Goal: Task Accomplishment & Management: Complete application form

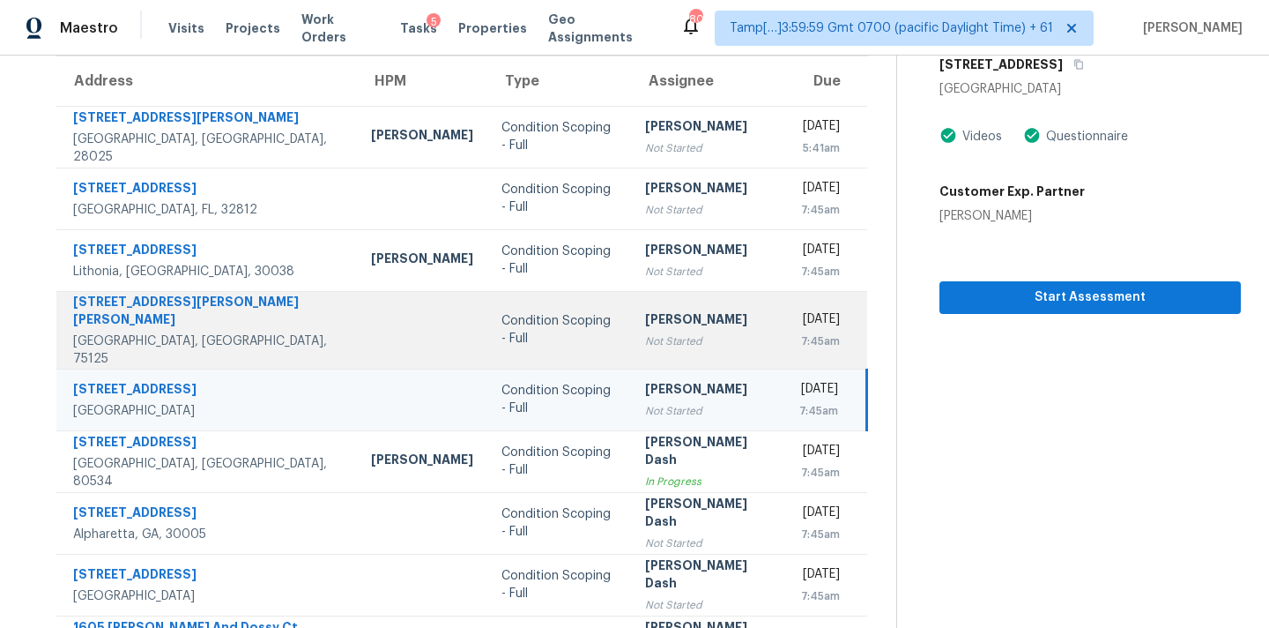
scroll to position [149, 0]
click at [661, 379] on div "[PERSON_NAME]" at bounding box center [708, 390] width 127 height 22
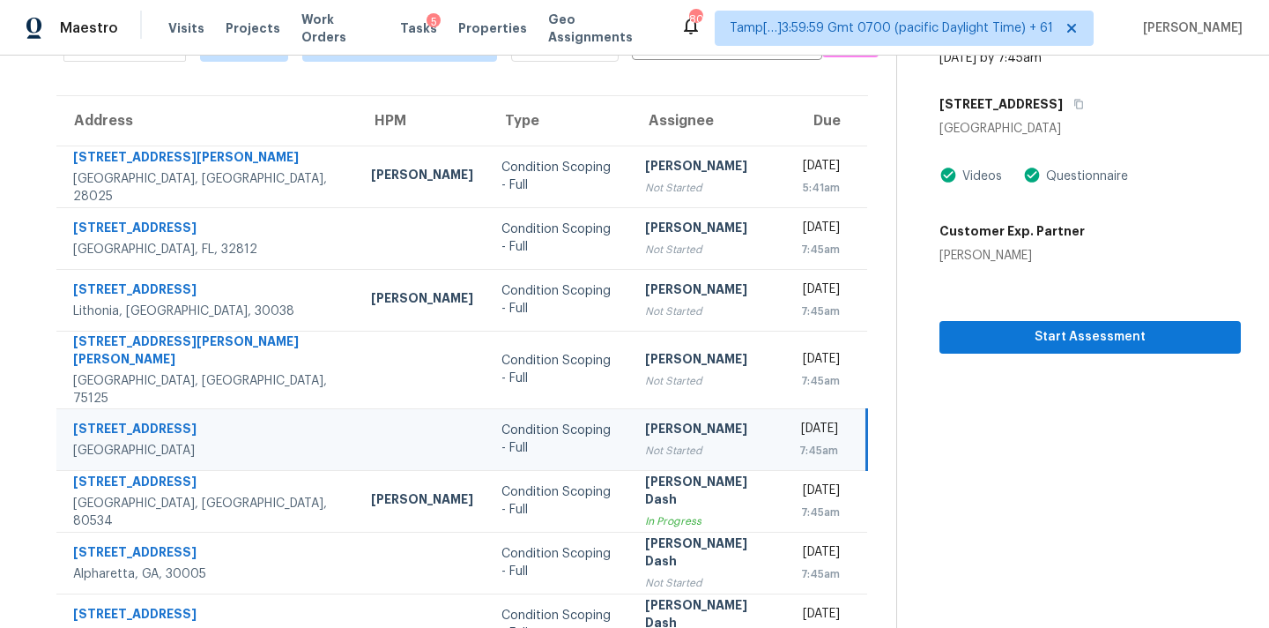
scroll to position [83, 0]
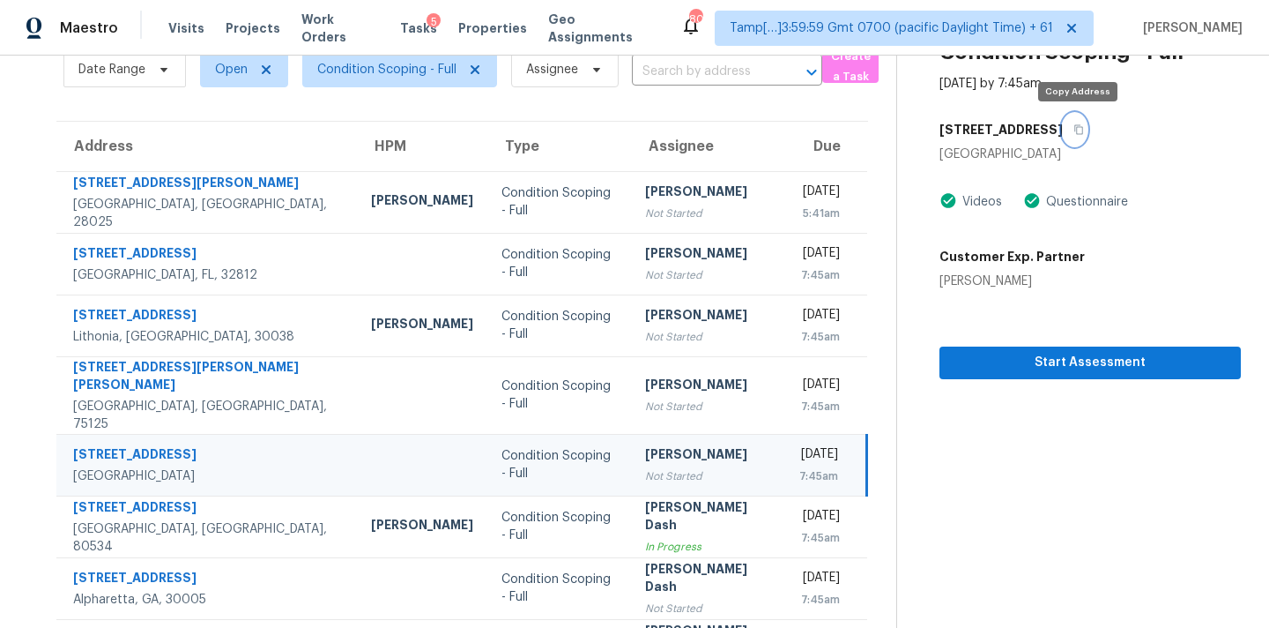
click at [1081, 132] on icon "button" at bounding box center [1079, 129] width 11 height 11
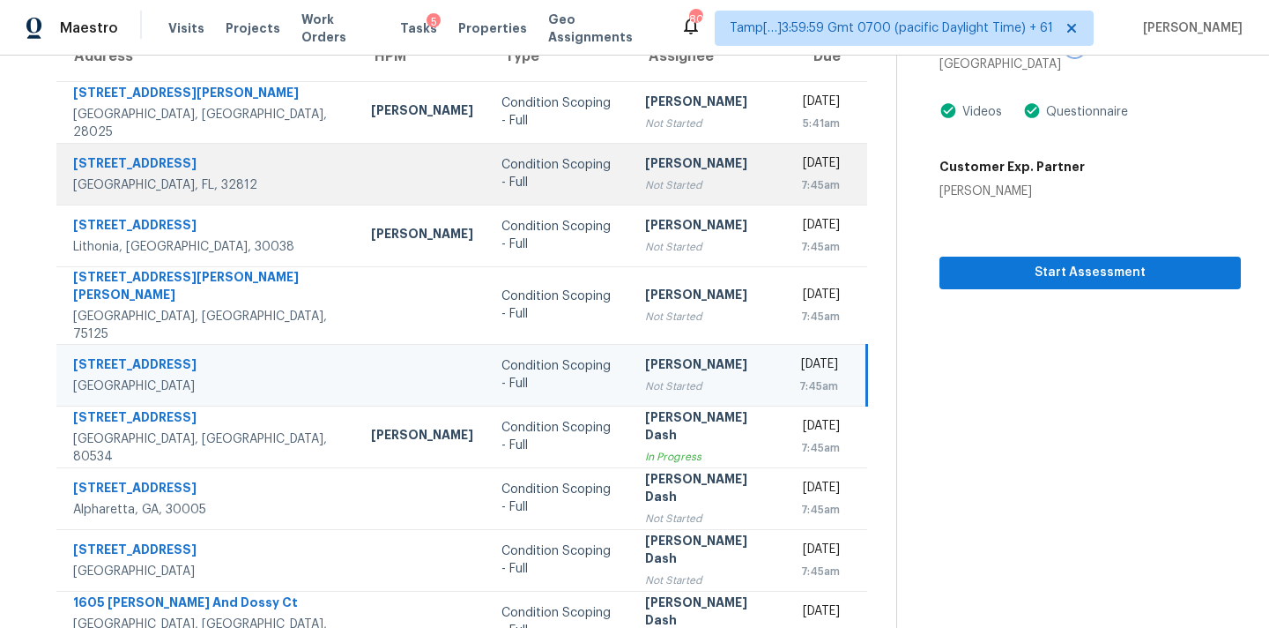
scroll to position [212, 0]
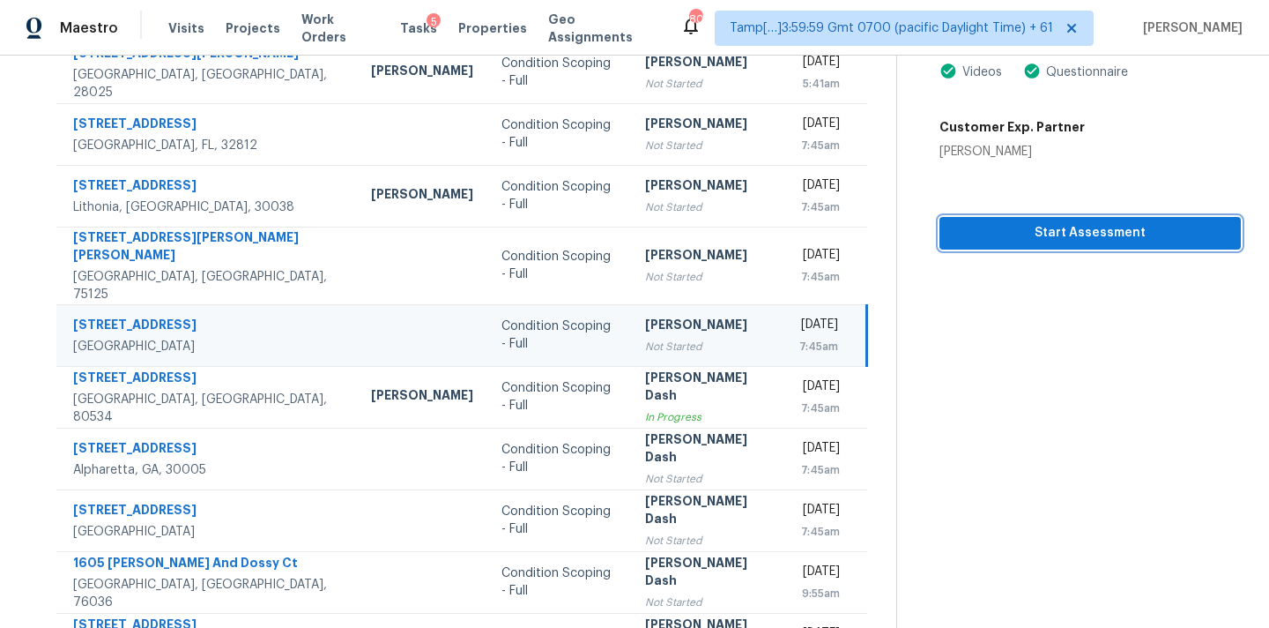
click at [1004, 222] on span "Start Assessment" at bounding box center [1090, 233] width 273 height 22
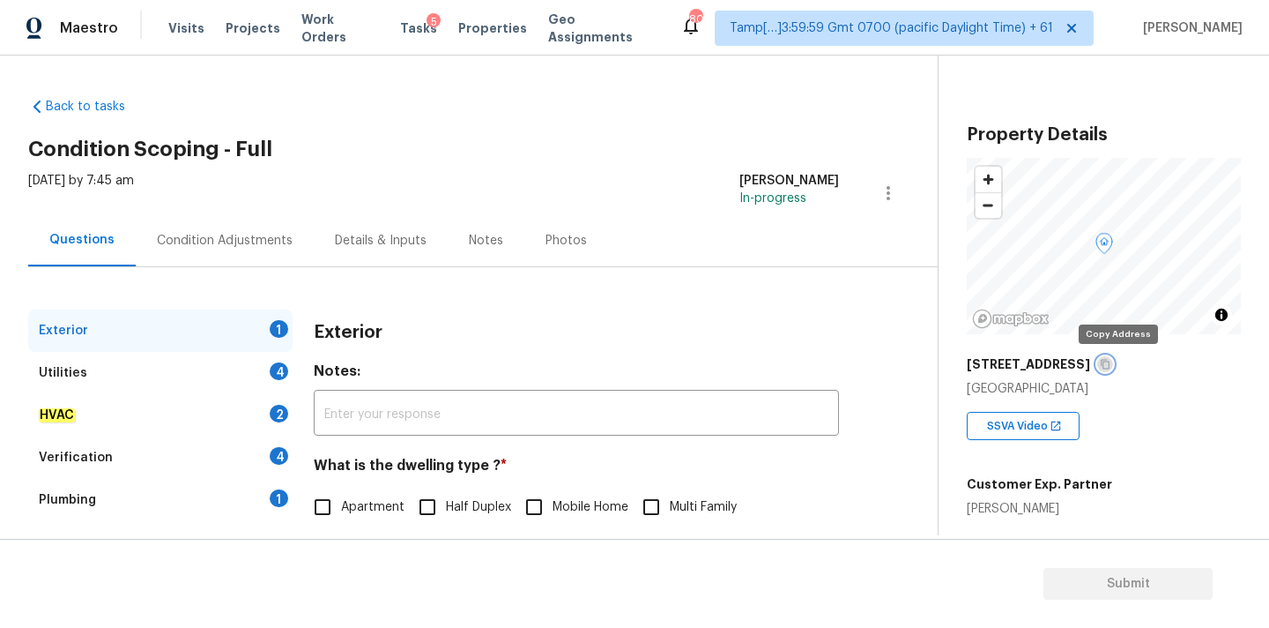
click at [1110, 368] on icon "button" at bounding box center [1105, 365] width 9 height 10
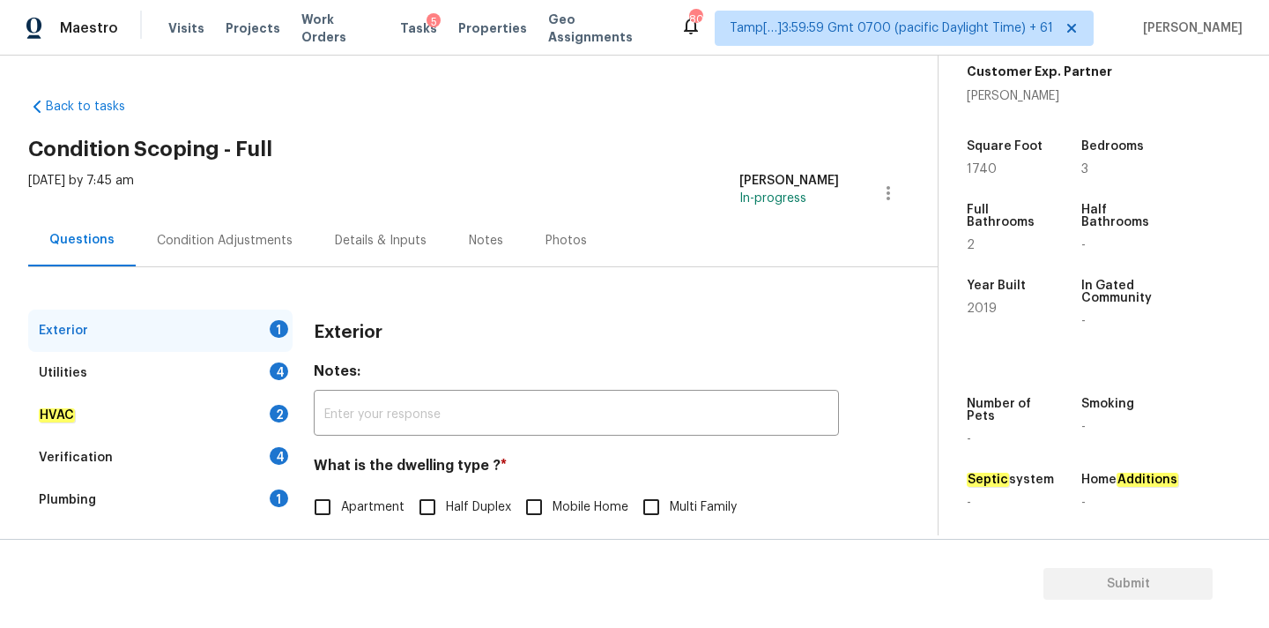
scroll to position [199, 0]
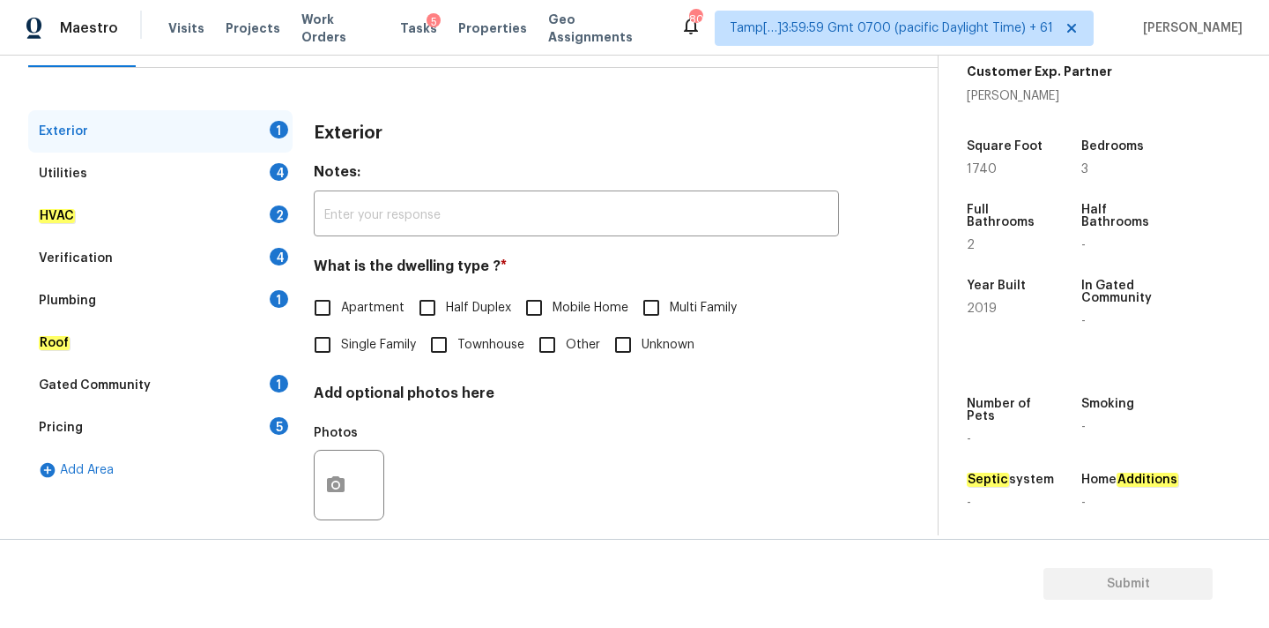
click at [381, 346] on span "Single Family" at bounding box center [378, 345] width 75 height 19
click at [341, 346] on input "Single Family" at bounding box center [322, 344] width 37 height 37
checkbox input "true"
click at [224, 167] on div "Utilities 4" at bounding box center [160, 173] width 264 height 42
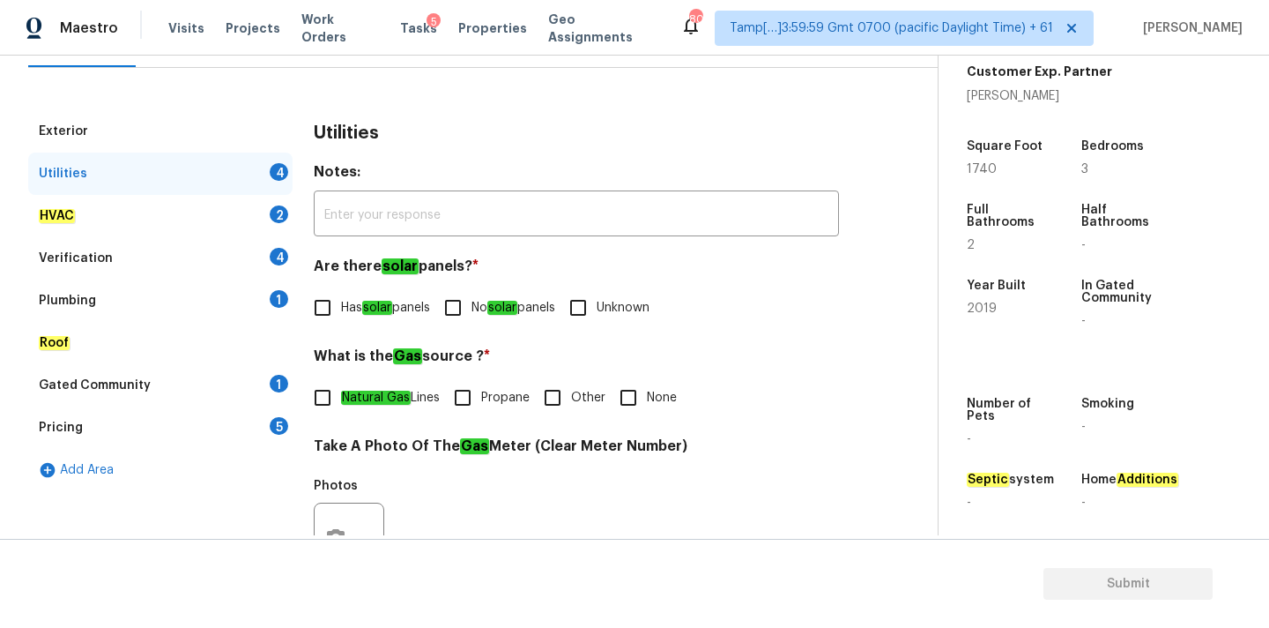
click at [517, 311] on em "solar" at bounding box center [502, 308] width 30 height 14
click at [472, 311] on input "No solar panels" at bounding box center [453, 307] width 37 height 37
checkbox input "true"
click at [407, 398] on em "Natural Gas" at bounding box center [376, 397] width 70 height 14
click at [341, 398] on input "Natural Gas Lines" at bounding box center [322, 397] width 37 height 37
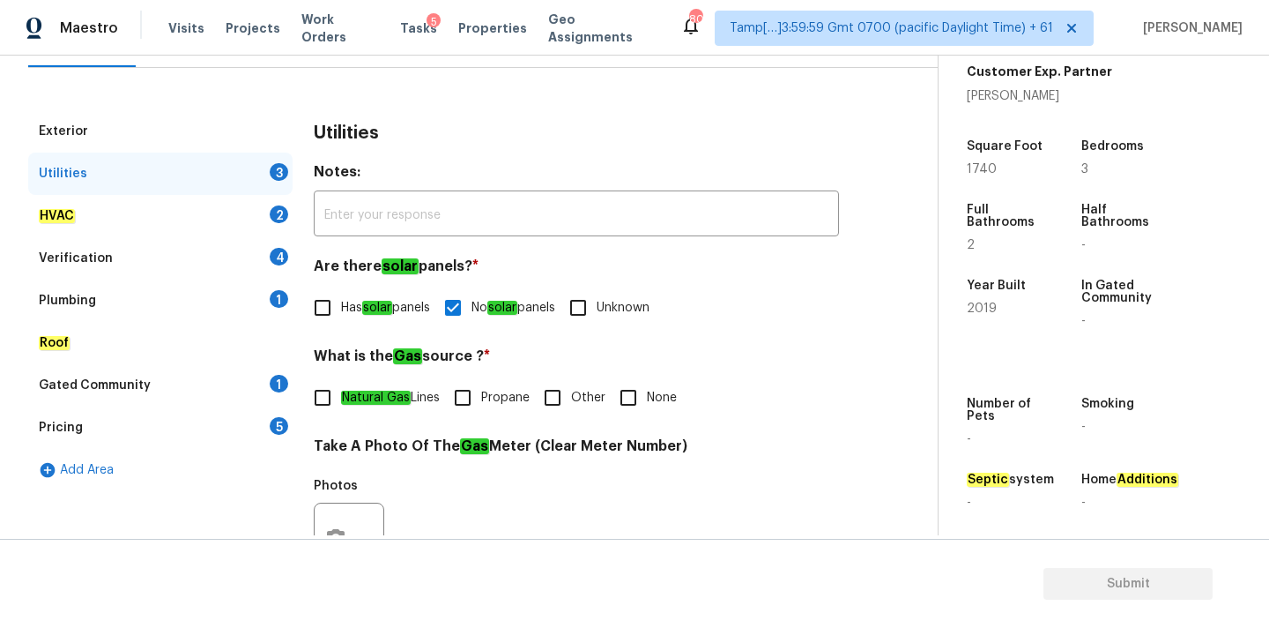
checkbox input "true"
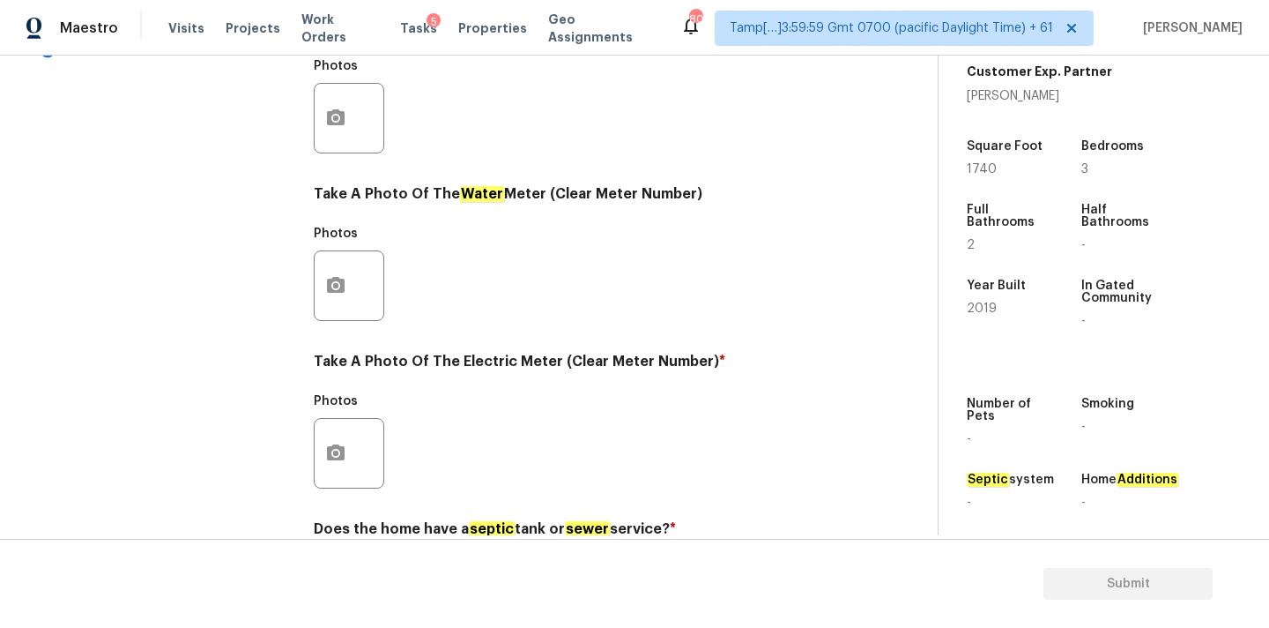
scroll to position [699, 0]
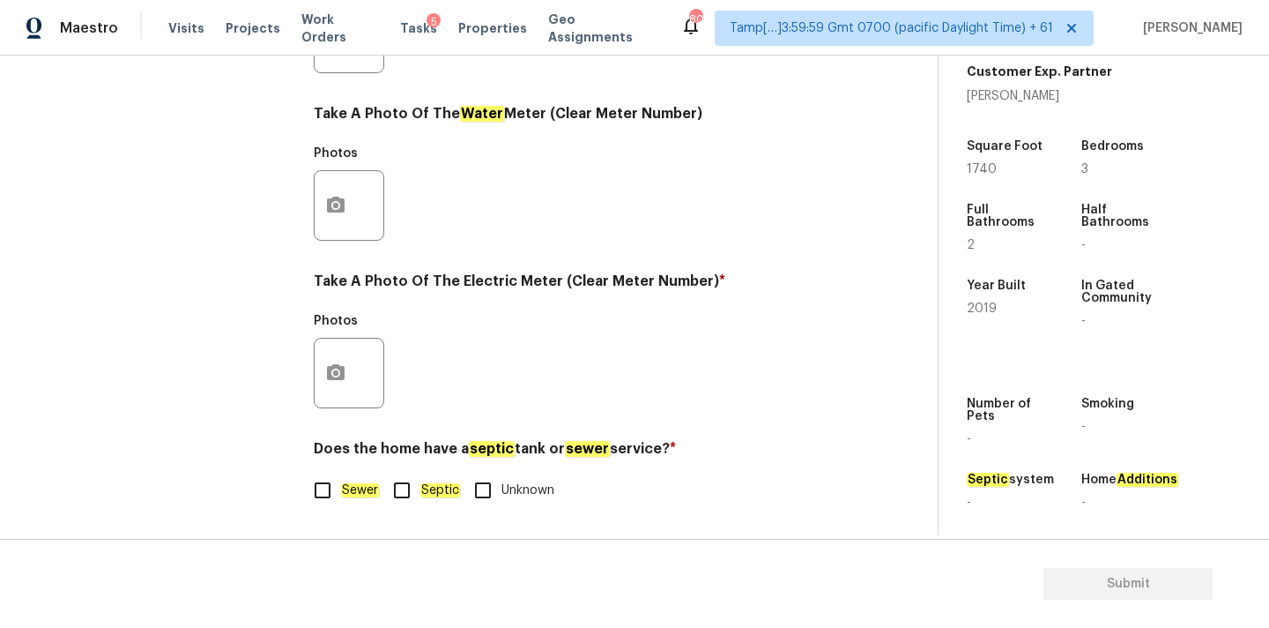
click at [361, 475] on label "Sewer" at bounding box center [341, 490] width 75 height 37
click at [341, 475] on input "Sewer" at bounding box center [322, 490] width 37 height 37
checkbox input "true"
click at [338, 380] on icon "button" at bounding box center [335, 372] width 21 height 21
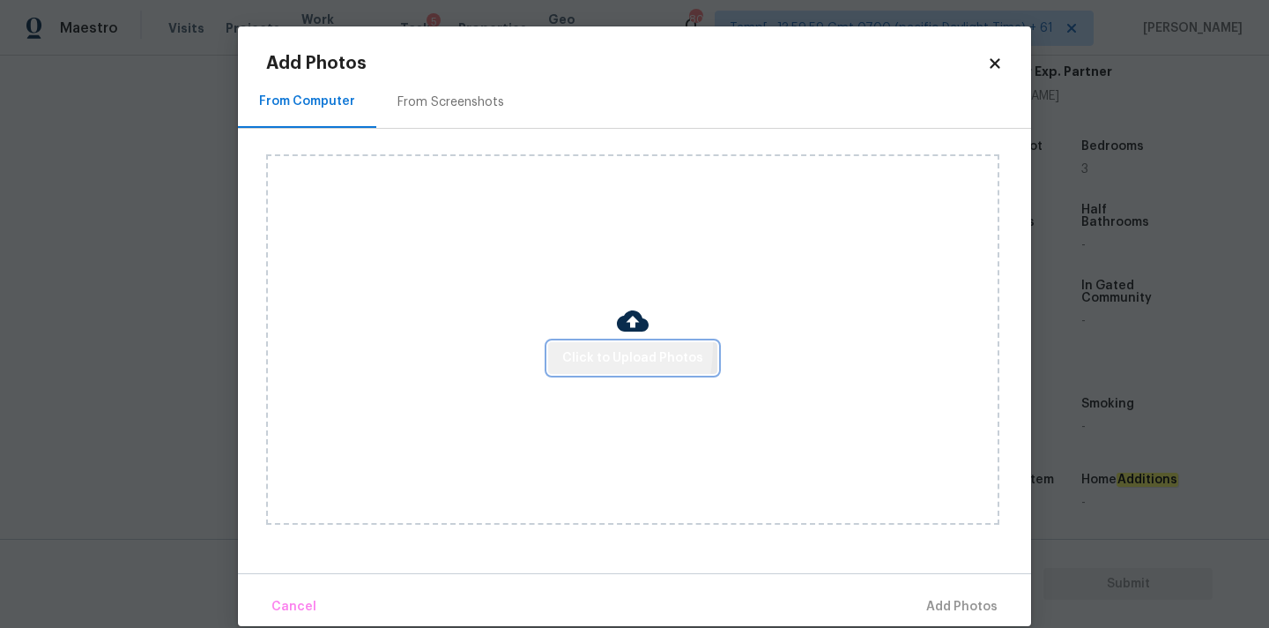
click at [564, 346] on button "Click to Upload Photos" at bounding box center [632, 358] width 169 height 33
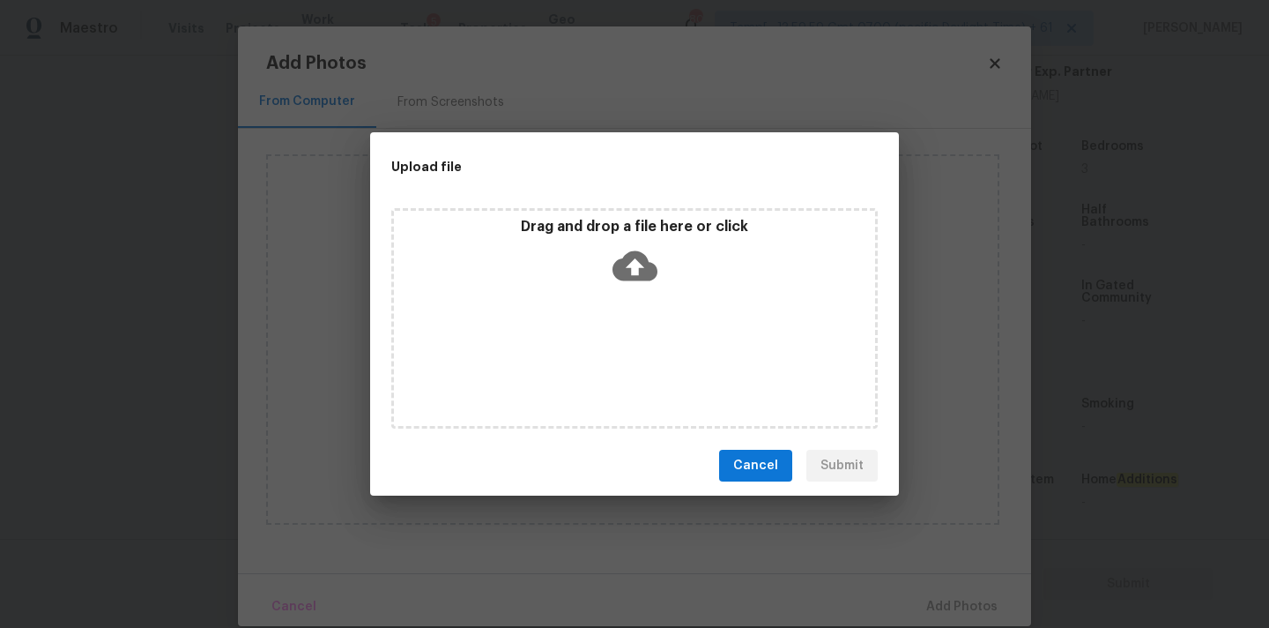
click at [620, 273] on icon at bounding box center [635, 266] width 45 height 30
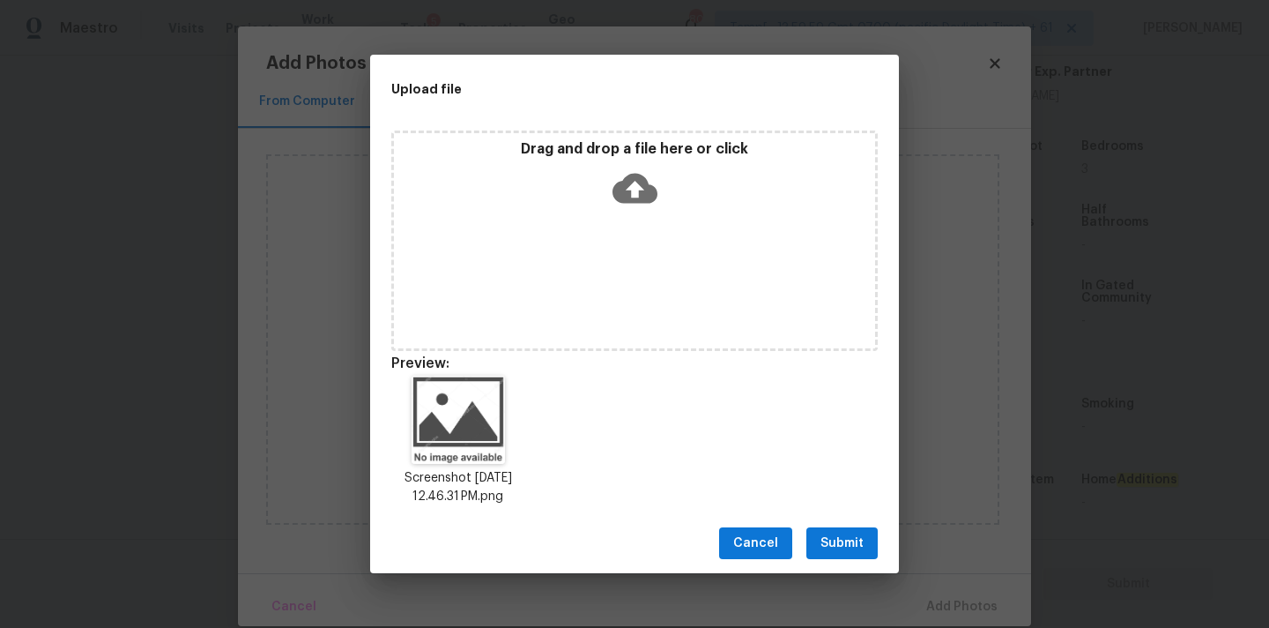
click at [864, 544] on button "Submit" at bounding box center [841, 543] width 71 height 33
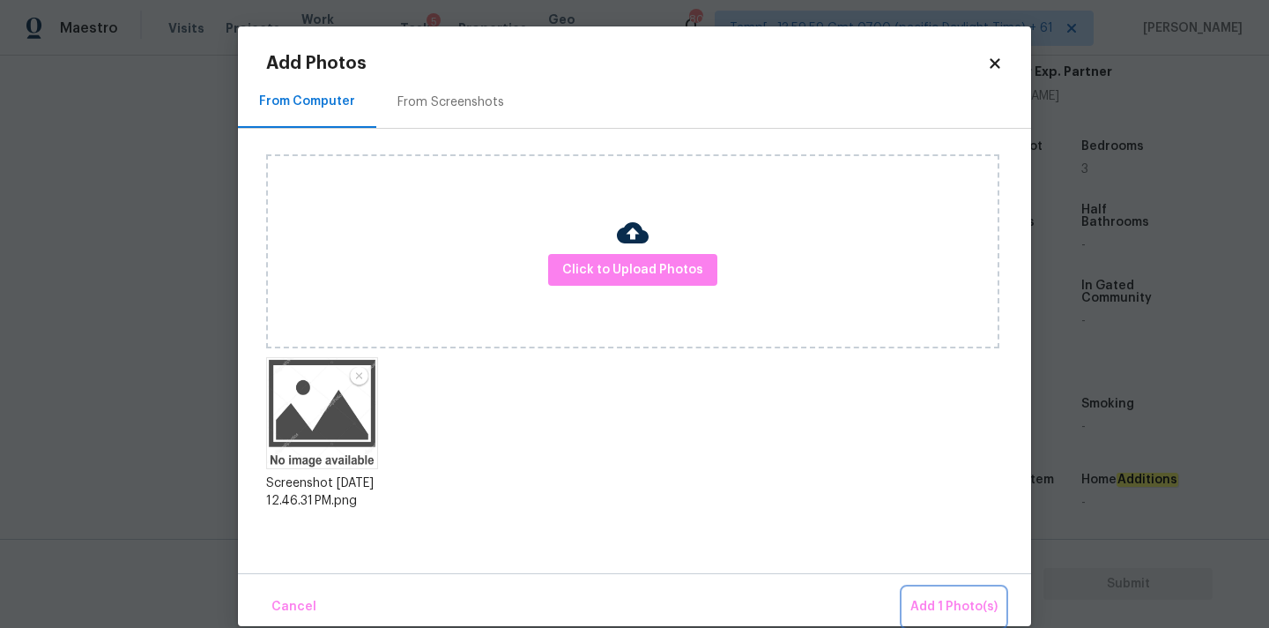
click at [947, 608] on span "Add 1 Photo(s)" at bounding box center [953, 607] width 87 height 22
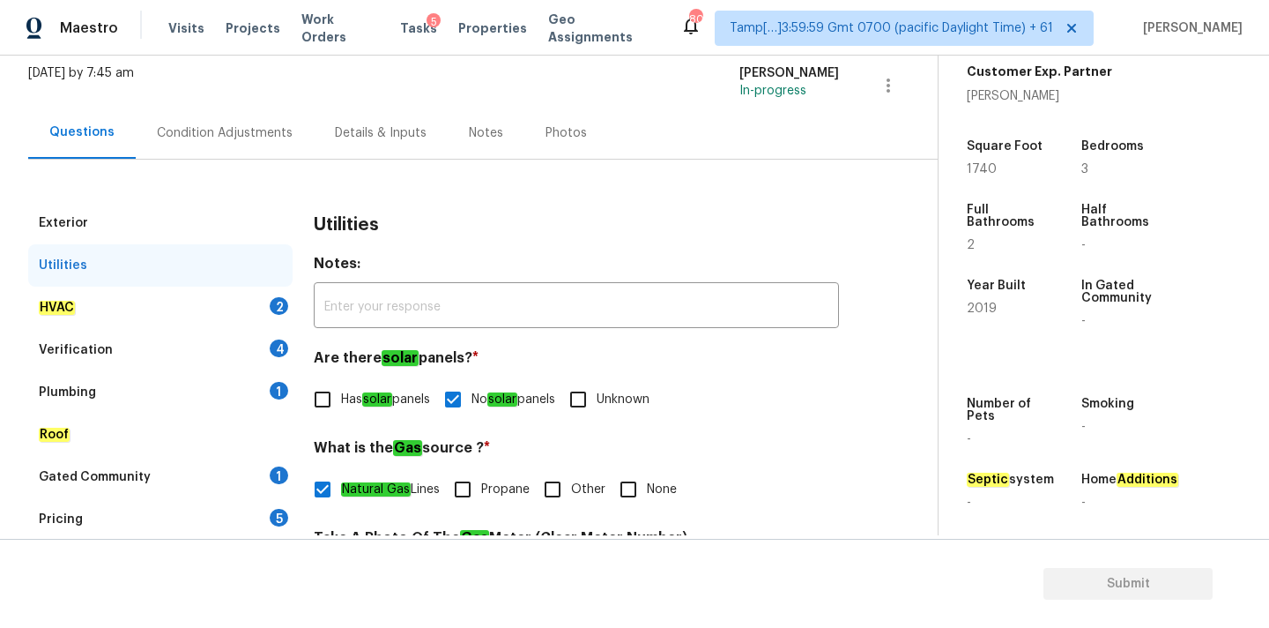
scroll to position [78, 0]
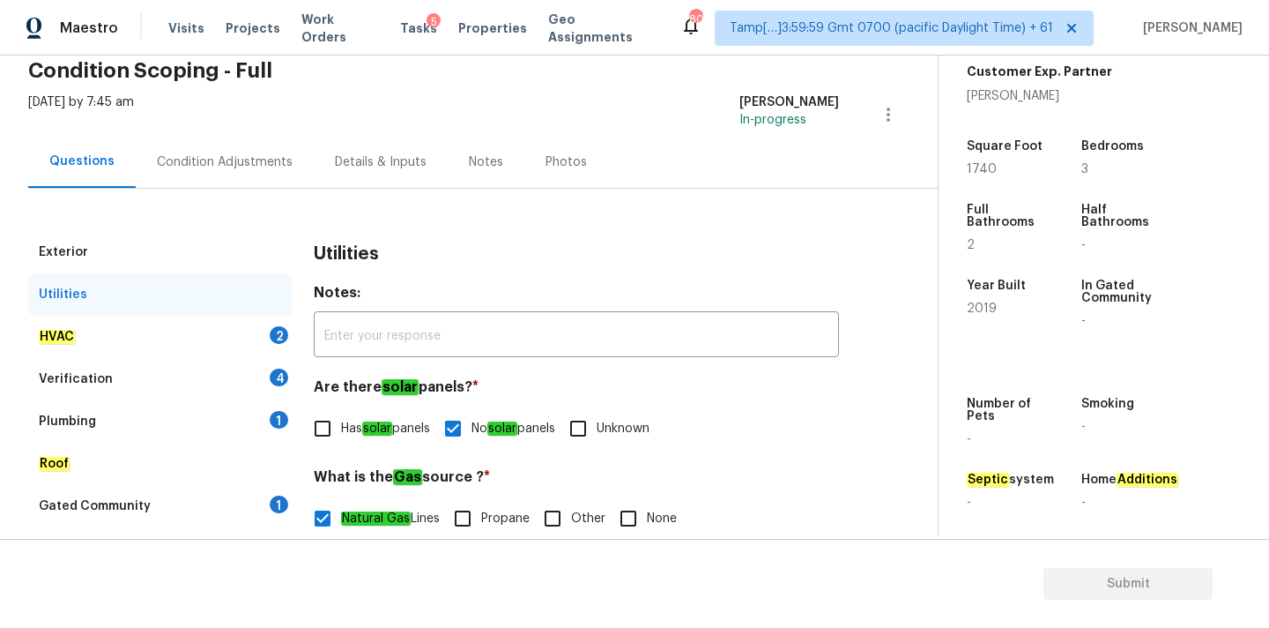
click at [226, 330] on div "HVAC 2" at bounding box center [160, 337] width 264 height 42
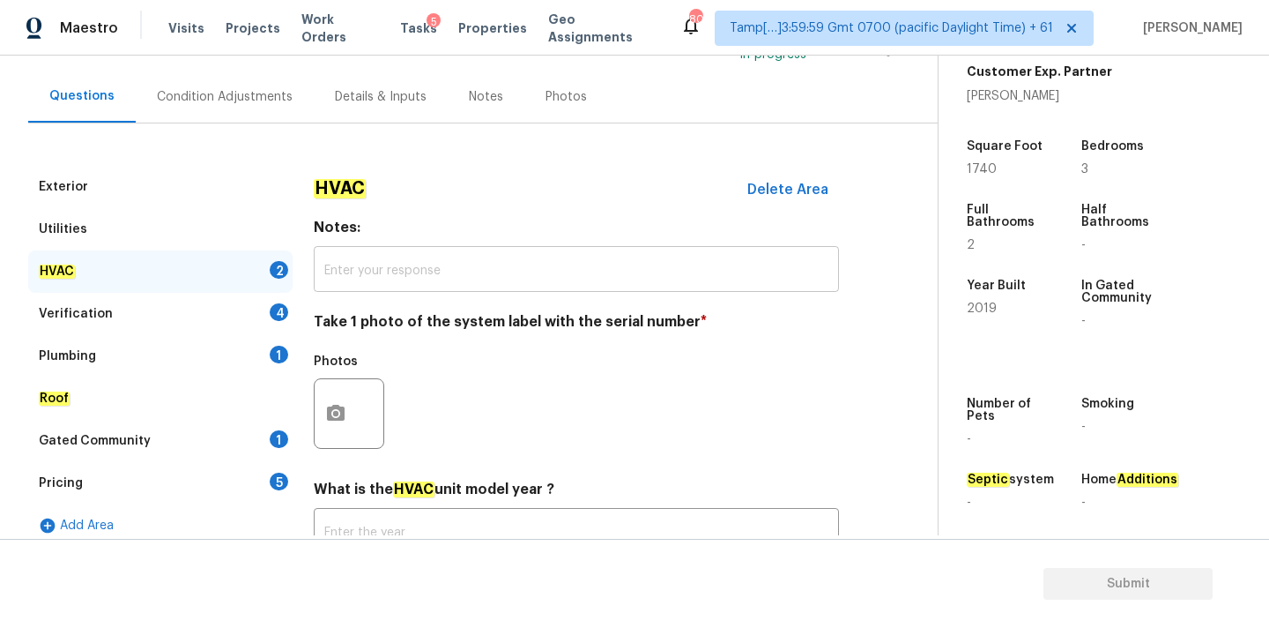
scroll to position [279, 0]
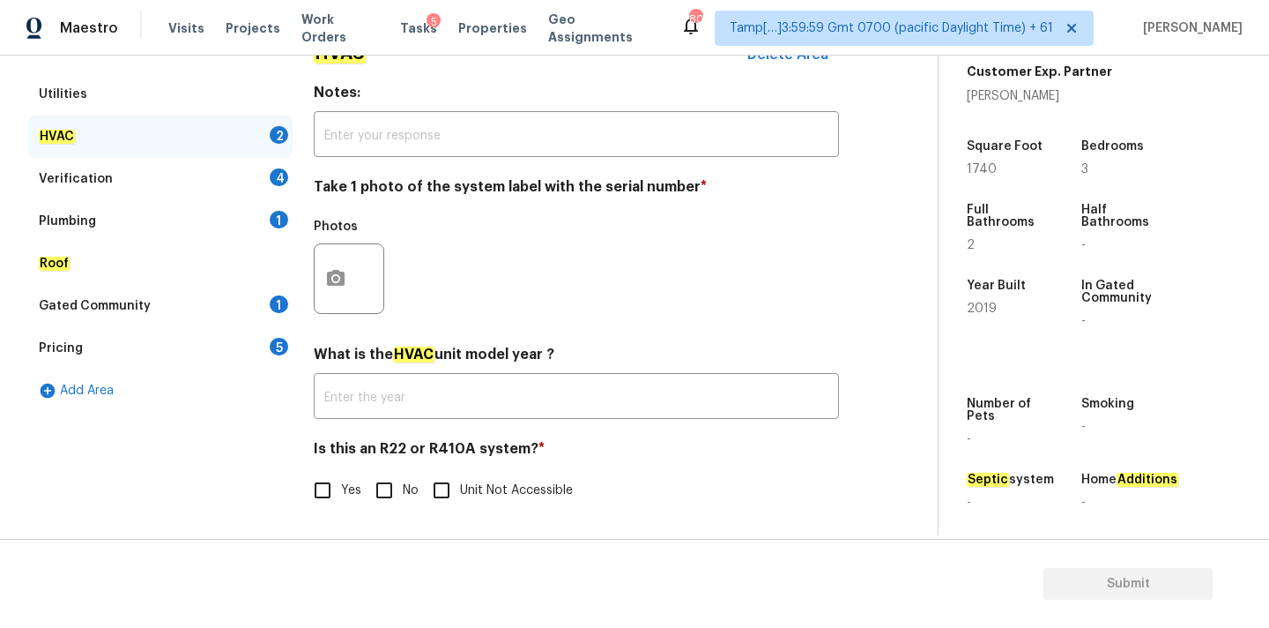
click at [390, 488] on input "No" at bounding box center [384, 490] width 37 height 37
checkbox input "true"
click at [333, 278] on circle "button" at bounding box center [335, 278] width 5 height 5
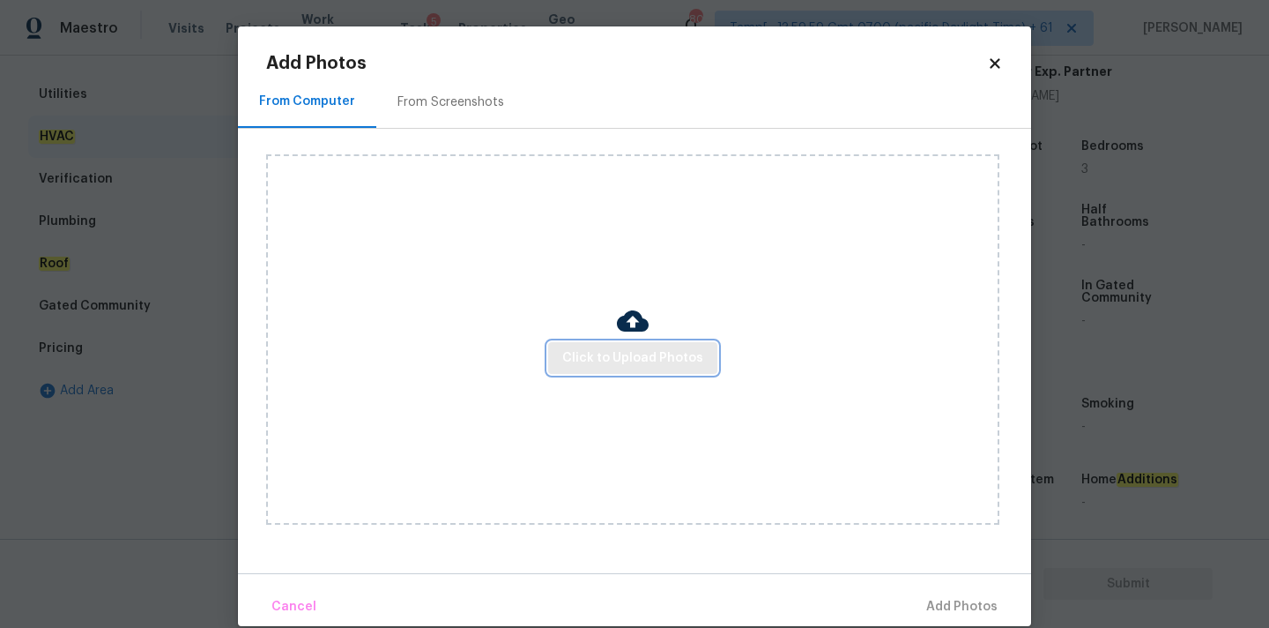
click at [573, 349] on span "Click to Upload Photos" at bounding box center [632, 358] width 141 height 22
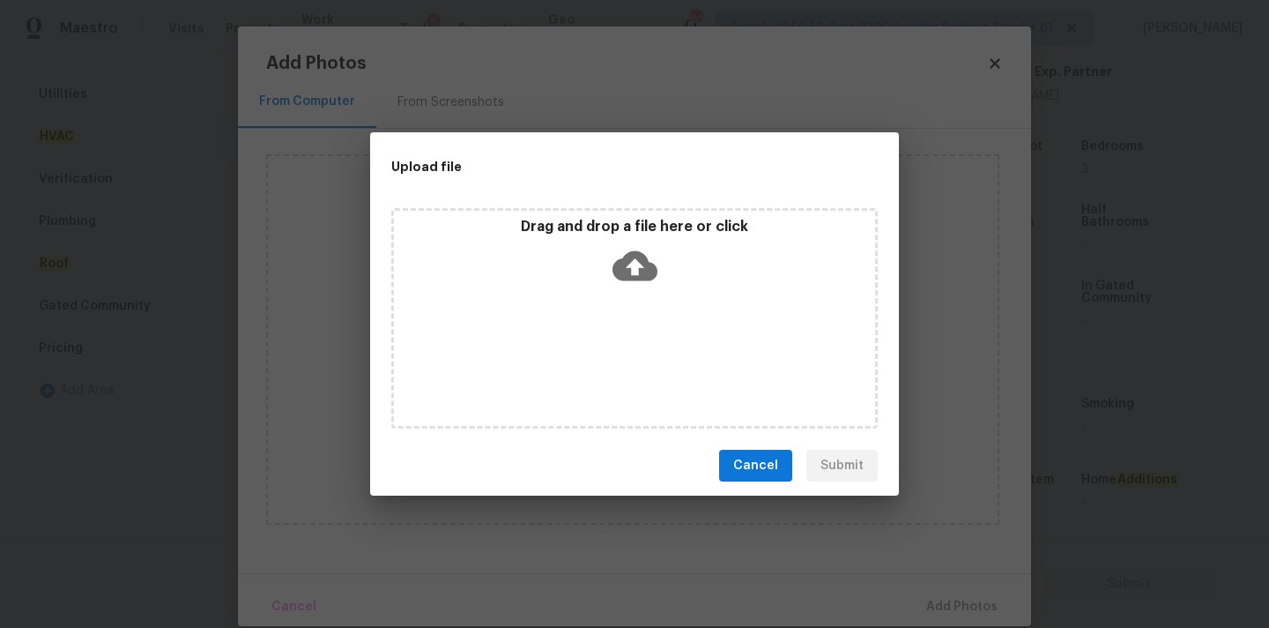
click at [633, 249] on icon at bounding box center [635, 265] width 45 height 45
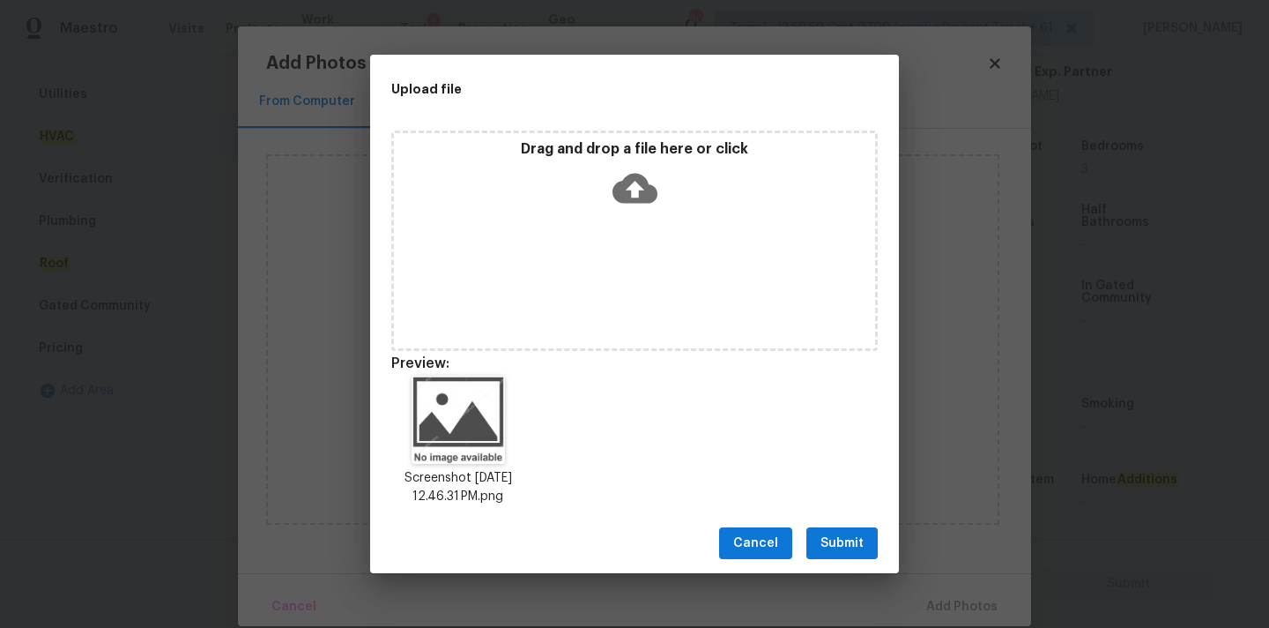
click at [845, 541] on span "Submit" at bounding box center [842, 543] width 43 height 22
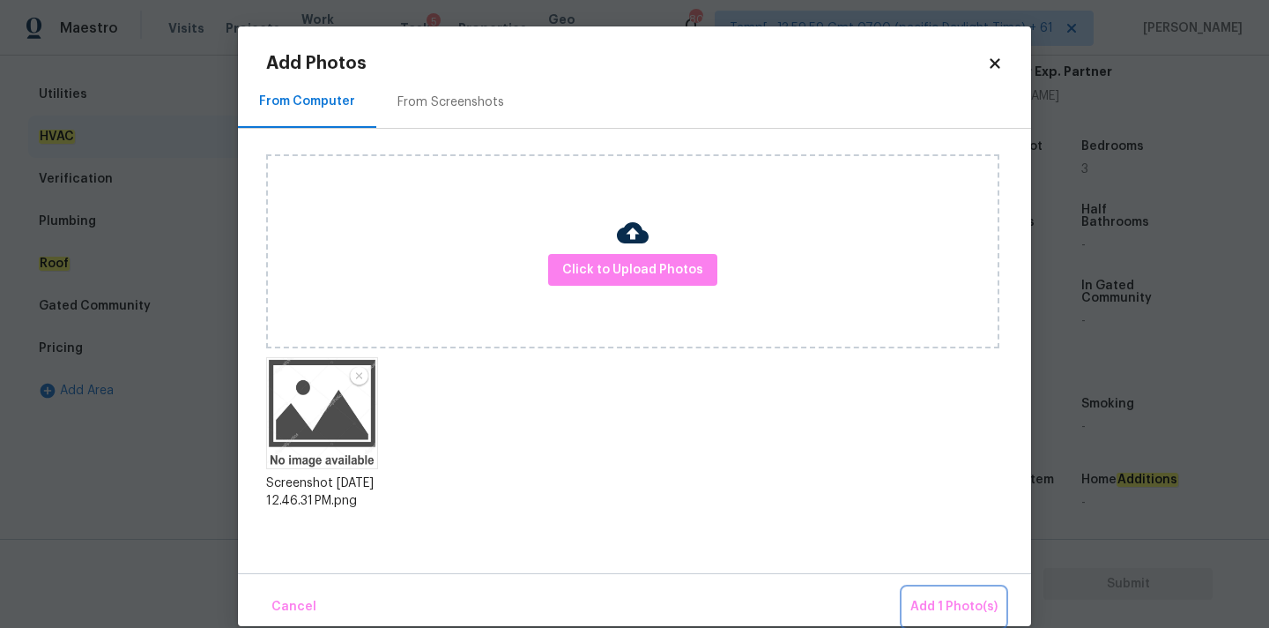
click at [942, 615] on span "Add 1 Photo(s)" at bounding box center [953, 607] width 87 height 22
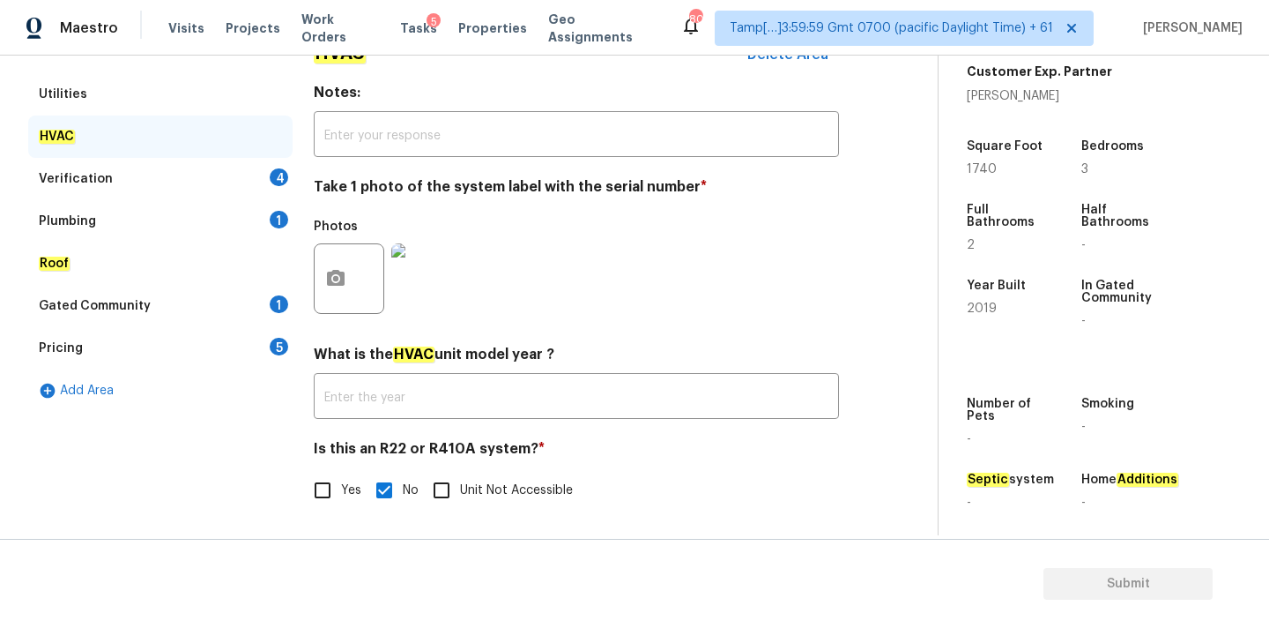
click at [237, 175] on div "Verification 4" at bounding box center [160, 179] width 264 height 42
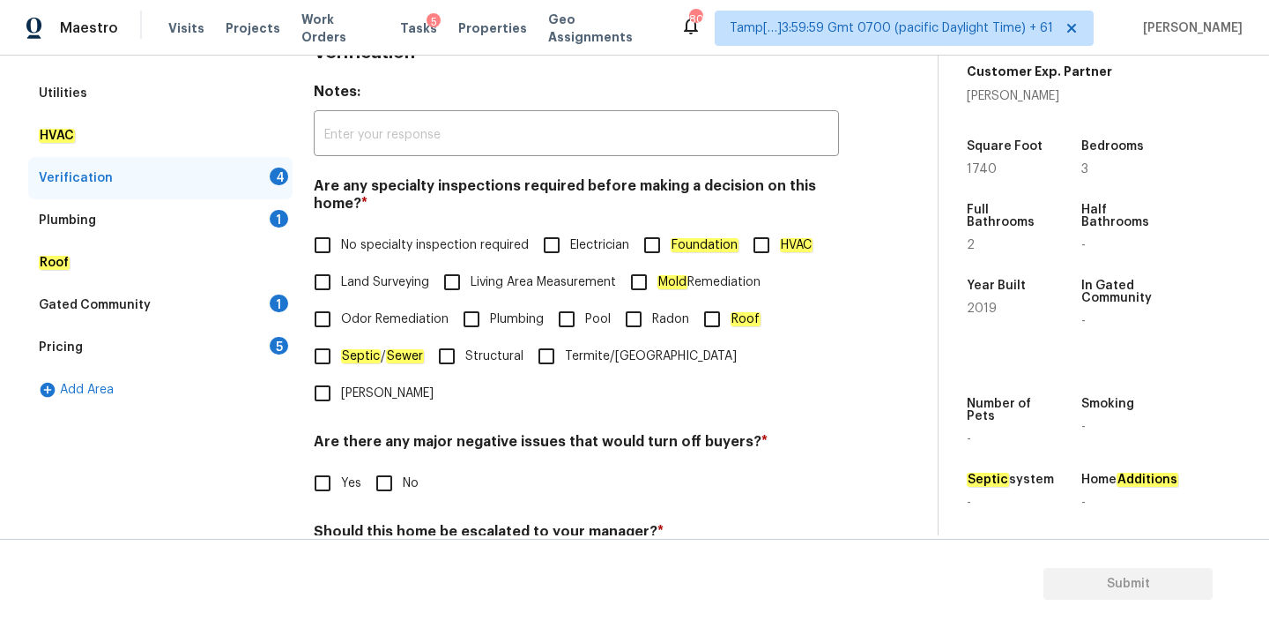
click at [350, 232] on label "No specialty inspection required" at bounding box center [416, 245] width 225 height 37
click at [341, 232] on input "No specialty inspection required" at bounding box center [322, 245] width 37 height 37
checkbox input "true"
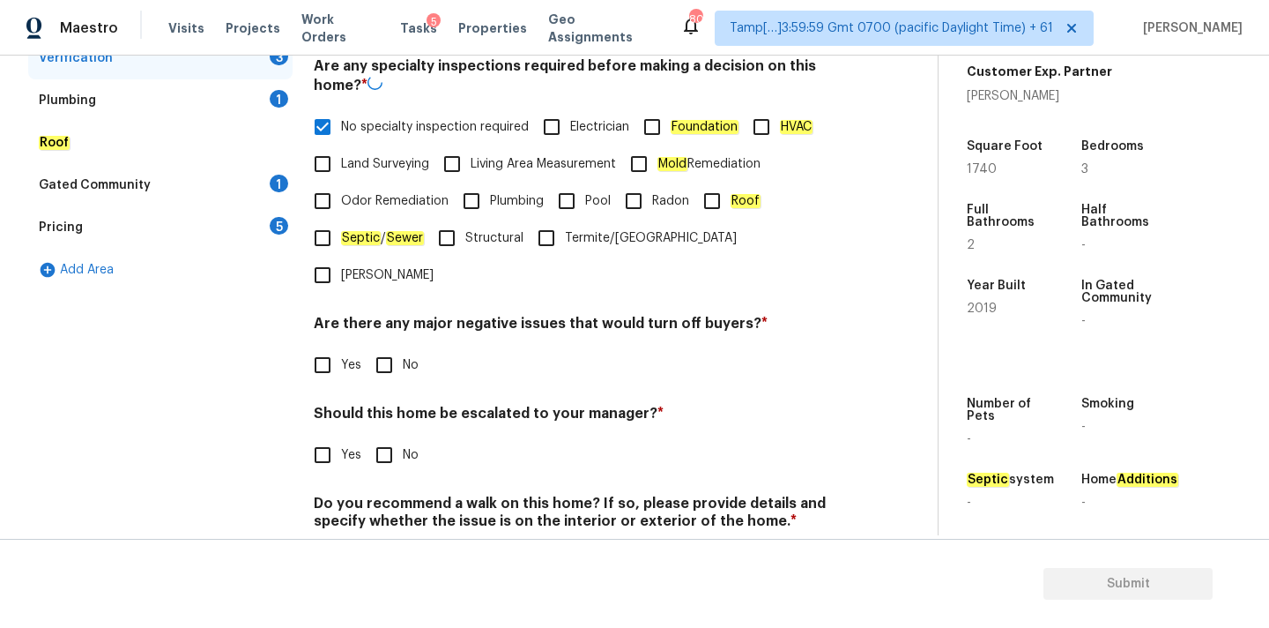
scroll to position [433, 0]
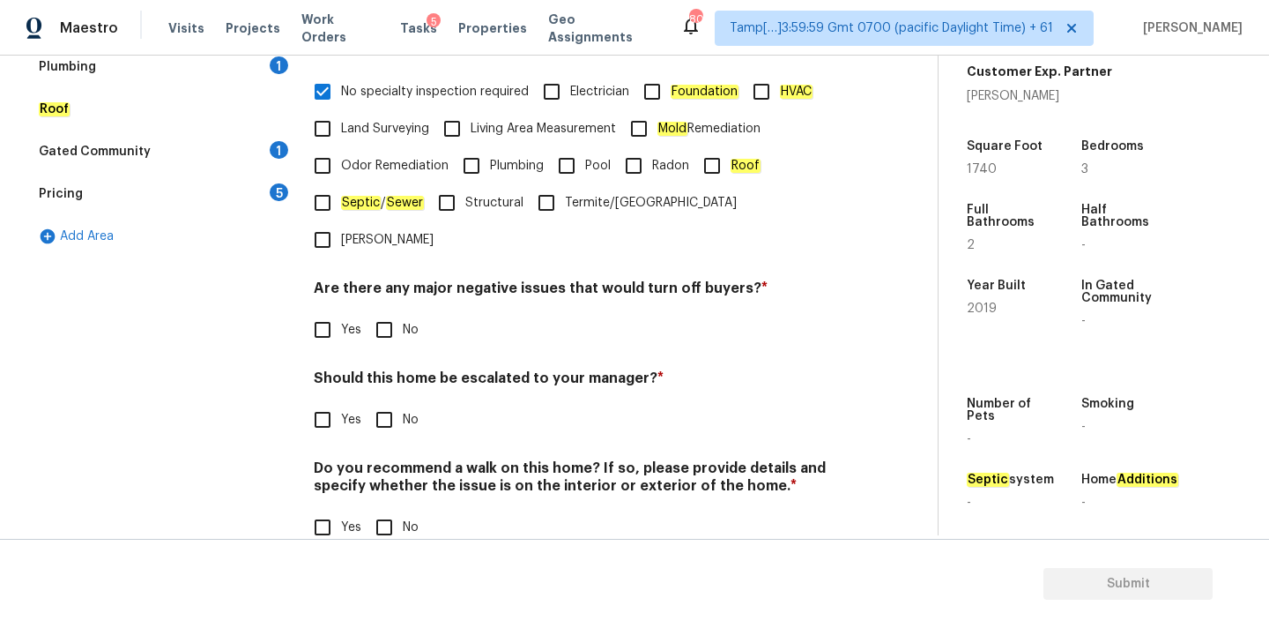
click at [380, 311] on input "No" at bounding box center [384, 329] width 37 height 37
checkbox input "true"
click at [388, 403] on input "No" at bounding box center [384, 421] width 37 height 37
checkbox input "true"
click at [385, 509] on input "No" at bounding box center [384, 527] width 37 height 37
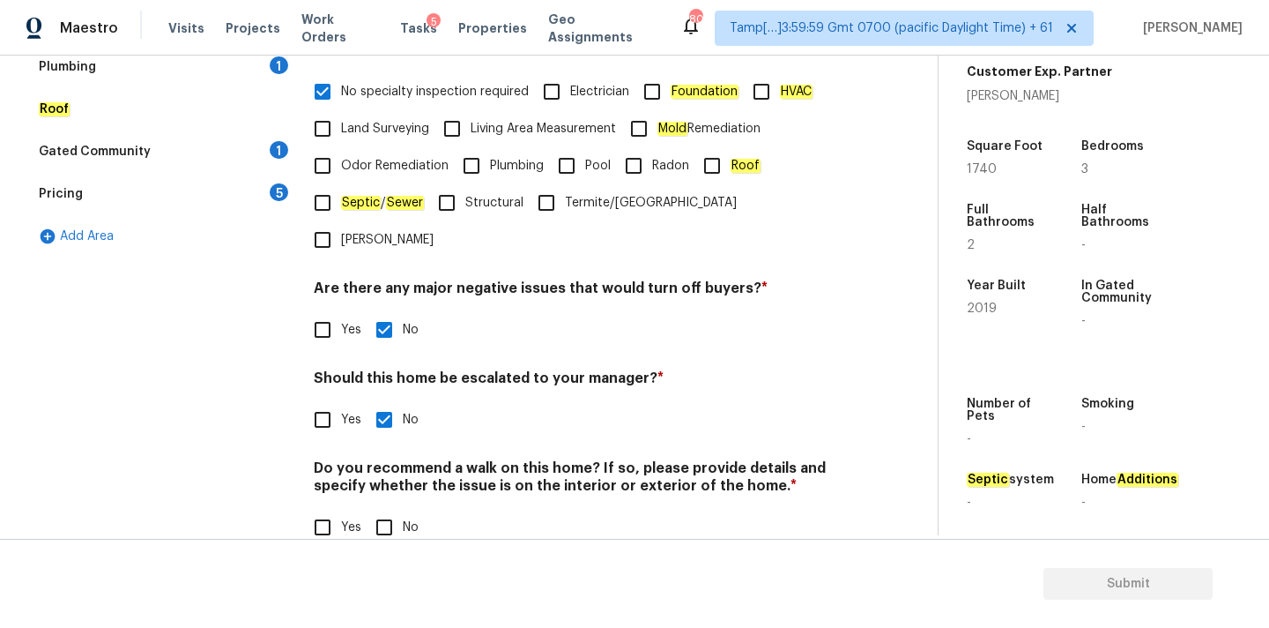
checkbox input "true"
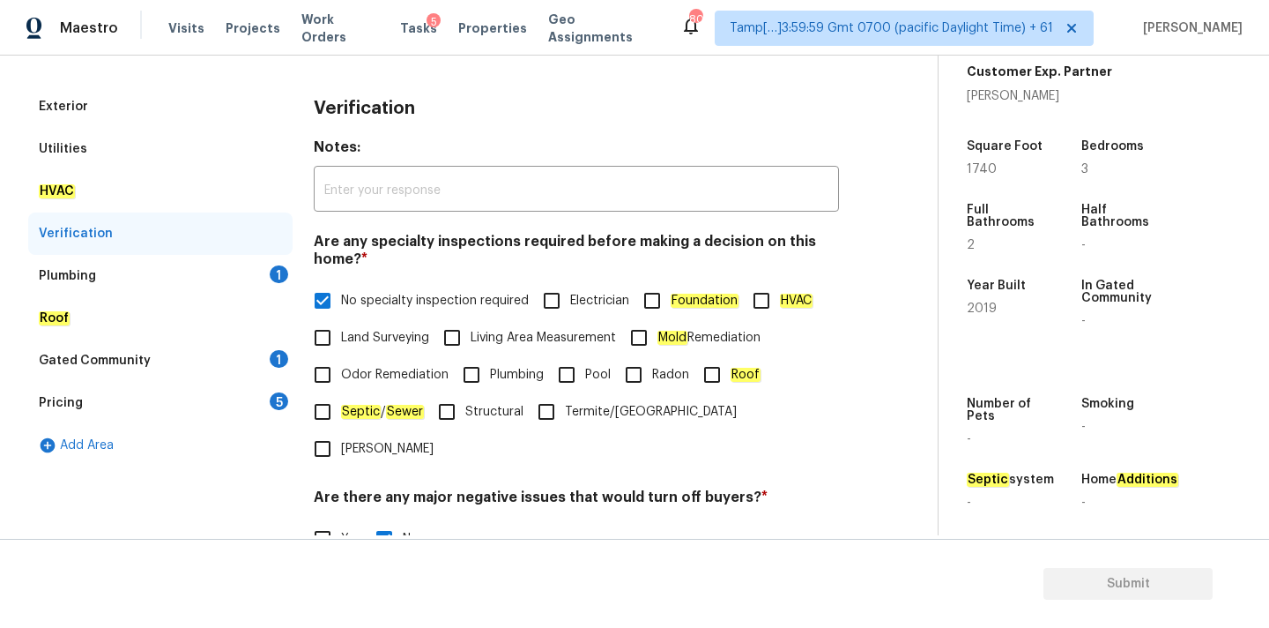
click at [151, 269] on div "Plumbing 1" at bounding box center [160, 276] width 264 height 42
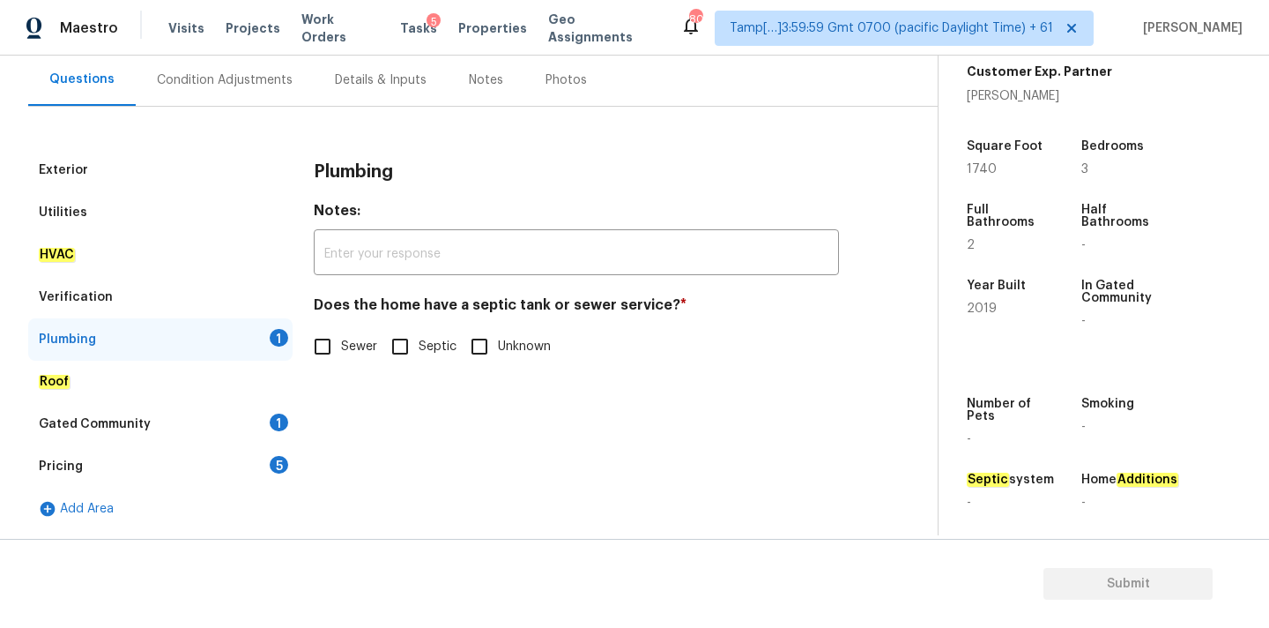
scroll to position [160, 0]
click at [335, 339] on input "Sewer" at bounding box center [322, 346] width 37 height 37
checkbox input "true"
click at [264, 412] on div "Gated Community 1" at bounding box center [160, 424] width 264 height 42
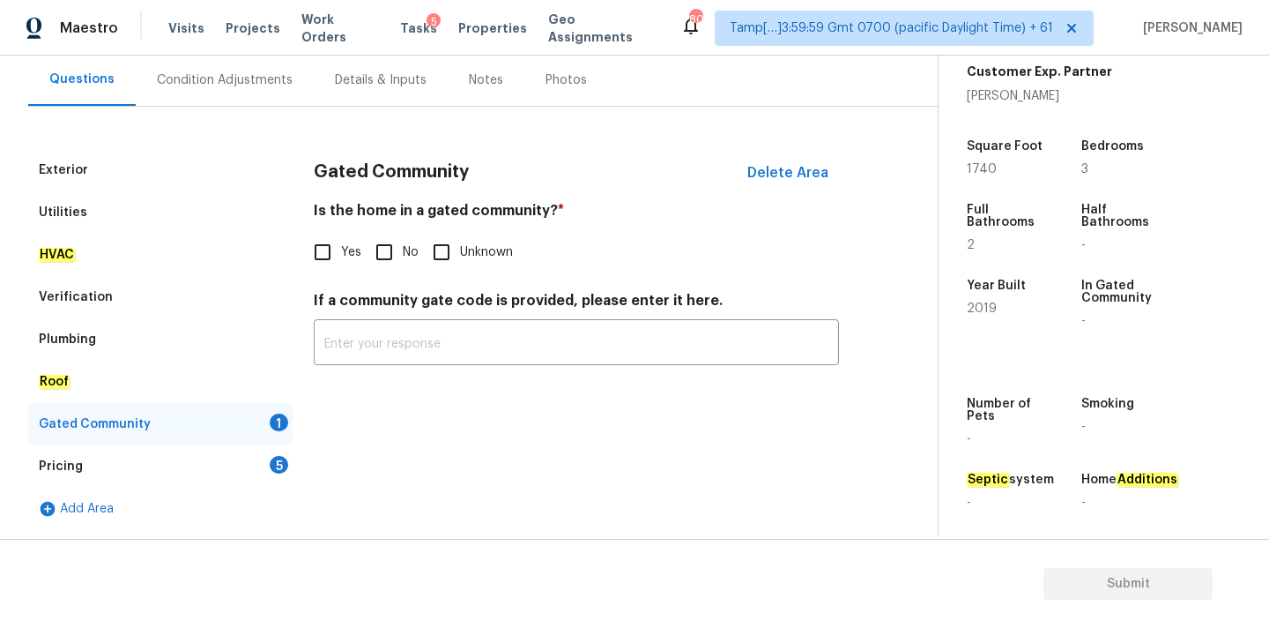
click at [404, 260] on span "No" at bounding box center [411, 252] width 16 height 19
click at [403, 260] on input "No" at bounding box center [384, 252] width 37 height 37
checkbox input "true"
click at [238, 454] on div "Pricing 5" at bounding box center [160, 466] width 264 height 42
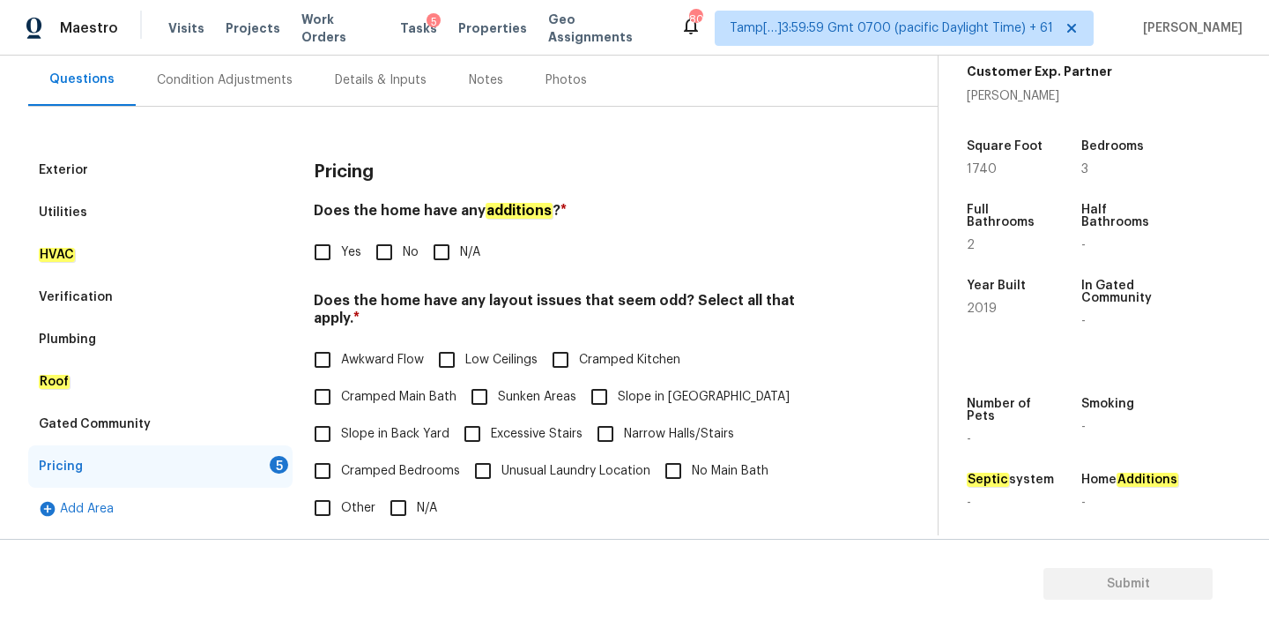
click at [401, 266] on input "No" at bounding box center [384, 252] width 37 height 37
checkbox input "true"
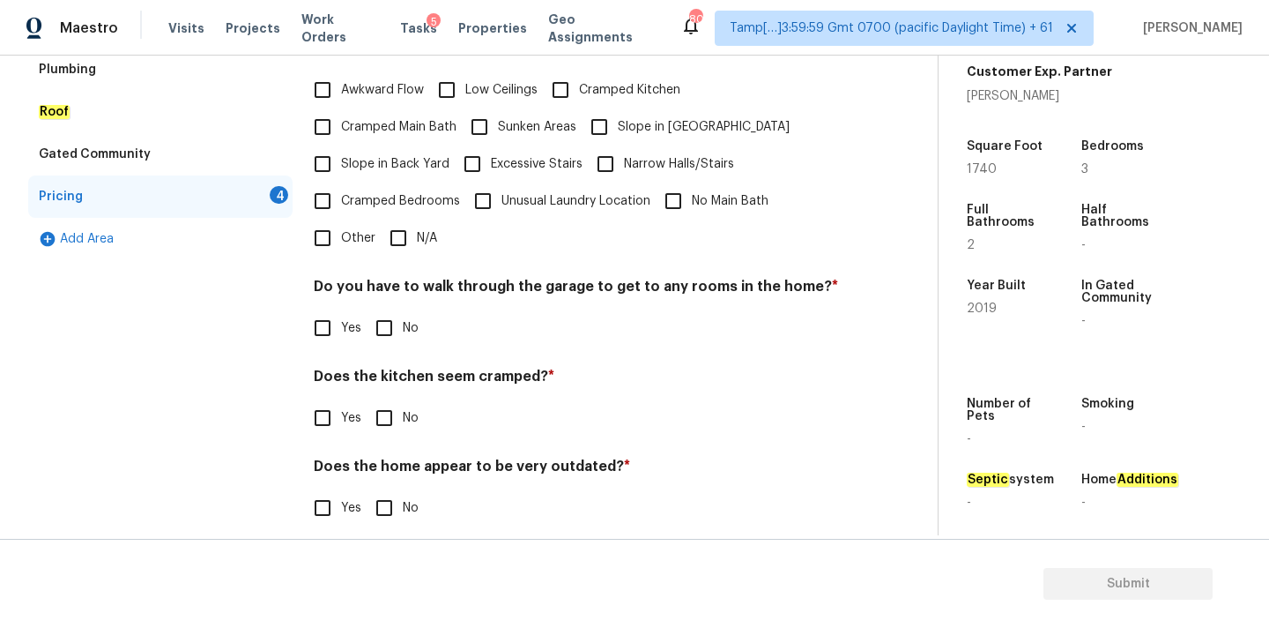
click at [409, 221] on input "N/A" at bounding box center [398, 237] width 37 height 37
checkbox input "true"
click at [392, 330] on div "Pricing Does the home have any additions ? * Yes No N/A Does the home have any …" at bounding box center [576, 213] width 525 height 668
click at [393, 323] on input "No" at bounding box center [384, 327] width 37 height 37
checkbox input "true"
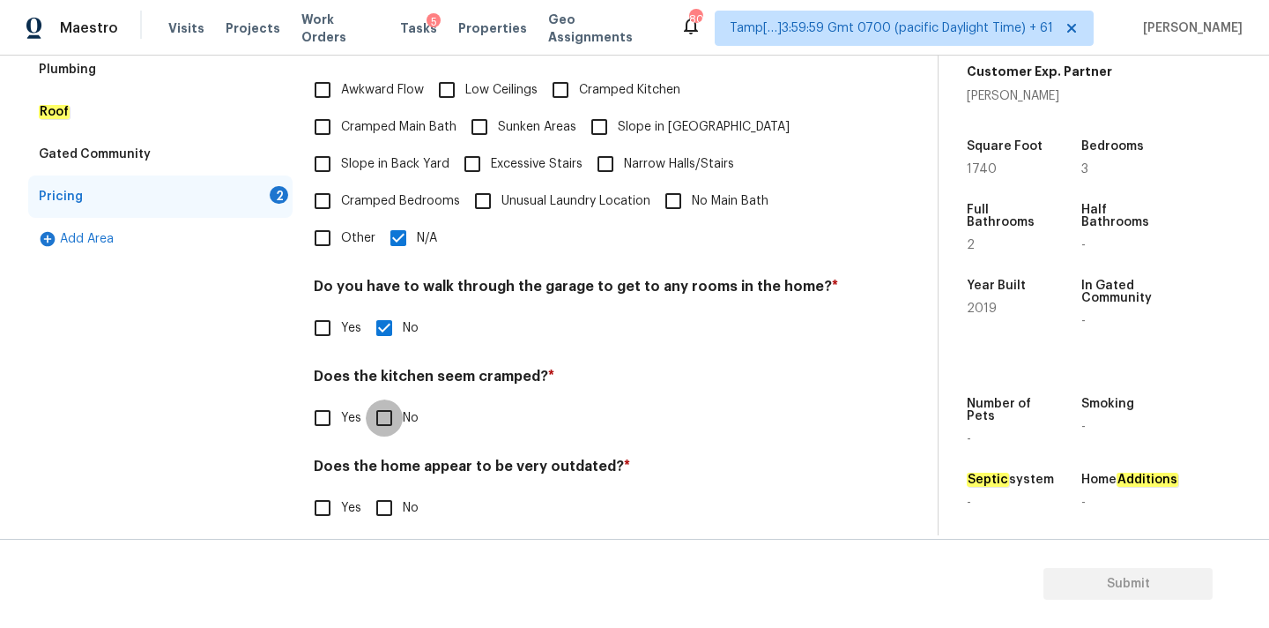
click at [393, 409] on input "No" at bounding box center [384, 417] width 37 height 37
checkbox input "true"
click at [393, 489] on input "No" at bounding box center [384, 507] width 37 height 37
checkbox input "true"
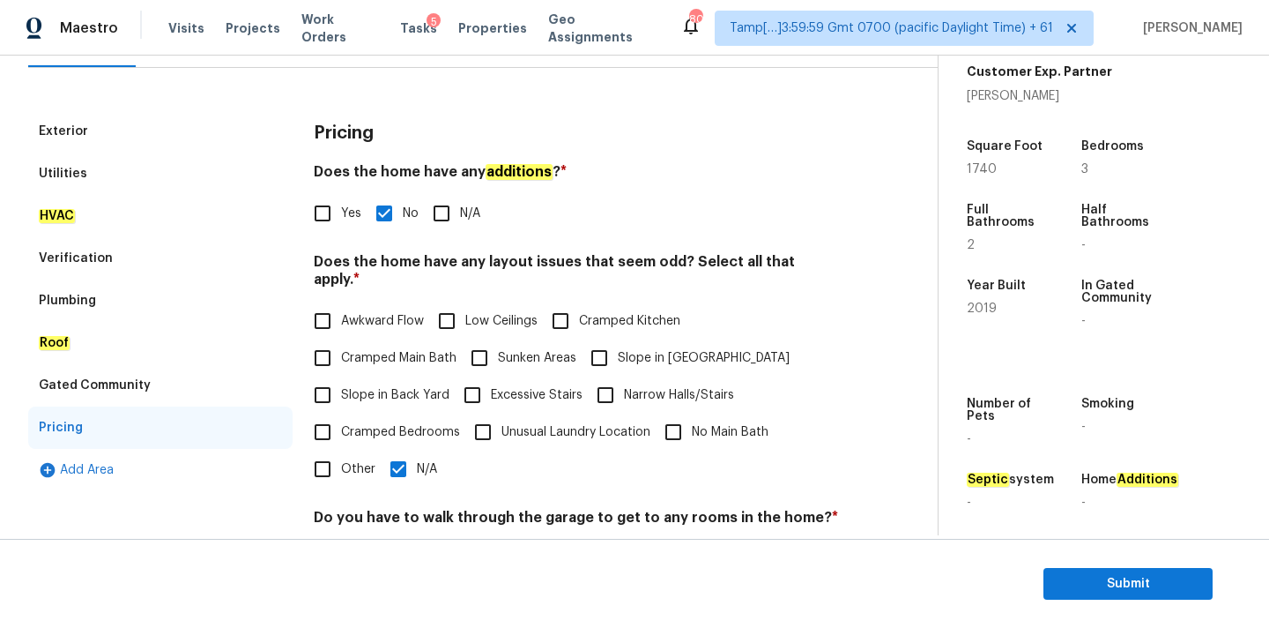
scroll to position [109, 0]
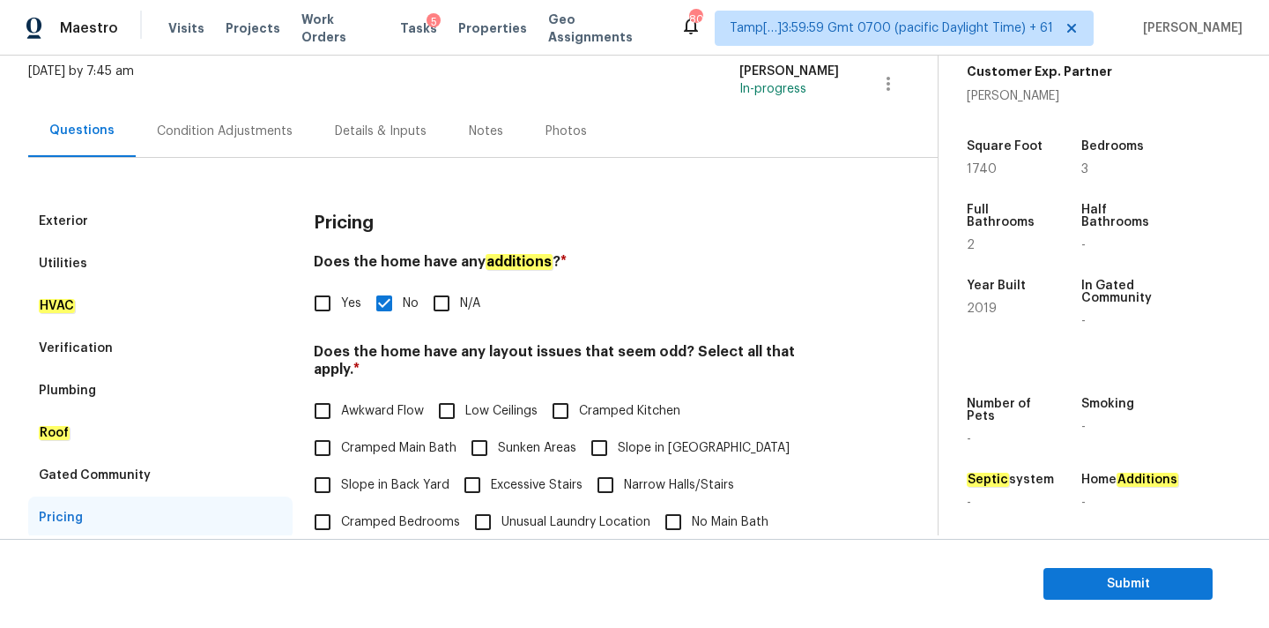
click at [208, 132] on div "Condition Adjustments" at bounding box center [225, 132] width 136 height 18
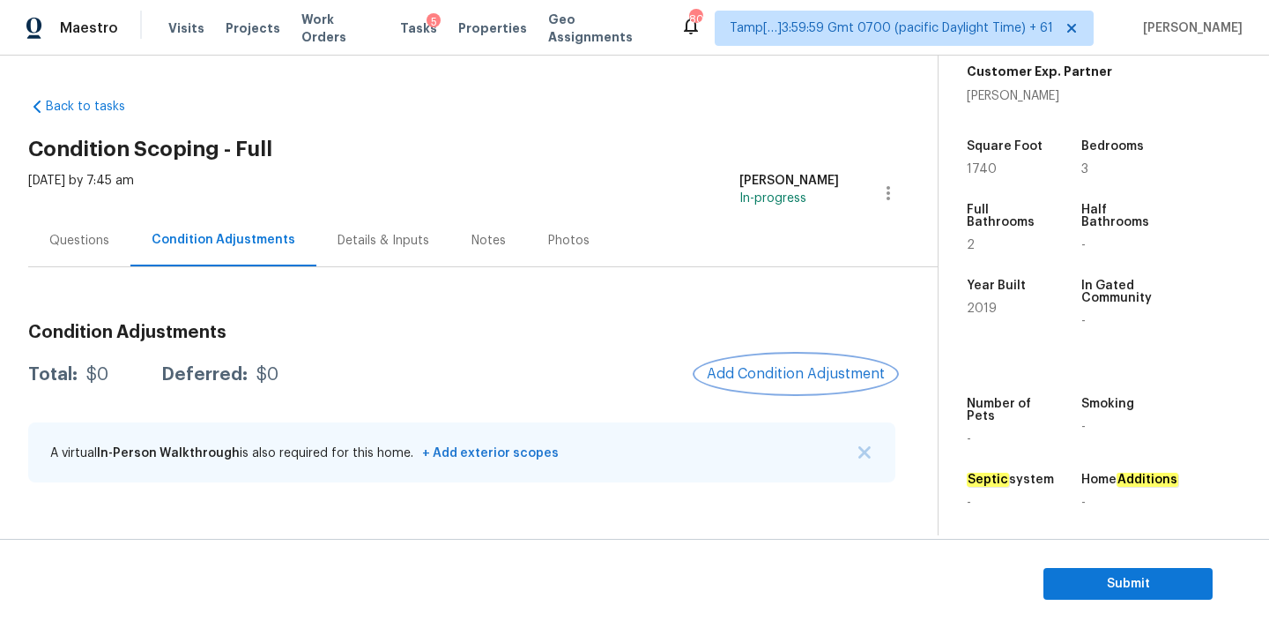
click at [791, 376] on span "Add Condition Adjustment" at bounding box center [796, 374] width 178 height 16
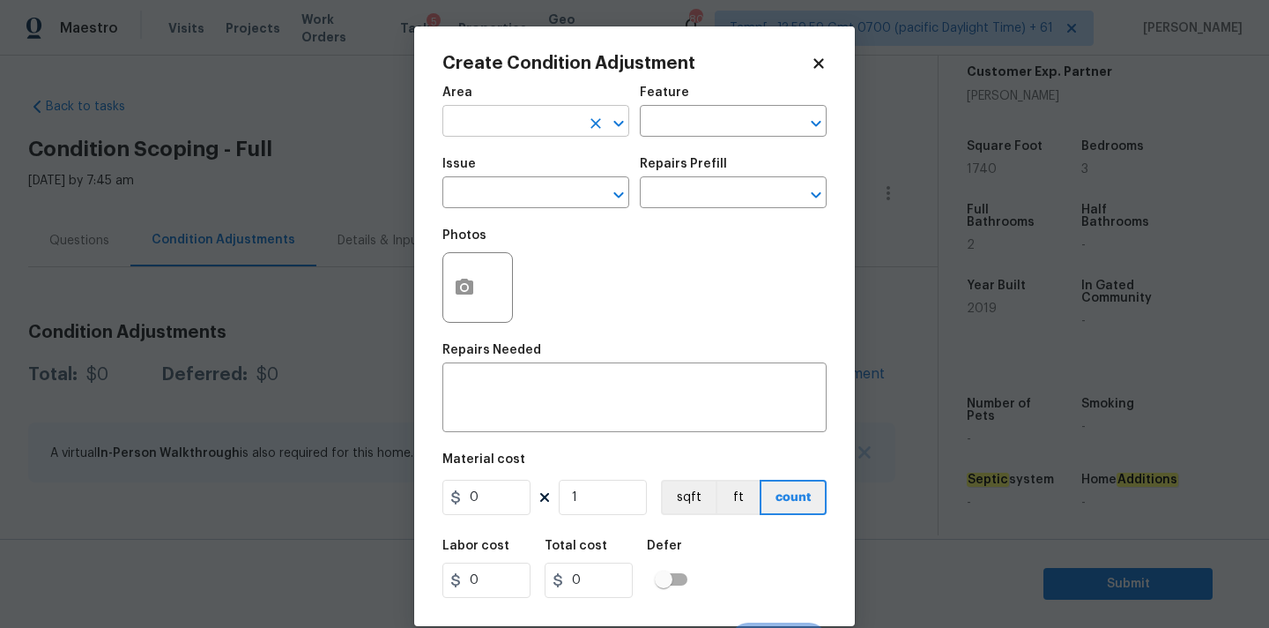
click at [467, 112] on input "text" at bounding box center [510, 122] width 137 height 27
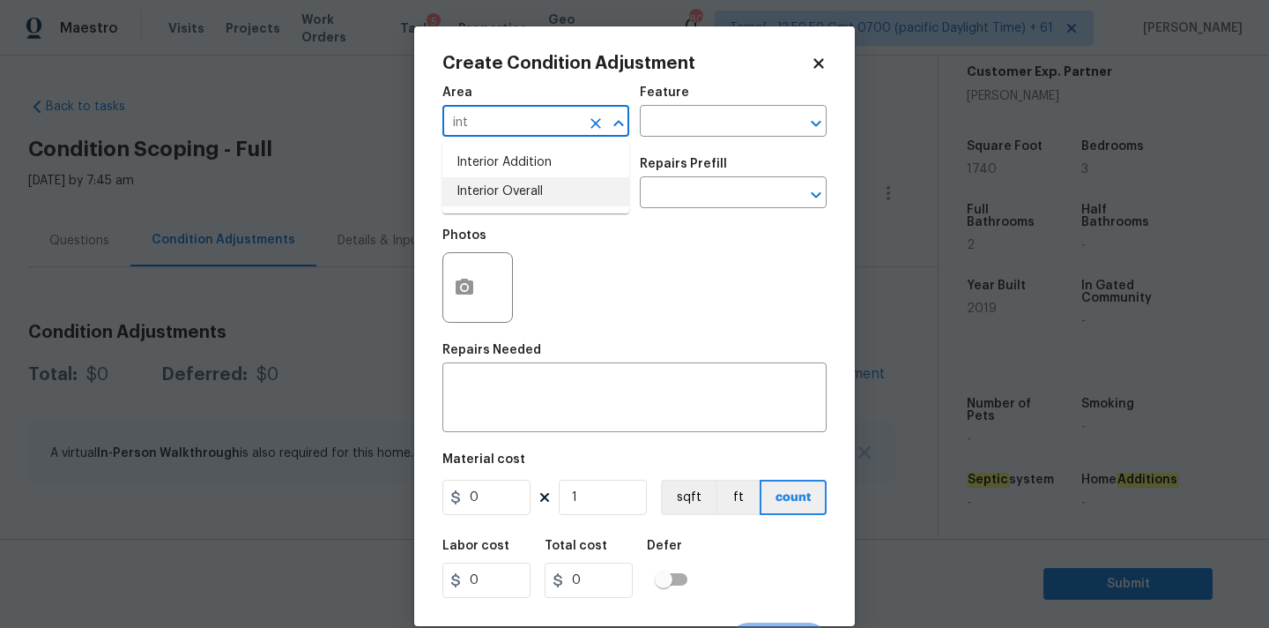
click at [467, 184] on li "Interior Overall" at bounding box center [535, 191] width 187 height 29
type input "Interior Overall"
click at [469, 193] on input "text" at bounding box center [510, 194] width 137 height 27
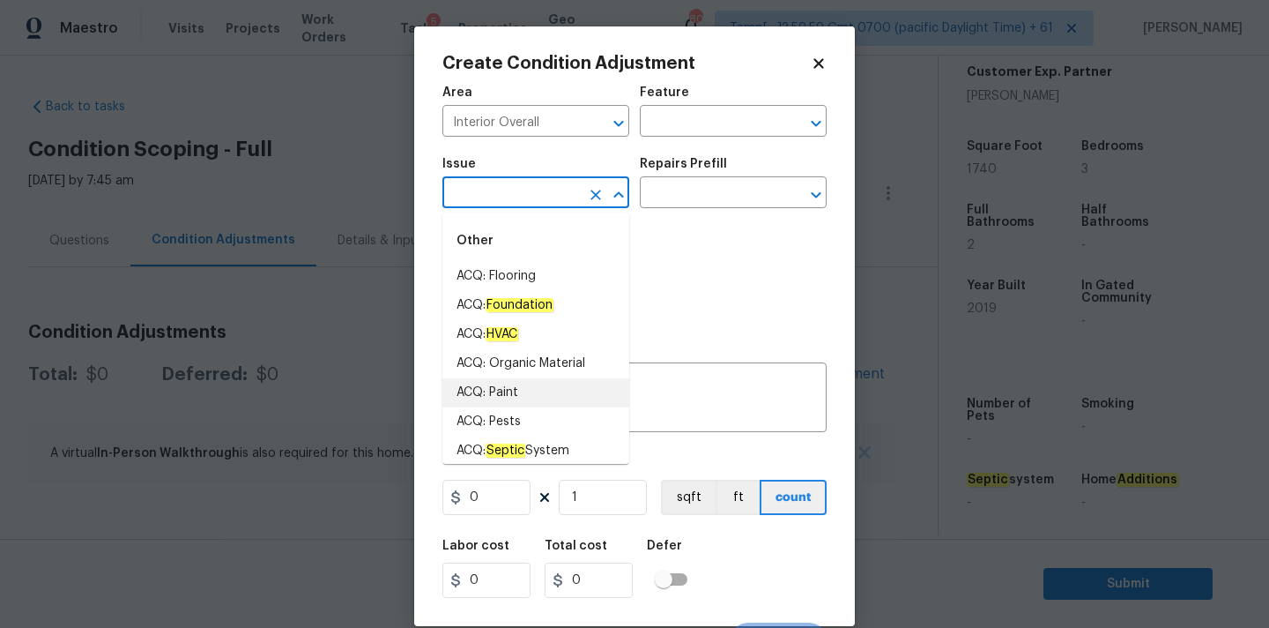
click at [490, 393] on li "ACQ: Paint" at bounding box center [535, 392] width 187 height 29
type input "ACQ: Paint"
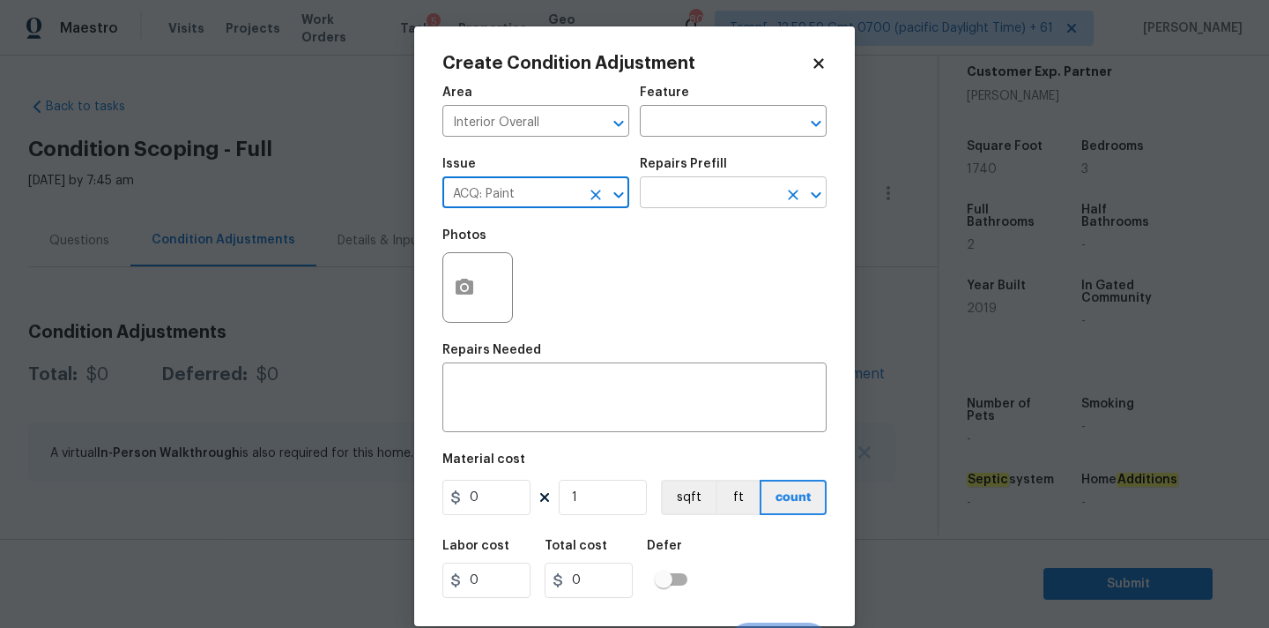
click at [716, 186] on input "text" at bounding box center [708, 194] width 137 height 27
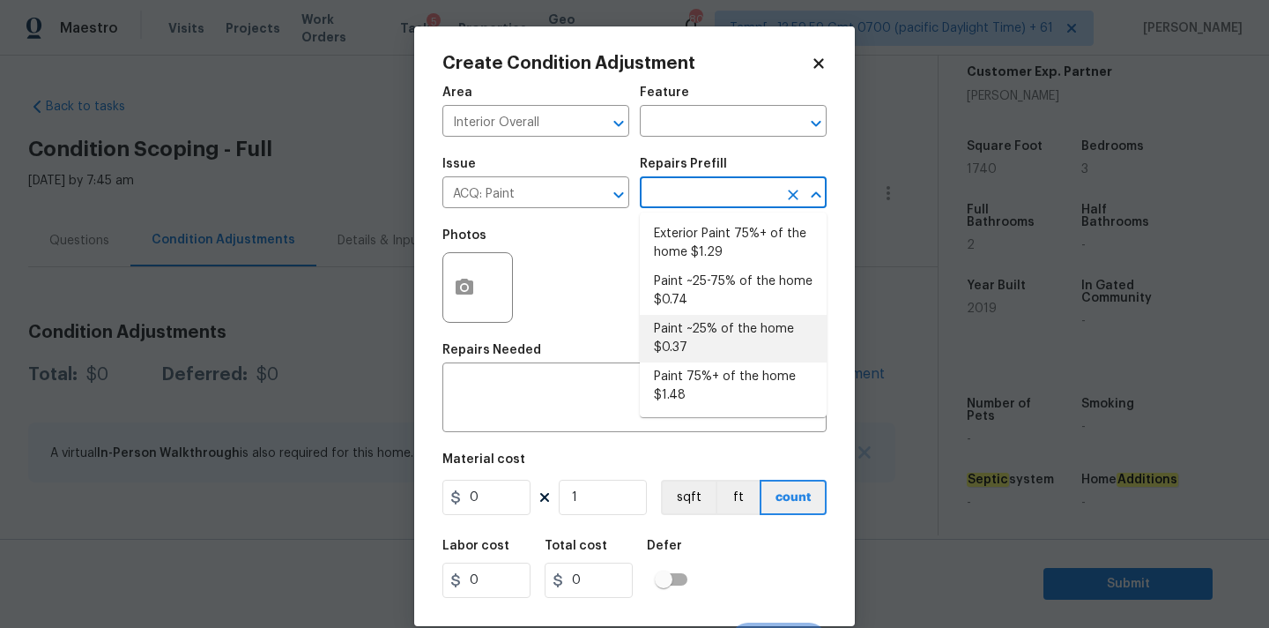
click at [703, 335] on li "Paint ~25% of the home $0.37" at bounding box center [733, 339] width 187 height 48
type input "Acquisition"
type textarea "Acquisition Scope: ~25% of the home needs interior paint"
type input "0.37"
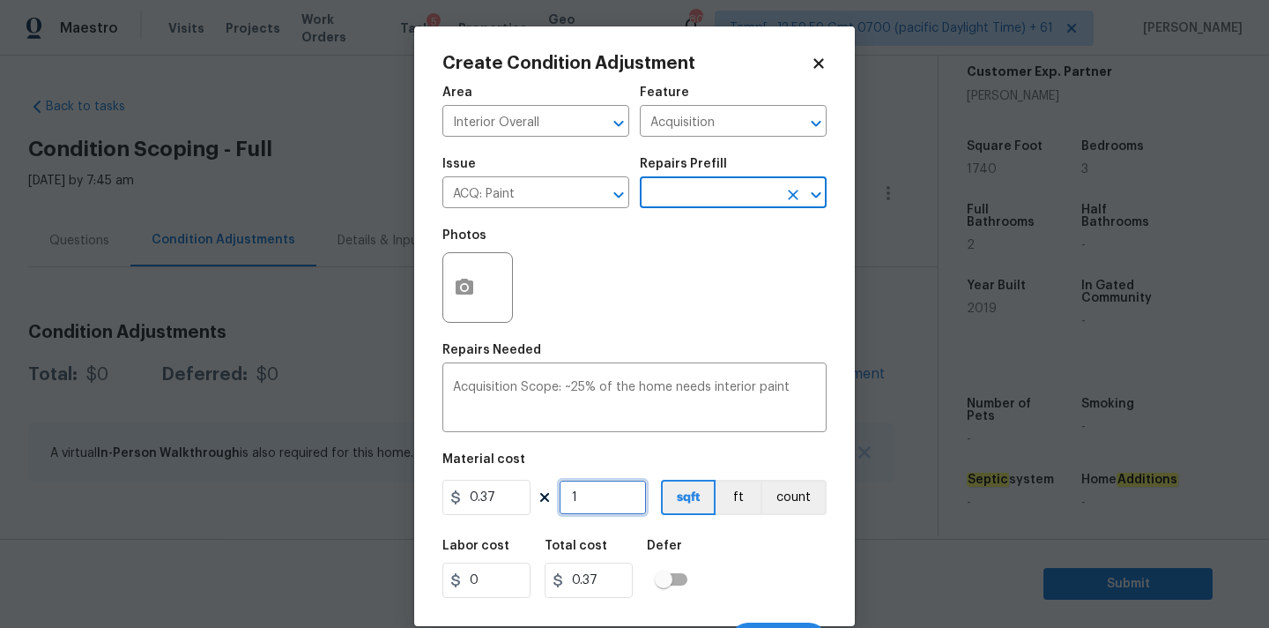
click at [610, 500] on input "1" at bounding box center [603, 496] width 88 height 35
type input "17"
type input "6.29"
type input "174"
type input "64.38"
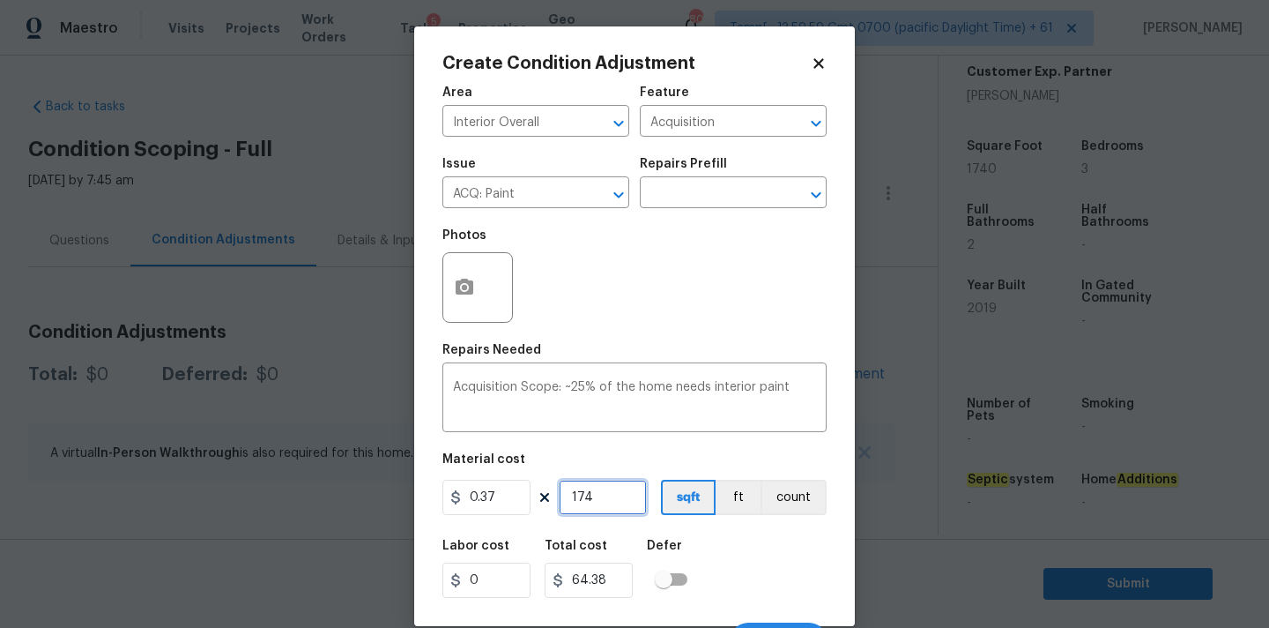
type input "1740"
type input "643.8"
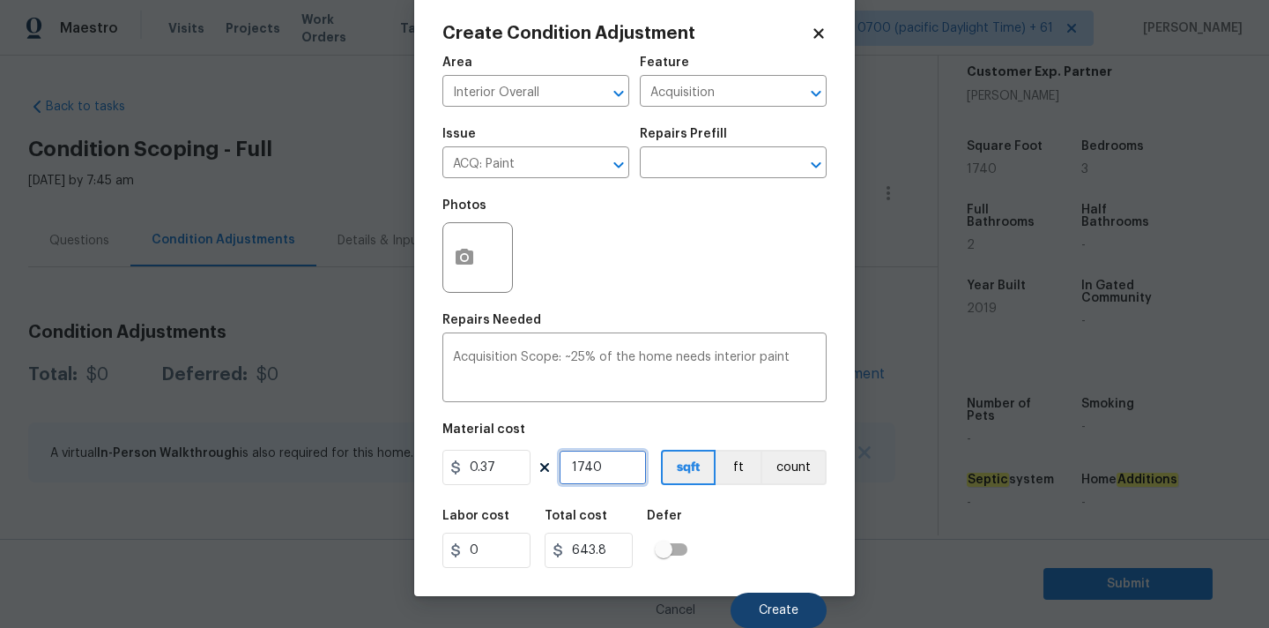
type input "1740"
click at [765, 598] on button "Create" at bounding box center [779, 609] width 96 height 35
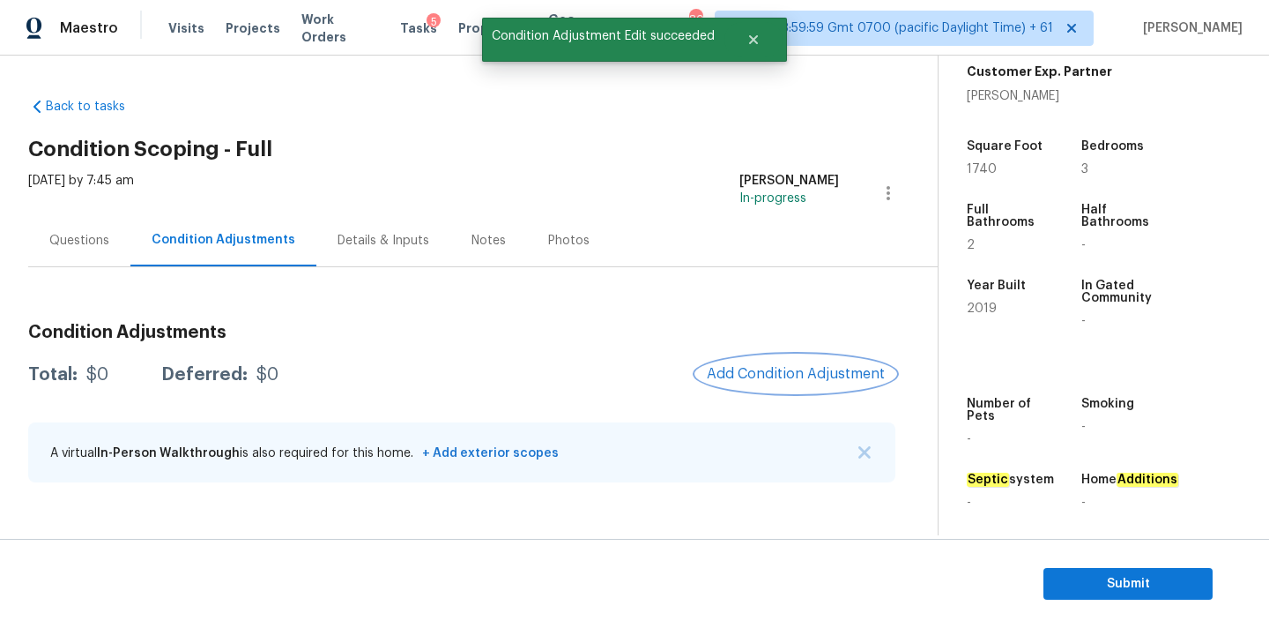
scroll to position [0, 0]
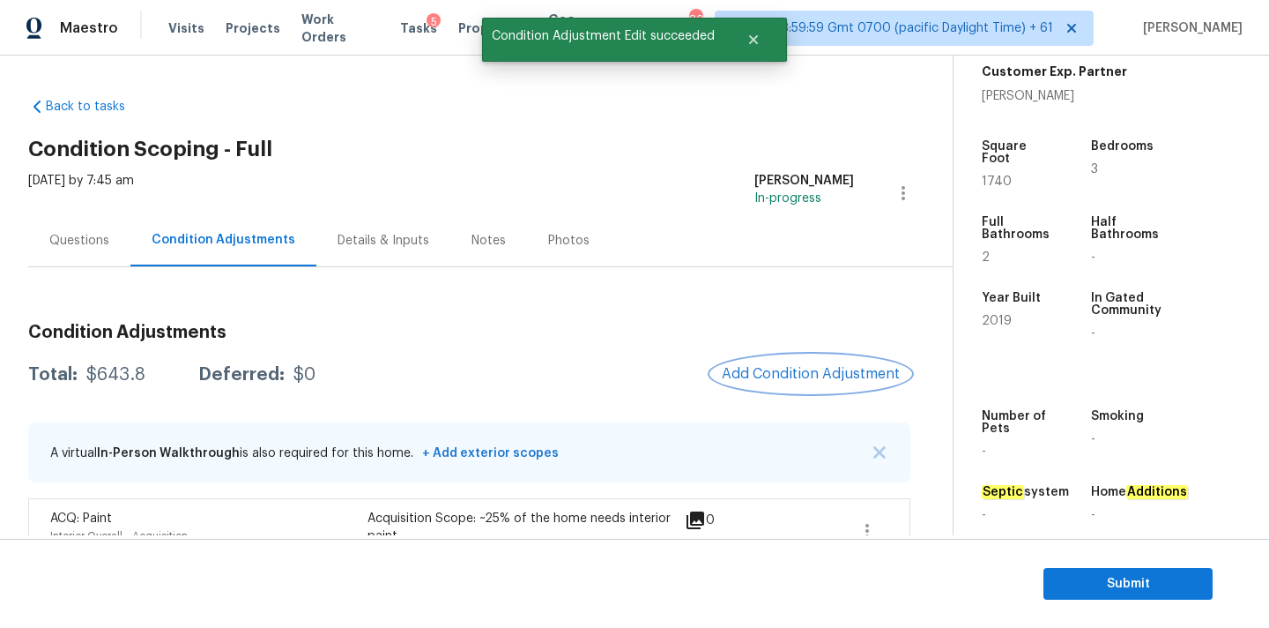
click at [828, 367] on span "Add Condition Adjustment" at bounding box center [811, 374] width 178 height 16
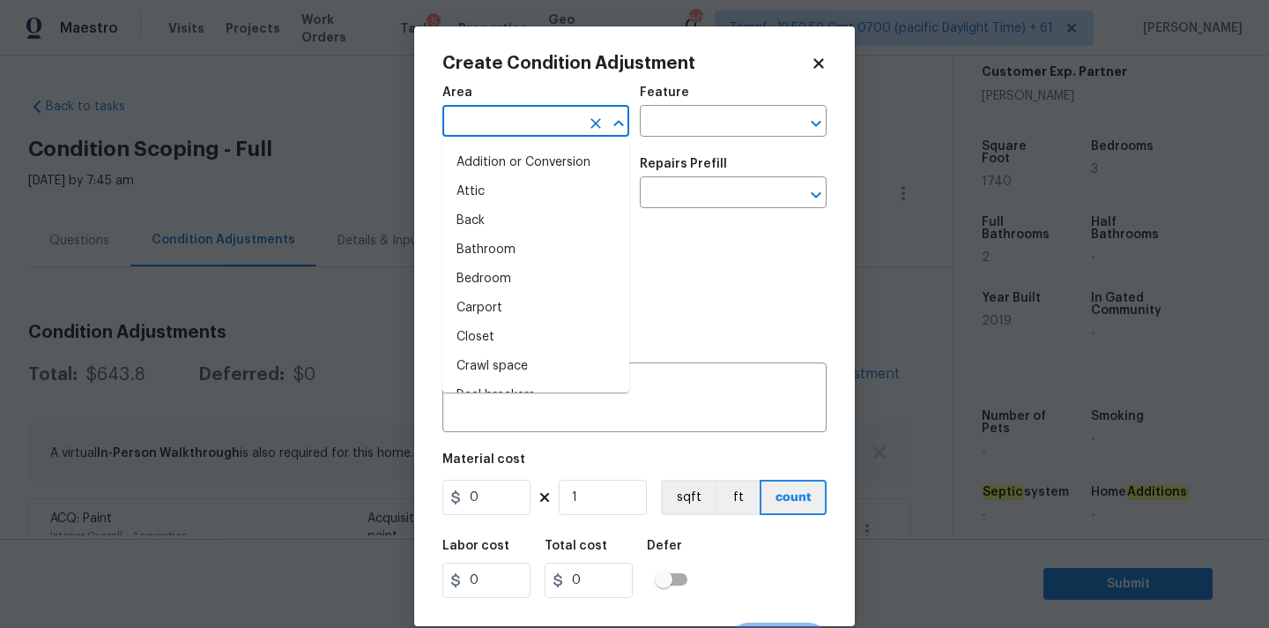
click at [512, 129] on input "text" at bounding box center [510, 122] width 137 height 27
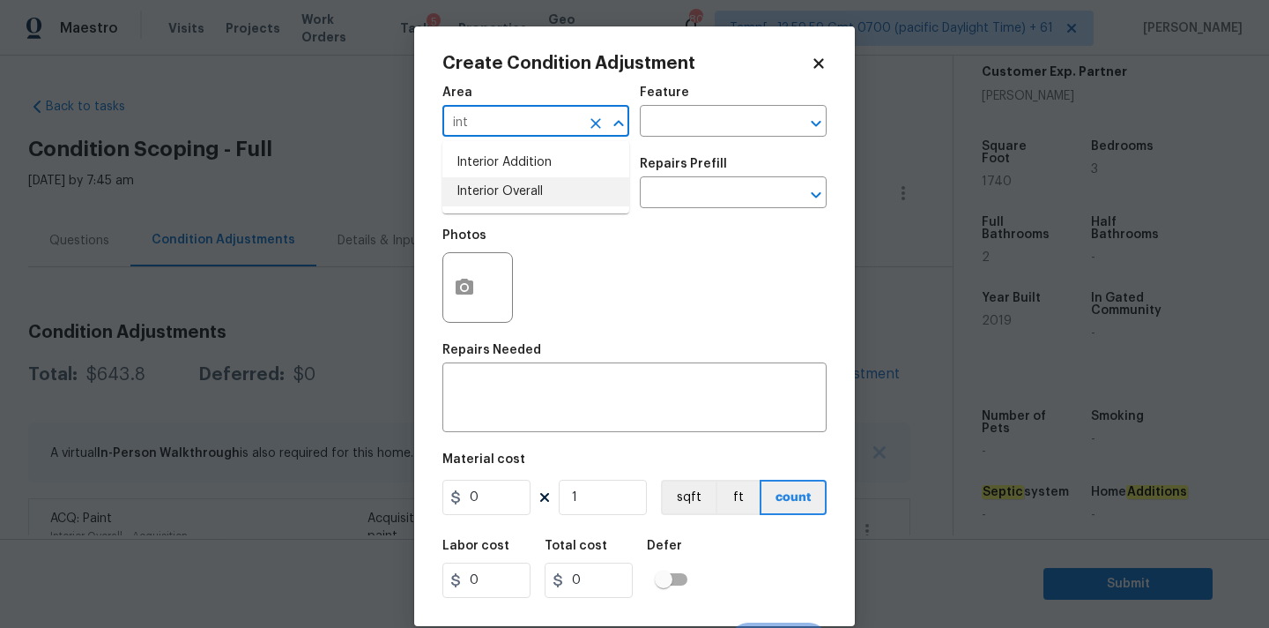
click at [509, 187] on li "Interior Overall" at bounding box center [535, 191] width 187 height 29
type input "Interior Overall"
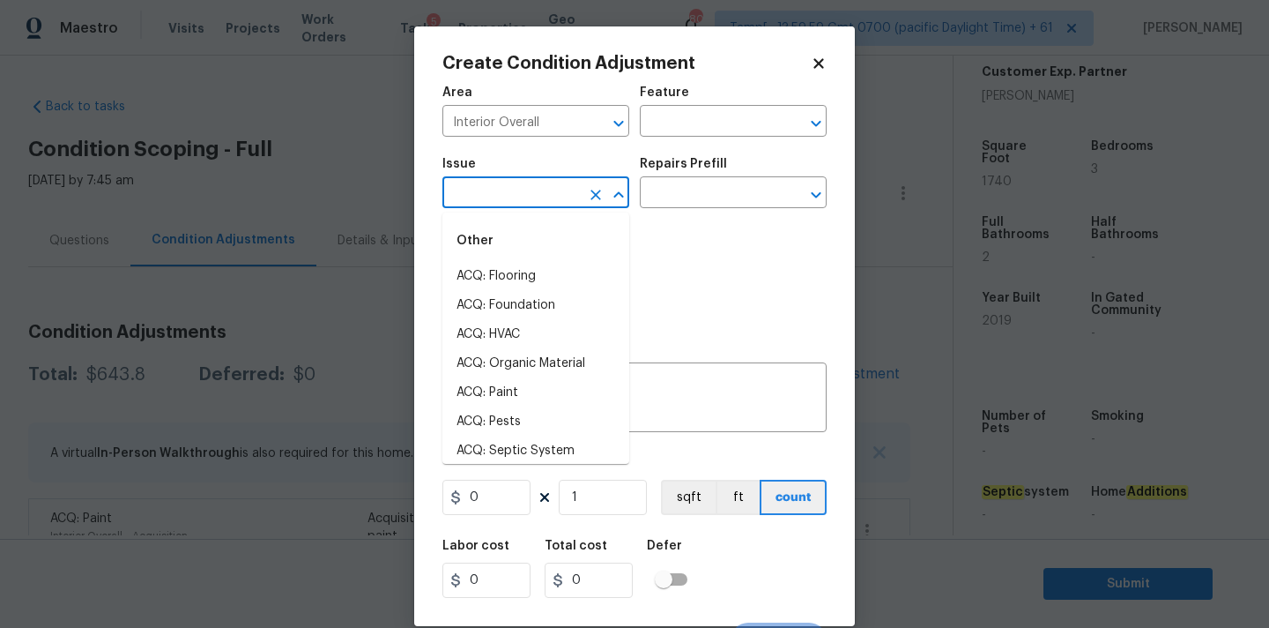
click at [509, 189] on input "text" at bounding box center [510, 194] width 137 height 27
click at [512, 271] on li "ACQ: Flooring" at bounding box center [535, 276] width 187 height 29
type input "ACQ: Flooring"
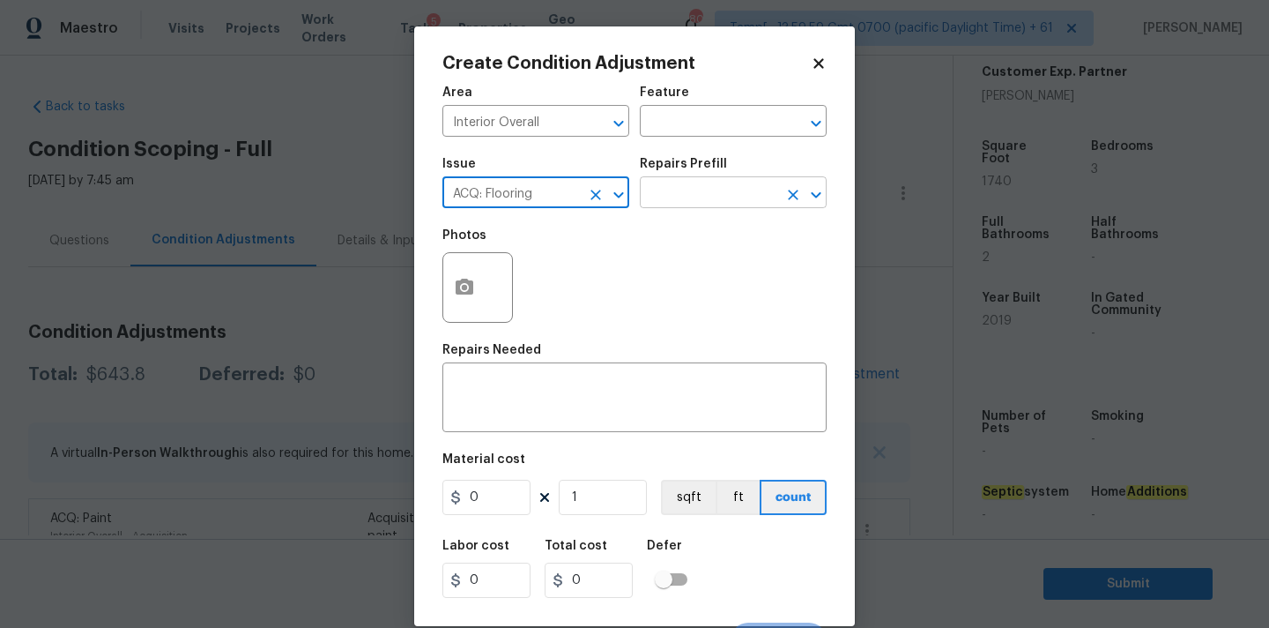
click at [702, 200] on input "text" at bounding box center [708, 194] width 137 height 27
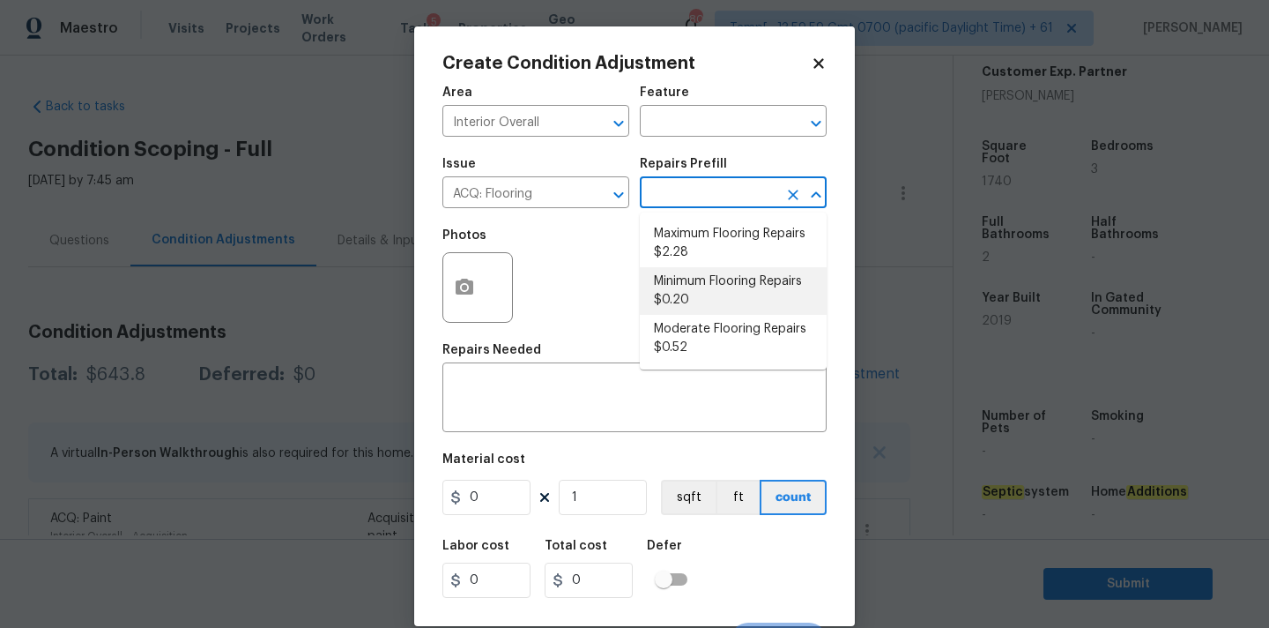
click at [701, 286] on li "Minimum Flooring Repairs $0.20" at bounding box center [733, 291] width 187 height 48
type input "Acquisition"
type textarea "Acquisition Scope: Minimum flooring repairs"
type input "0.2"
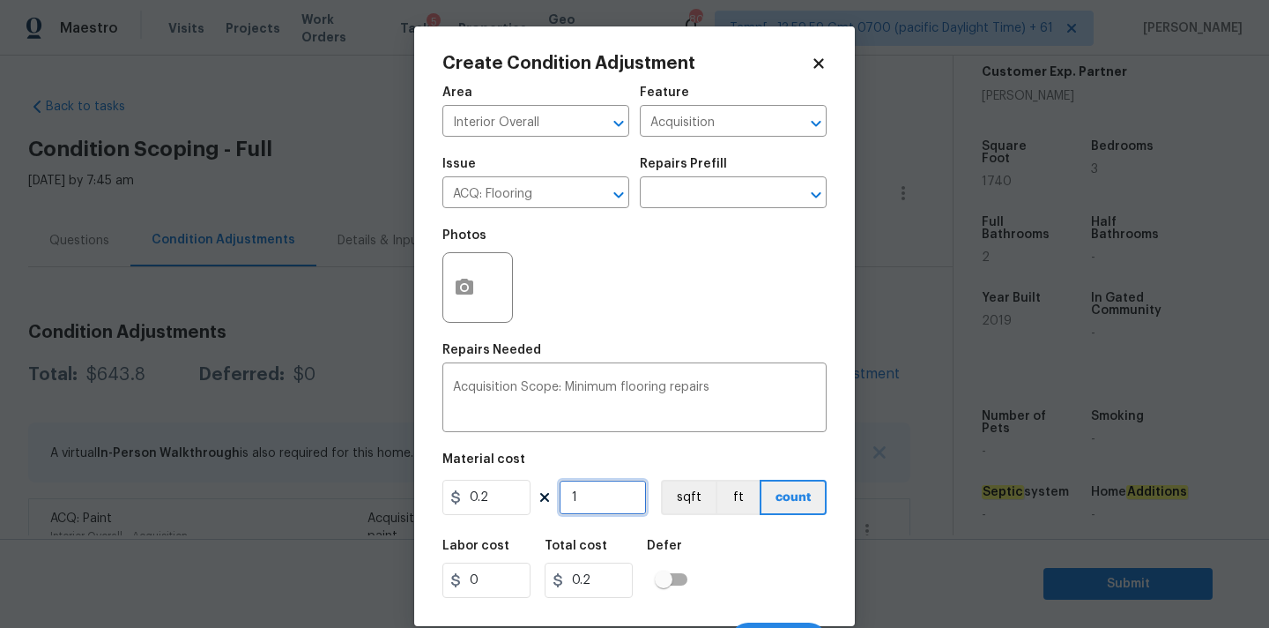
click at [601, 495] on input "1" at bounding box center [603, 496] width 88 height 35
type input "17"
type input "3.4"
type input "174"
type input "34.8"
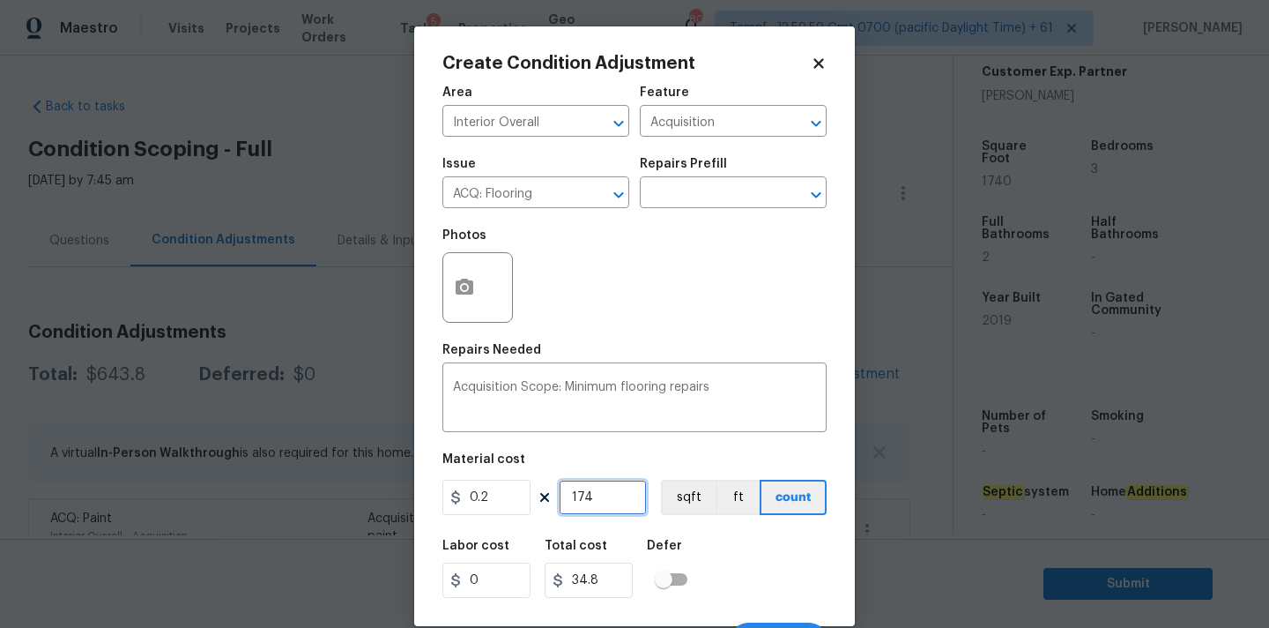
type input "1740"
type input "348"
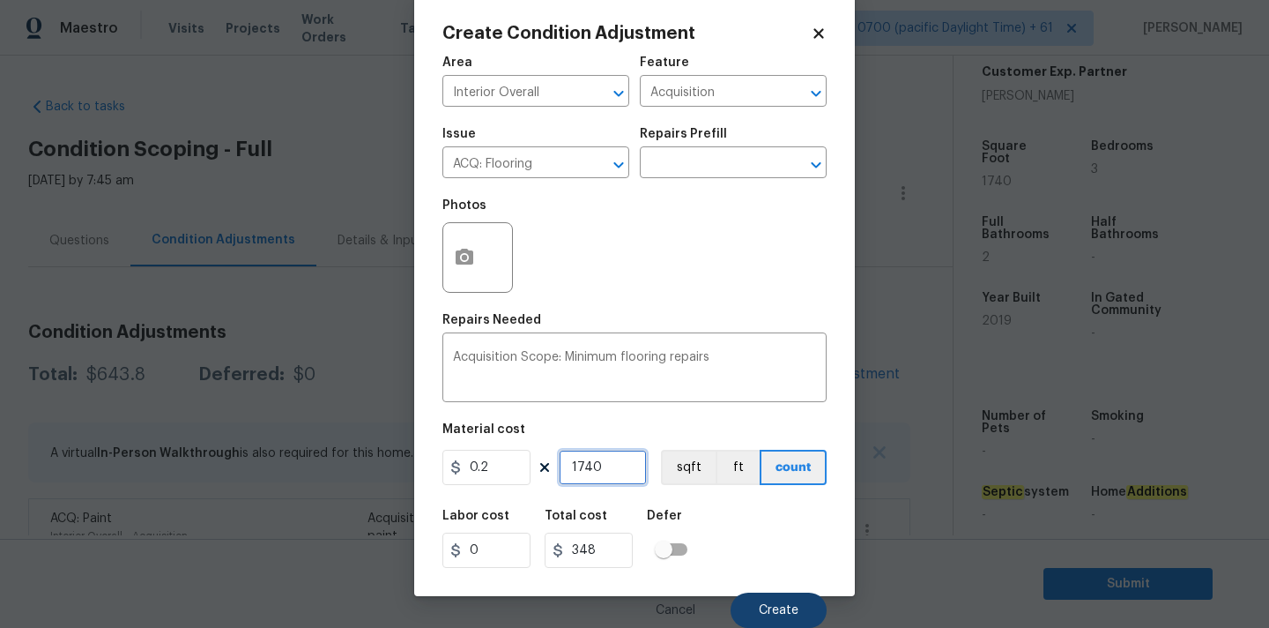
type input "1740"
click at [772, 605] on span "Create" at bounding box center [779, 610] width 40 height 13
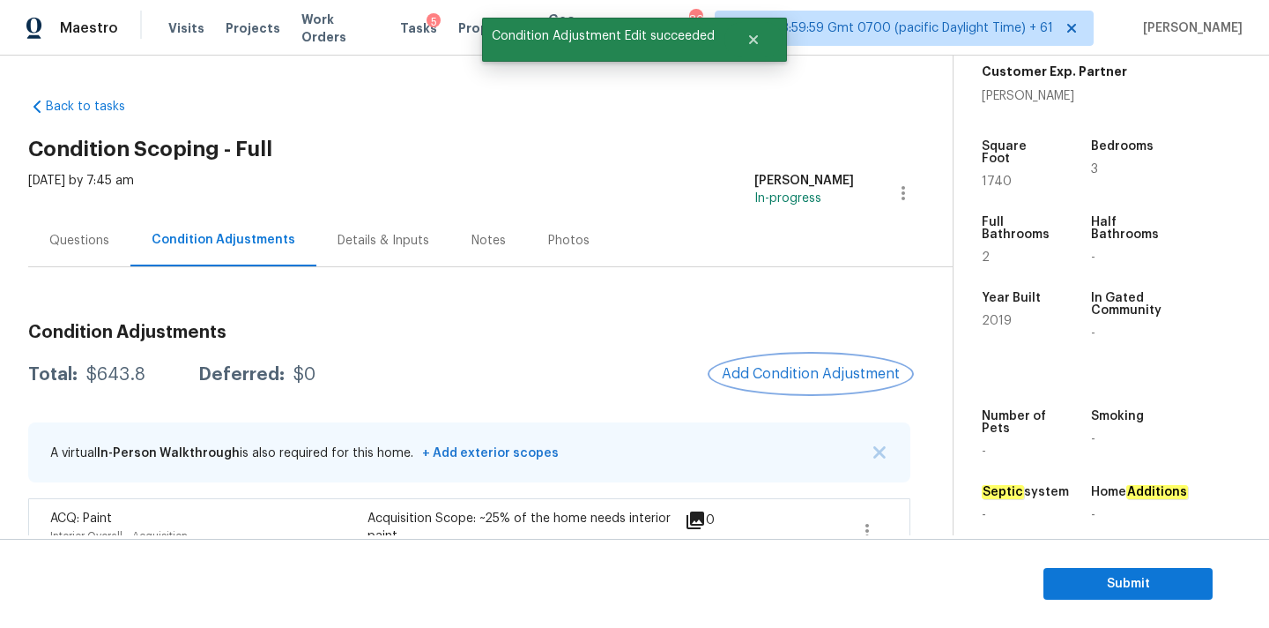
scroll to position [0, 0]
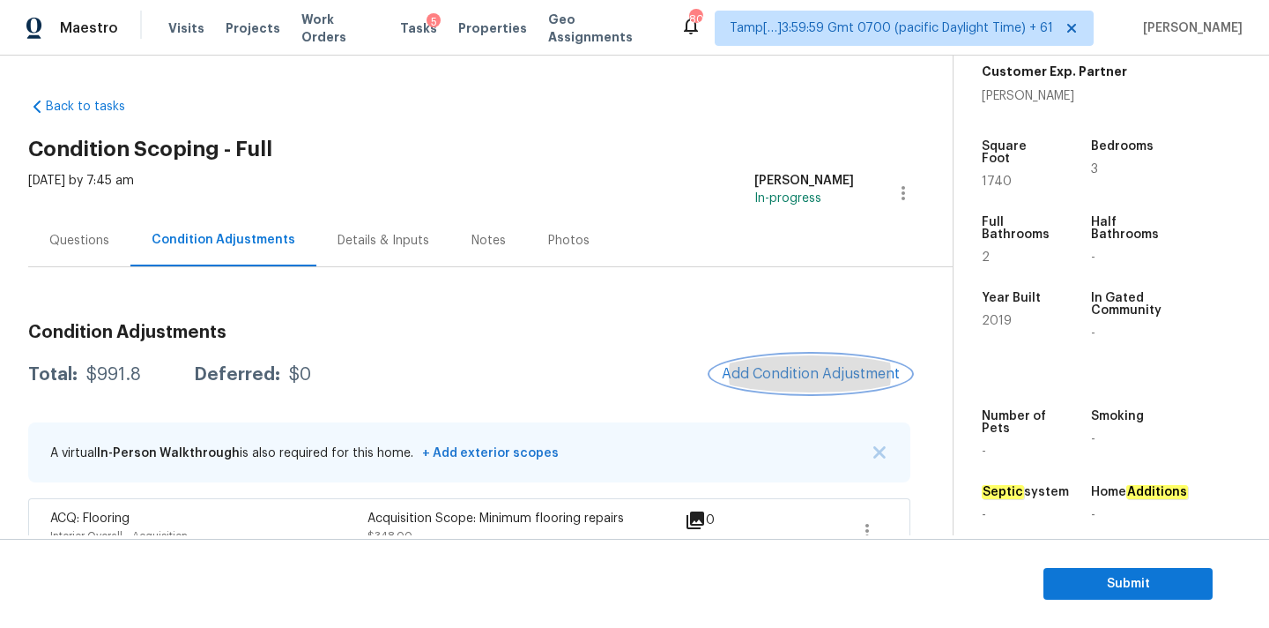
click at [798, 371] on span "Add Condition Adjustment" at bounding box center [811, 374] width 178 height 16
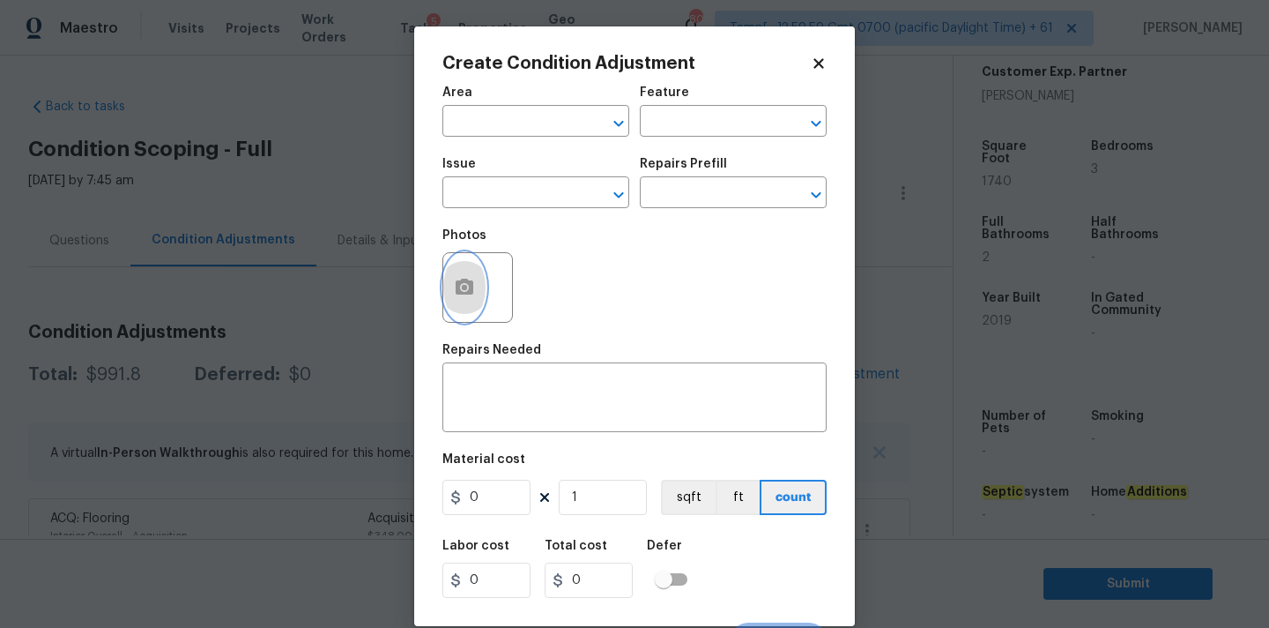
click at [469, 285] on icon "button" at bounding box center [465, 287] width 18 height 16
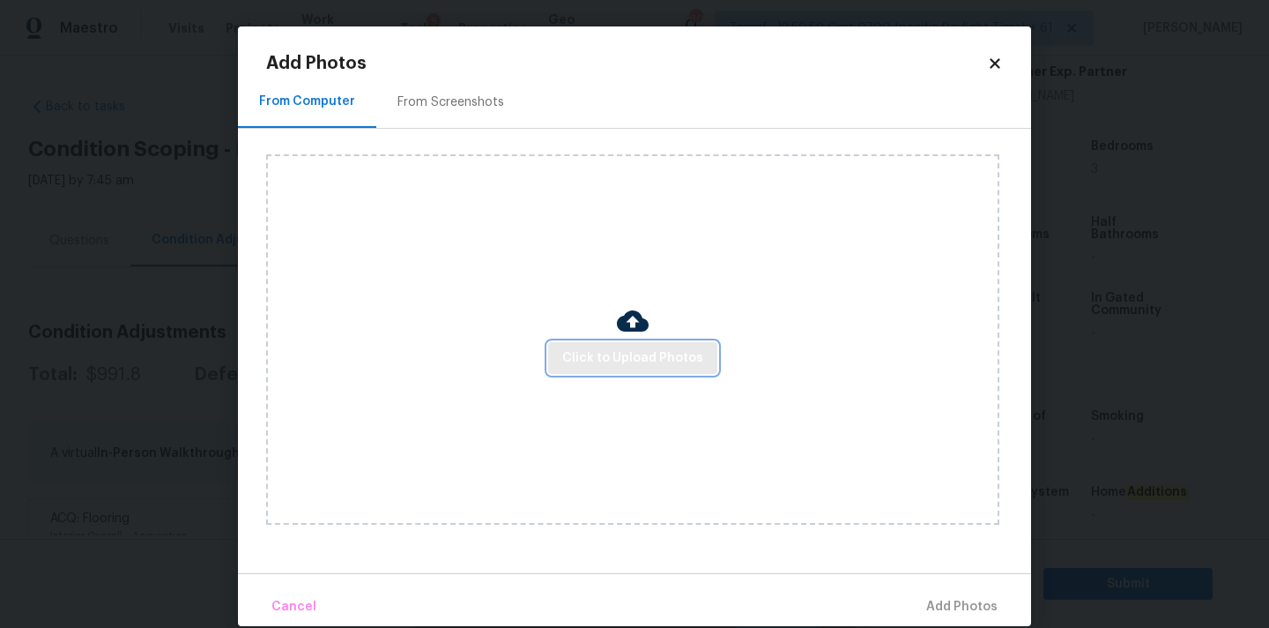
click at [576, 357] on span "Click to Upload Photos" at bounding box center [632, 358] width 141 height 22
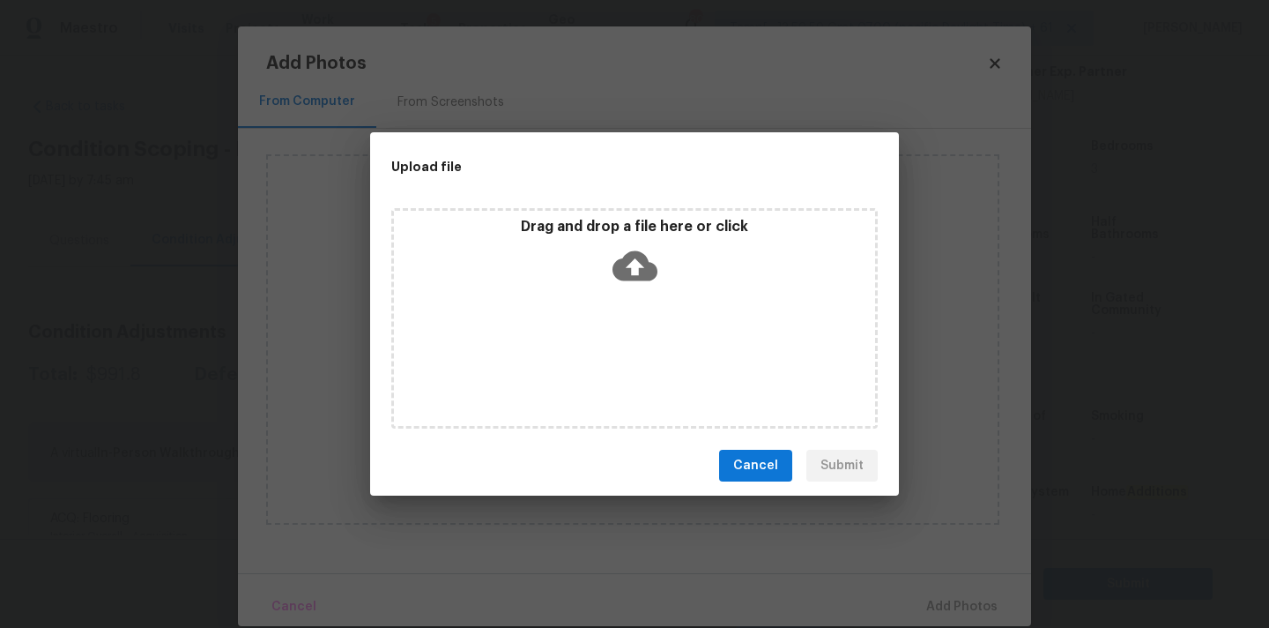
click at [627, 271] on icon at bounding box center [635, 266] width 45 height 30
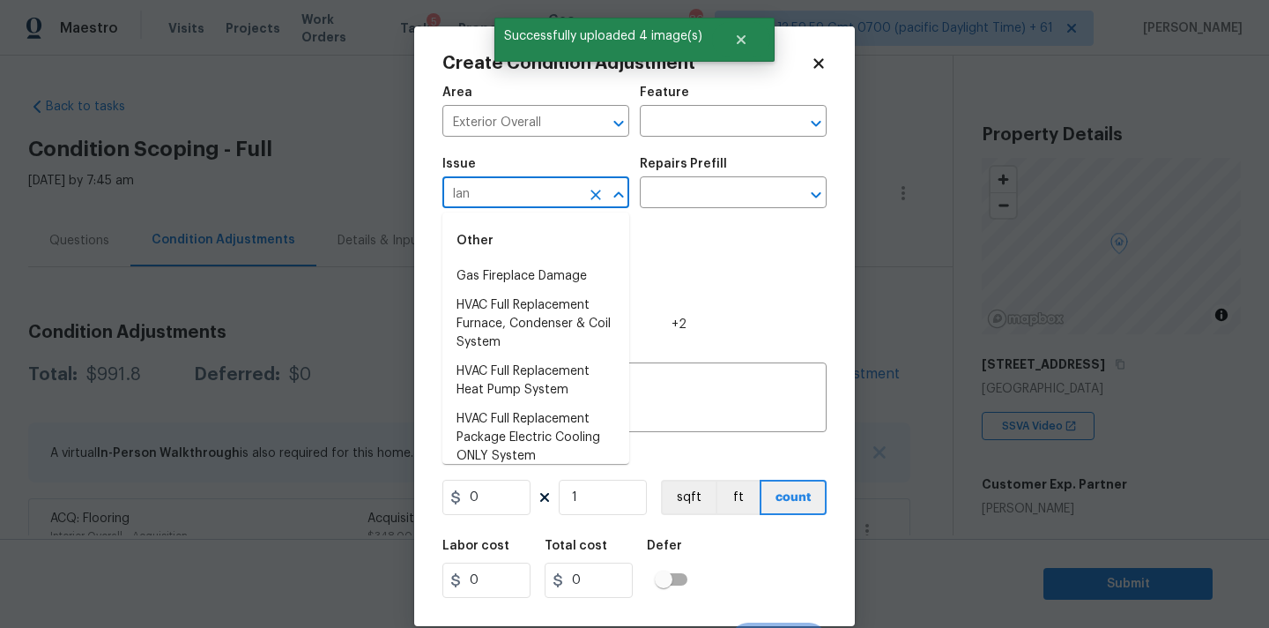
scroll to position [412, 0]
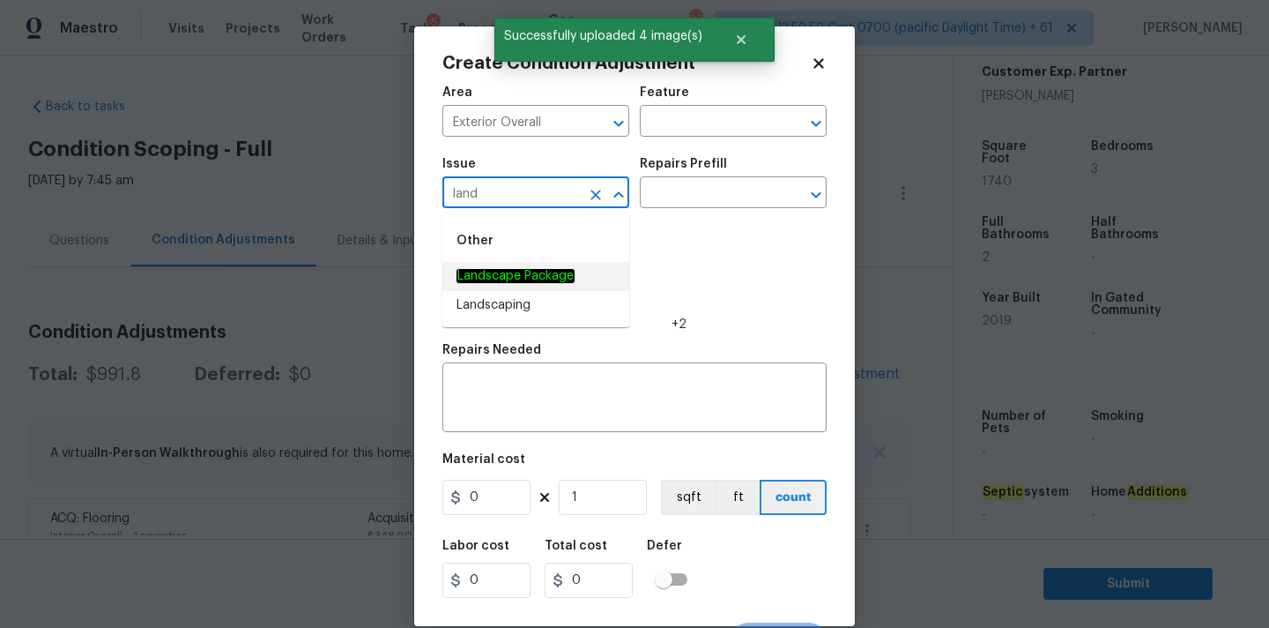
click at [538, 276] on em "Landscape Package" at bounding box center [516, 276] width 118 height 14
type input "Landscape Package"
click at [698, 194] on input "text" at bounding box center [708, 194] width 137 height 27
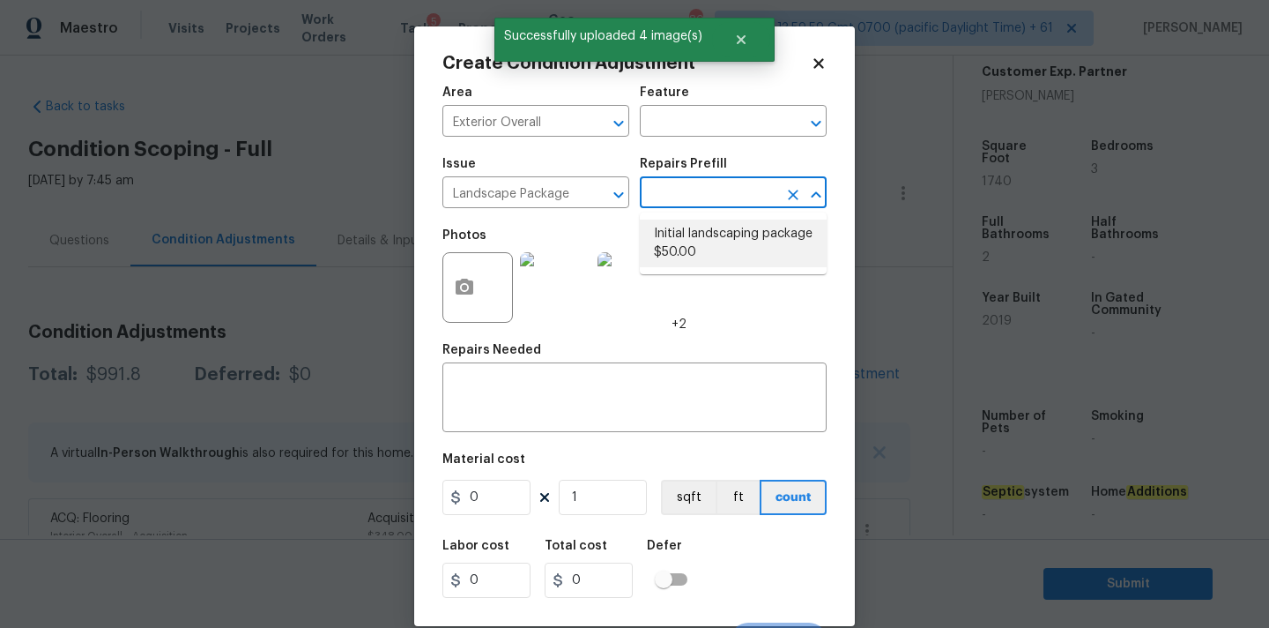
click at [693, 234] on li "Initial landscaping package $50.00" at bounding box center [733, 243] width 187 height 48
type input "Home Readiness Packages"
type input "50"
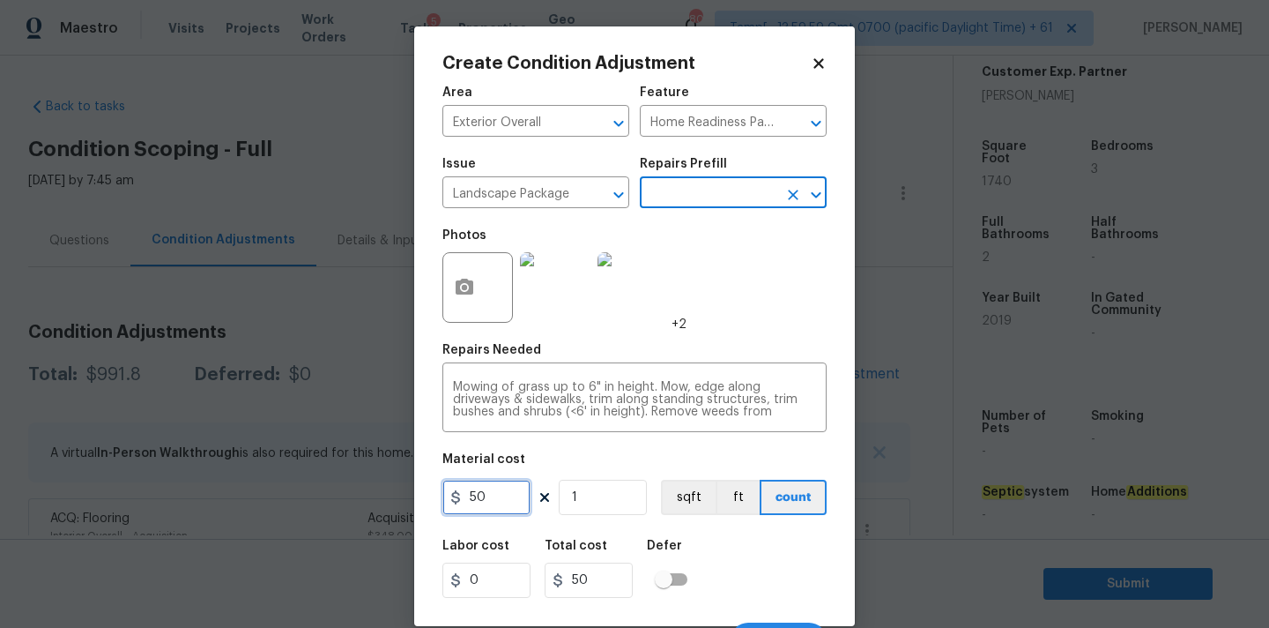
click at [518, 498] on input "50" at bounding box center [486, 496] width 88 height 35
type input "200"
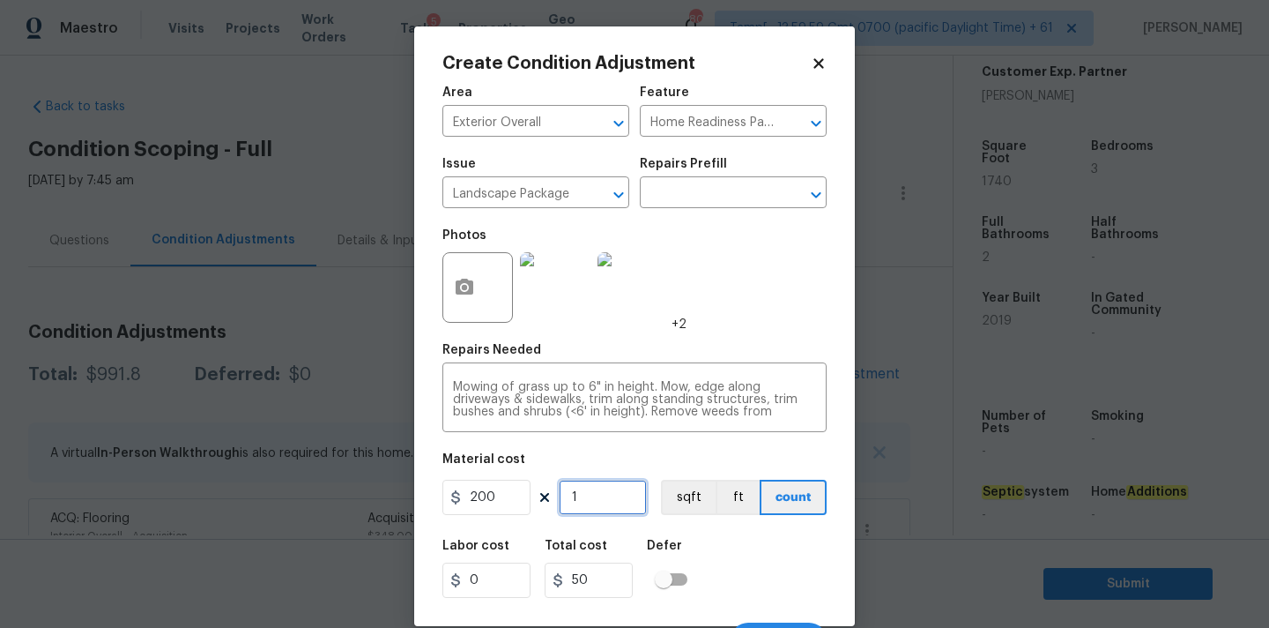
type input "200"
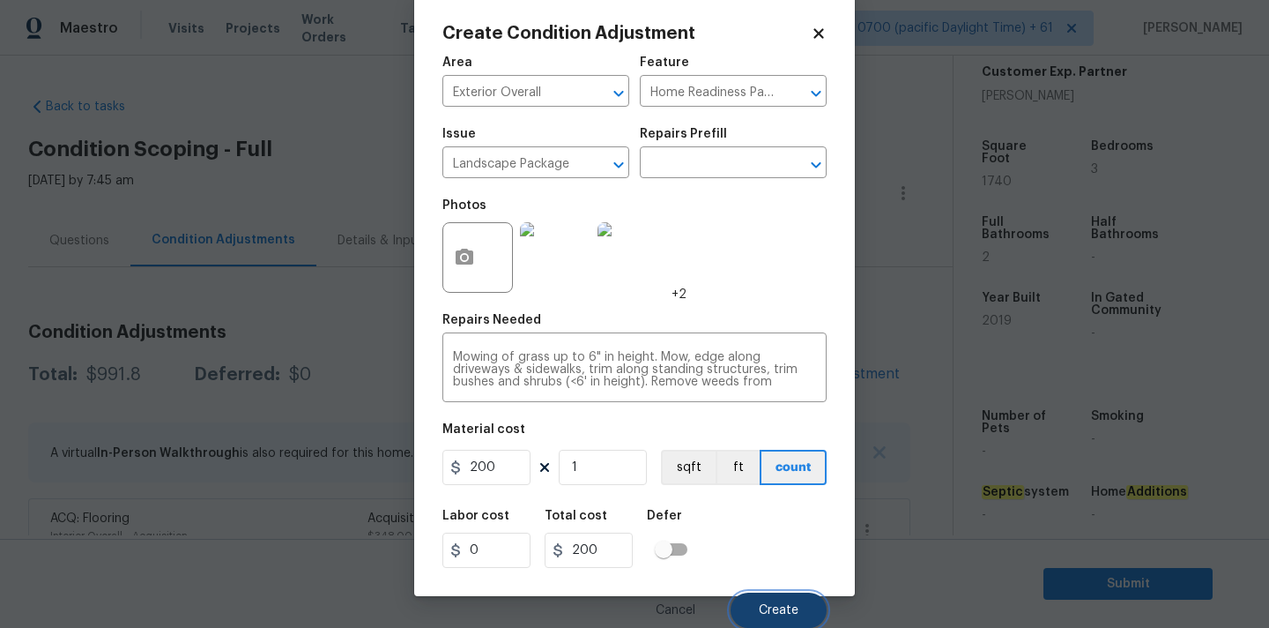
click at [762, 594] on button "Create" at bounding box center [779, 609] width 96 height 35
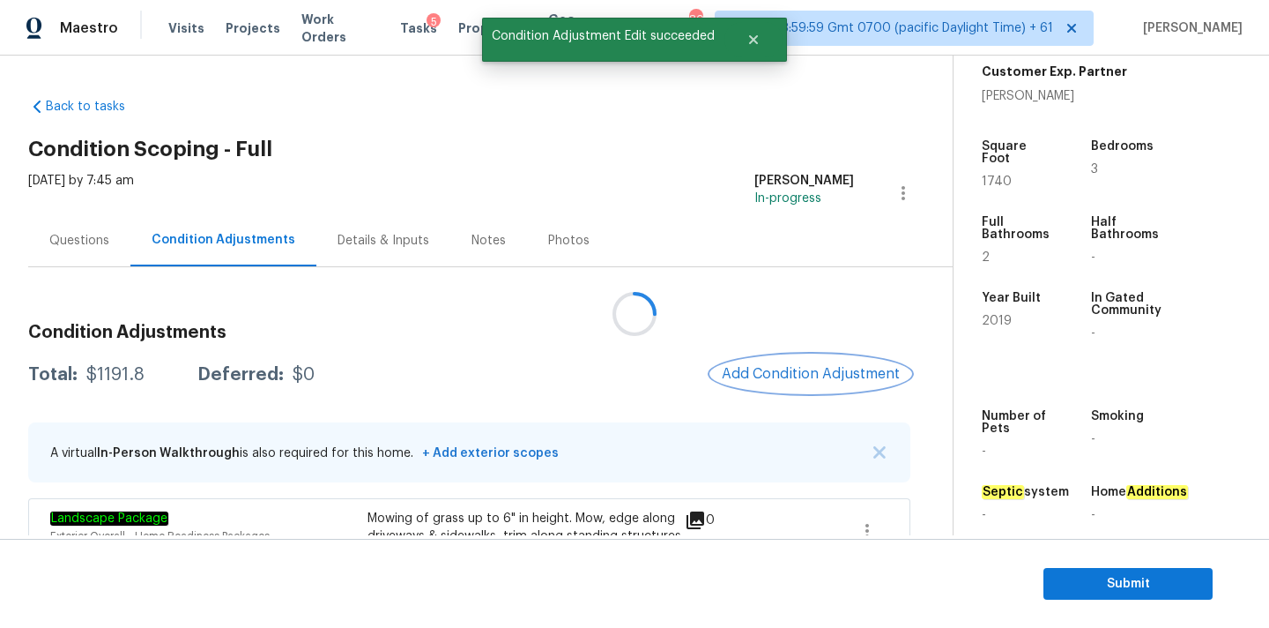
scroll to position [0, 0]
click at [817, 374] on span "Add Condition Adjustment" at bounding box center [811, 374] width 178 height 16
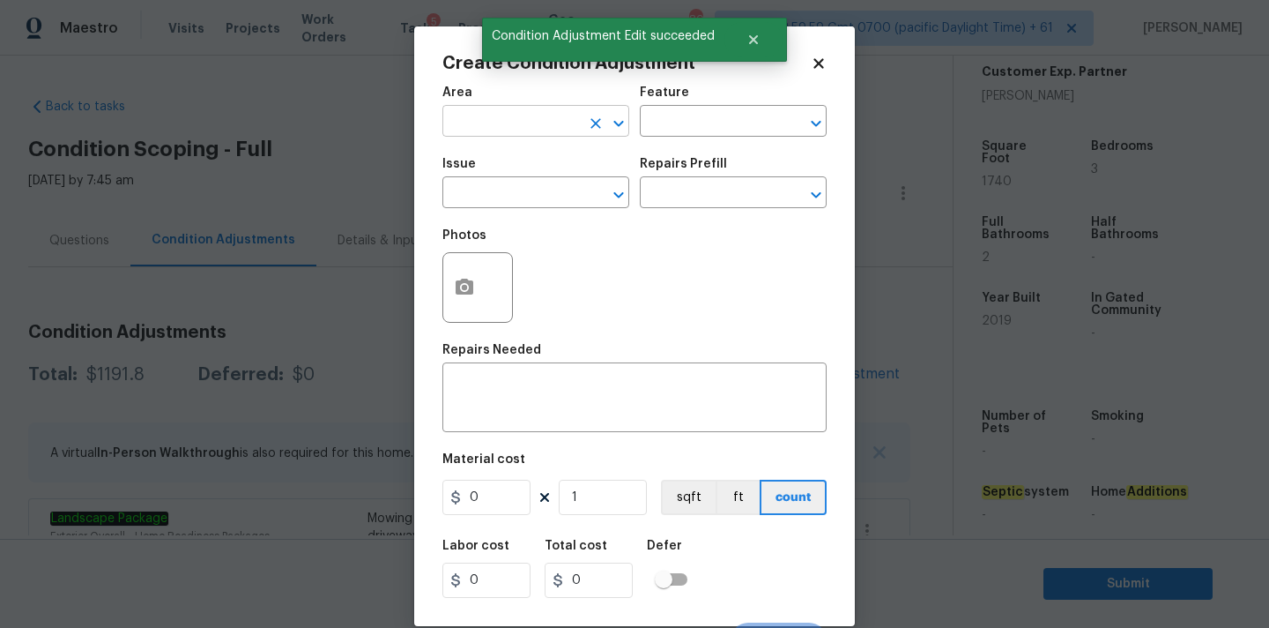
click at [505, 125] on input "text" at bounding box center [510, 122] width 137 height 27
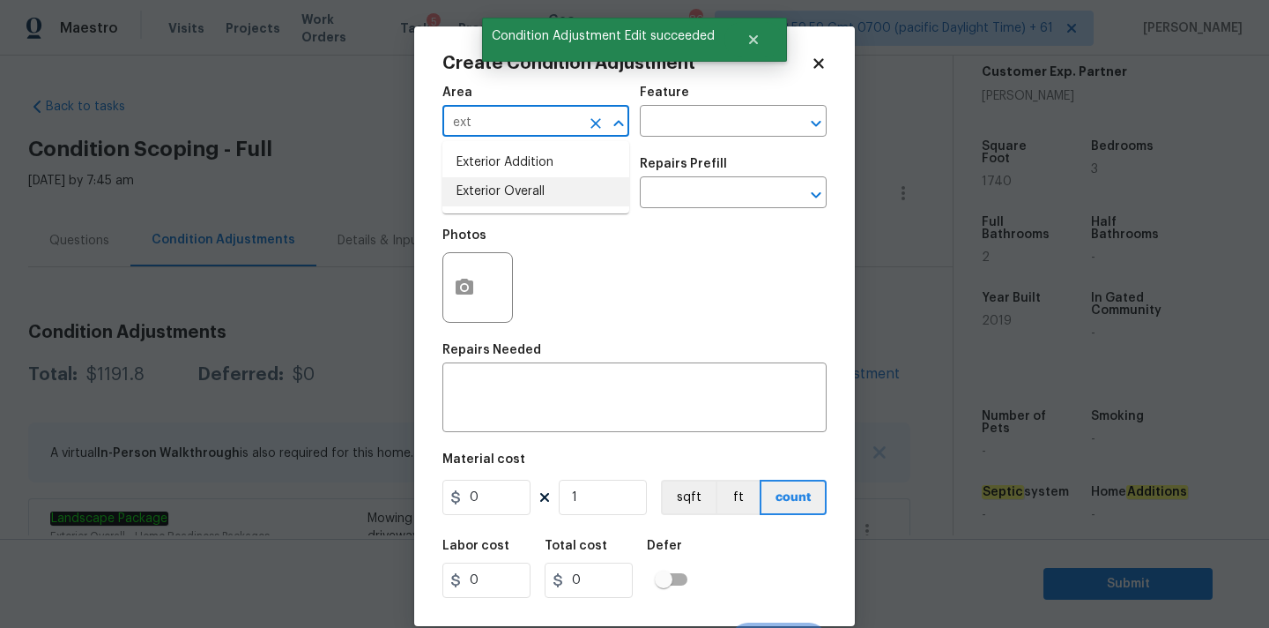
click at [496, 182] on li "Exterior Overall" at bounding box center [535, 191] width 187 height 29
type input "Exterior Overall"
click at [498, 203] on input "text" at bounding box center [510, 194] width 137 height 27
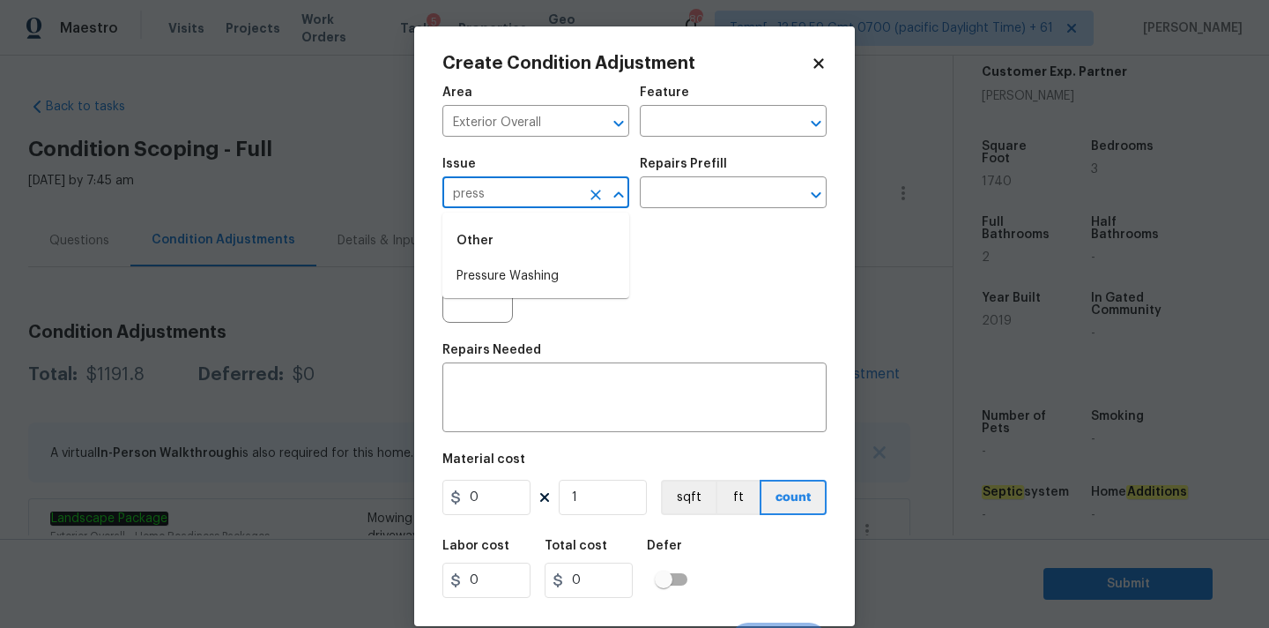
click at [494, 273] on li "Pressure Washing" at bounding box center [535, 276] width 187 height 29
type input "Pressure Washing"
click at [678, 201] on input "text" at bounding box center [708, 194] width 137 height 27
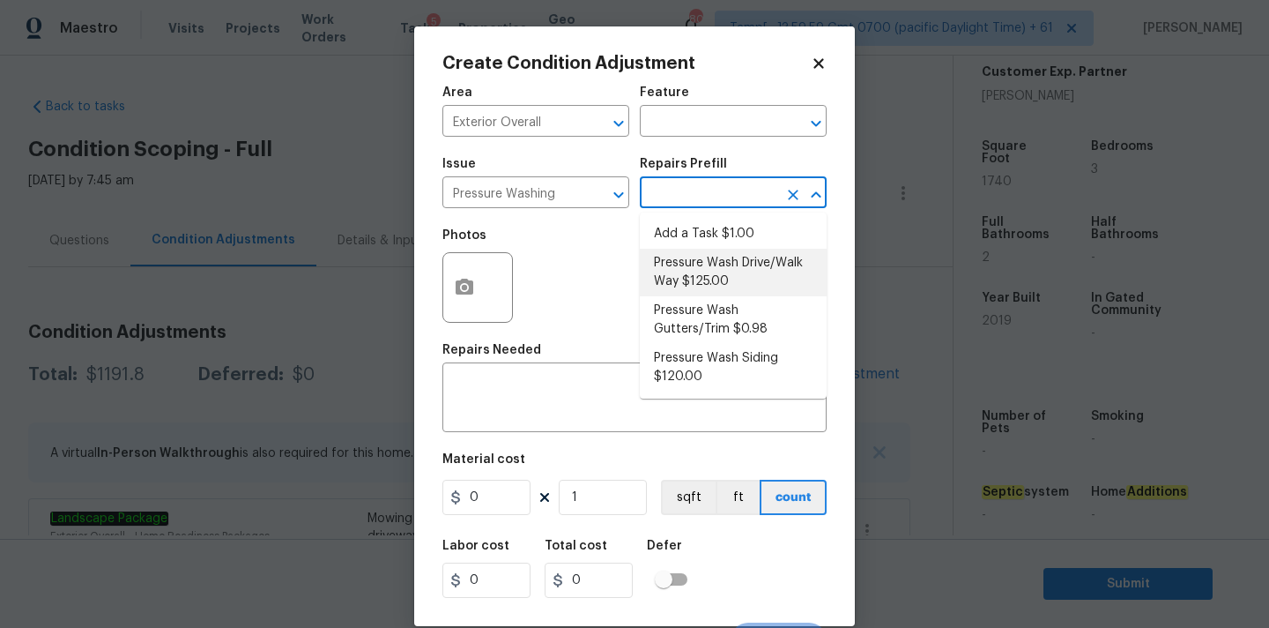
click at [681, 271] on li "Pressure Wash Drive/Walk Way $125.00" at bounding box center [733, 273] width 187 height 48
type input "Siding"
type textarea "Pressure wash the driveways/walkways as directed by the PM. Ensure that all deb…"
type input "125"
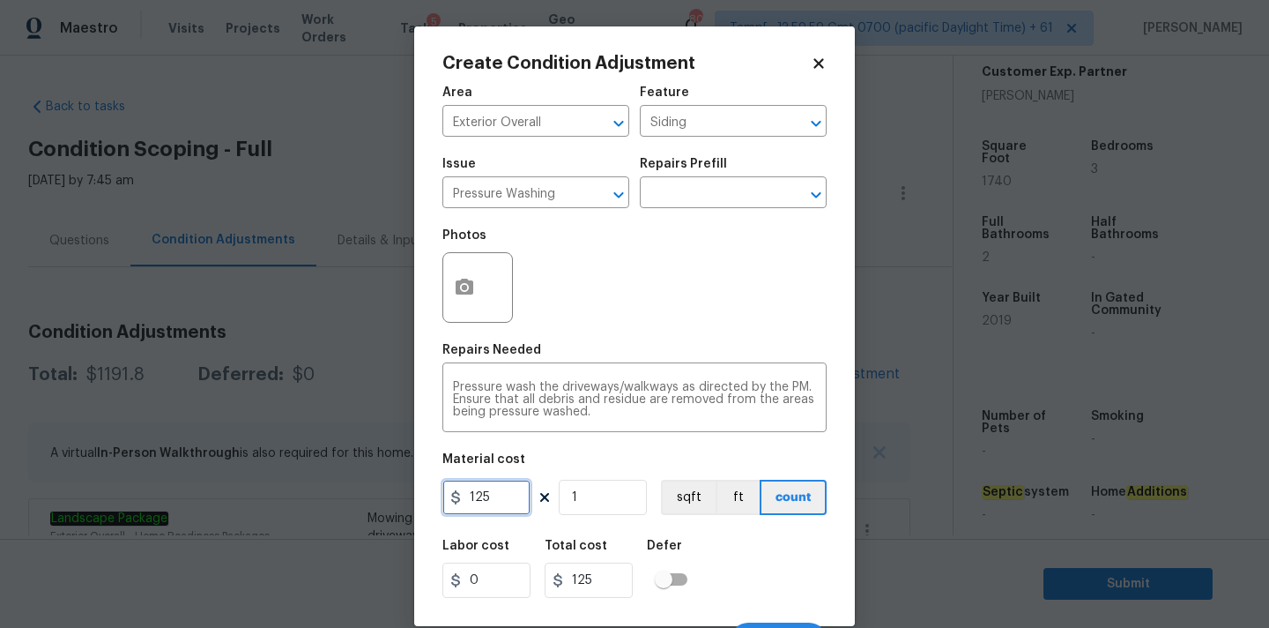
click at [494, 504] on input "125" at bounding box center [486, 496] width 88 height 35
type input "200"
click at [457, 280] on icon "button" at bounding box center [464, 287] width 21 height 21
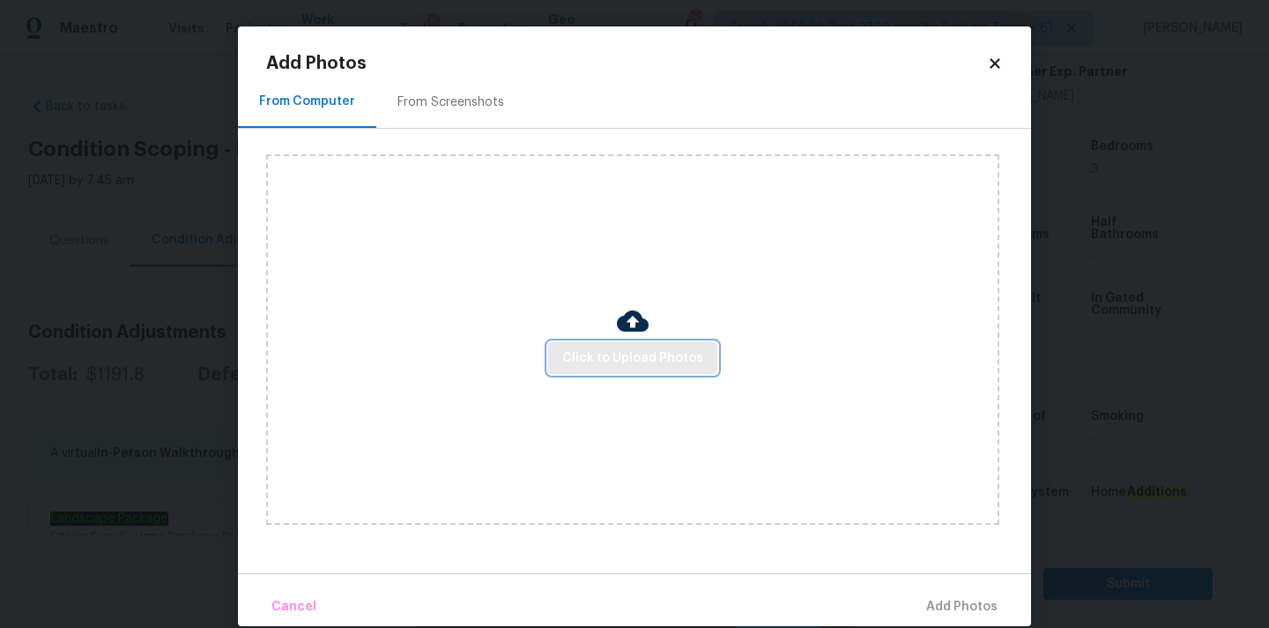
click at [580, 353] on span "Click to Upload Photos" at bounding box center [632, 358] width 141 height 22
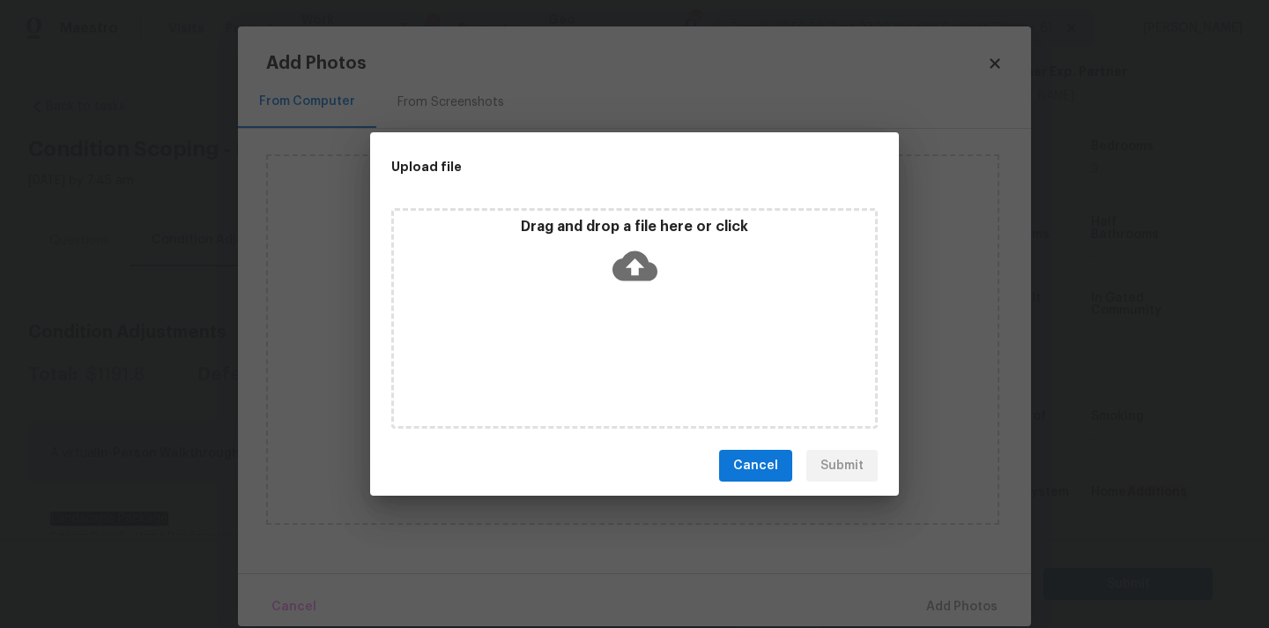
click at [630, 262] on icon at bounding box center [635, 265] width 45 height 45
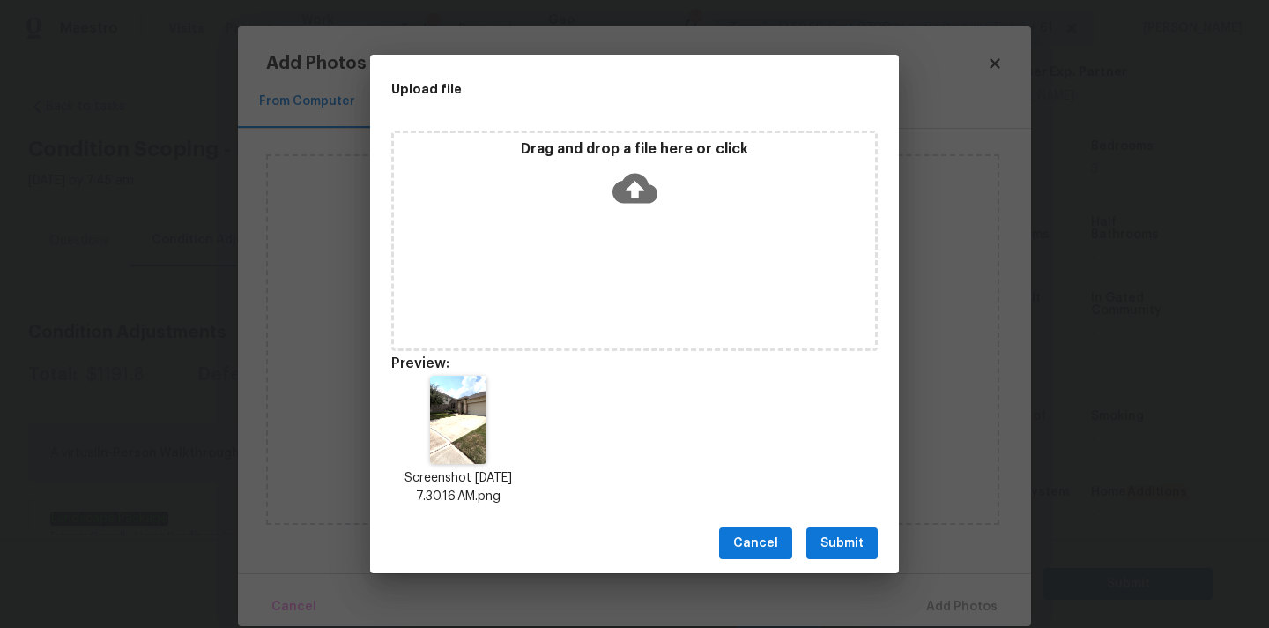
click at [851, 546] on span "Submit" at bounding box center [842, 543] width 43 height 22
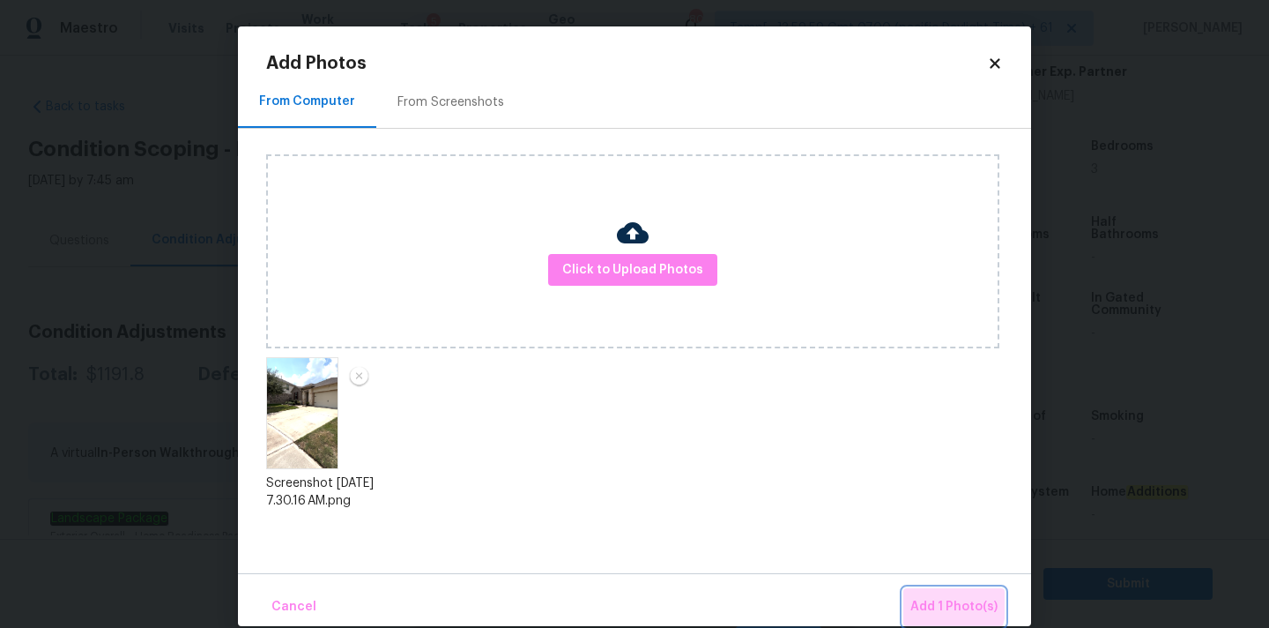
click at [936, 602] on span "Add 1 Photo(s)" at bounding box center [953, 607] width 87 height 22
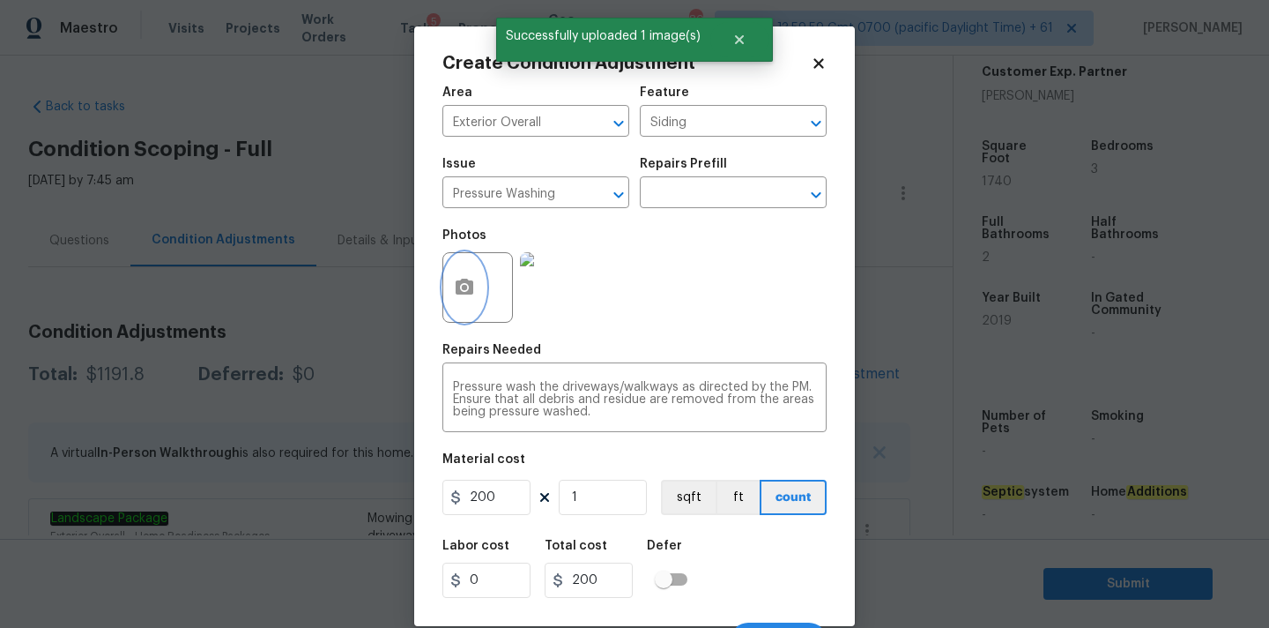
scroll to position [31, 0]
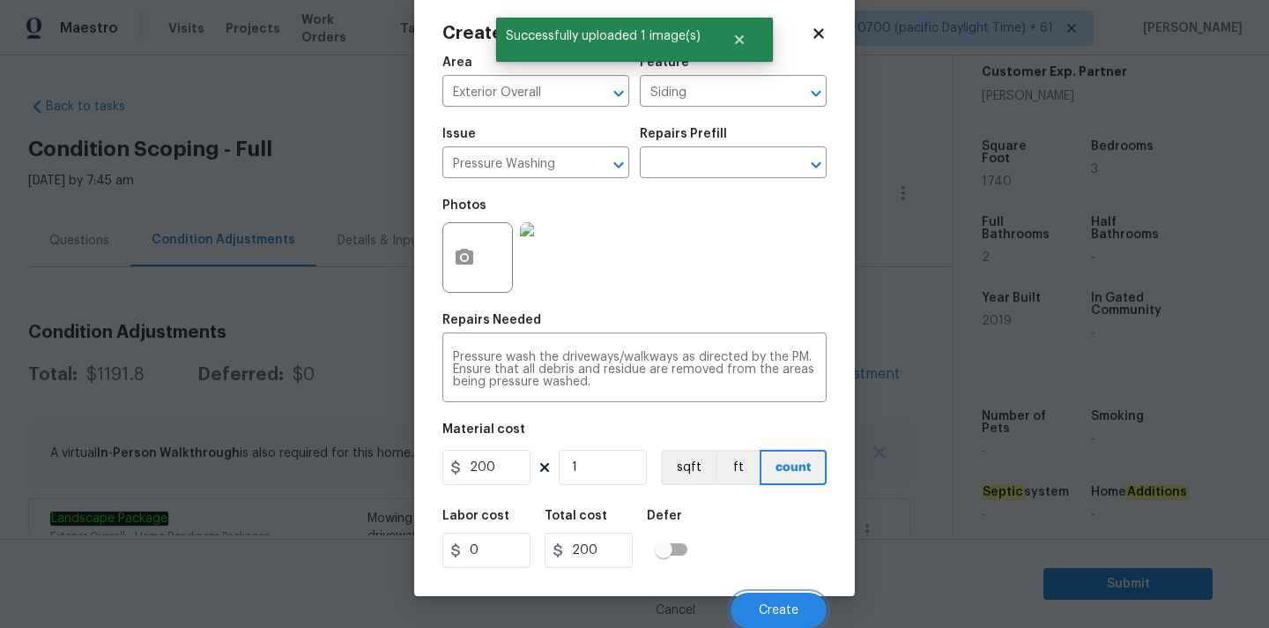
click at [775, 617] on button "Create" at bounding box center [779, 609] width 96 height 35
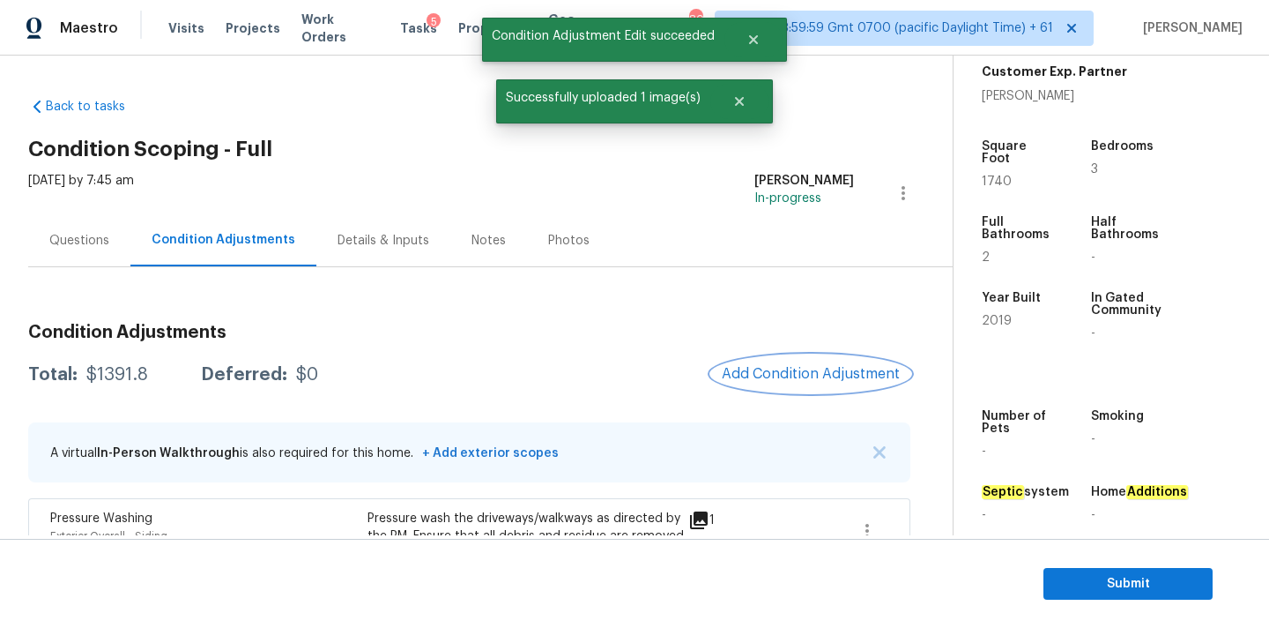
scroll to position [0, 0]
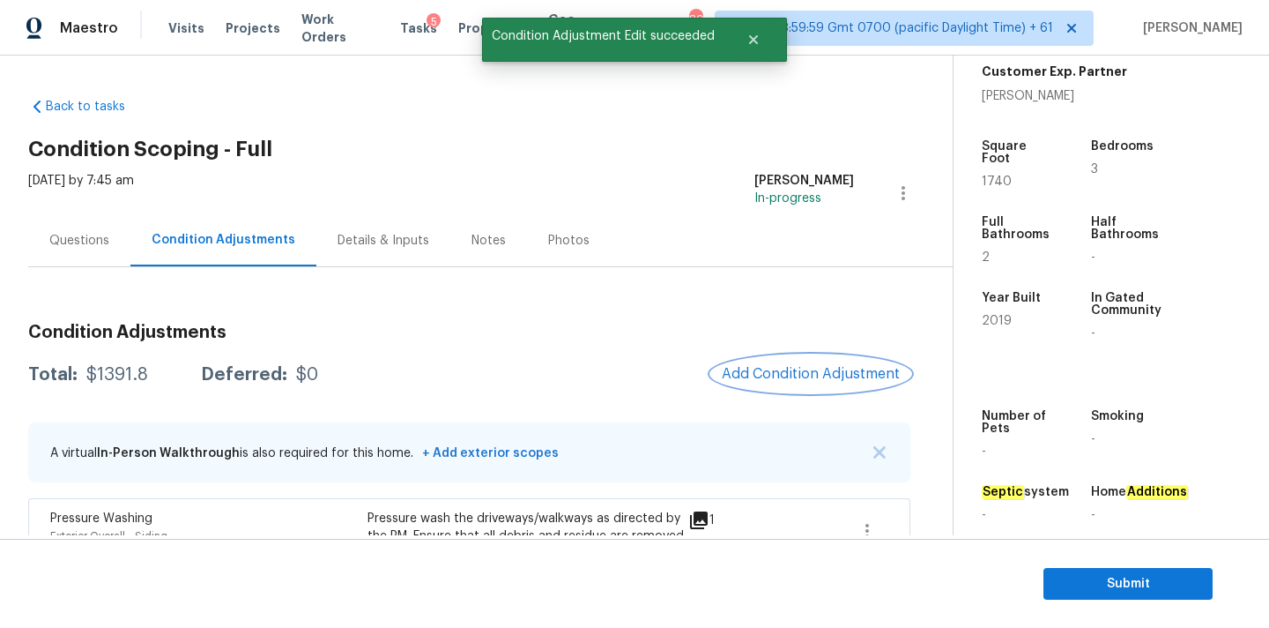
click at [784, 367] on span "Add Condition Adjustment" at bounding box center [811, 374] width 178 height 16
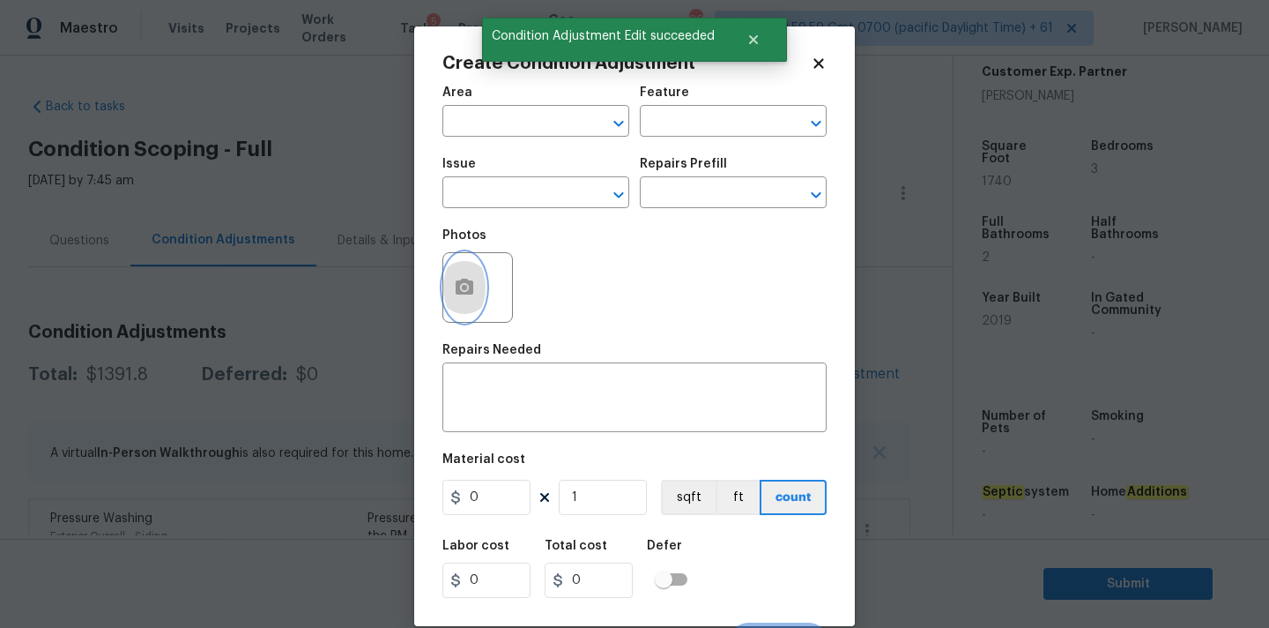
click at [464, 289] on circle "button" at bounding box center [464, 287] width 5 height 5
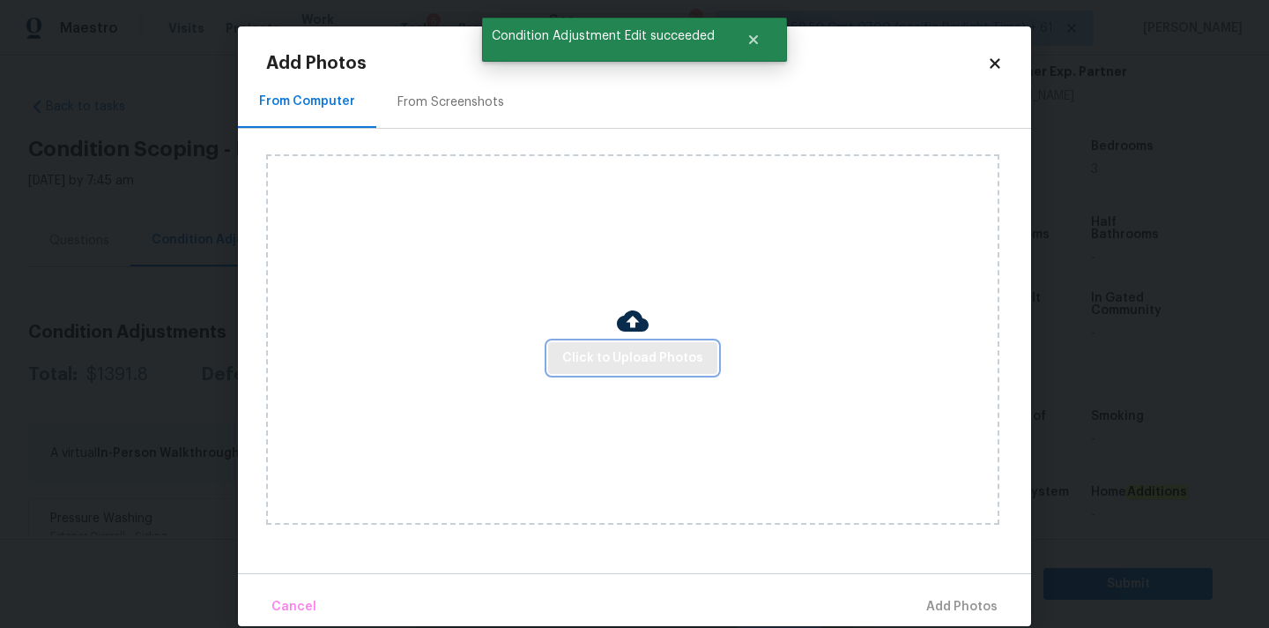
click at [572, 351] on span "Click to Upload Photos" at bounding box center [632, 358] width 141 height 22
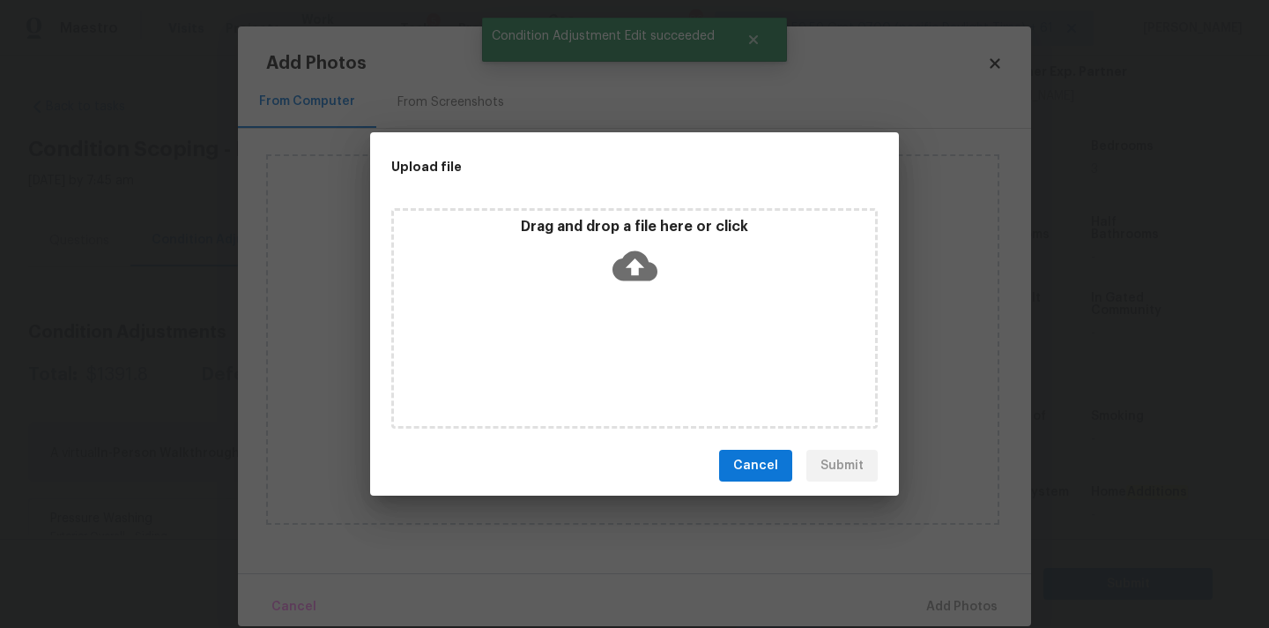
click at [617, 252] on icon at bounding box center [635, 265] width 45 height 45
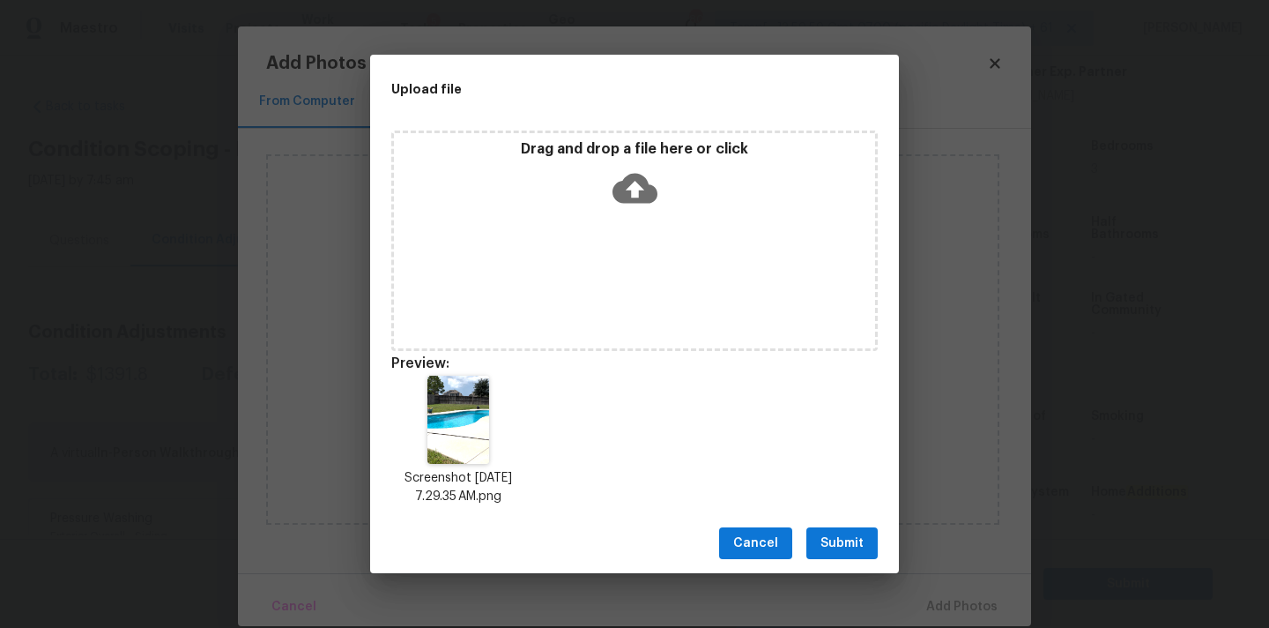
click at [853, 546] on span "Submit" at bounding box center [842, 543] width 43 height 22
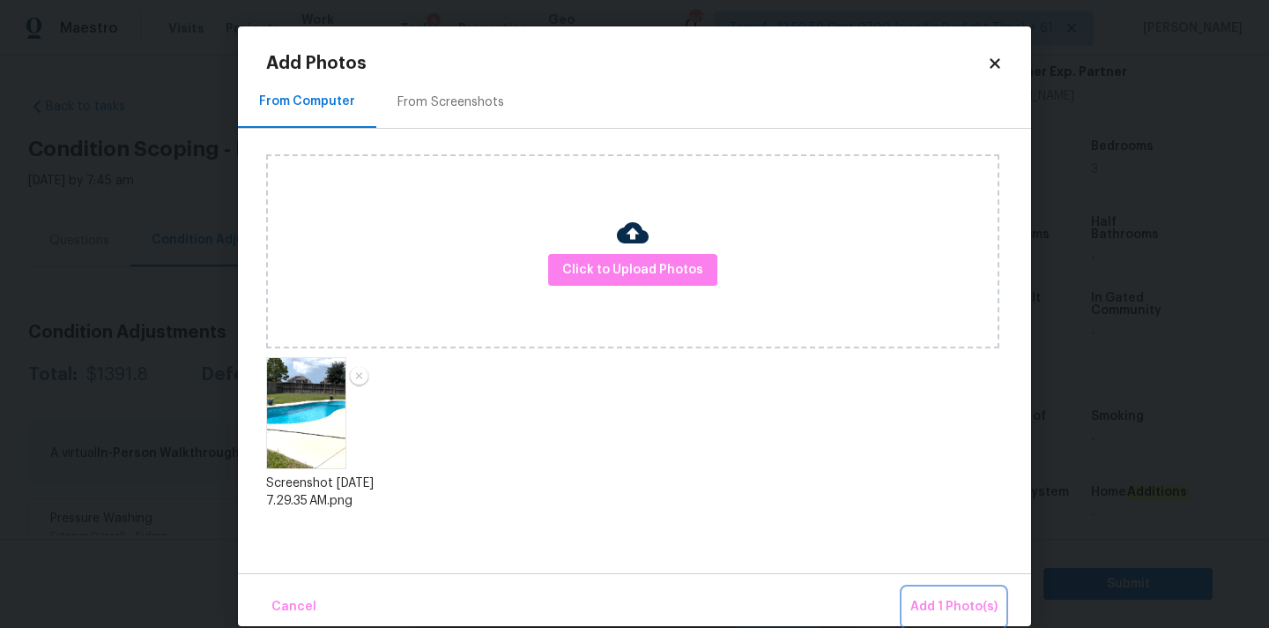
click at [915, 597] on span "Add 1 Photo(s)" at bounding box center [953, 607] width 87 height 22
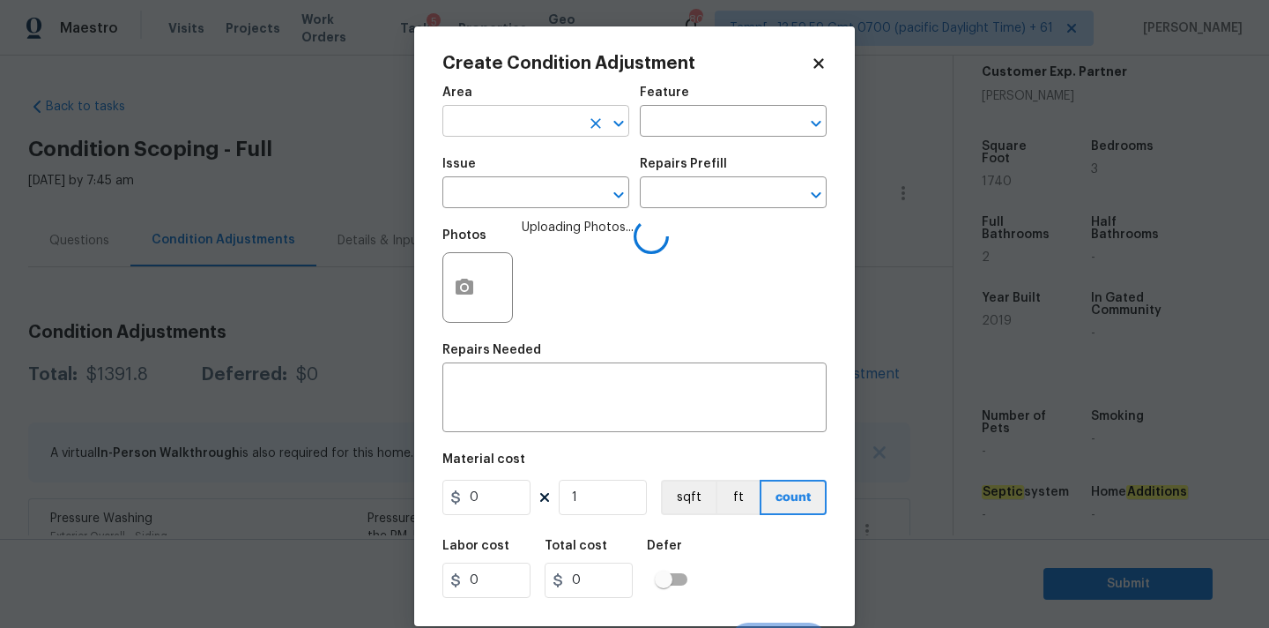
click at [536, 127] on input "text" at bounding box center [510, 122] width 137 height 27
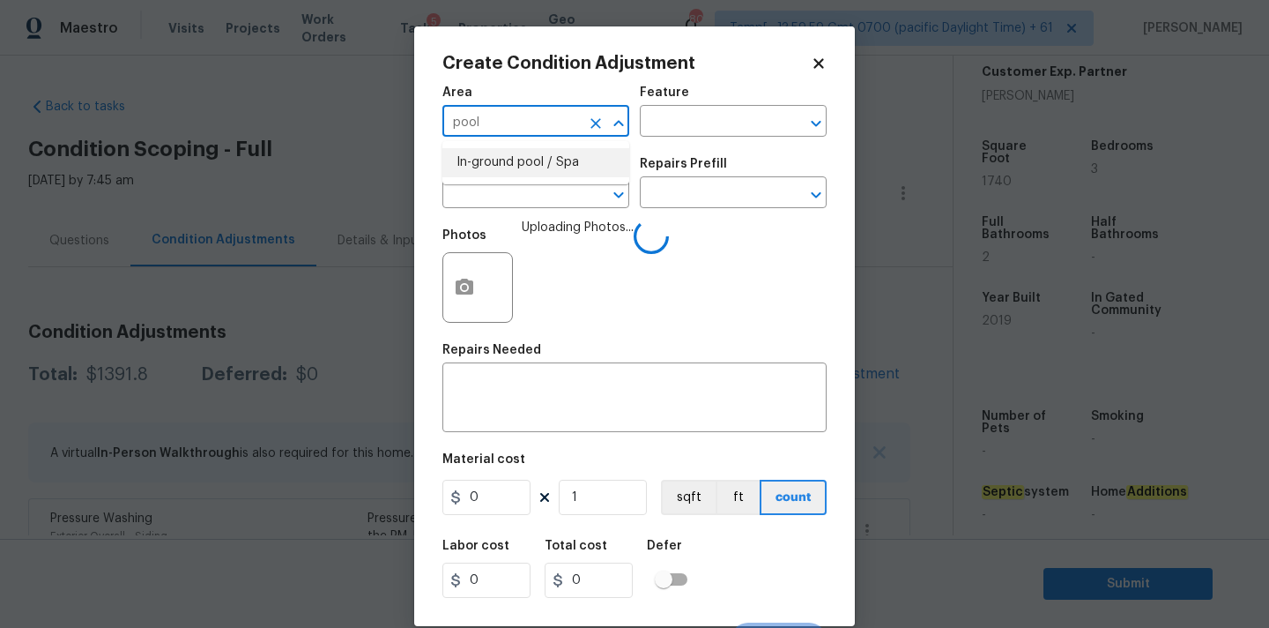
click at [505, 160] on li "In-ground pool / Spa" at bounding box center [535, 162] width 187 height 29
type input "In-ground pool / Spa"
click at [503, 193] on input "text" at bounding box center [510, 194] width 137 height 27
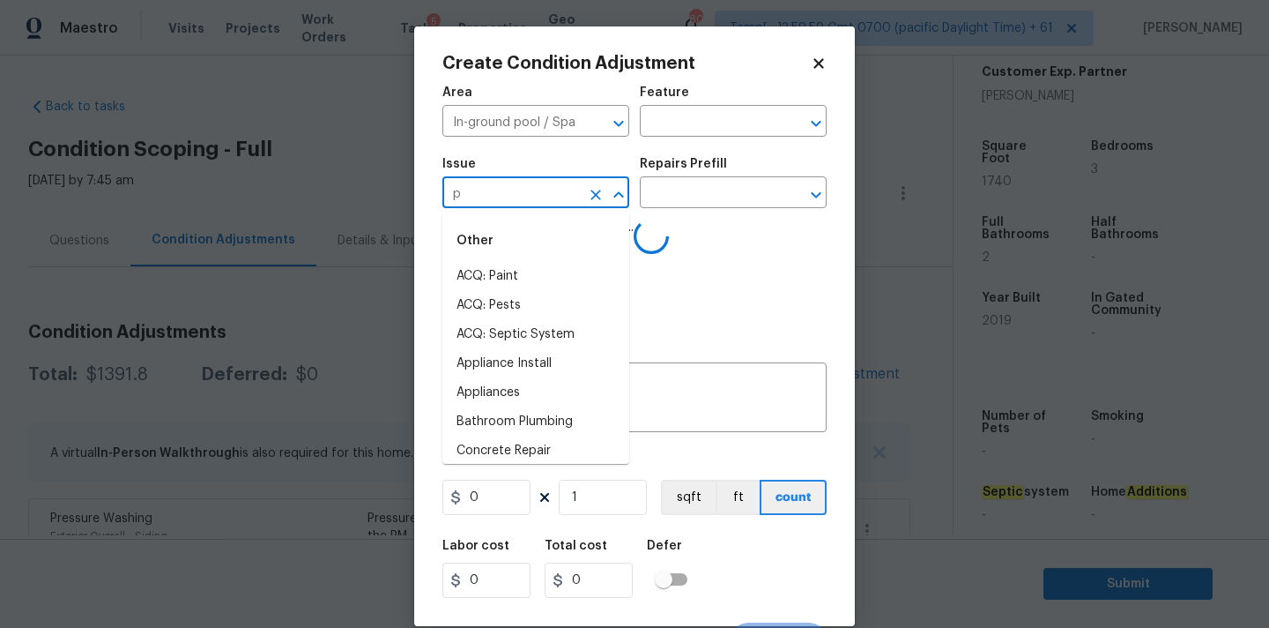
type input "po"
type input "o"
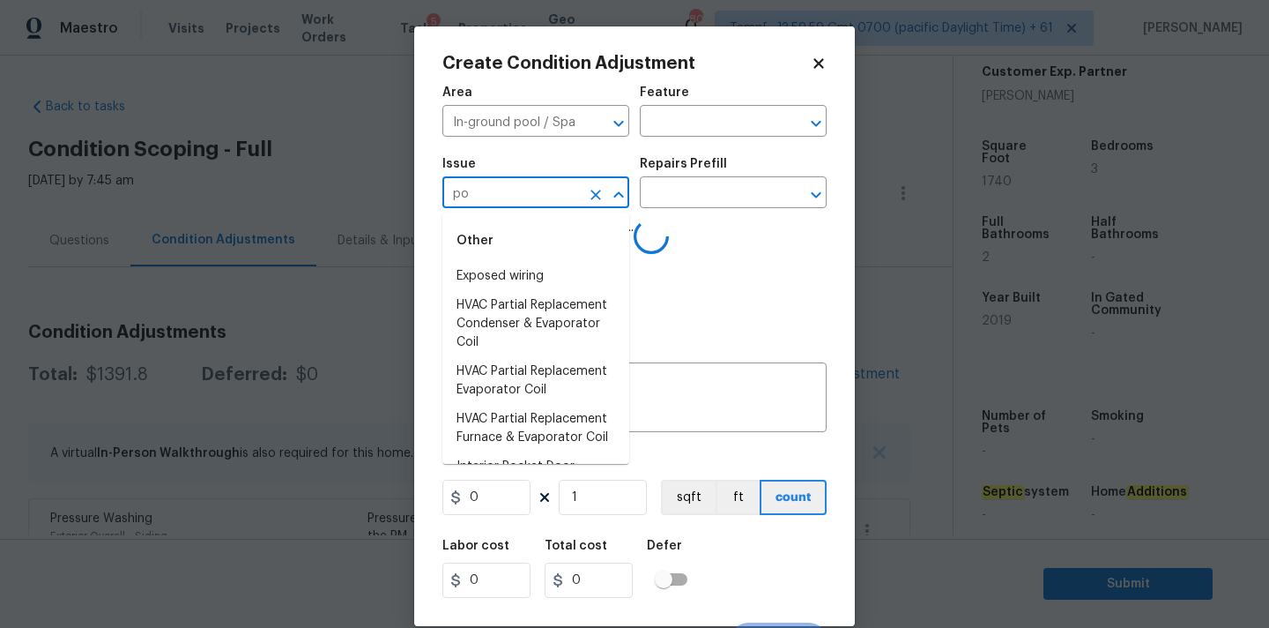
type input "poo"
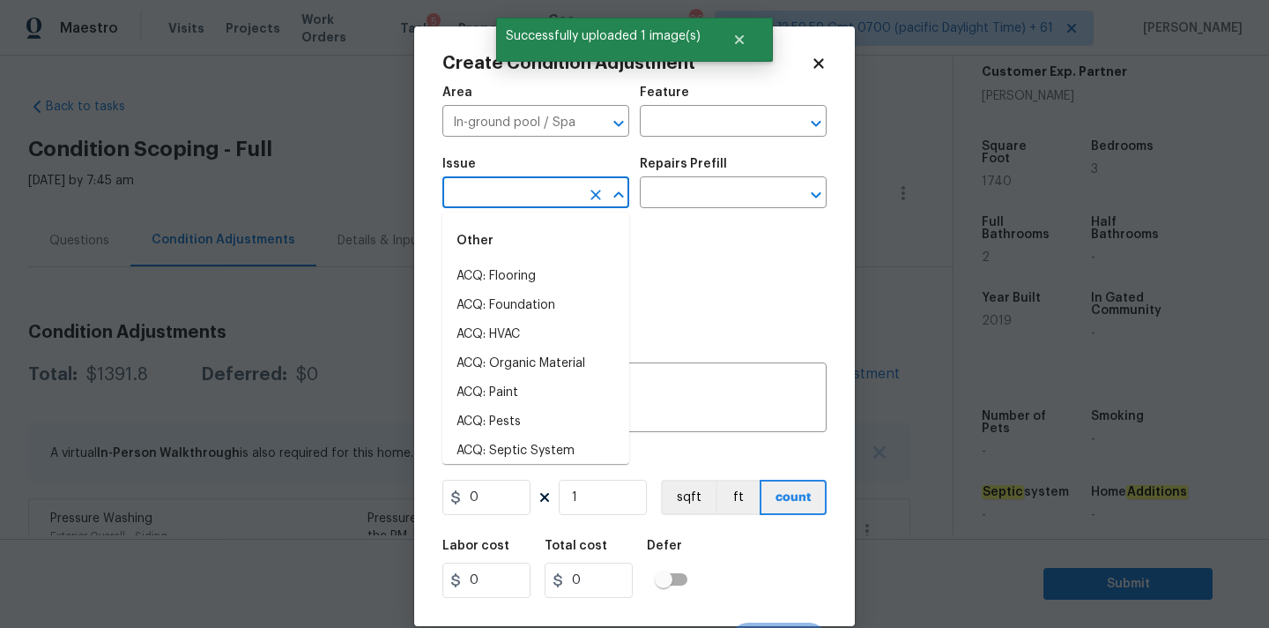
type input "l"
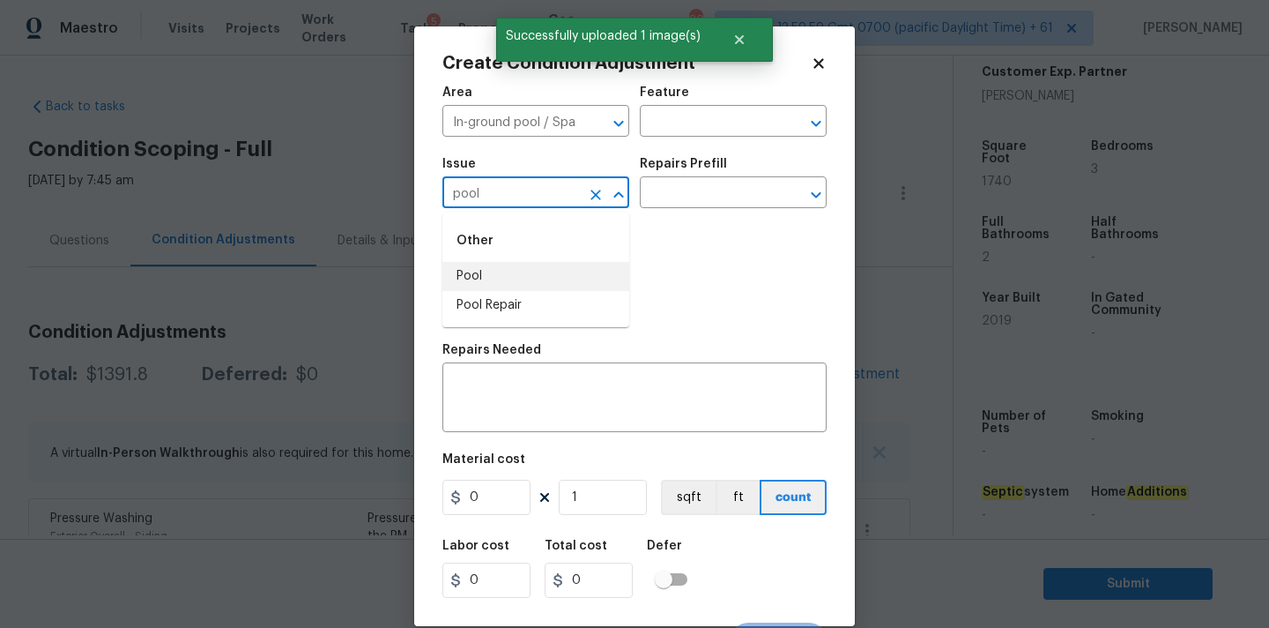
click at [475, 279] on li "Pool" at bounding box center [535, 276] width 187 height 29
type input "Pool"
click at [479, 392] on textarea at bounding box center [634, 399] width 363 height 37
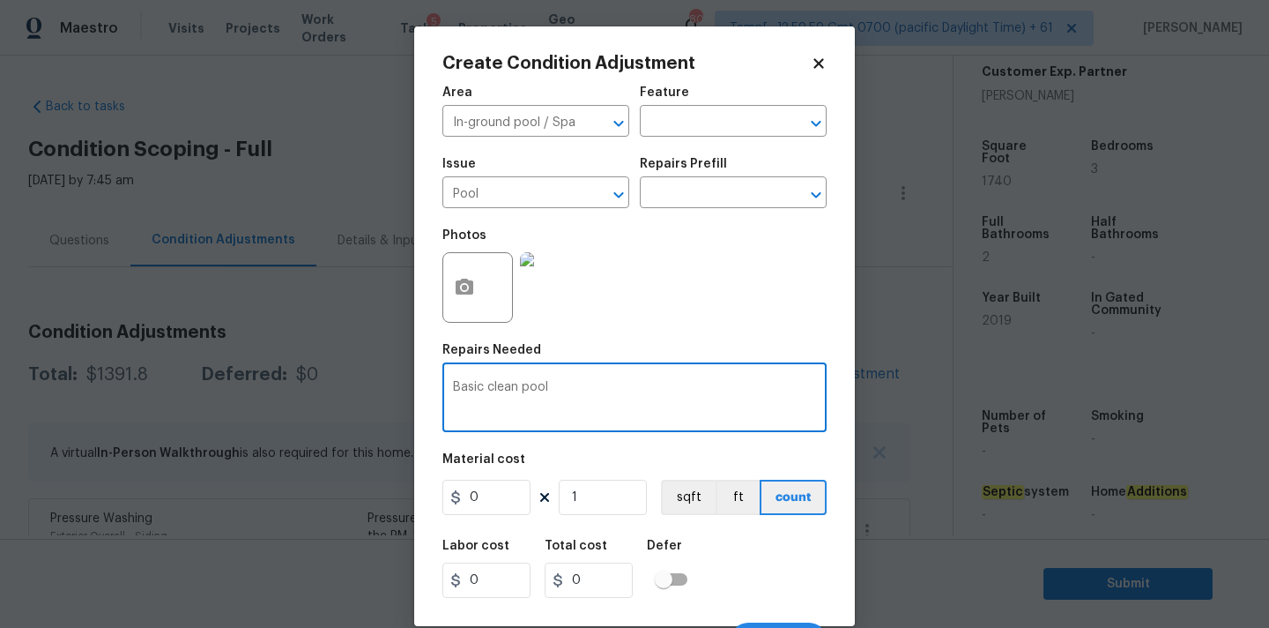
type textarea "Basic clean pool"
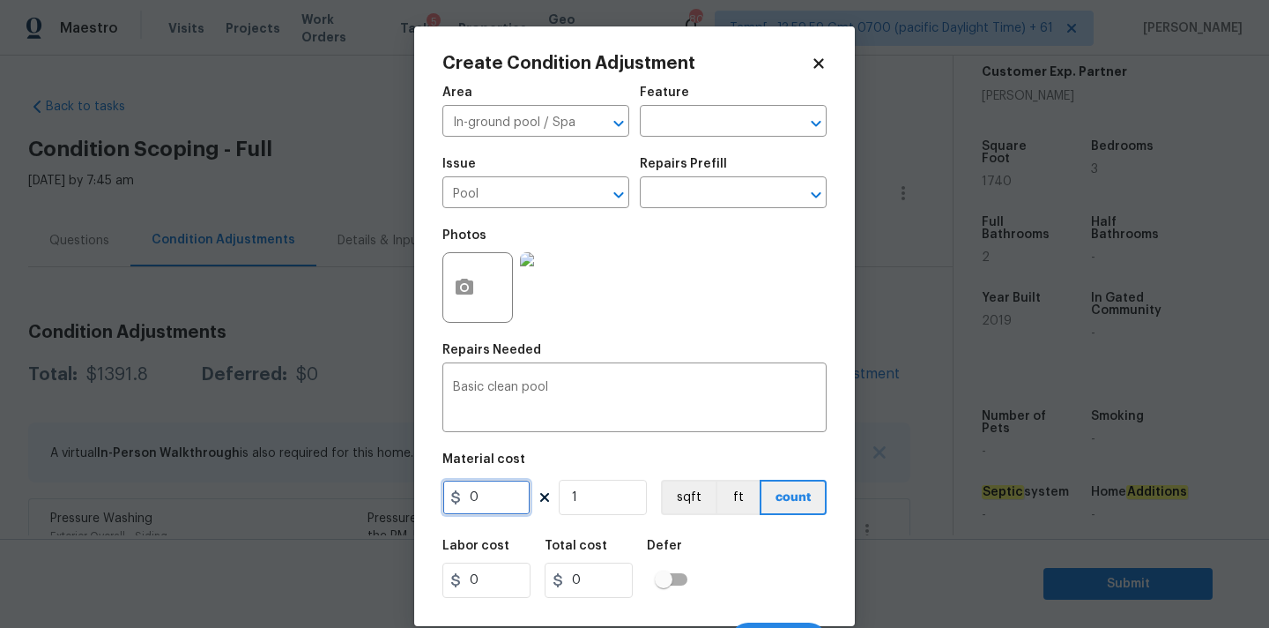
click at [501, 496] on input "0" at bounding box center [486, 496] width 88 height 35
type input "200"
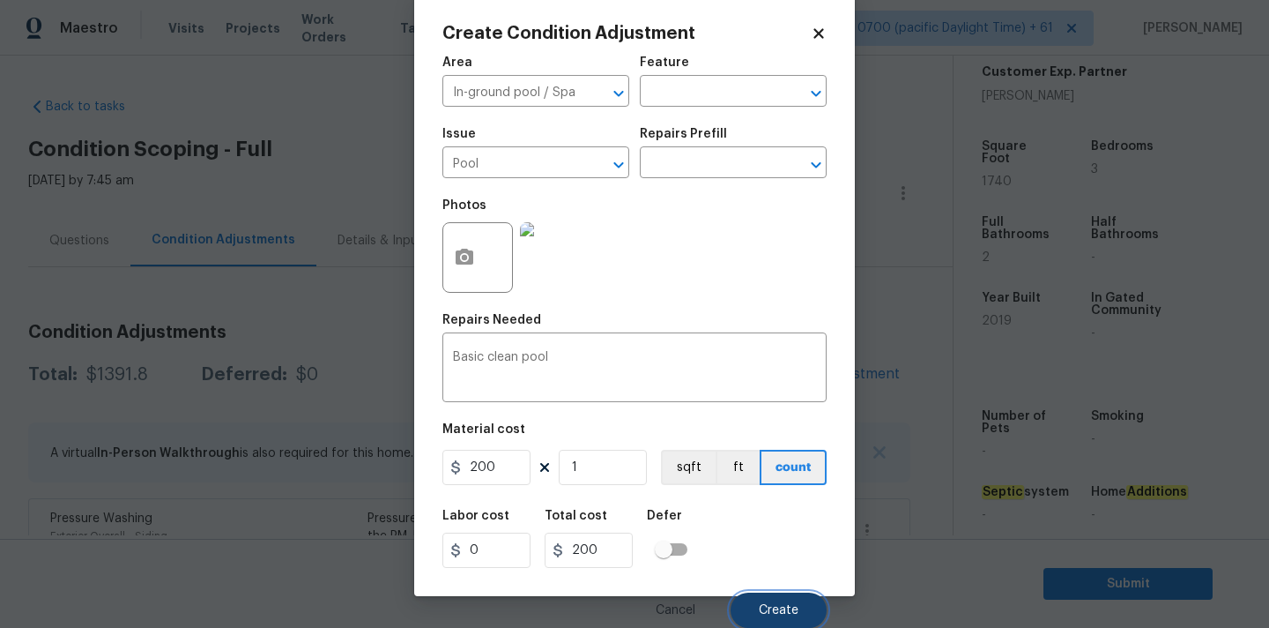
click at [758, 597] on button "Create" at bounding box center [779, 609] width 96 height 35
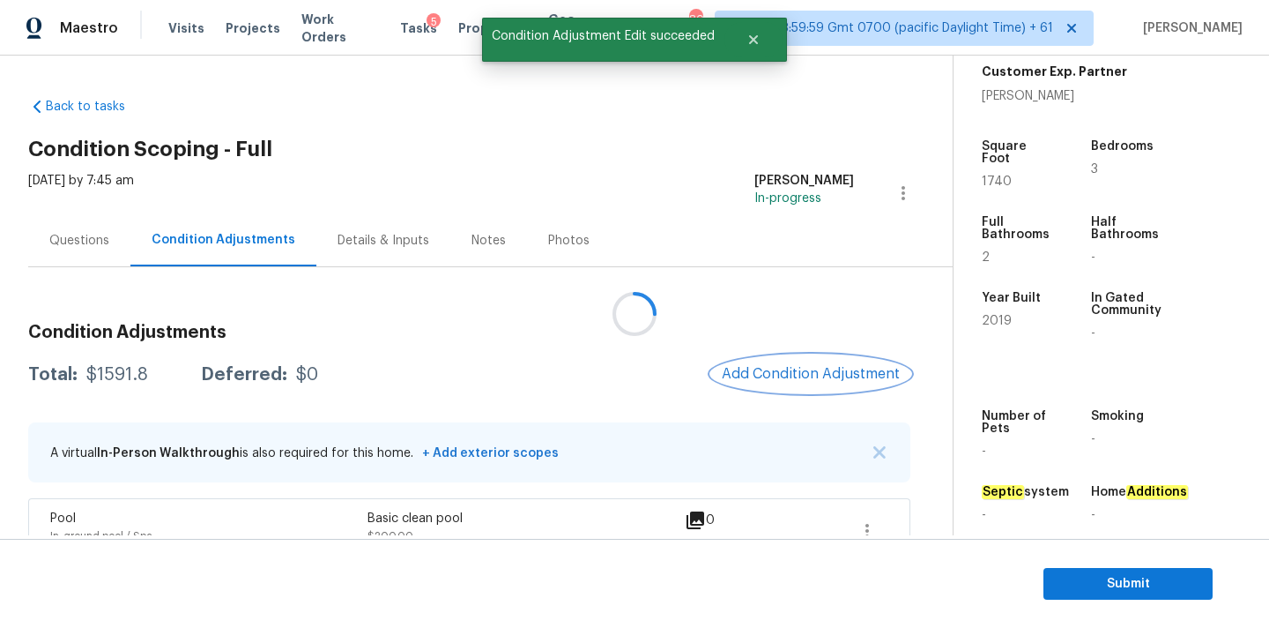
scroll to position [0, 0]
click at [769, 366] on span "Add Condition Adjustment" at bounding box center [811, 374] width 178 height 16
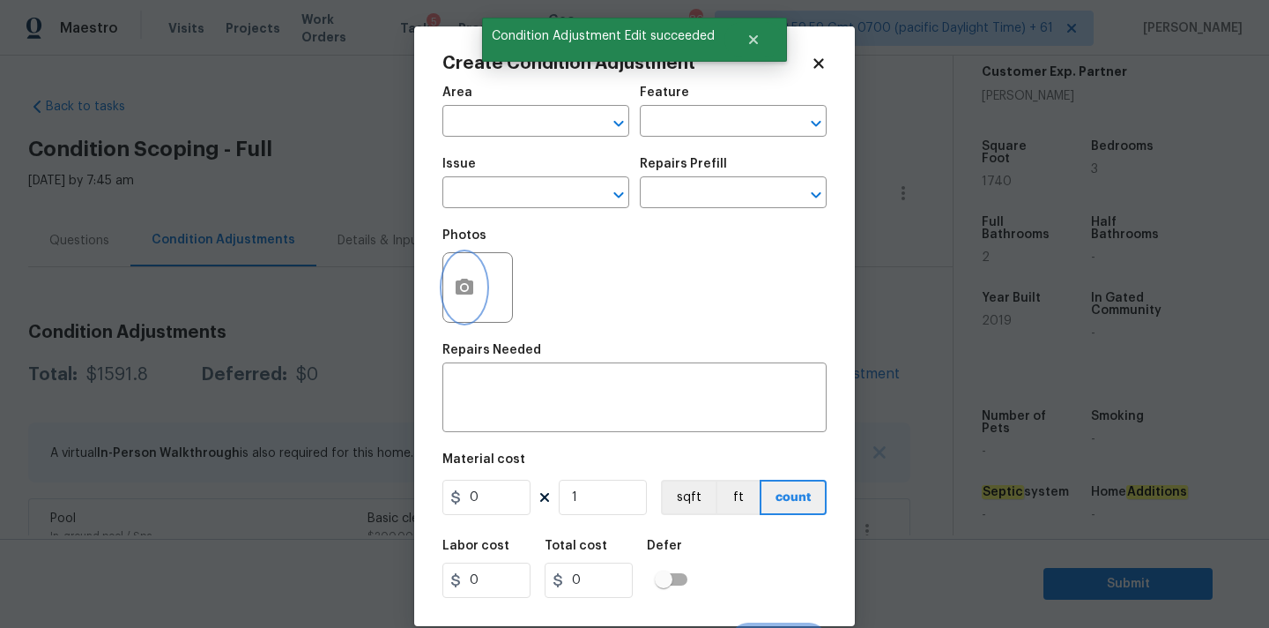
click at [458, 270] on button "button" at bounding box center [464, 287] width 42 height 69
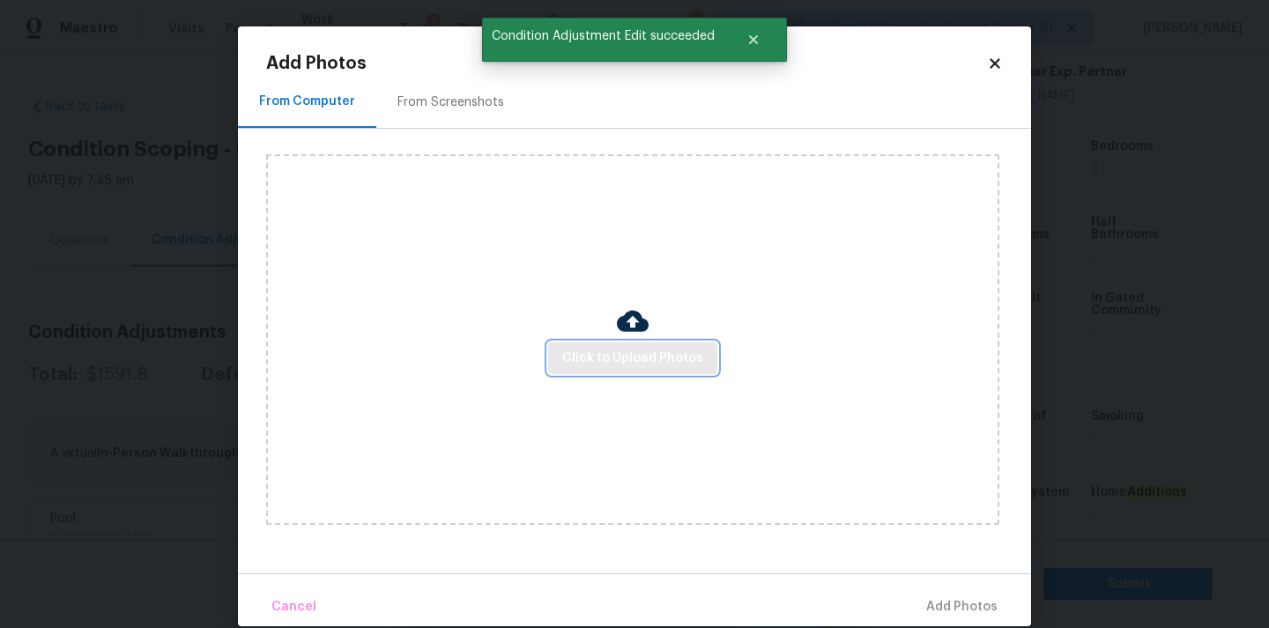
click at [574, 351] on span "Click to Upload Photos" at bounding box center [632, 358] width 141 height 22
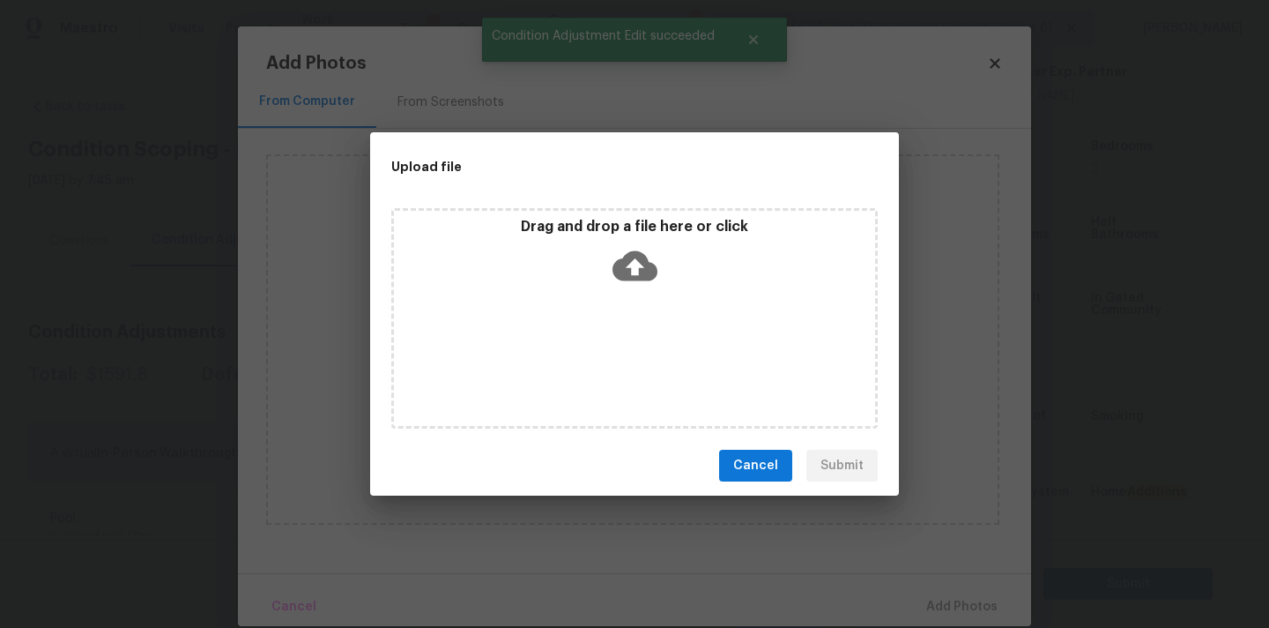
click at [633, 268] on icon at bounding box center [635, 265] width 45 height 45
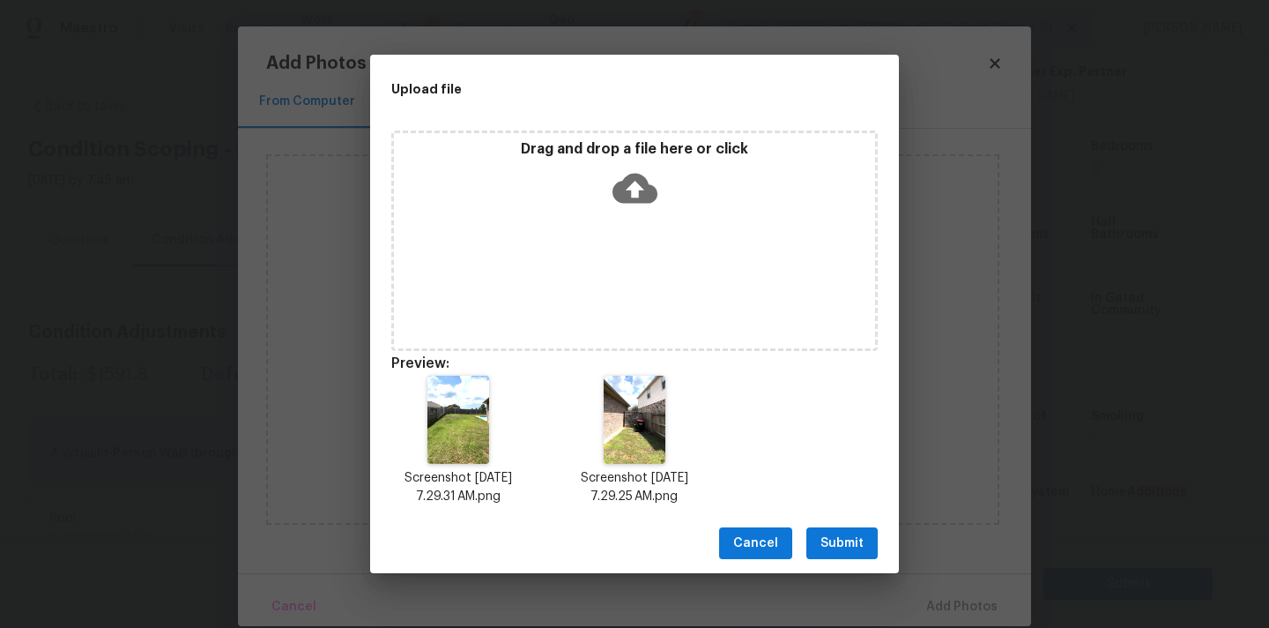
click at [863, 536] on span "Submit" at bounding box center [842, 543] width 43 height 22
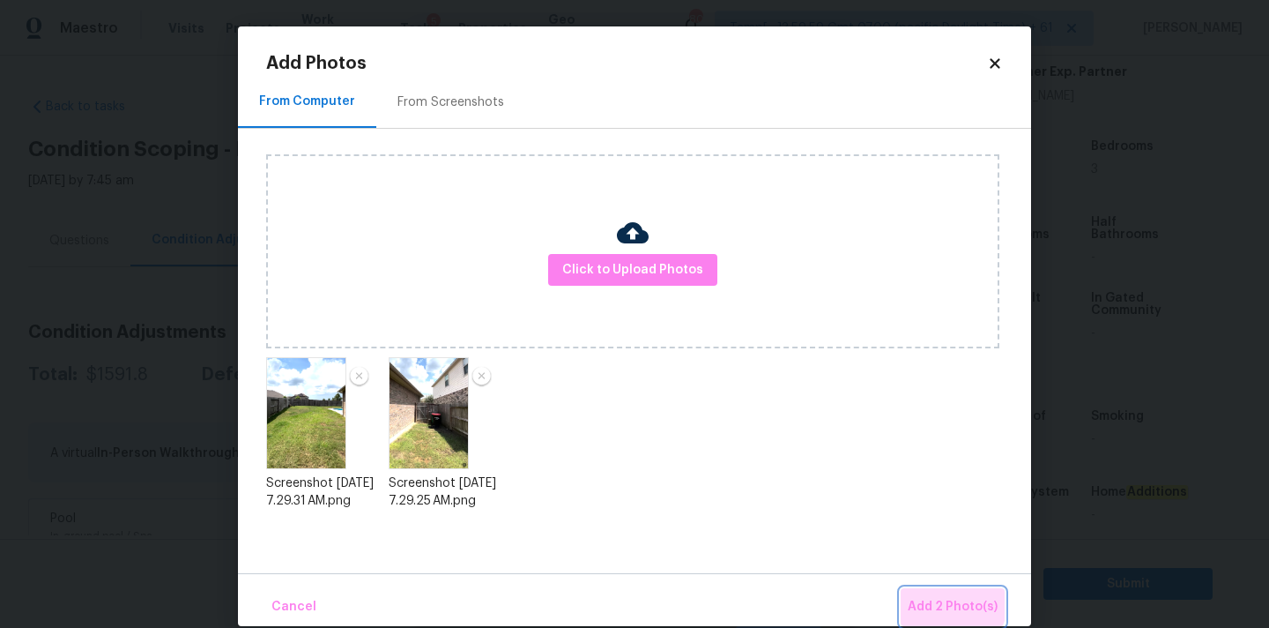
click at [937, 596] on span "Add 2 Photo(s)" at bounding box center [953, 607] width 90 height 22
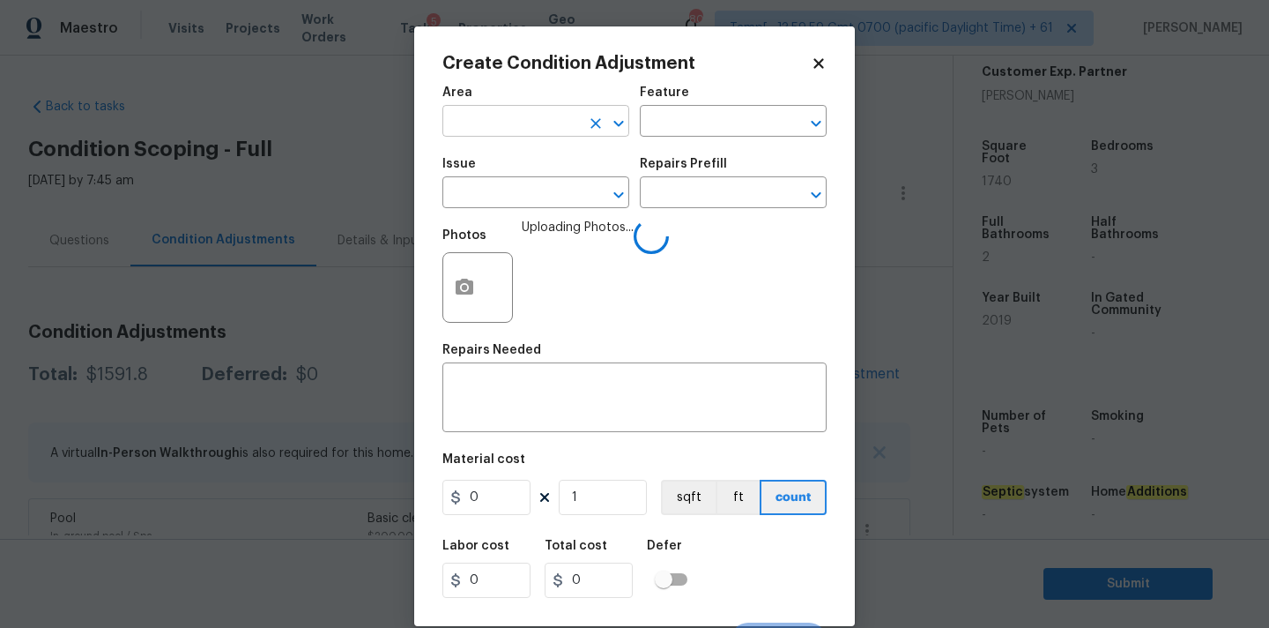
click at [476, 114] on input "text" at bounding box center [510, 122] width 137 height 27
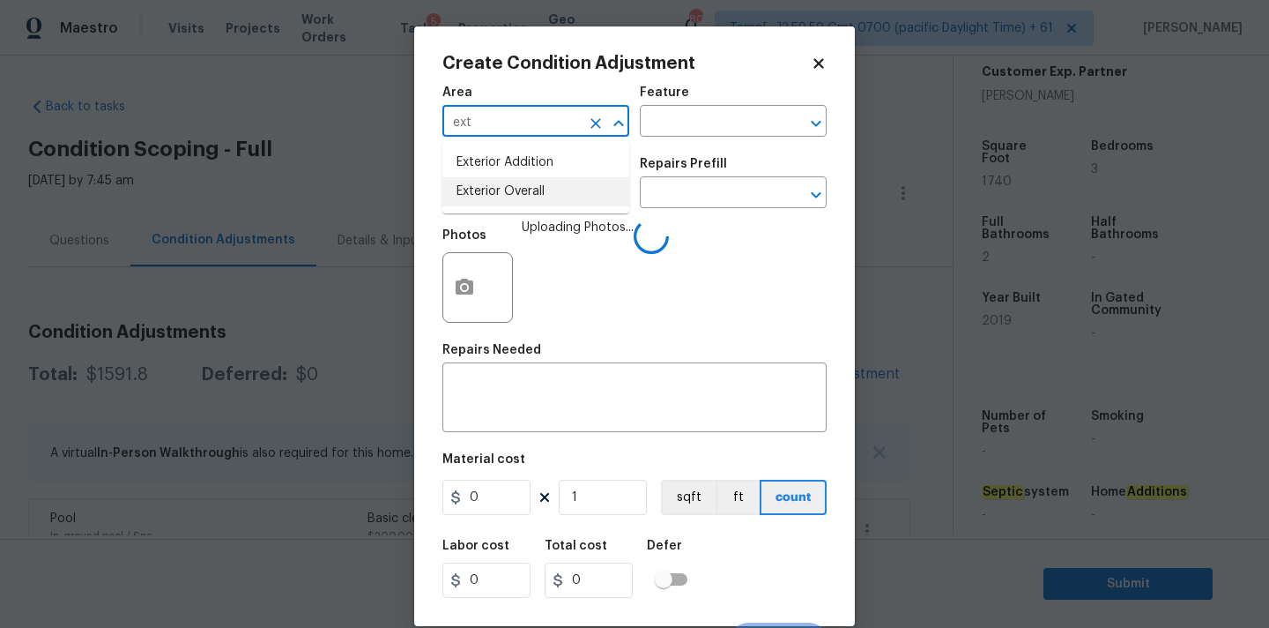
click at [486, 193] on li "Exterior Overall" at bounding box center [535, 191] width 187 height 29
type input "Exterior Overall"
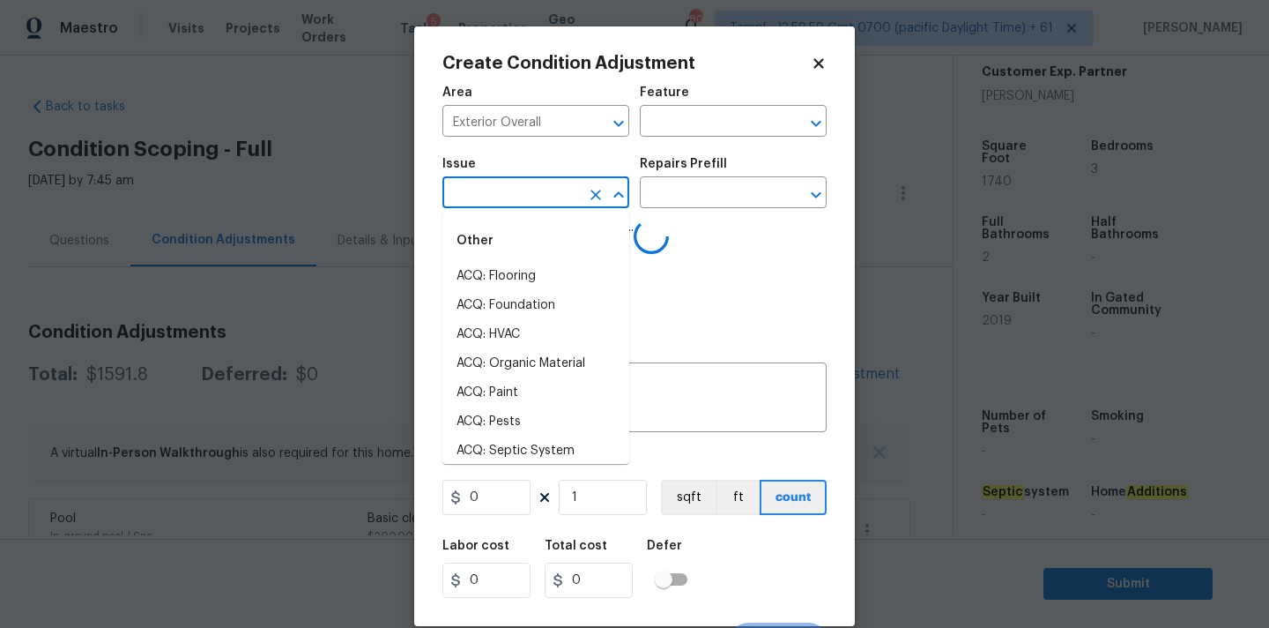
click at [486, 196] on input "text" at bounding box center [510, 194] width 137 height 27
type input "f"
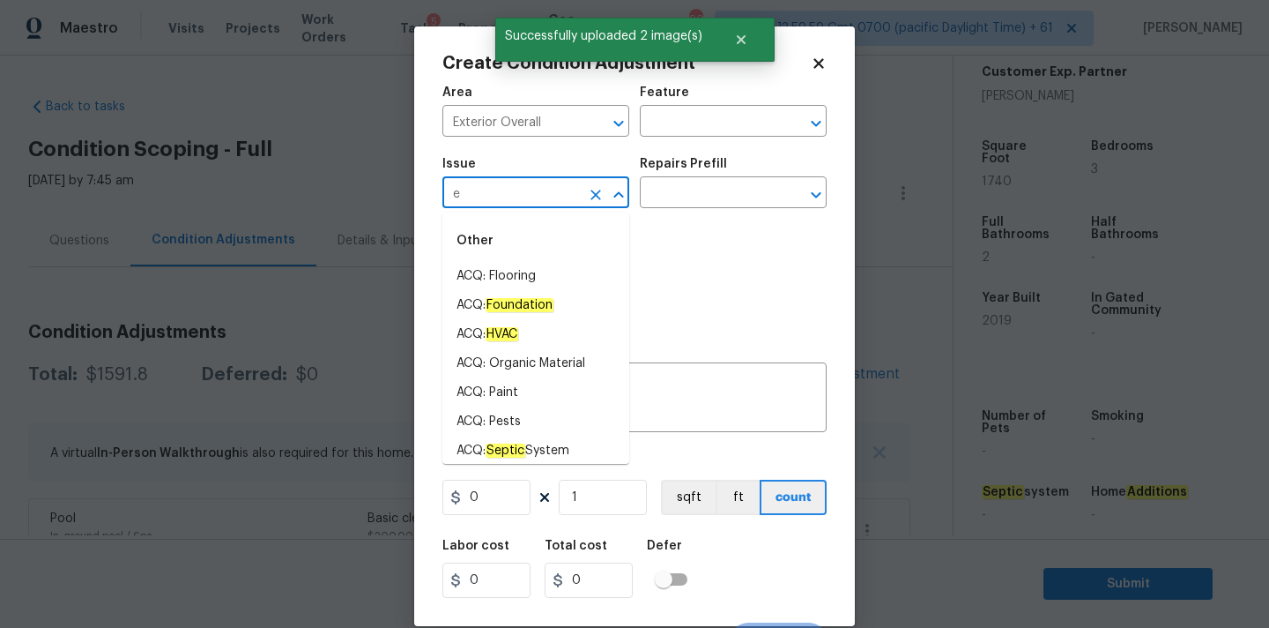
type input "en"
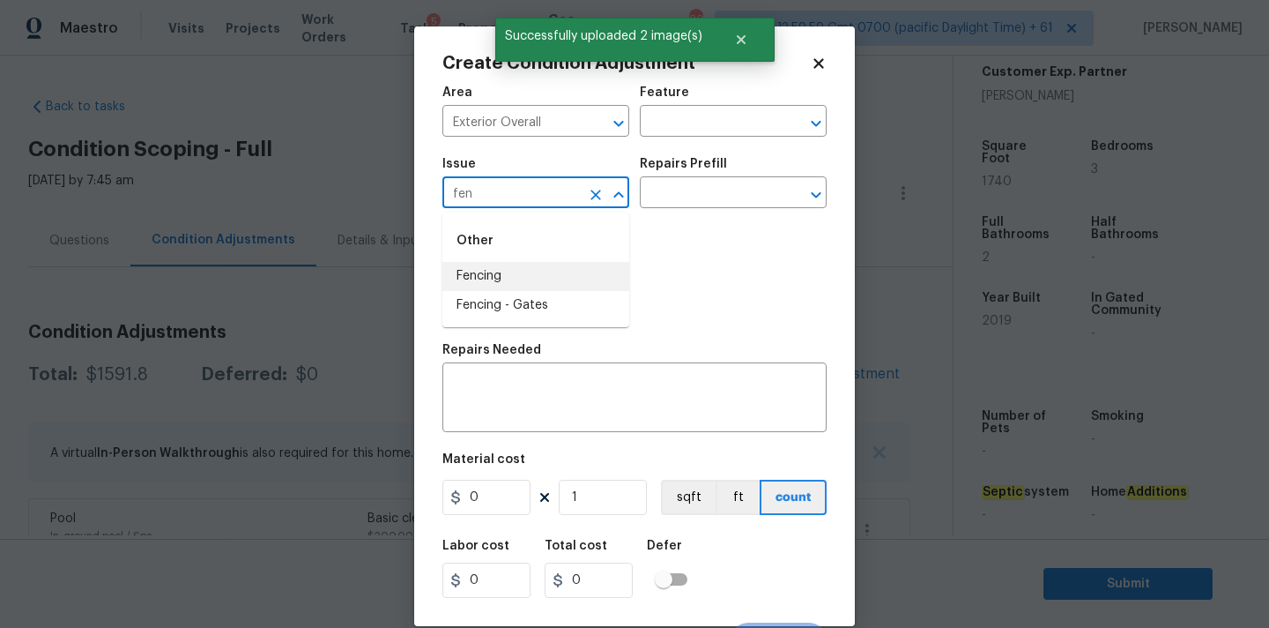
click at [479, 279] on li "Fencing" at bounding box center [535, 276] width 187 height 29
type input "Fencing"
click at [559, 405] on textarea at bounding box center [634, 399] width 363 height 37
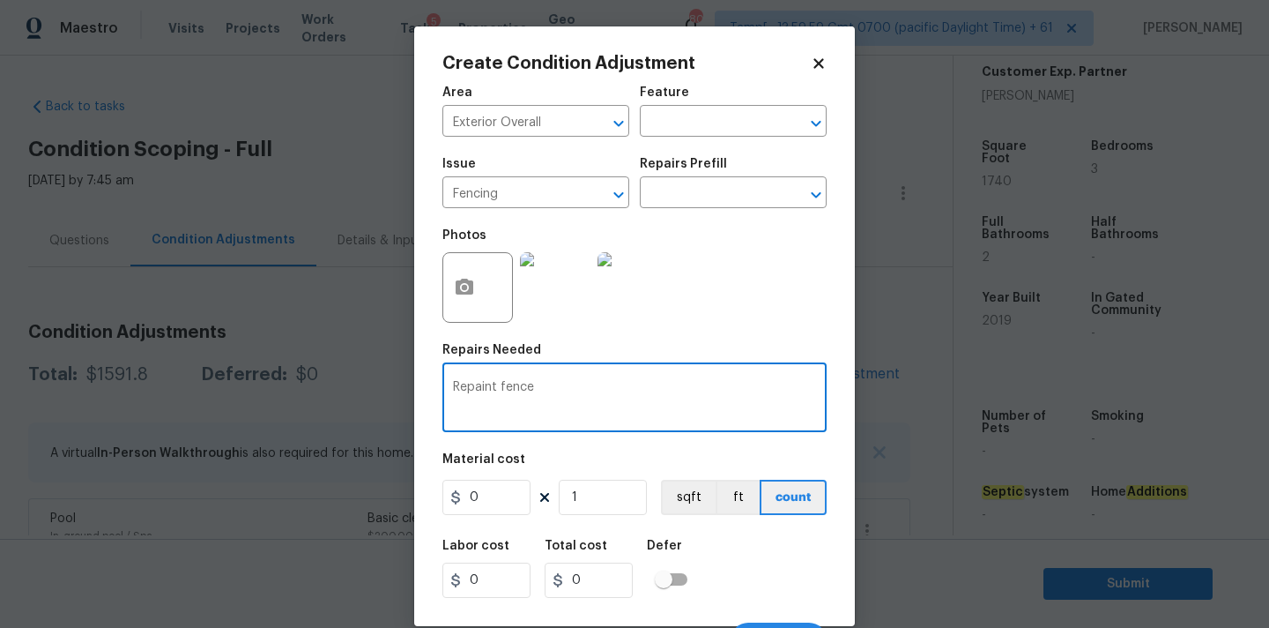
type textarea "Repaint fence"
click at [512, 499] on input "0" at bounding box center [486, 496] width 88 height 35
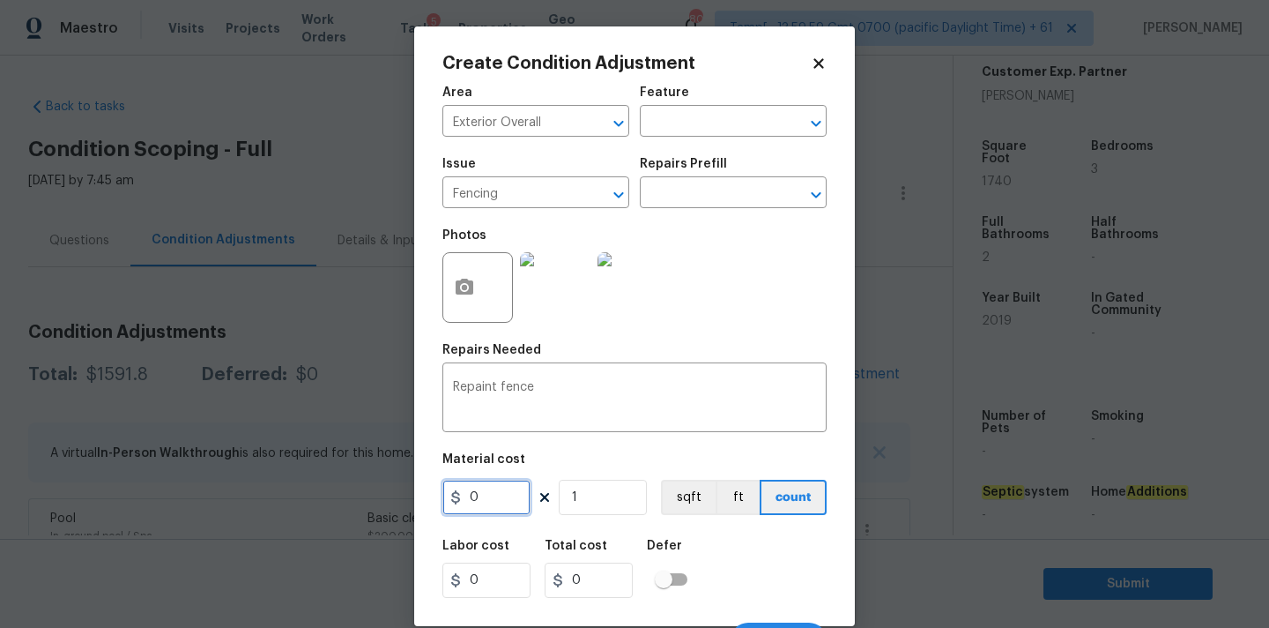
click at [512, 499] on input "0" at bounding box center [486, 496] width 88 height 35
type input "1000"
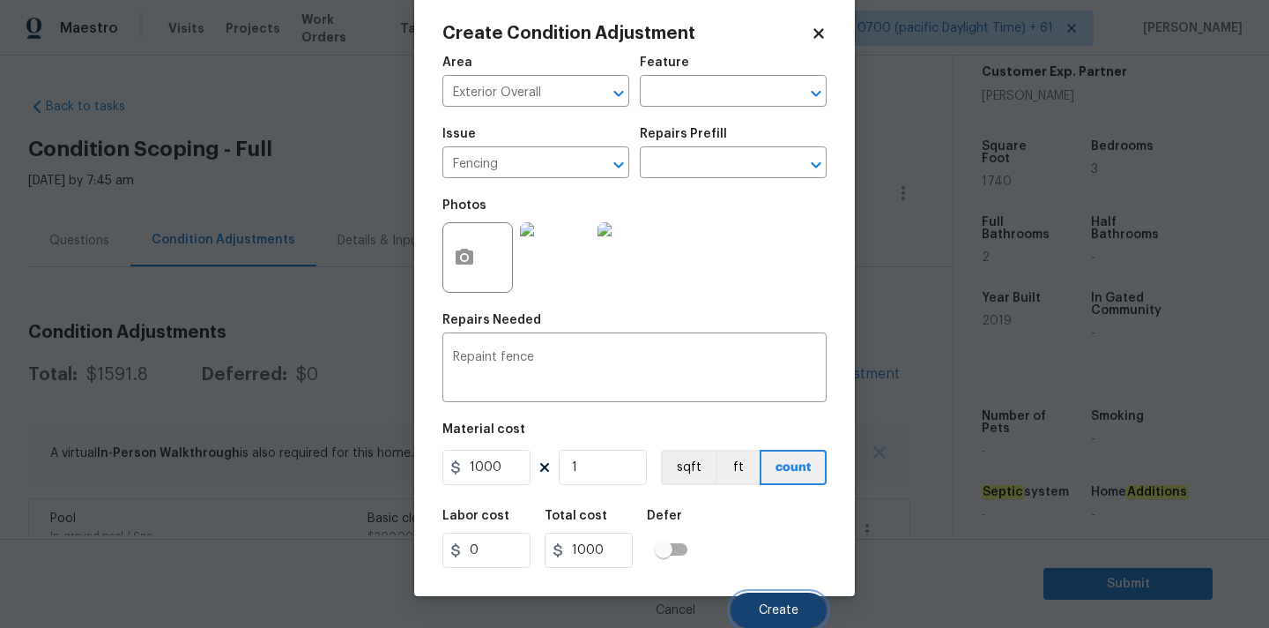
click at [768, 598] on button "Create" at bounding box center [779, 609] width 96 height 35
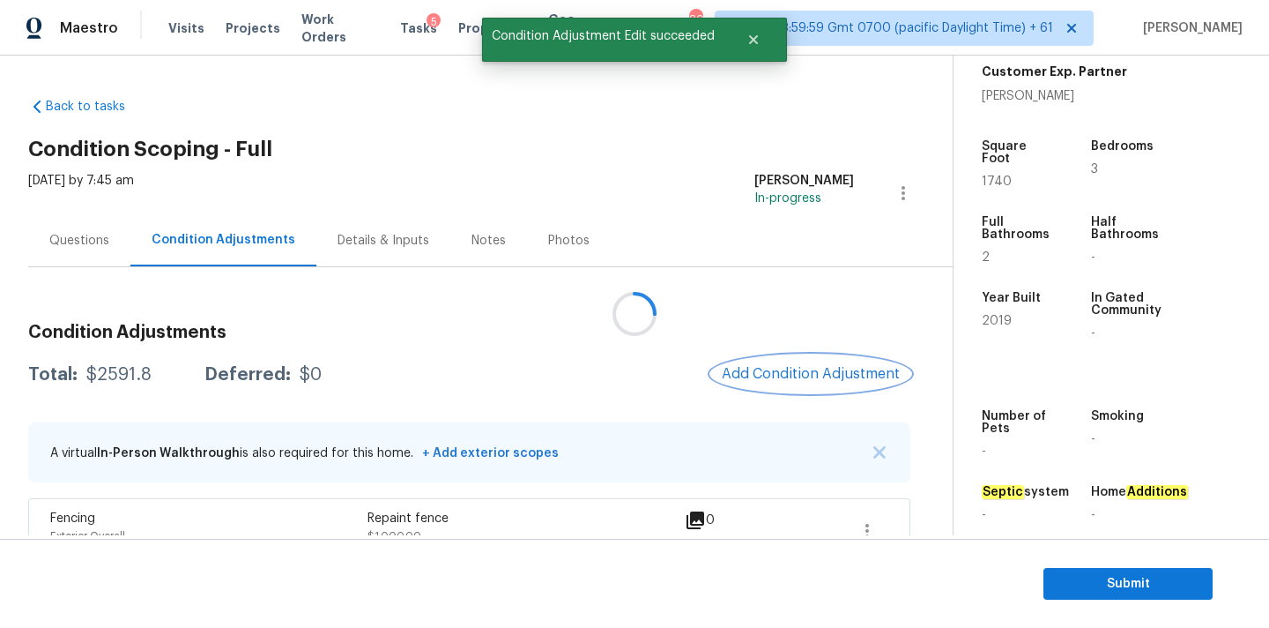
scroll to position [0, 0]
click at [98, 236] on div "Questions" at bounding box center [79, 241] width 60 height 18
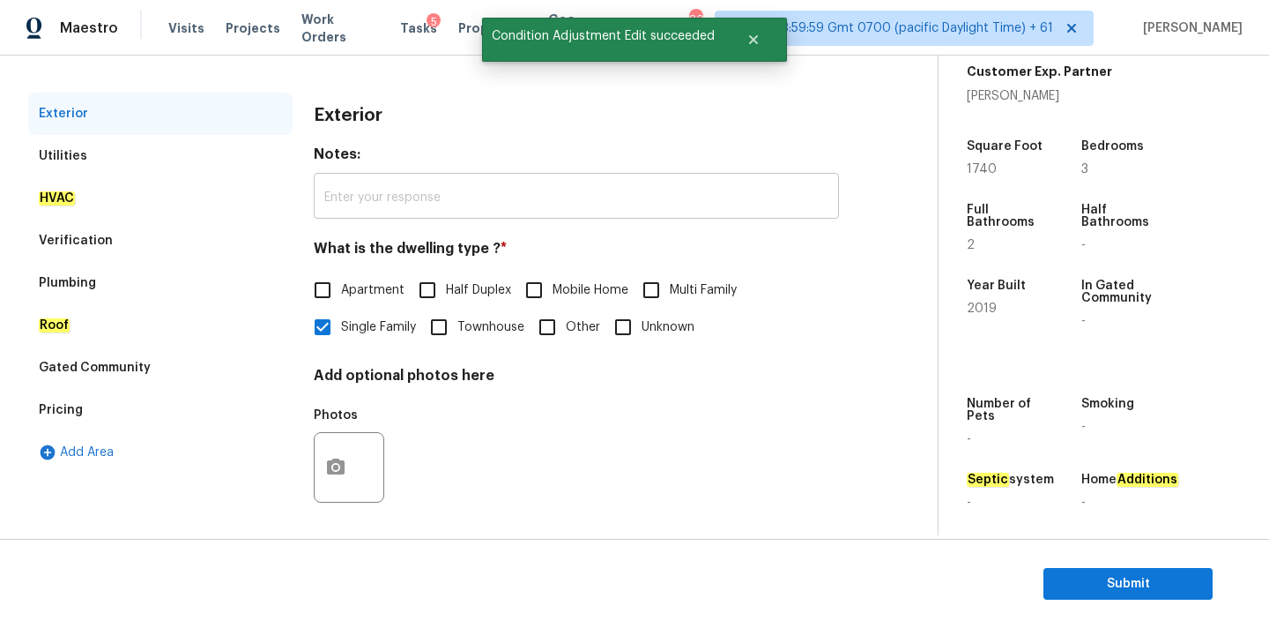
scroll to position [221, 0]
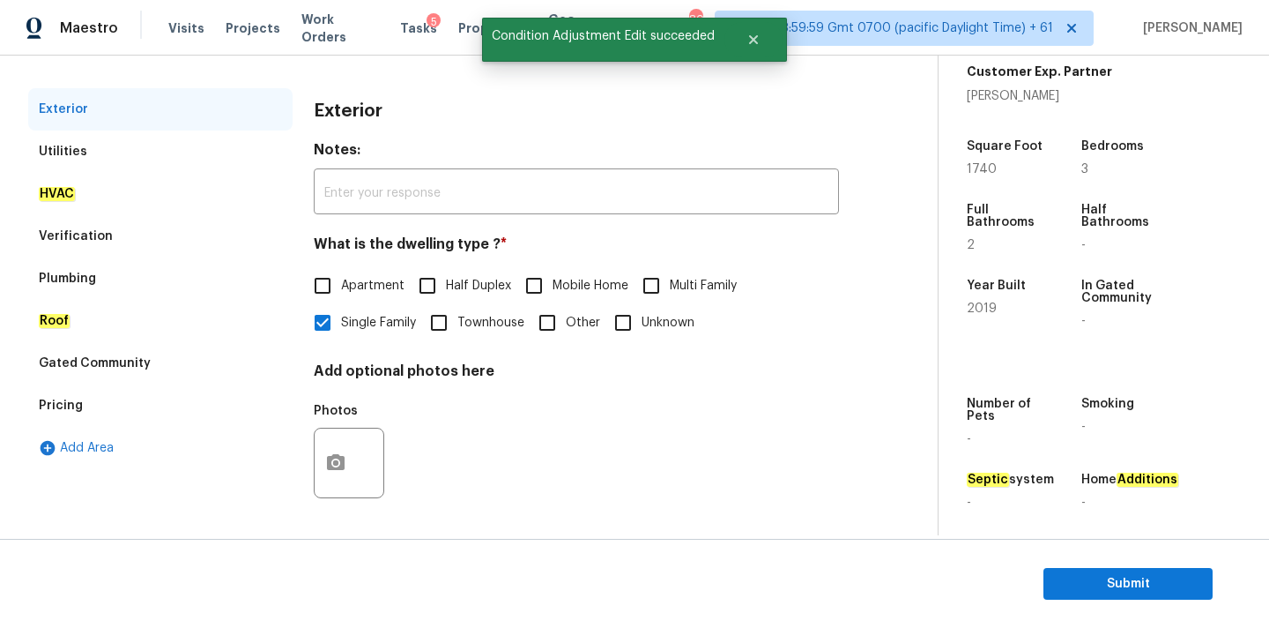
click at [85, 204] on div "HVAC" at bounding box center [160, 194] width 264 height 42
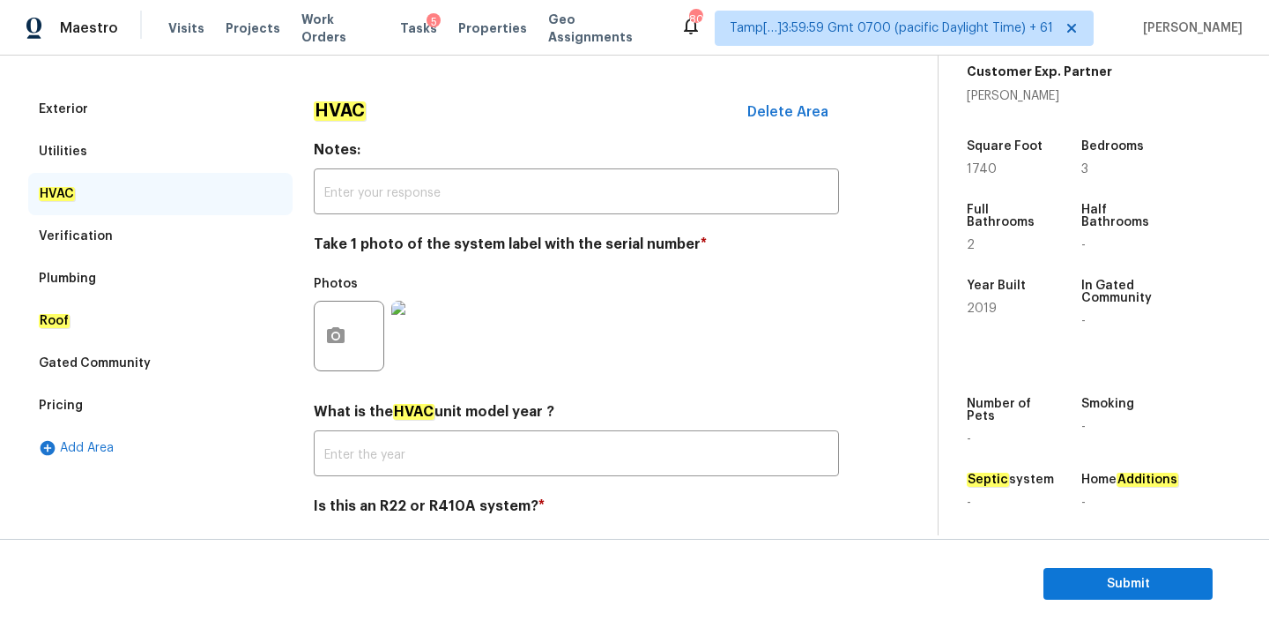
click at [421, 333] on img at bounding box center [426, 336] width 71 height 71
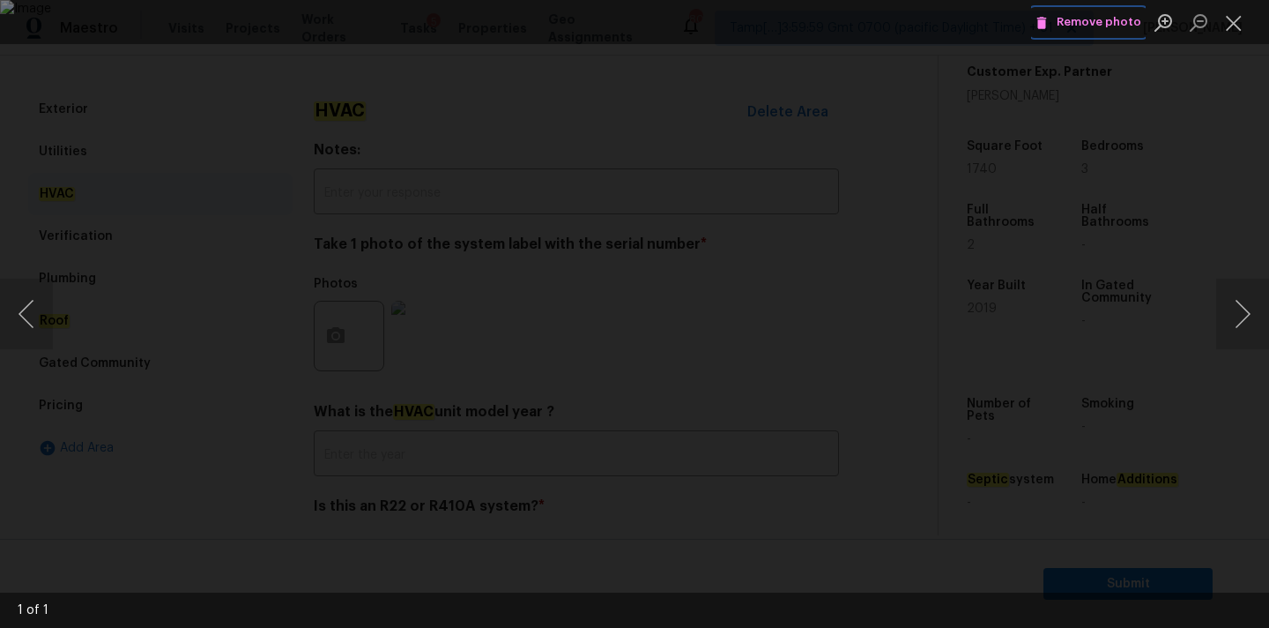
click at [1079, 26] on span "Remove photo" at bounding box center [1089, 22] width 106 height 20
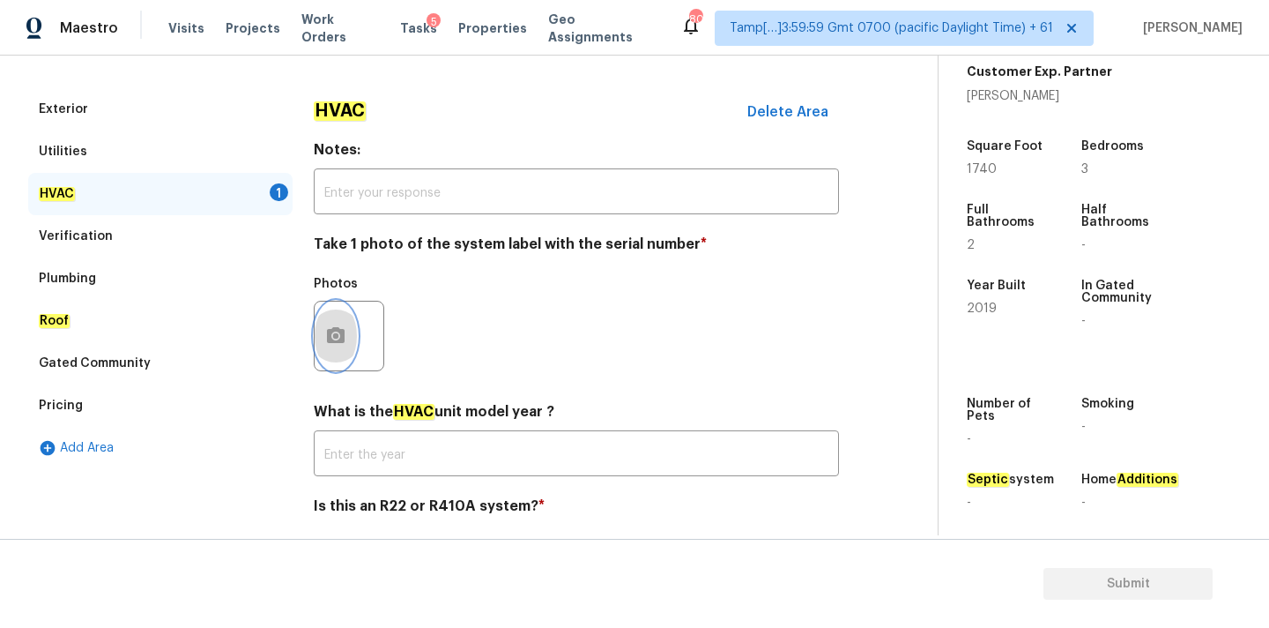
click at [353, 320] on button "button" at bounding box center [336, 335] width 42 height 69
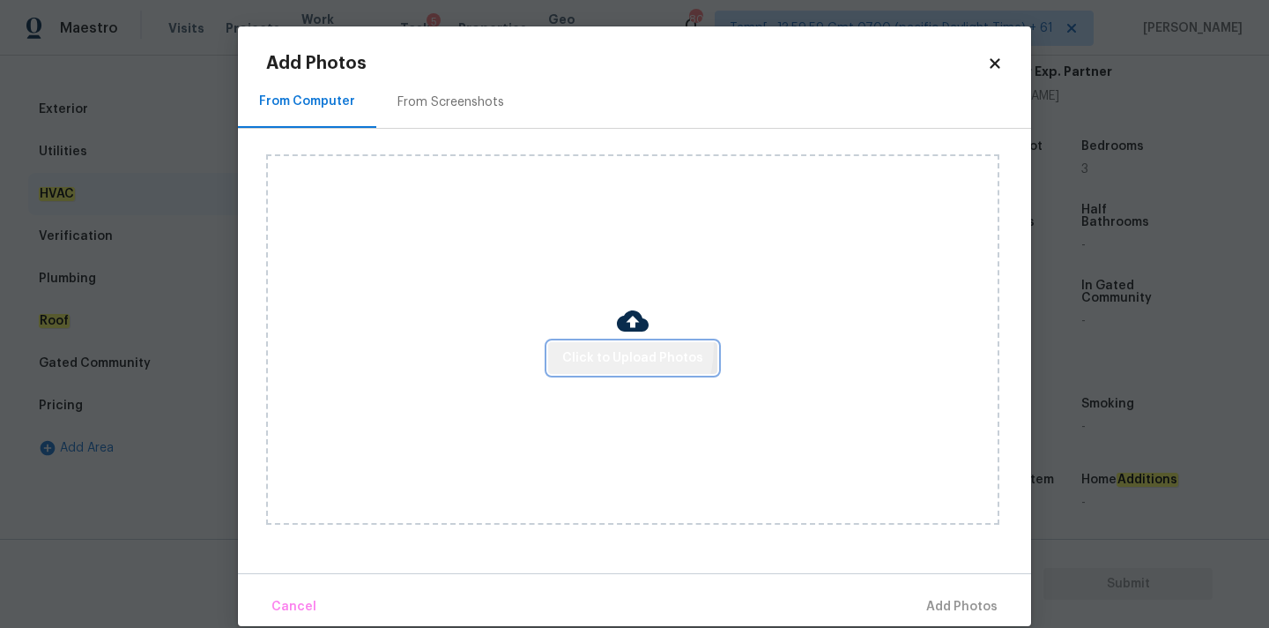
click at [607, 347] on span "Click to Upload Photos" at bounding box center [632, 358] width 141 height 22
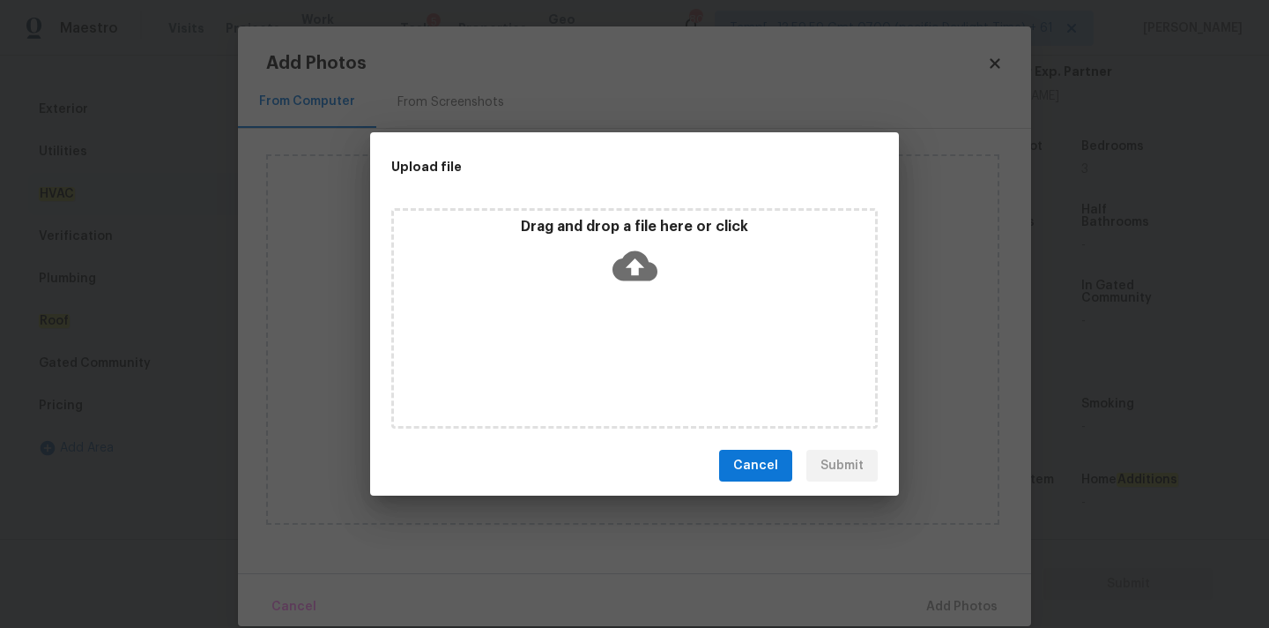
click at [638, 248] on icon at bounding box center [635, 265] width 45 height 45
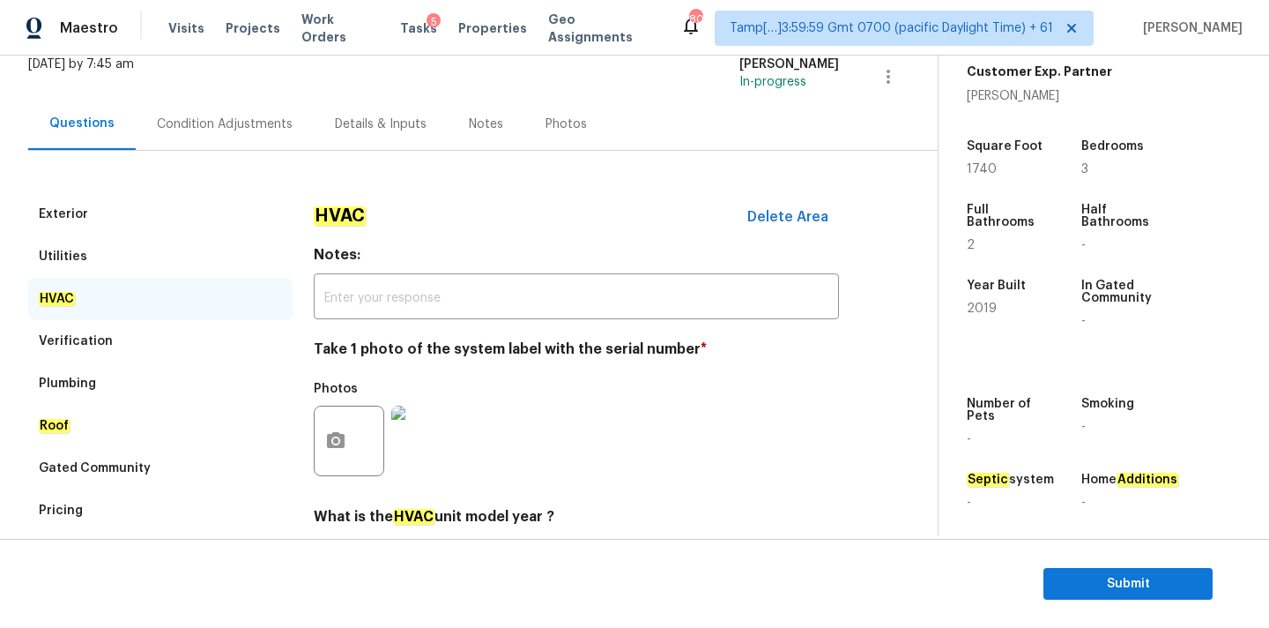
scroll to position [102, 0]
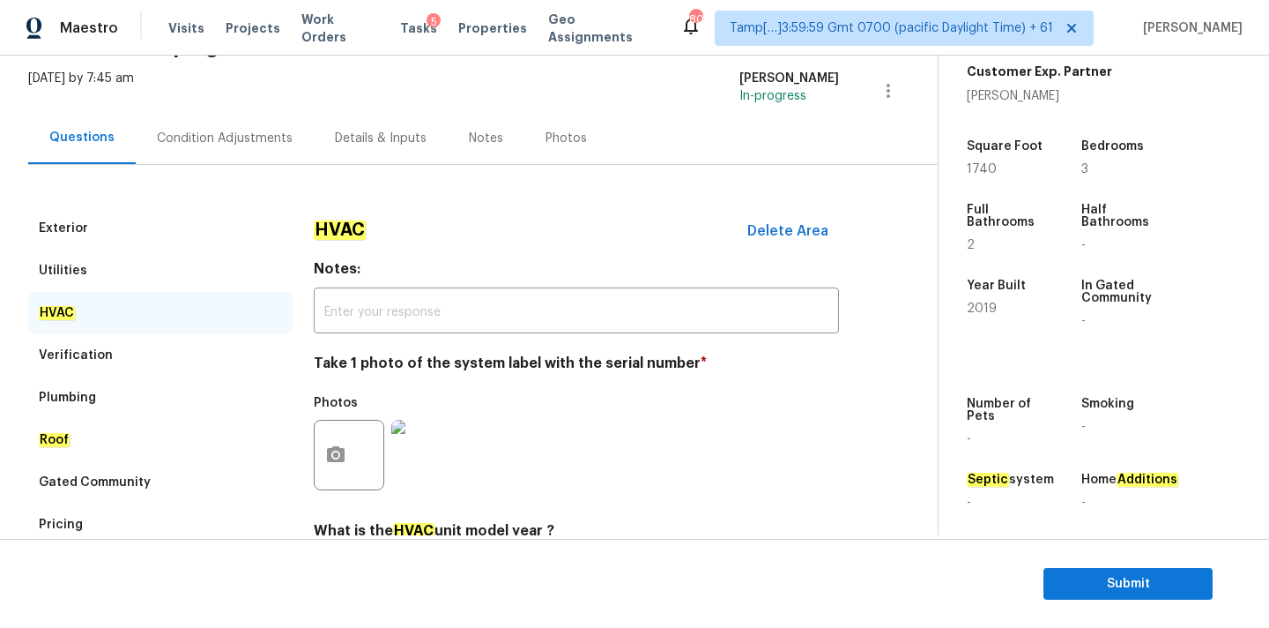
click at [269, 131] on div "Condition Adjustments" at bounding box center [225, 139] width 136 height 18
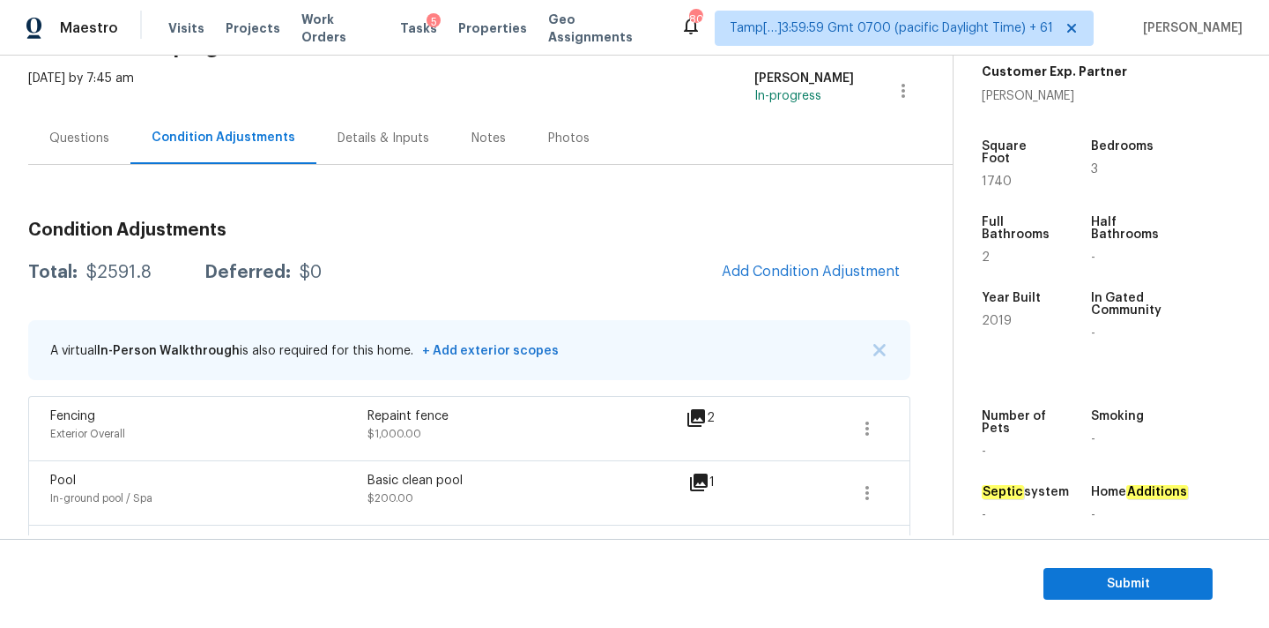
click at [108, 266] on div "$2591.8" at bounding box center [118, 273] width 65 height 18
copy div "$2591.8"
click at [1055, 583] on button "Submit" at bounding box center [1128, 584] width 169 height 33
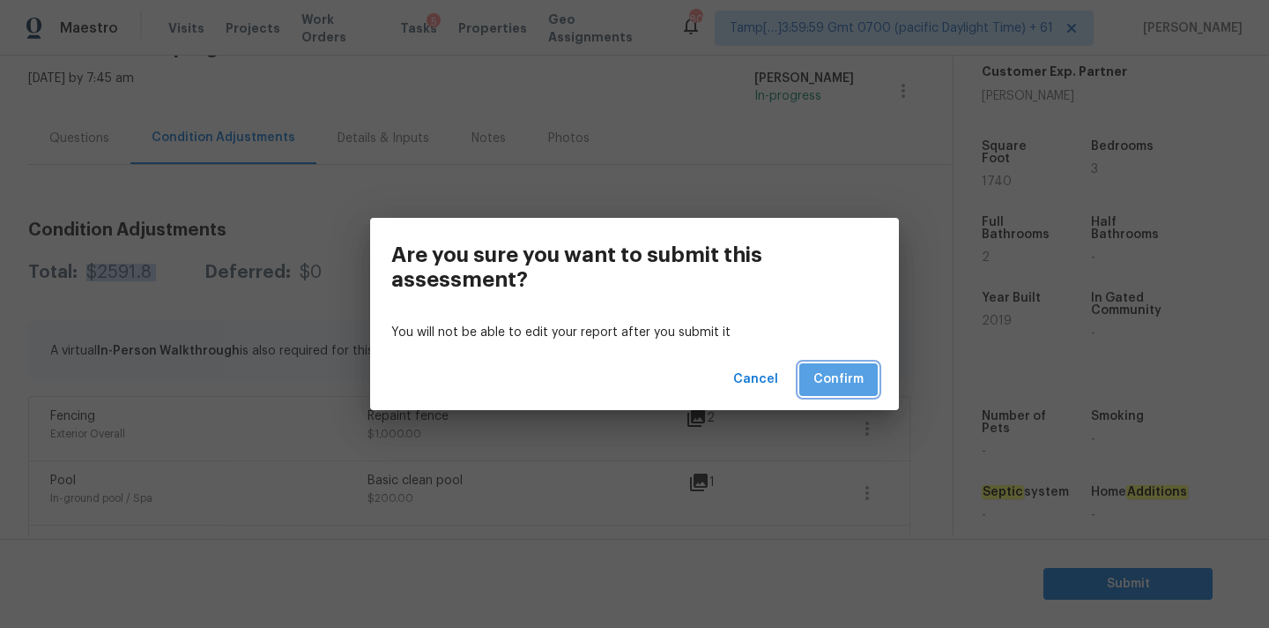
click at [846, 382] on span "Confirm" at bounding box center [839, 379] width 50 height 22
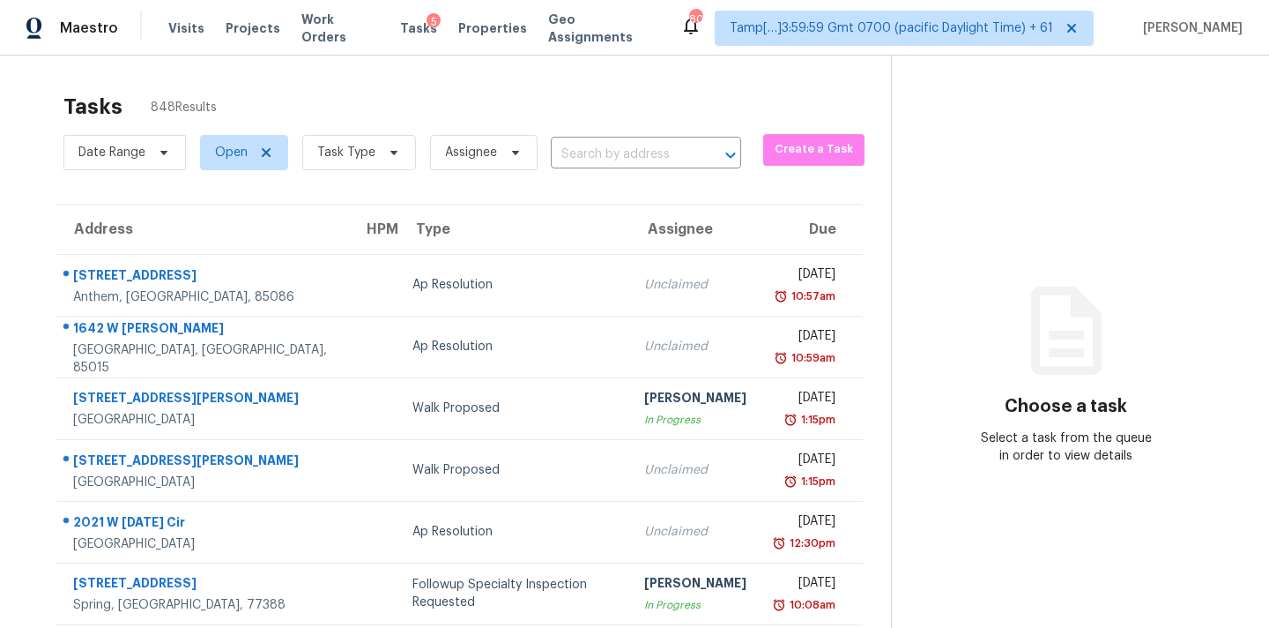
click at [581, 168] on div "Date Range Open Task Type Assignee ​" at bounding box center [402, 153] width 678 height 46
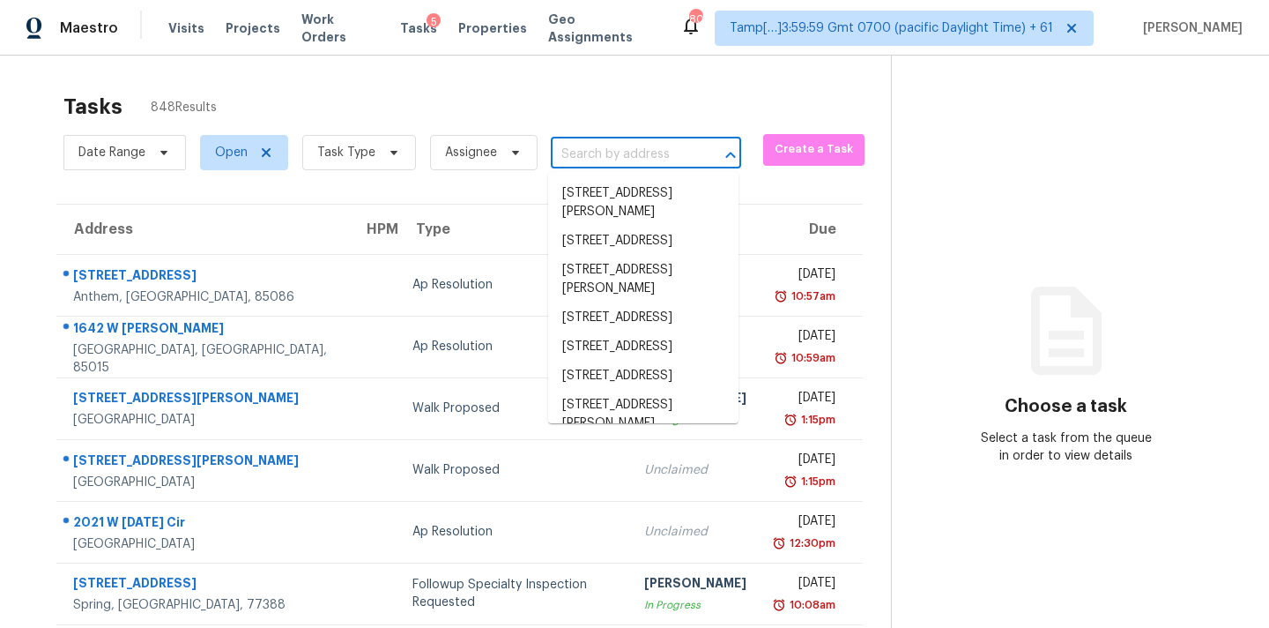
click at [585, 165] on input "text" at bounding box center [621, 154] width 141 height 27
paste input "302 Jennie Marie Cir, Ferris, TX 75125"
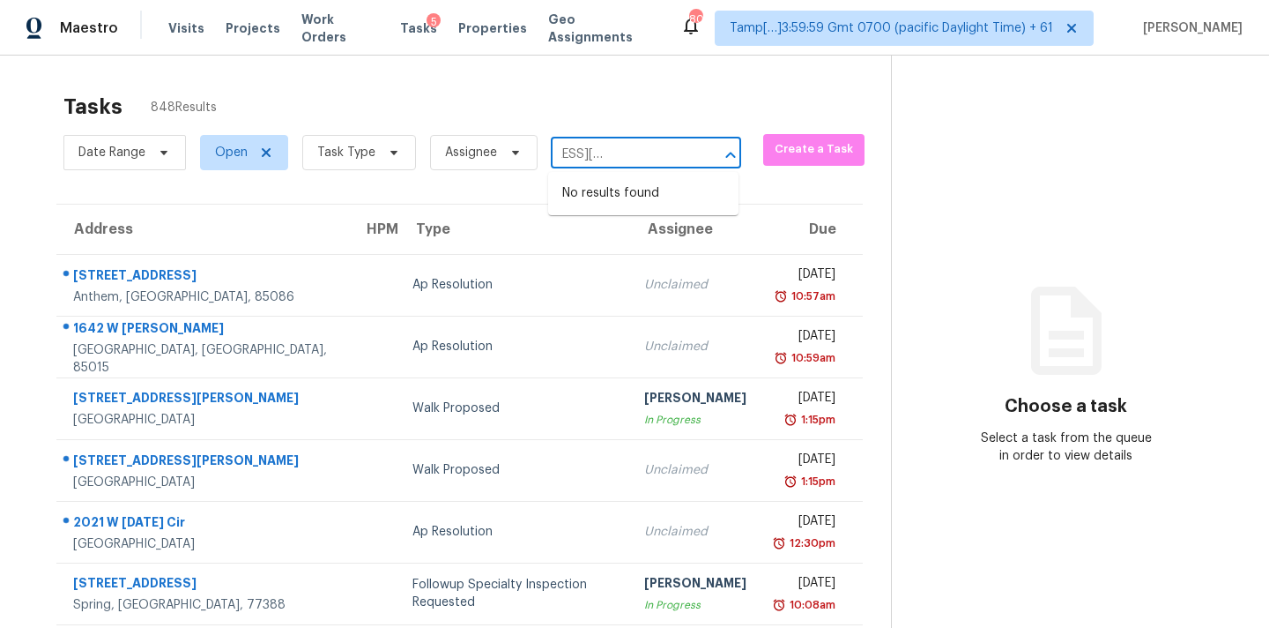
type input "302 Jennie Marie Cir, Ferris, TX 75125"
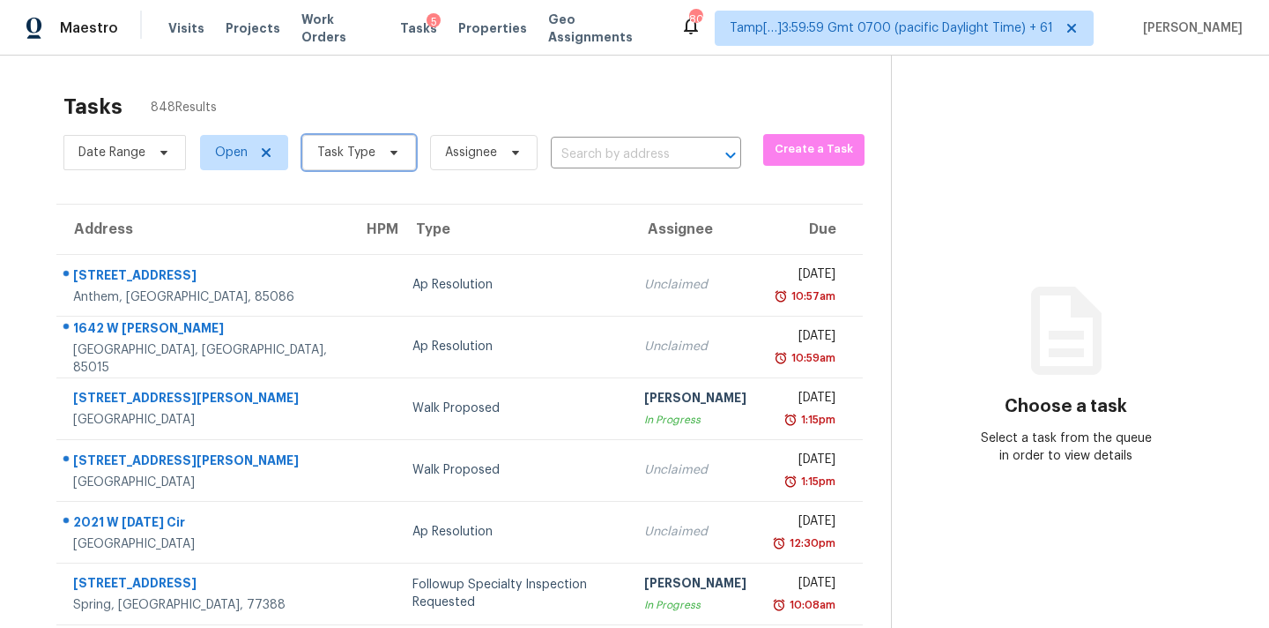
click at [350, 158] on span "Task Type" at bounding box center [346, 153] width 58 height 18
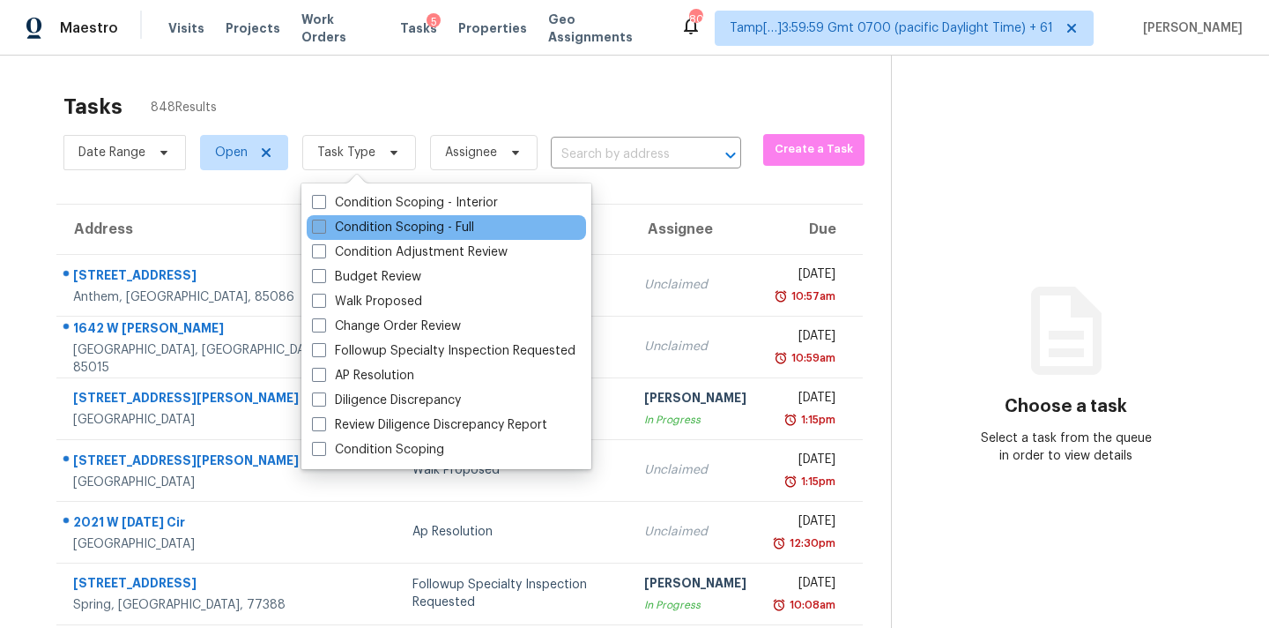
click at [375, 232] on label "Condition Scoping - Full" at bounding box center [393, 228] width 162 height 18
click at [323, 230] on input "Condition Scoping - Full" at bounding box center [317, 224] width 11 height 11
checkbox input "true"
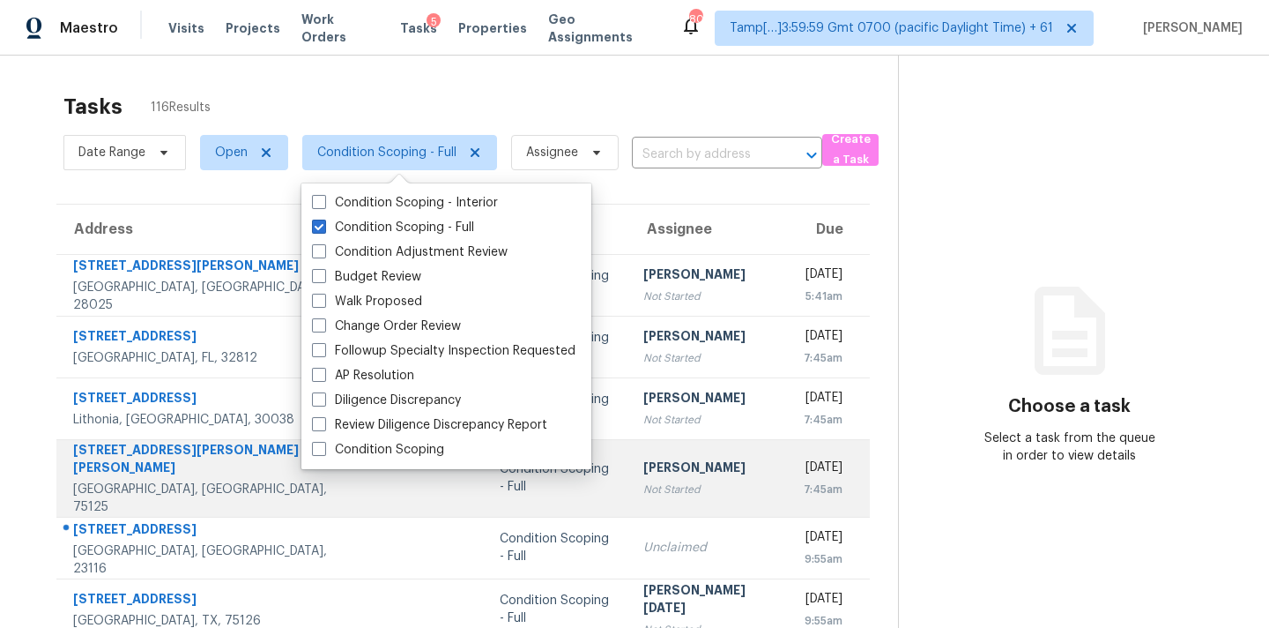
click at [661, 480] on div "Not Started" at bounding box center [709, 489] width 132 height 18
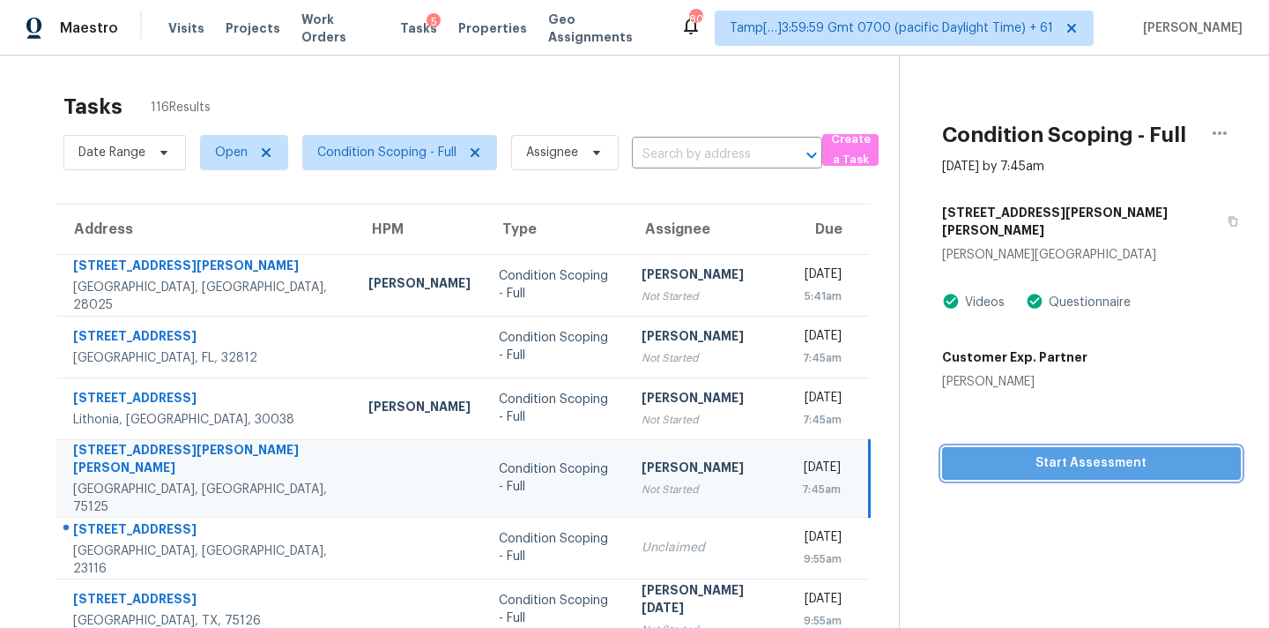
click at [1037, 452] on span "Start Assessment" at bounding box center [1091, 463] width 271 height 22
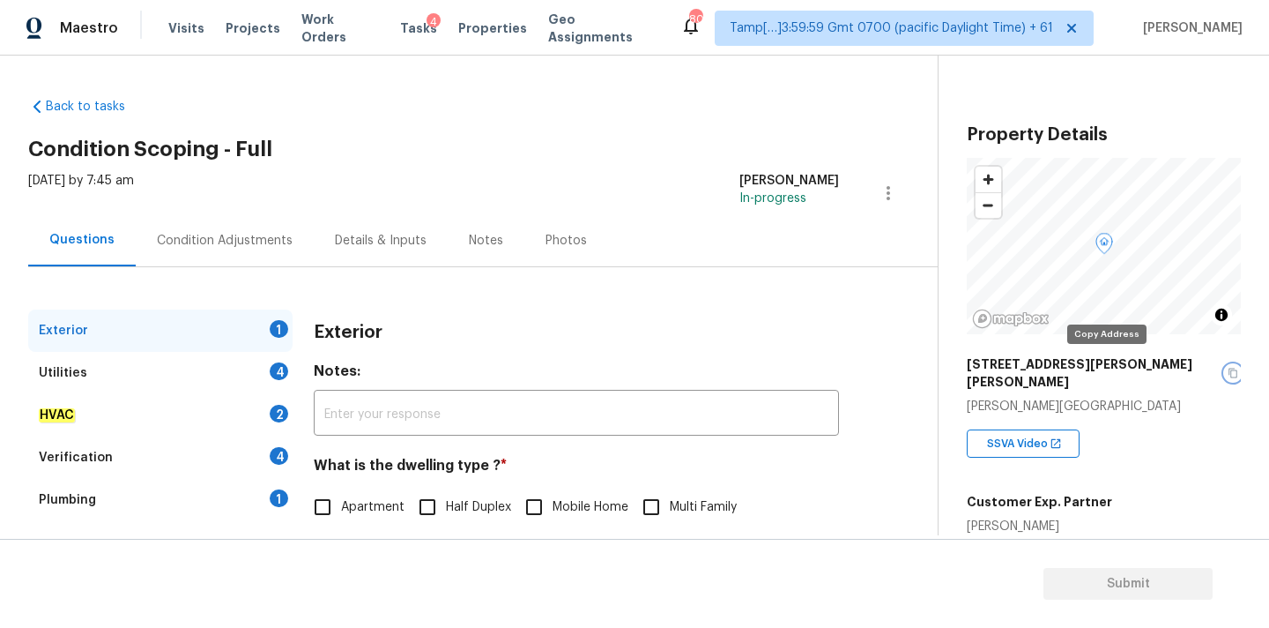
click at [1225, 369] on button "button" at bounding box center [1233, 373] width 16 height 16
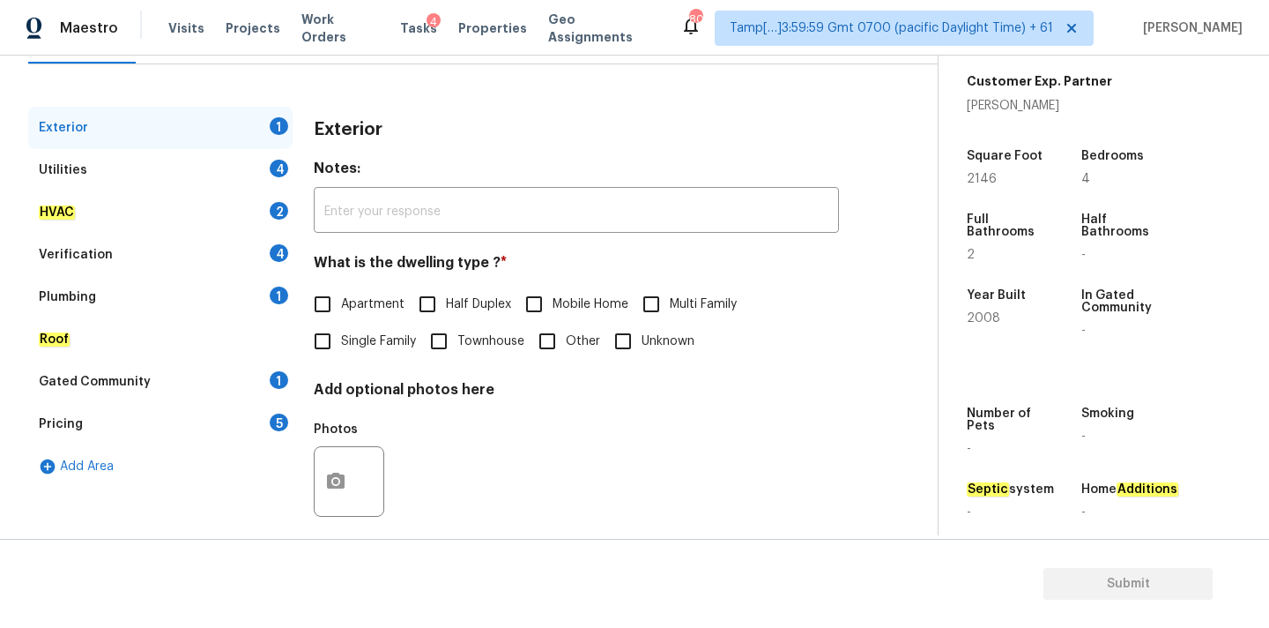
scroll to position [221, 0]
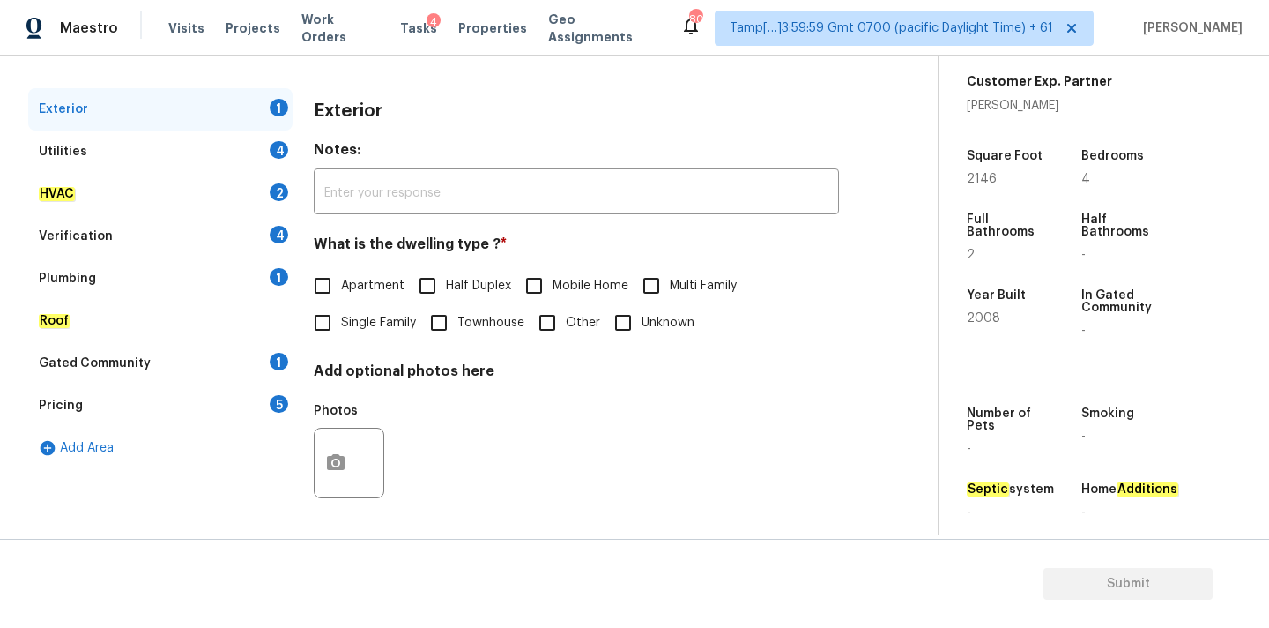
click at [333, 330] on input "Single Family" at bounding box center [322, 322] width 37 height 37
checkbox input "true"
click at [195, 403] on div "Pricing 5" at bounding box center [160, 405] width 264 height 42
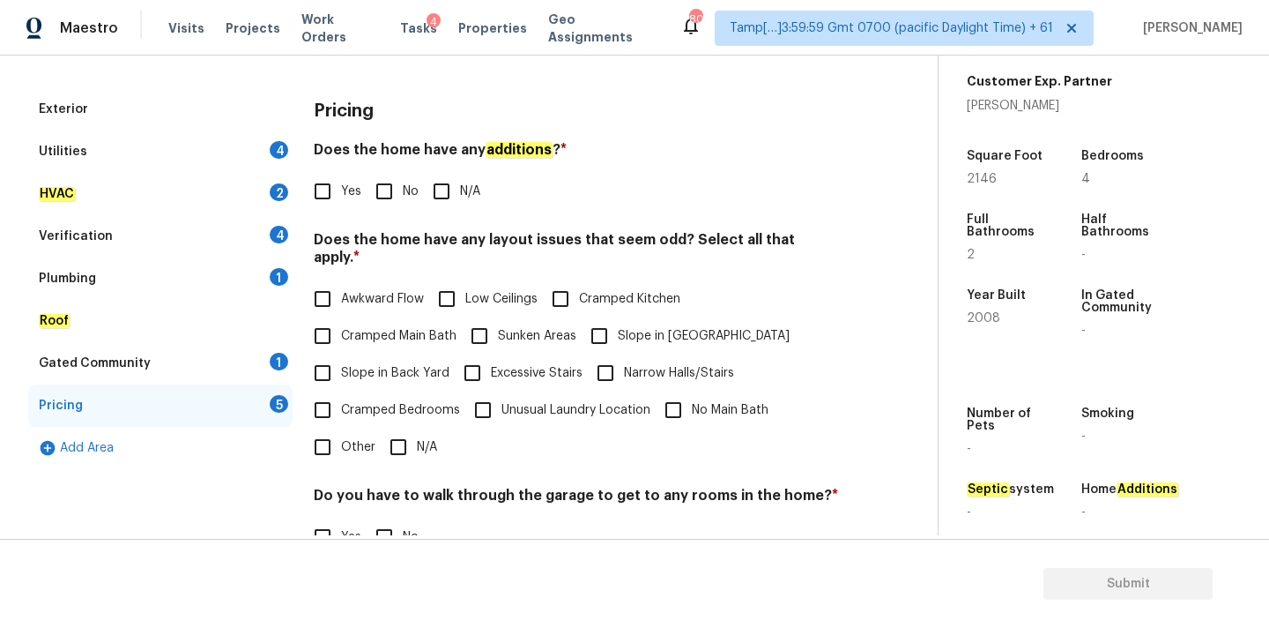
click at [604, 322] on input "Slope in Front Yard" at bounding box center [599, 335] width 37 height 37
checkbox input "true"
click at [196, 142] on div "Utilities 4" at bounding box center [160, 151] width 264 height 42
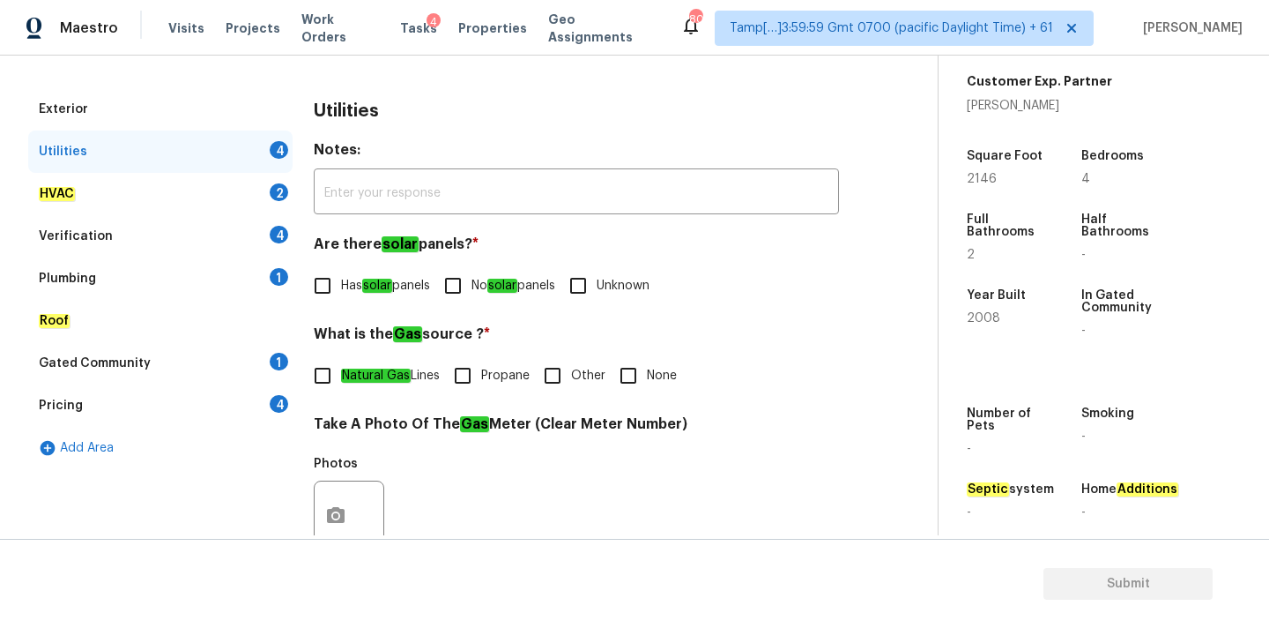
click at [484, 275] on label "No solar panels" at bounding box center [495, 285] width 121 height 37
click at [472, 275] on input "No solar panels" at bounding box center [453, 285] width 37 height 37
checkbox input "true"
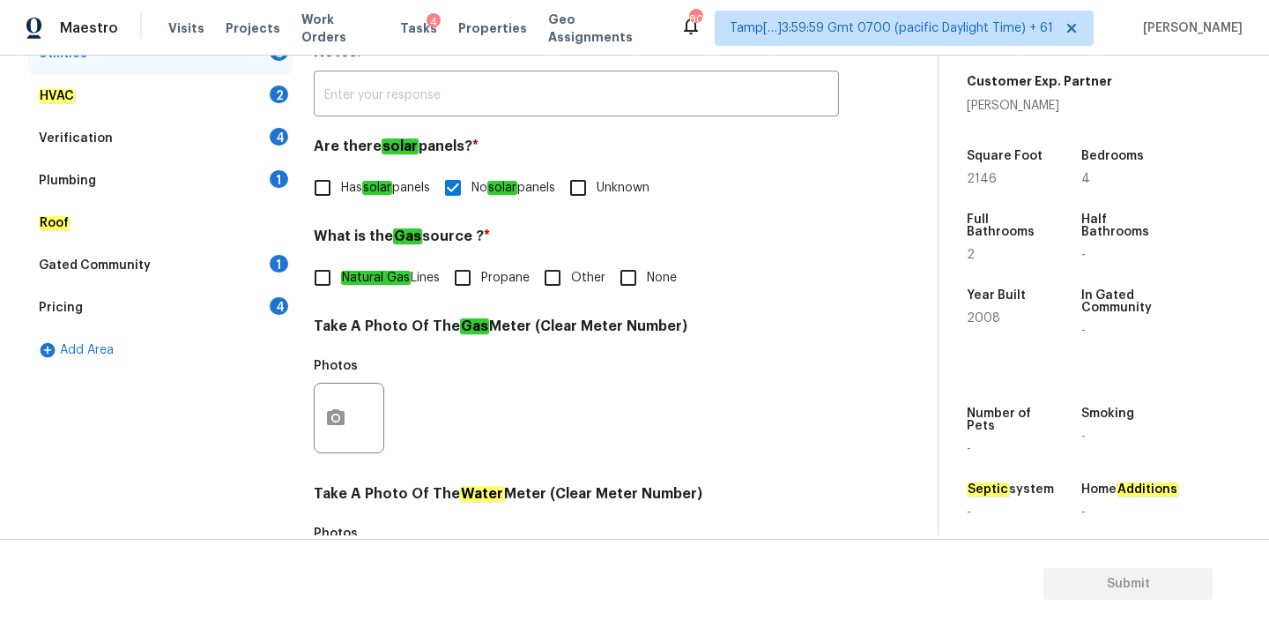
scroll to position [334, 0]
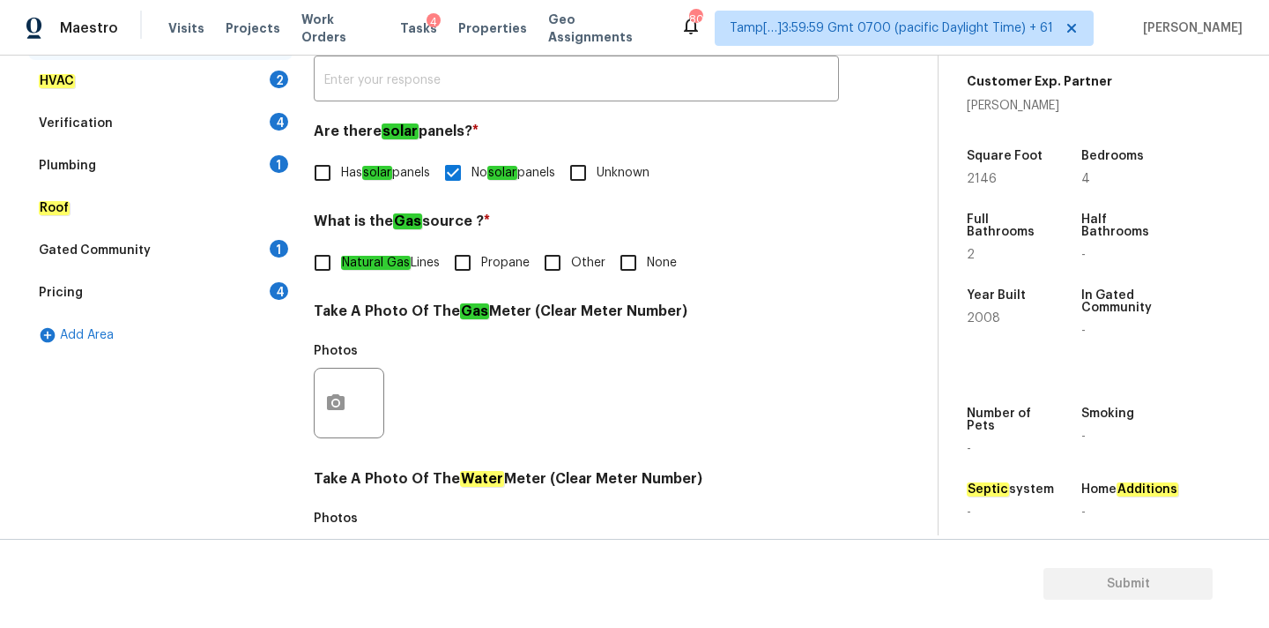
click at [634, 267] on input "None" at bounding box center [628, 262] width 37 height 37
checkbox input "true"
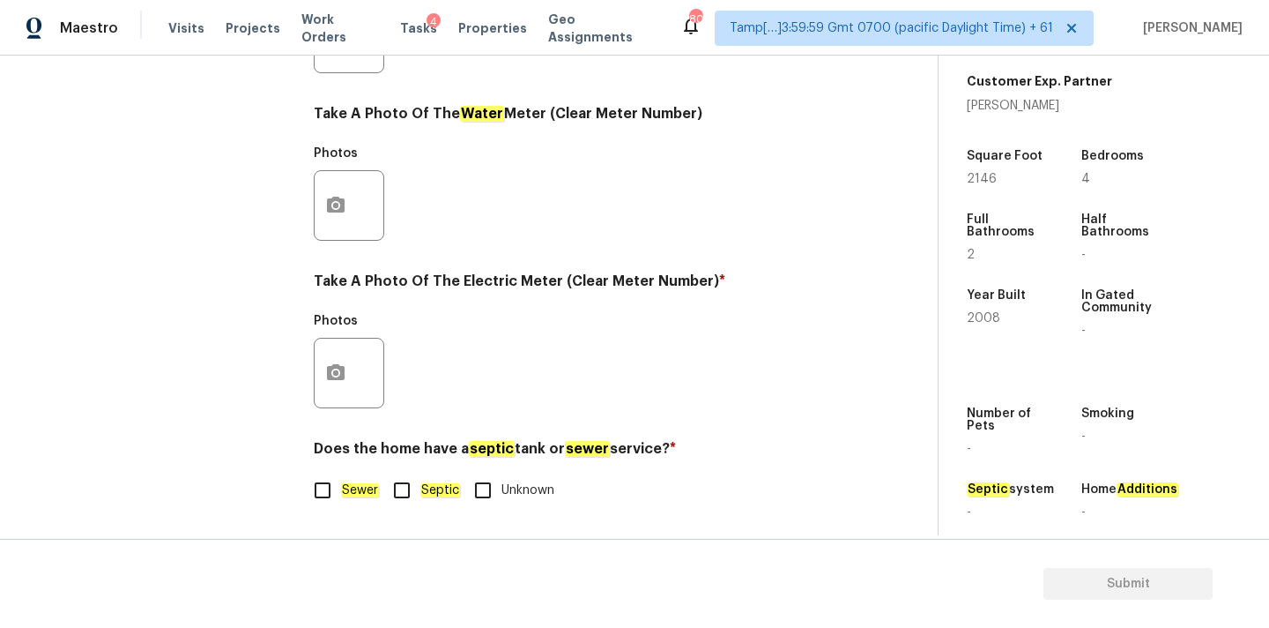
click at [331, 494] on input "Sewer" at bounding box center [322, 490] width 37 height 37
checkbox input "true"
click at [337, 366] on icon "button" at bounding box center [336, 372] width 18 height 16
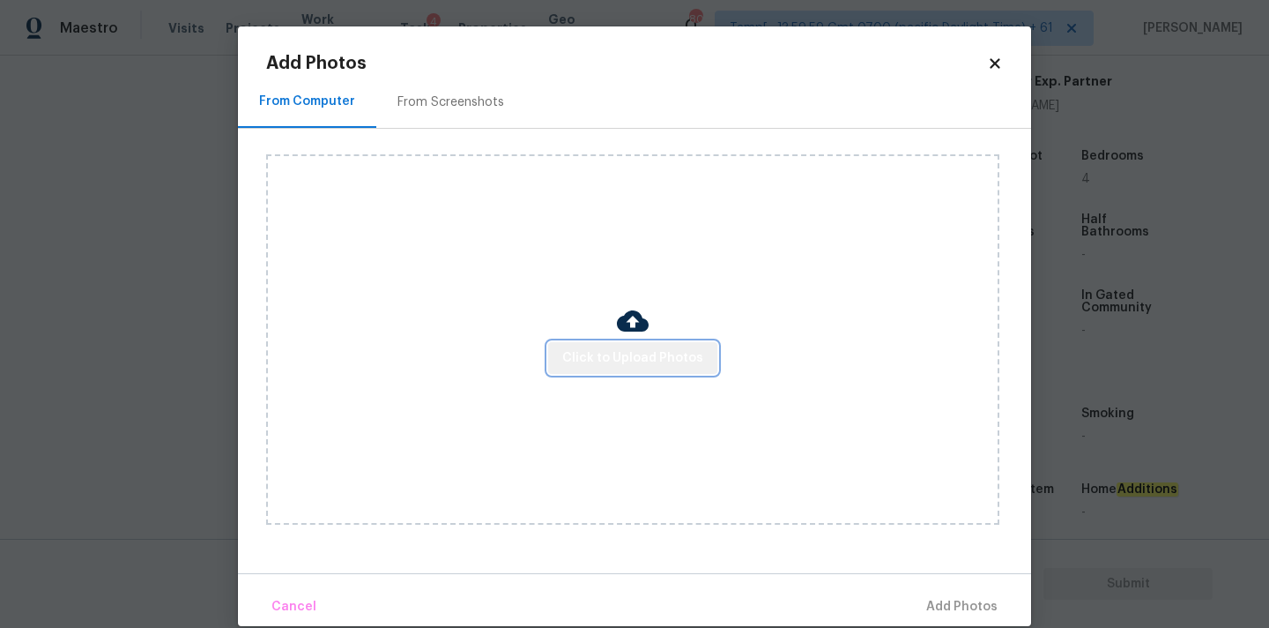
click at [647, 359] on span "Click to Upload Photos" at bounding box center [632, 358] width 141 height 22
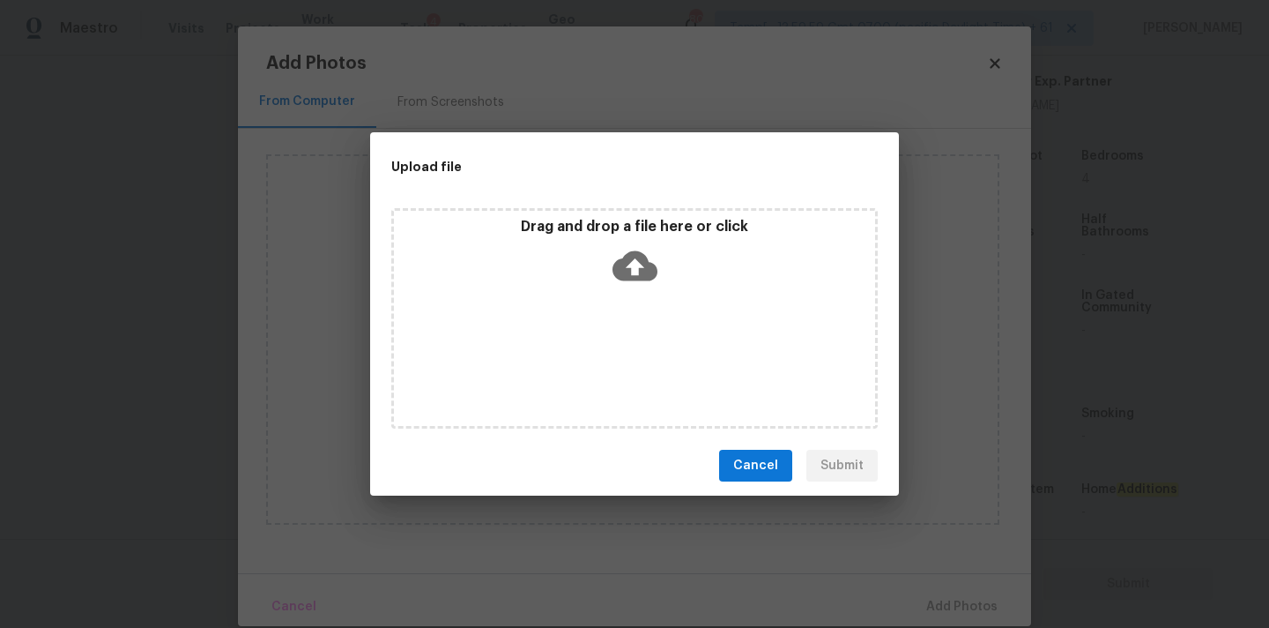
click at [635, 275] on icon at bounding box center [635, 266] width 45 height 30
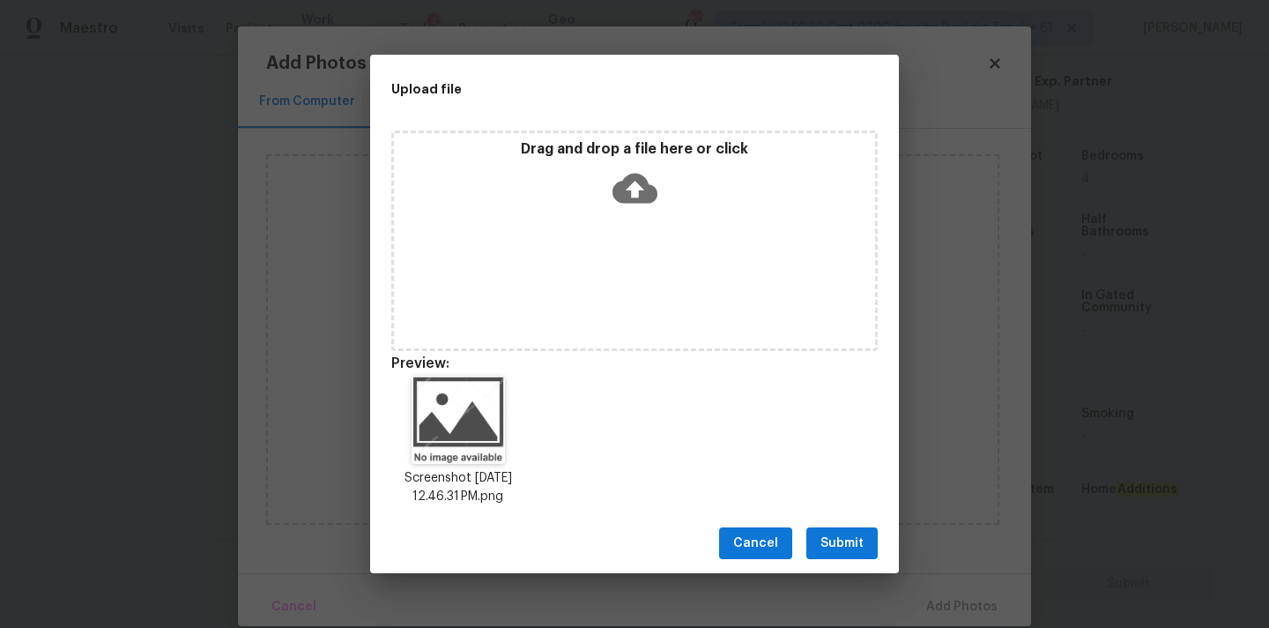
click at [838, 543] on span "Submit" at bounding box center [842, 543] width 43 height 22
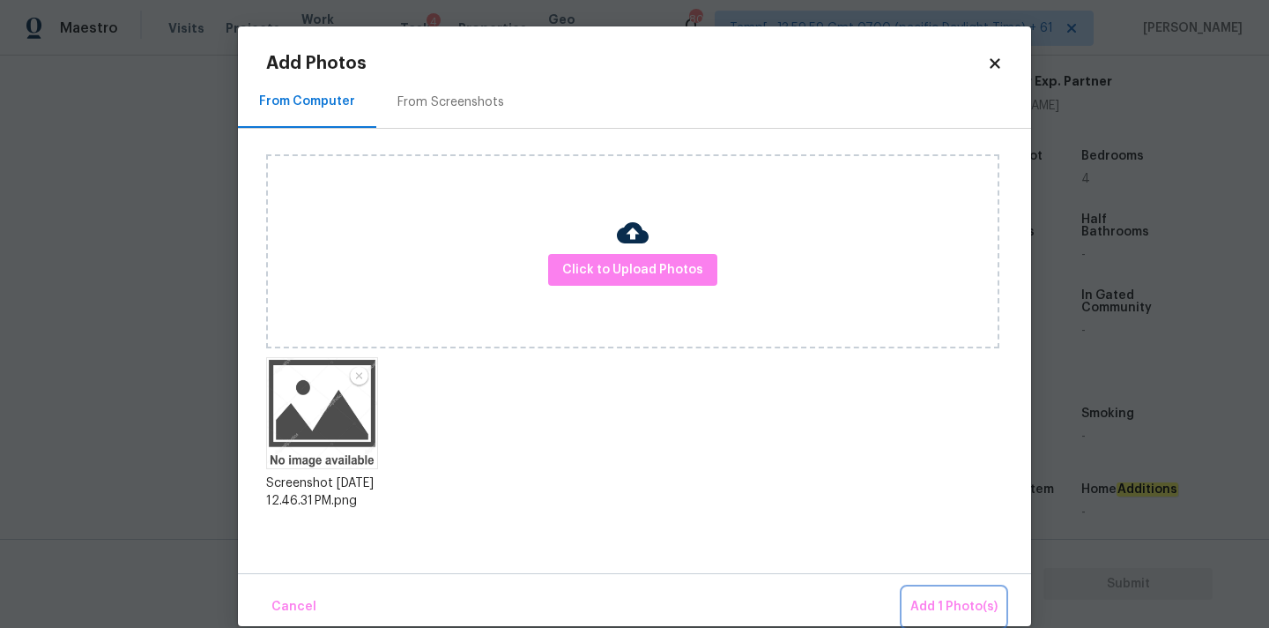
click at [925, 600] on span "Add 1 Photo(s)" at bounding box center [953, 607] width 87 height 22
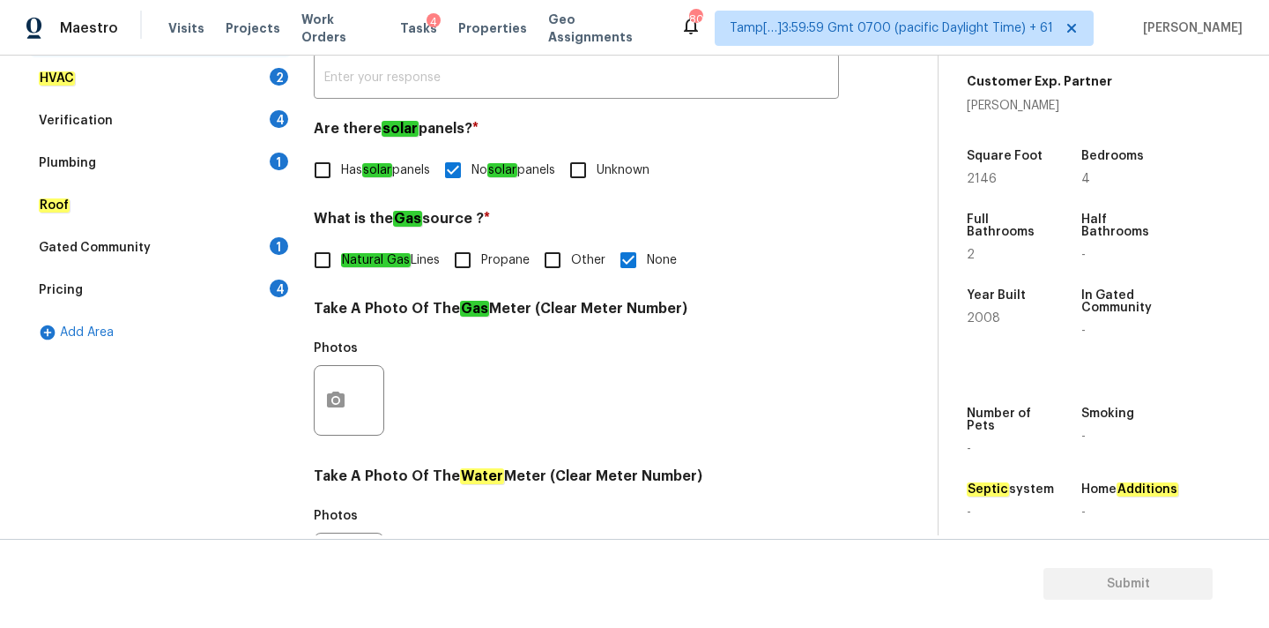
scroll to position [243, 0]
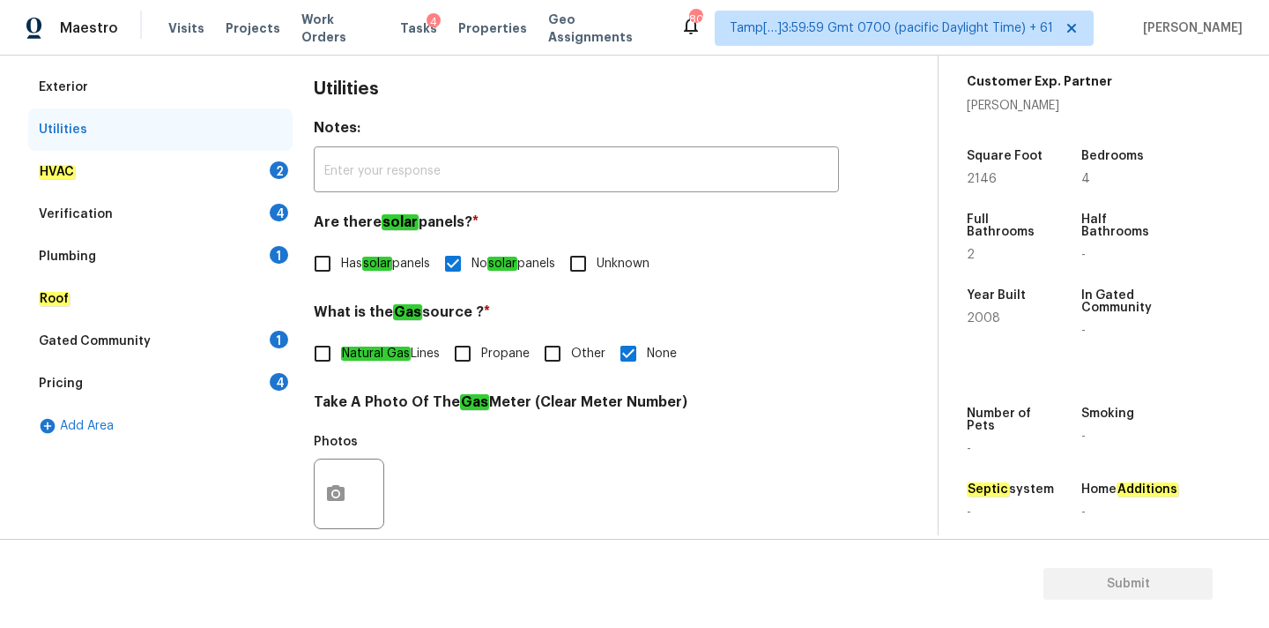
click at [229, 166] on div "HVAC 2" at bounding box center [160, 172] width 264 height 42
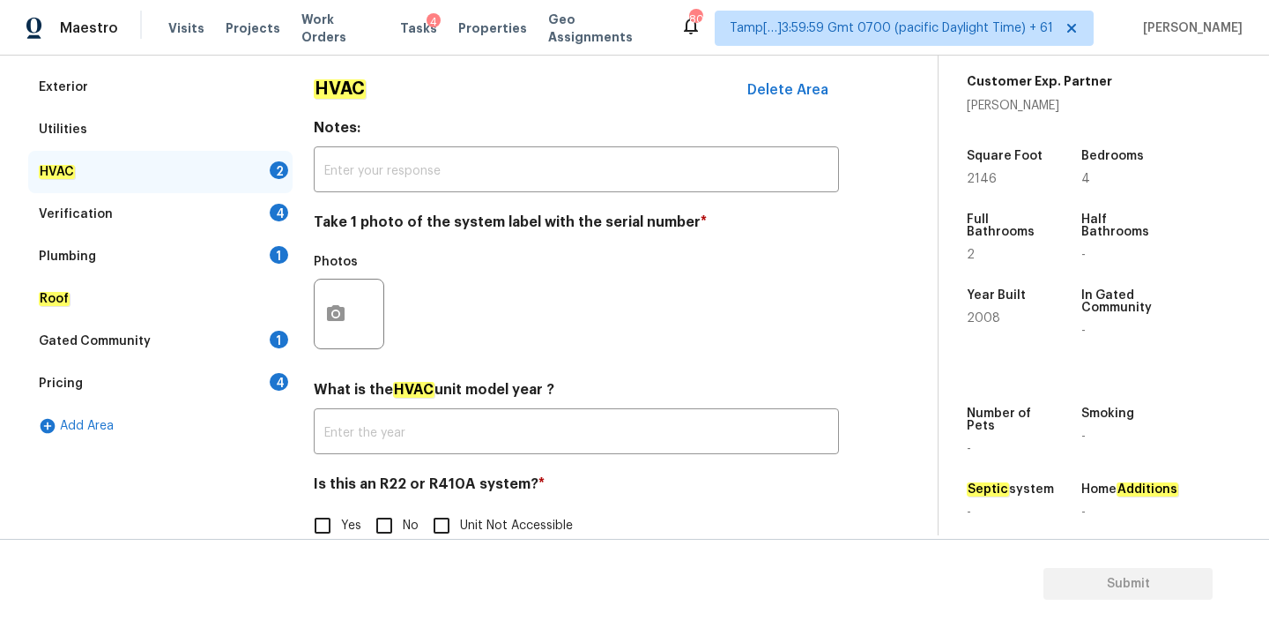
click at [385, 524] on input "No" at bounding box center [384, 525] width 37 height 37
checkbox input "true"
click at [335, 315] on circle "button" at bounding box center [335, 313] width 5 height 5
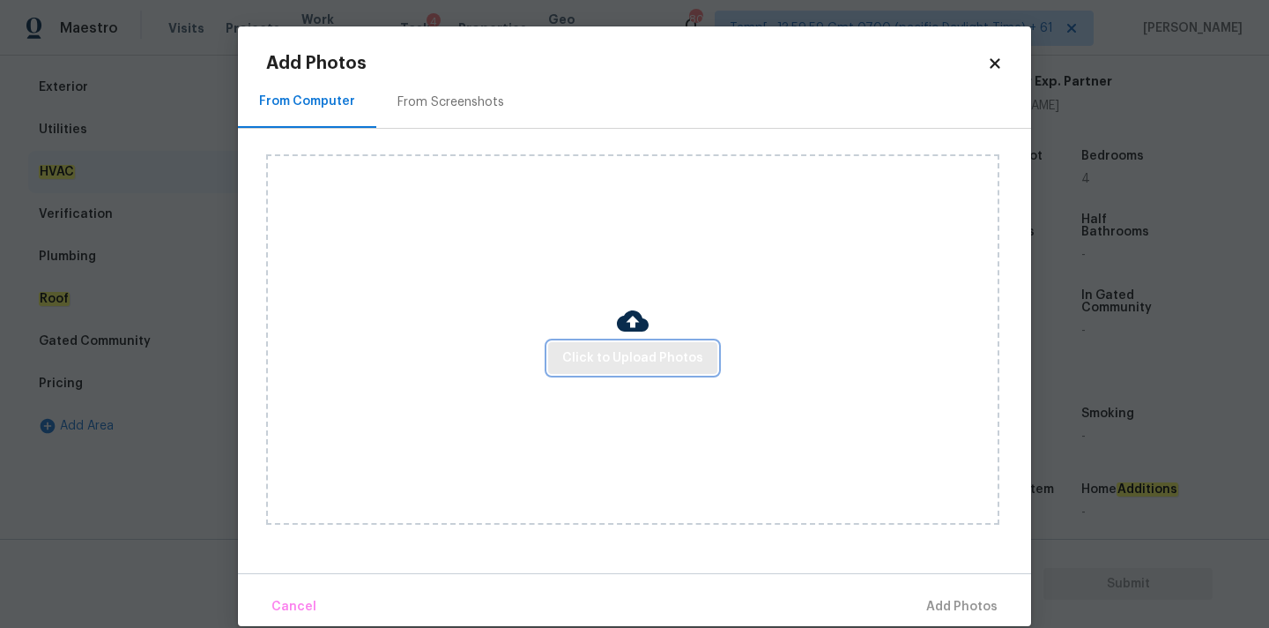
click at [620, 360] on span "Click to Upload Photos" at bounding box center [632, 358] width 141 height 22
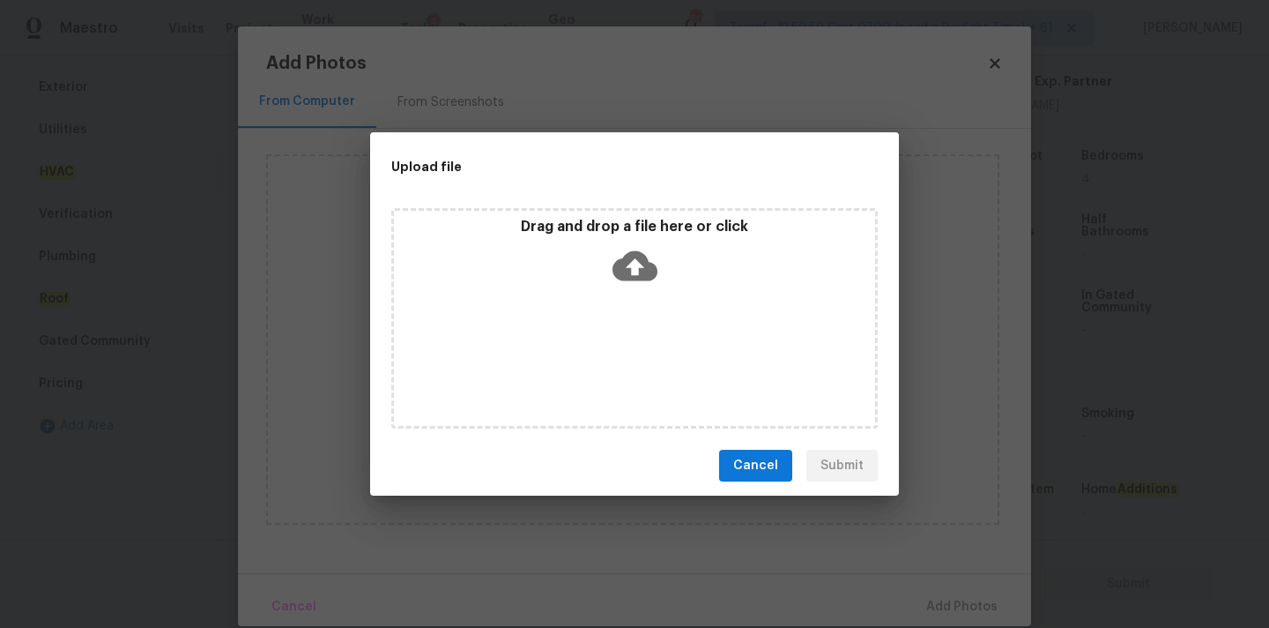
click at [622, 266] on icon at bounding box center [635, 266] width 45 height 30
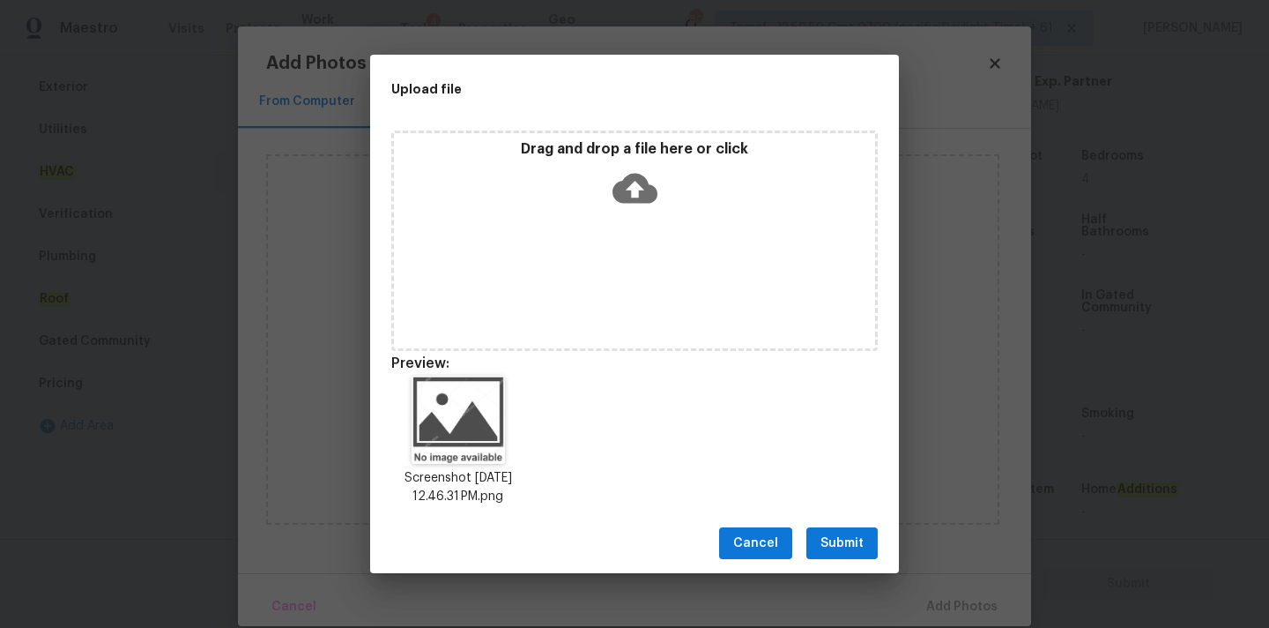
click at [838, 537] on span "Submit" at bounding box center [842, 543] width 43 height 22
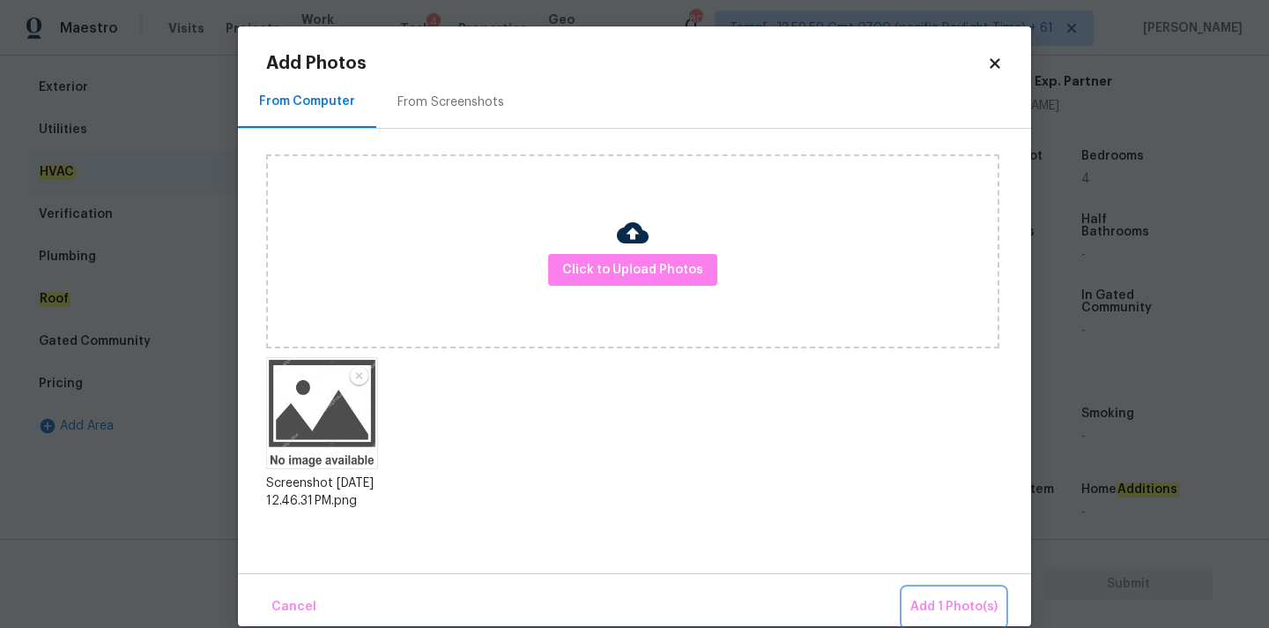
click at [955, 601] on span "Add 1 Photo(s)" at bounding box center [953, 607] width 87 height 22
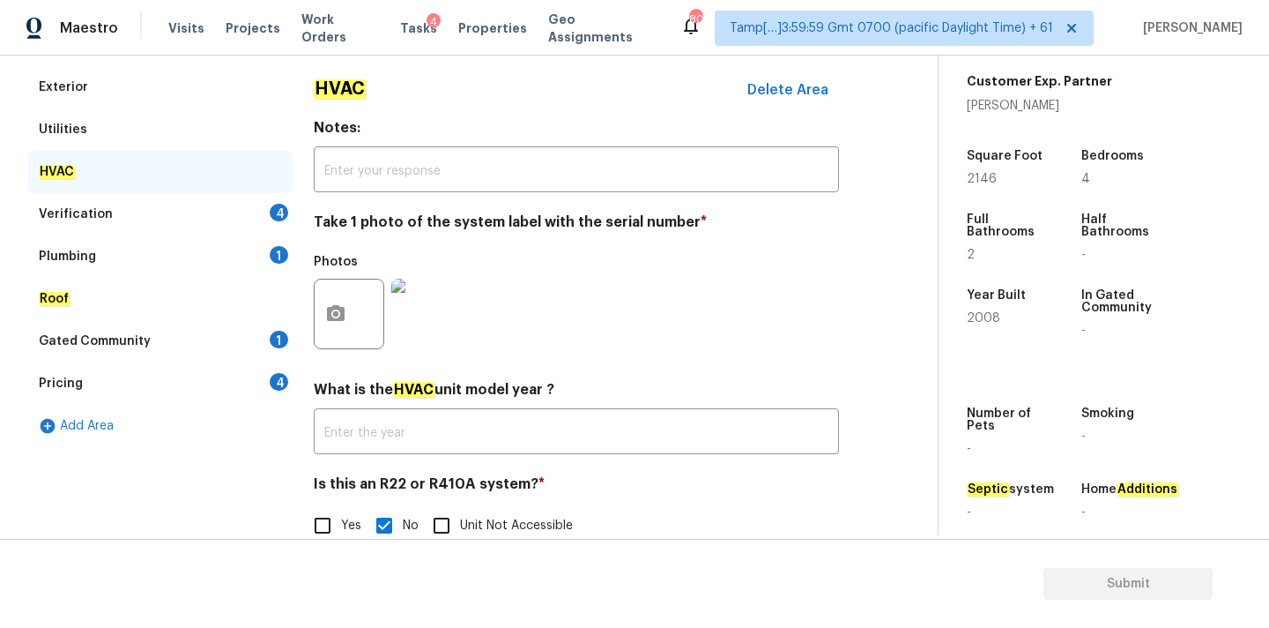
click at [143, 204] on div "Verification 4" at bounding box center [160, 214] width 264 height 42
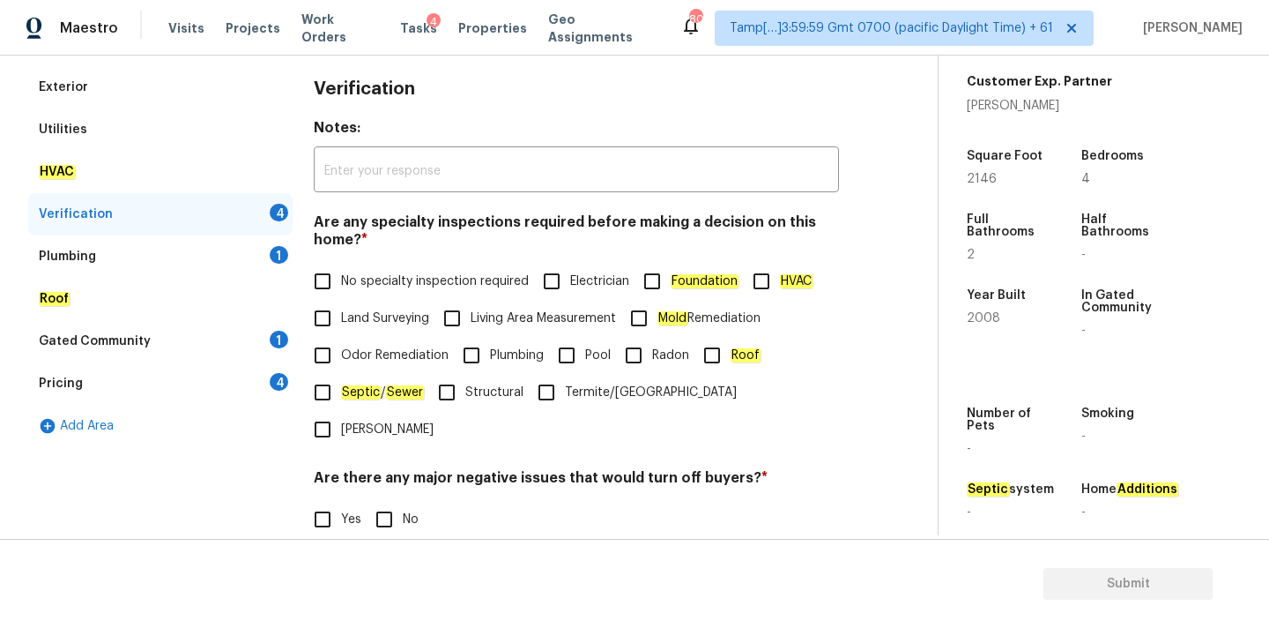
click at [391, 287] on span "No specialty inspection required" at bounding box center [435, 281] width 188 height 19
click at [341, 287] on input "No specialty inspection required" at bounding box center [322, 281] width 37 height 37
checkbox input "true"
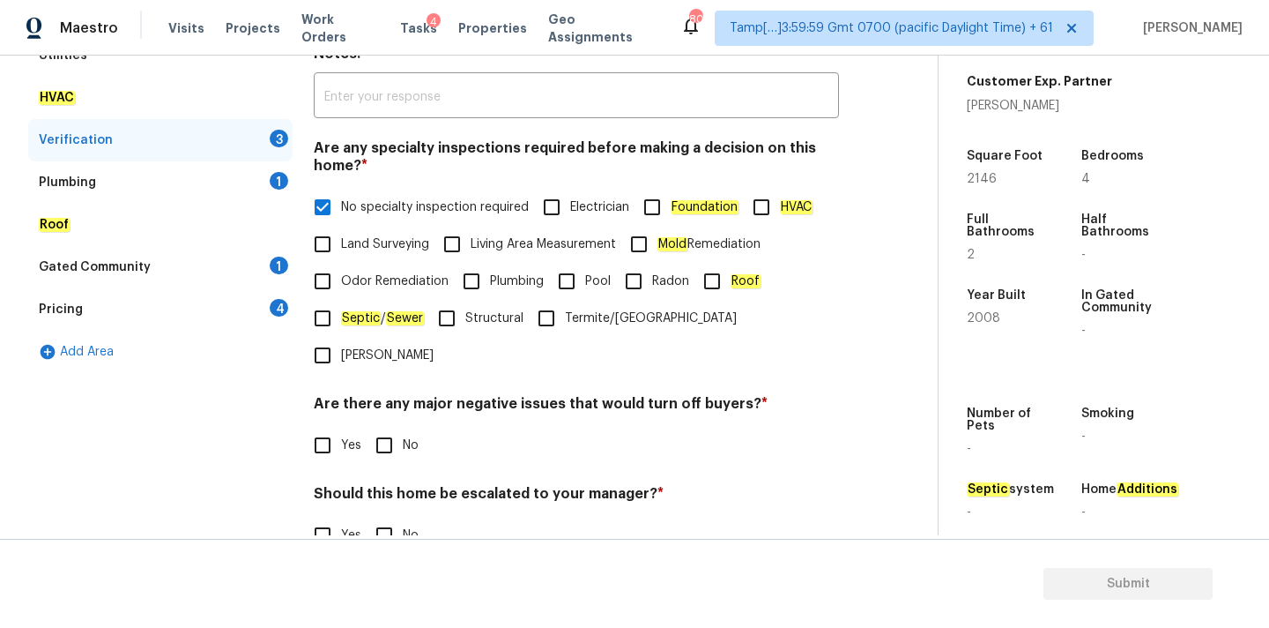
scroll to position [433, 0]
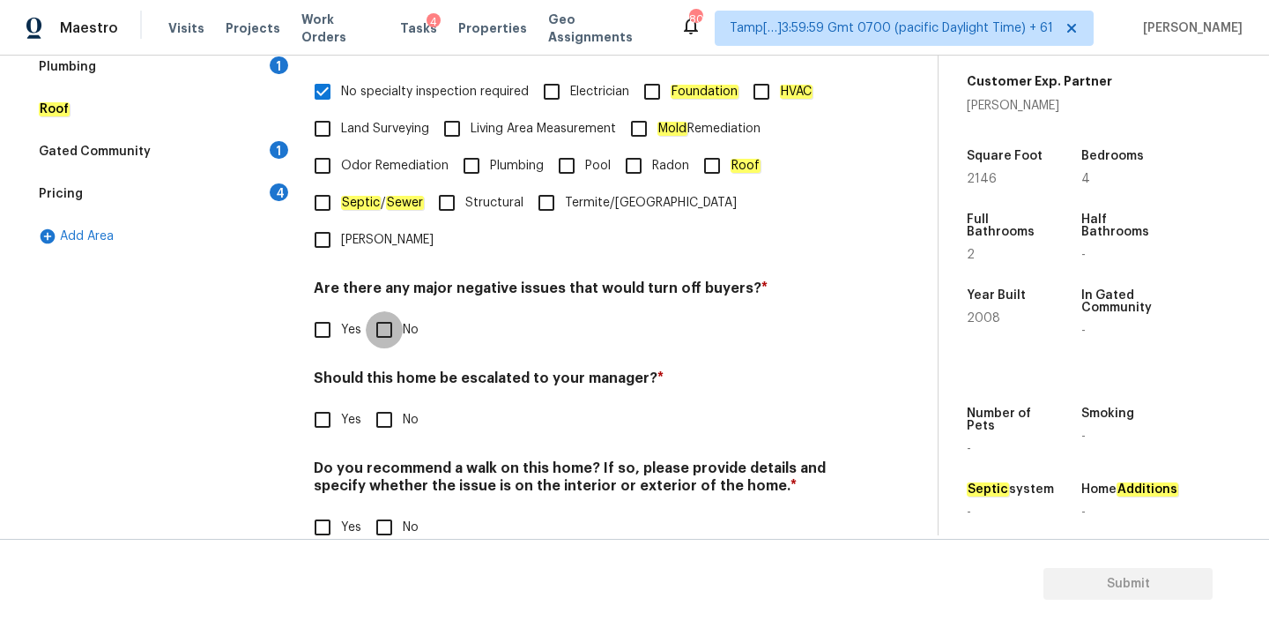
click at [391, 311] on input "No" at bounding box center [384, 329] width 37 height 37
checkbox input "true"
click at [391, 403] on input "No" at bounding box center [384, 421] width 37 height 37
checkbox input "true"
click at [388, 509] on input "No" at bounding box center [384, 527] width 37 height 37
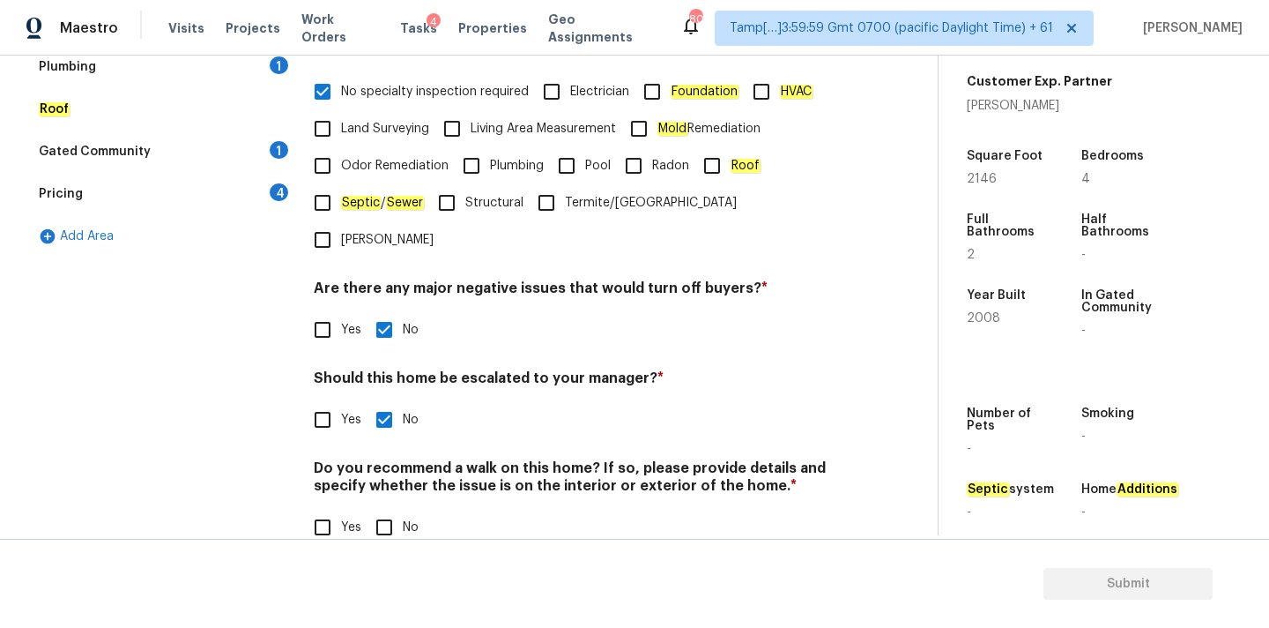
checkbox input "true"
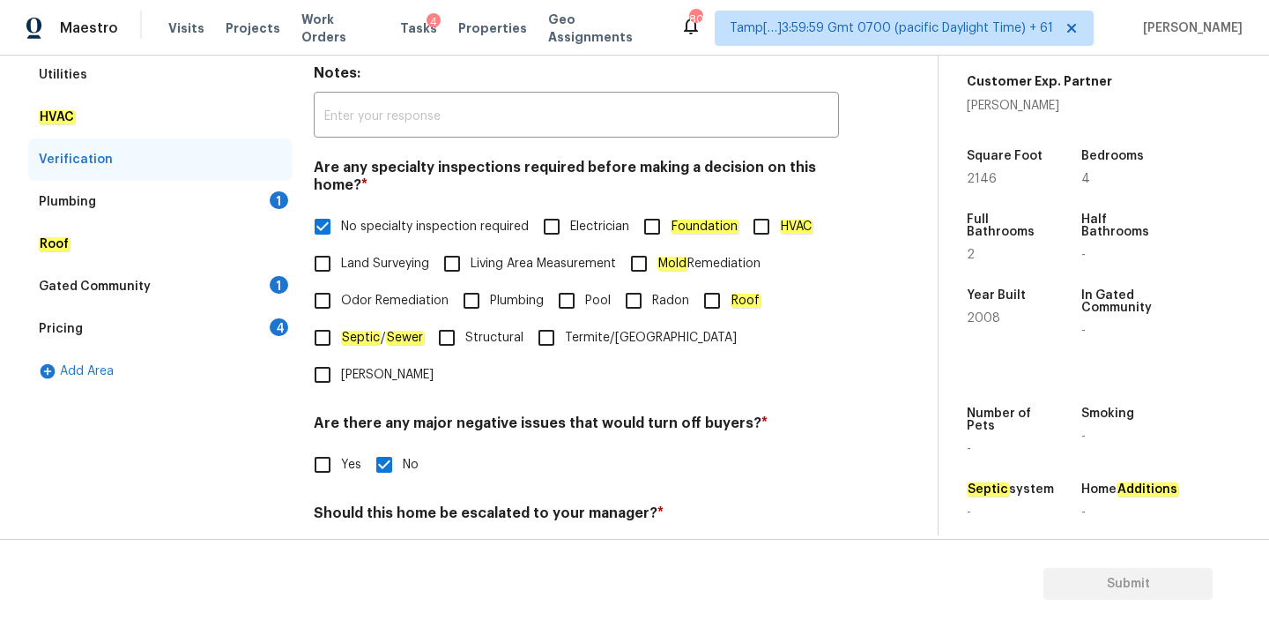
scroll to position [293, 0]
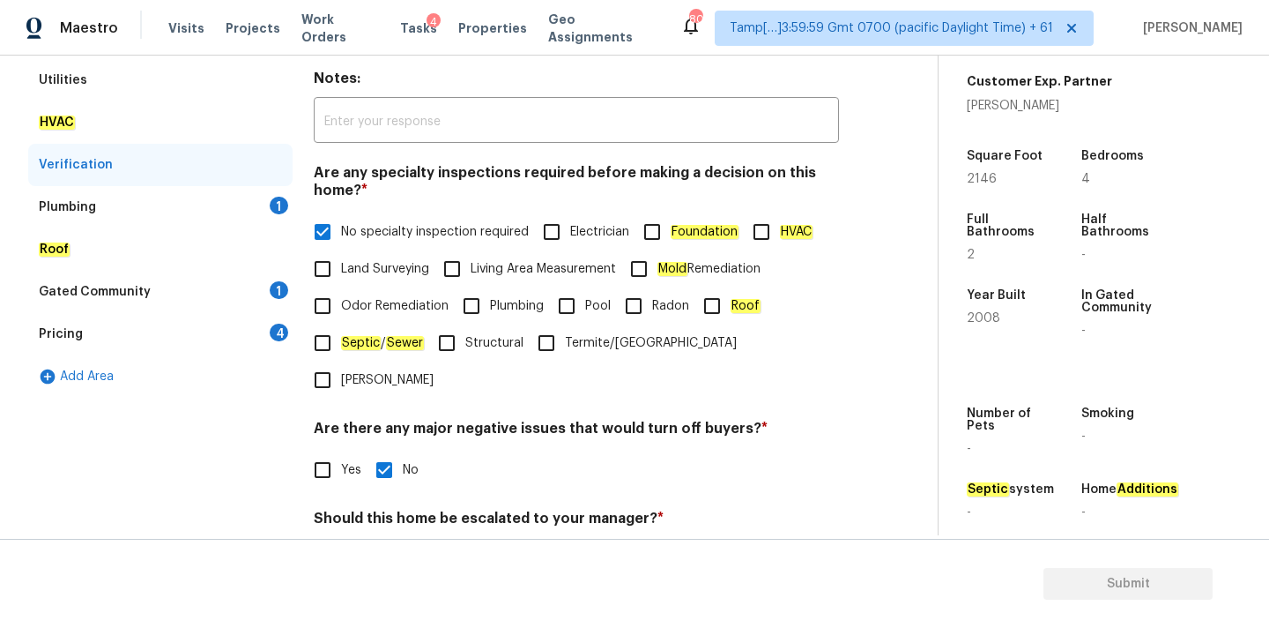
click at [168, 208] on div "Plumbing 1" at bounding box center [160, 207] width 264 height 42
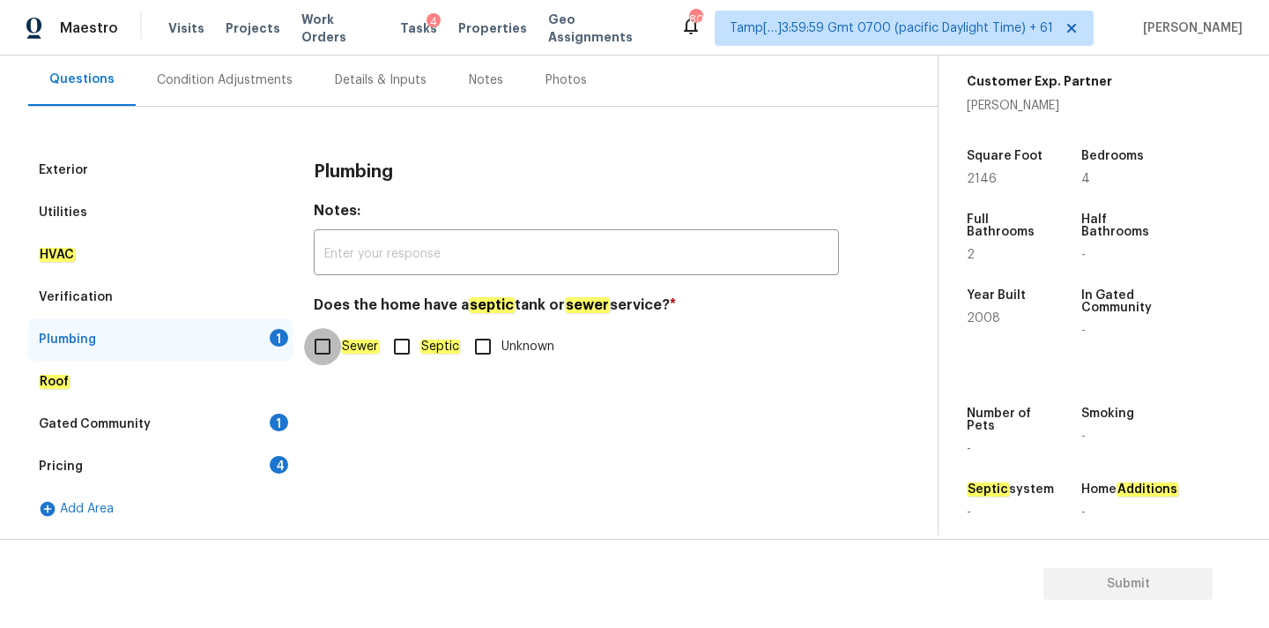
click at [312, 344] on input "Sewer" at bounding box center [322, 346] width 37 height 37
checkbox input "true"
click at [227, 409] on div "Gated Community 1" at bounding box center [160, 424] width 264 height 42
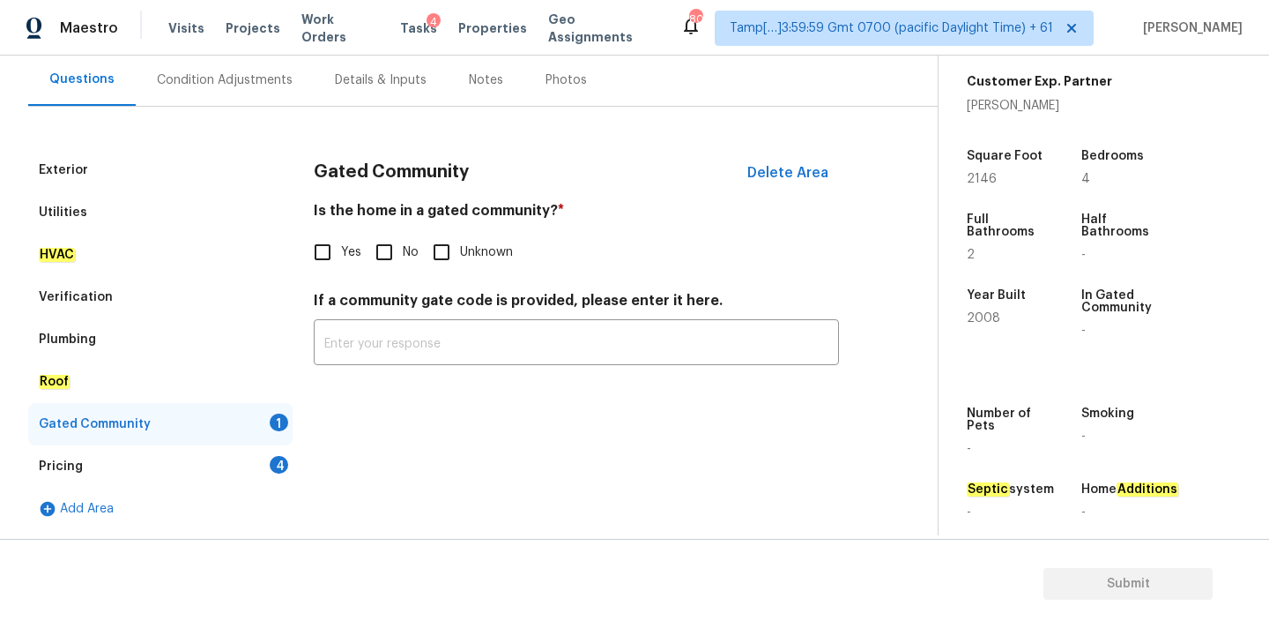
click at [384, 264] on input "No" at bounding box center [384, 252] width 37 height 37
checkbox input "true"
click at [252, 458] on div "Pricing 4" at bounding box center [160, 466] width 264 height 42
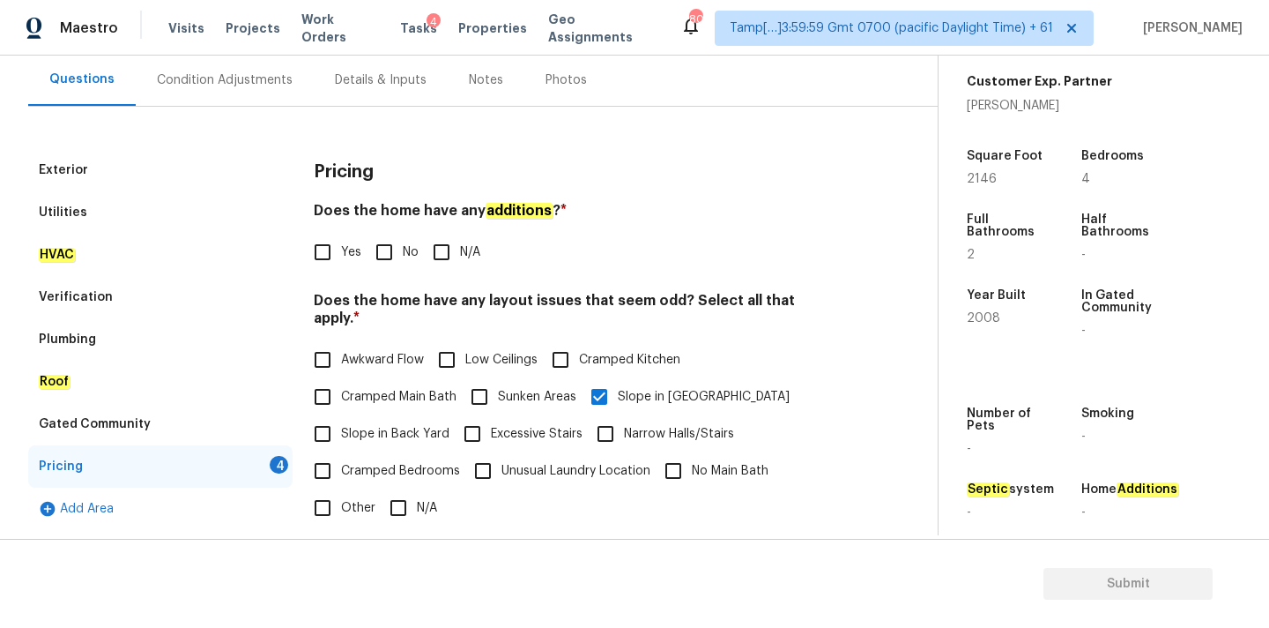
click at [384, 257] on input "No" at bounding box center [384, 252] width 37 height 37
checkbox input "true"
click at [407, 489] on input "N/A" at bounding box center [398, 507] width 37 height 37
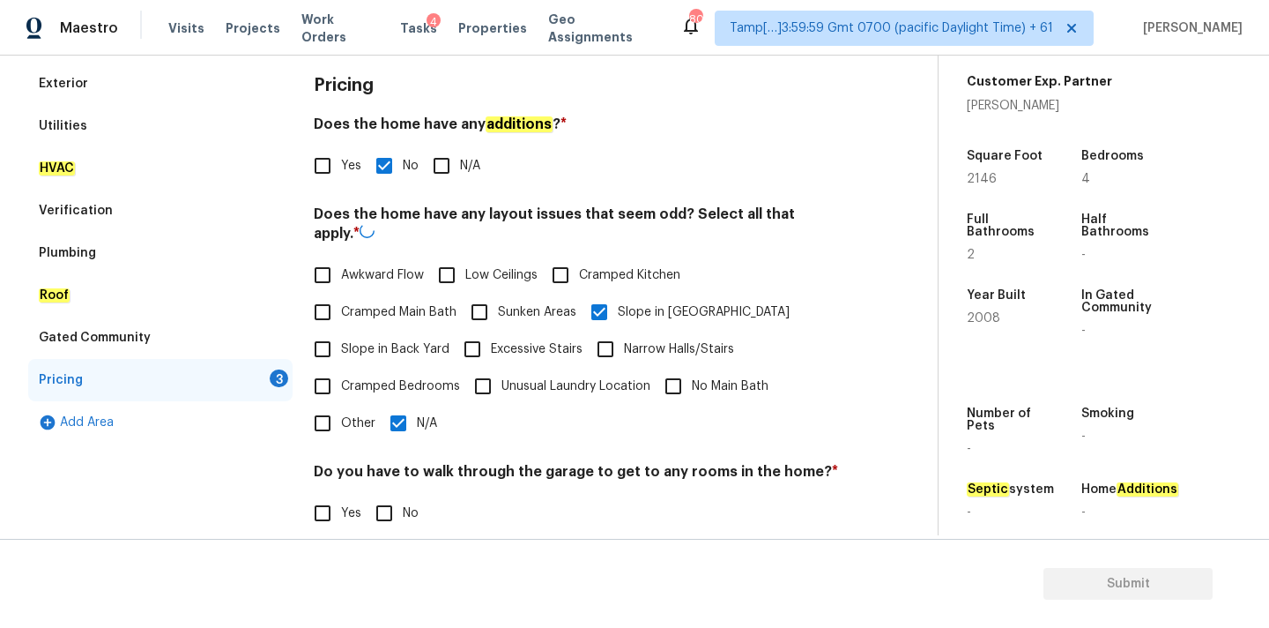
scroll to position [430, 0]
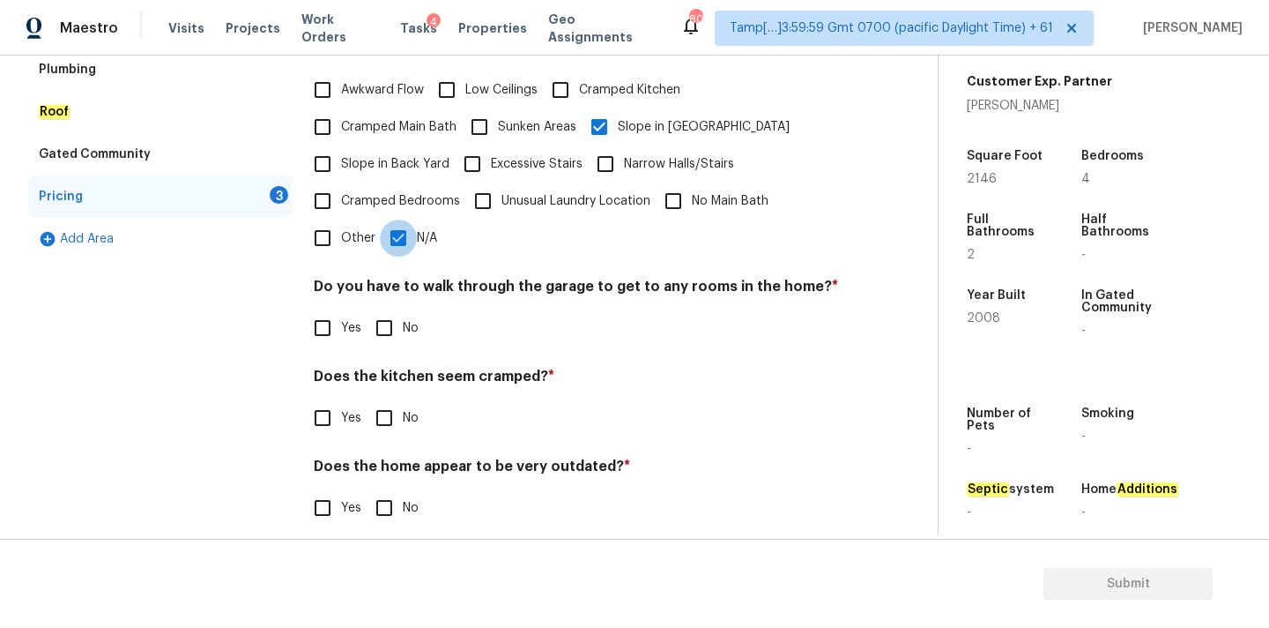
click at [397, 219] on input "N/A" at bounding box center [398, 237] width 37 height 37
checkbox input "false"
click at [383, 316] on input "No" at bounding box center [384, 327] width 37 height 37
checkbox input "true"
click at [387, 407] on input "No" at bounding box center [384, 417] width 37 height 37
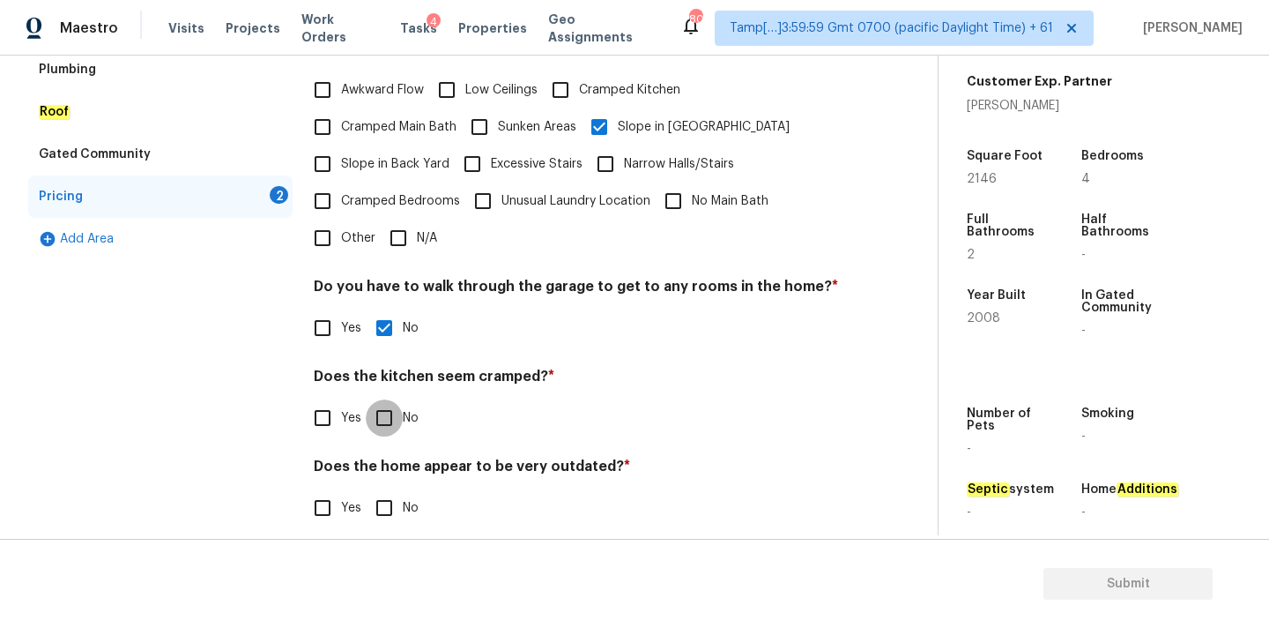
checkbox input "true"
click at [387, 491] on input "No" at bounding box center [384, 509] width 37 height 37
checkbox input "true"
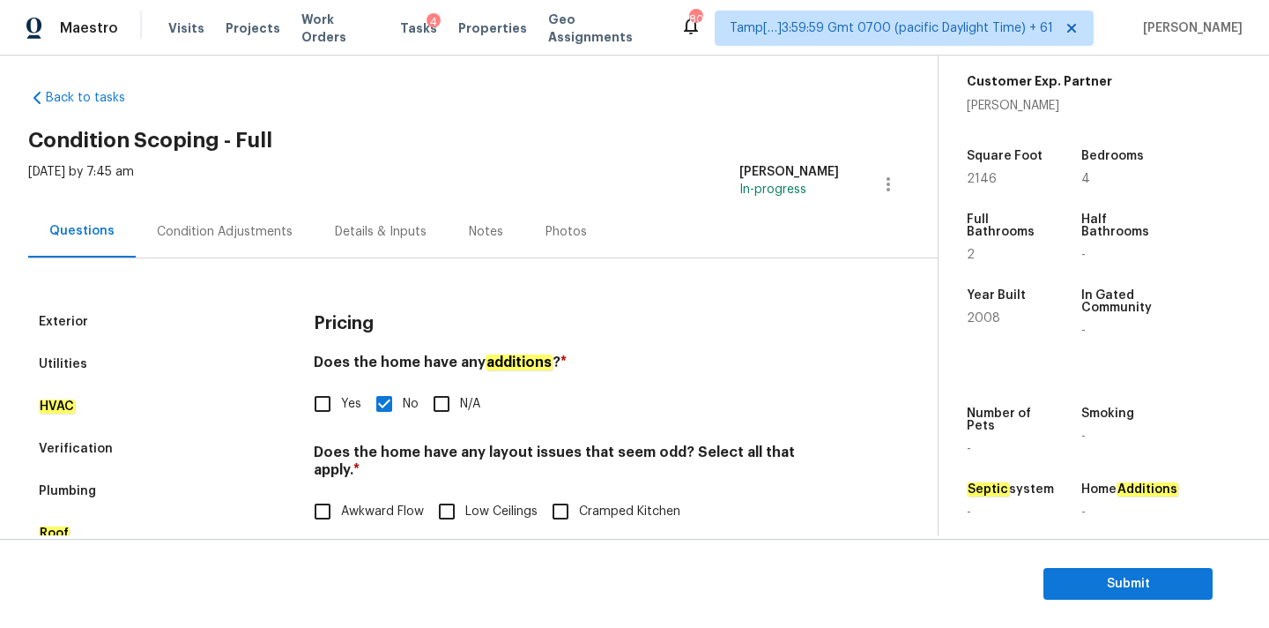
scroll to position [0, 0]
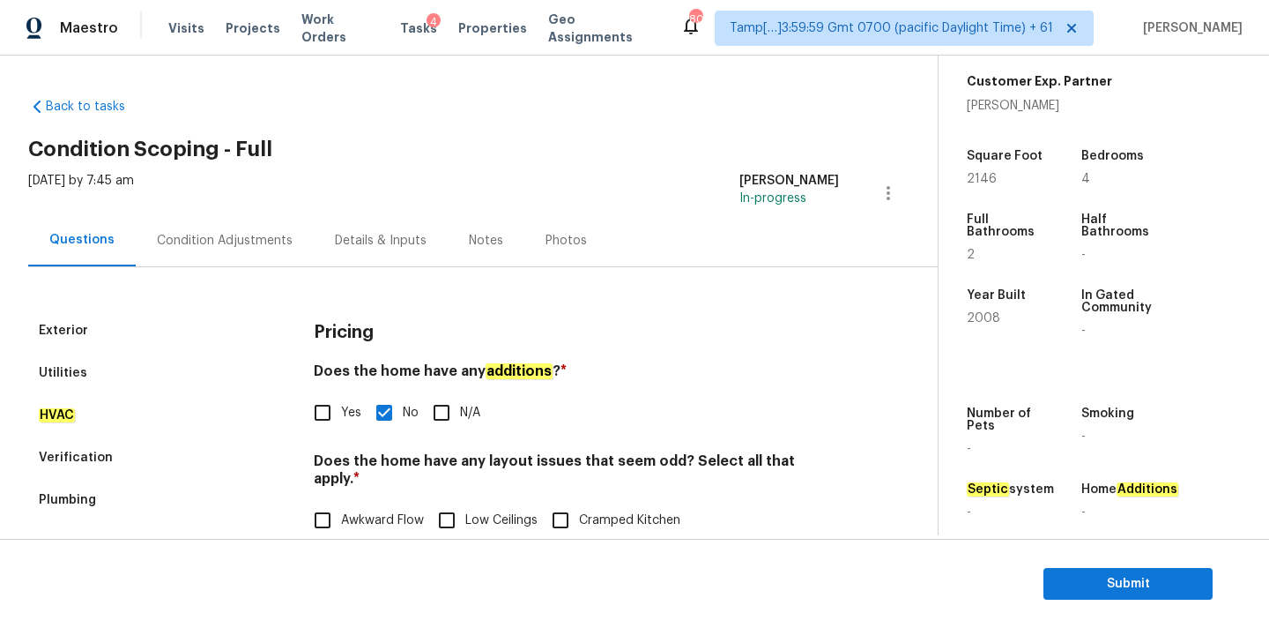
click at [237, 244] on div "Condition Adjustments" at bounding box center [225, 241] width 136 height 18
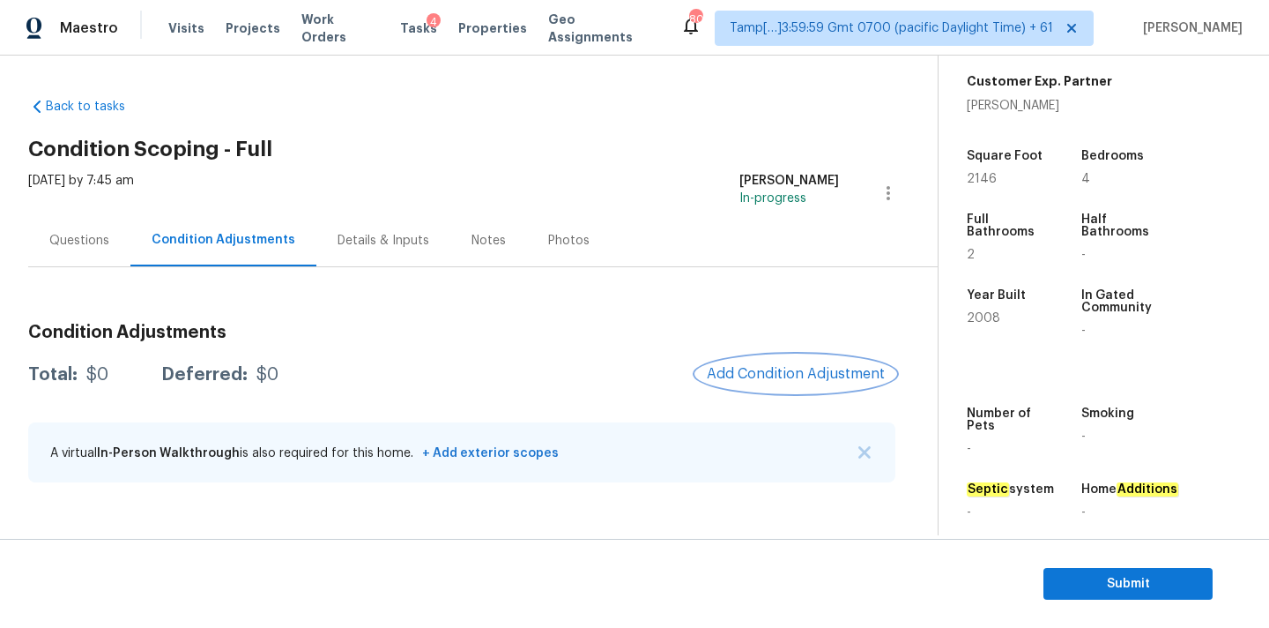
click at [724, 376] on span "Add Condition Adjustment" at bounding box center [796, 374] width 178 height 16
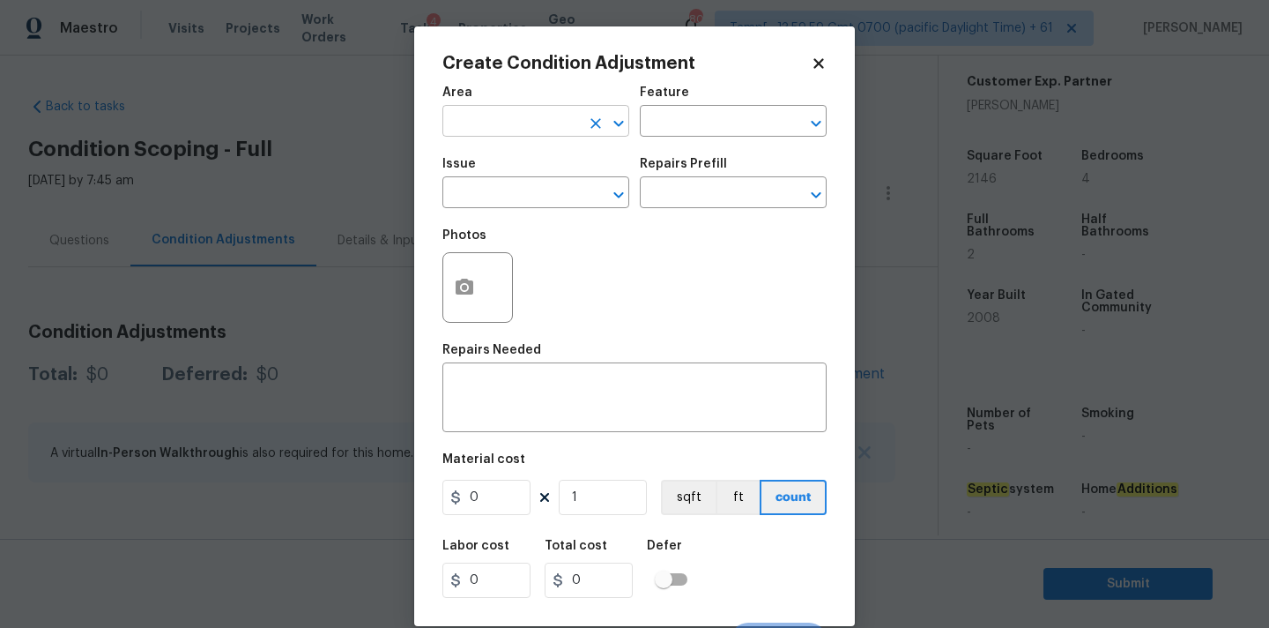
click at [509, 129] on input "text" at bounding box center [510, 122] width 137 height 27
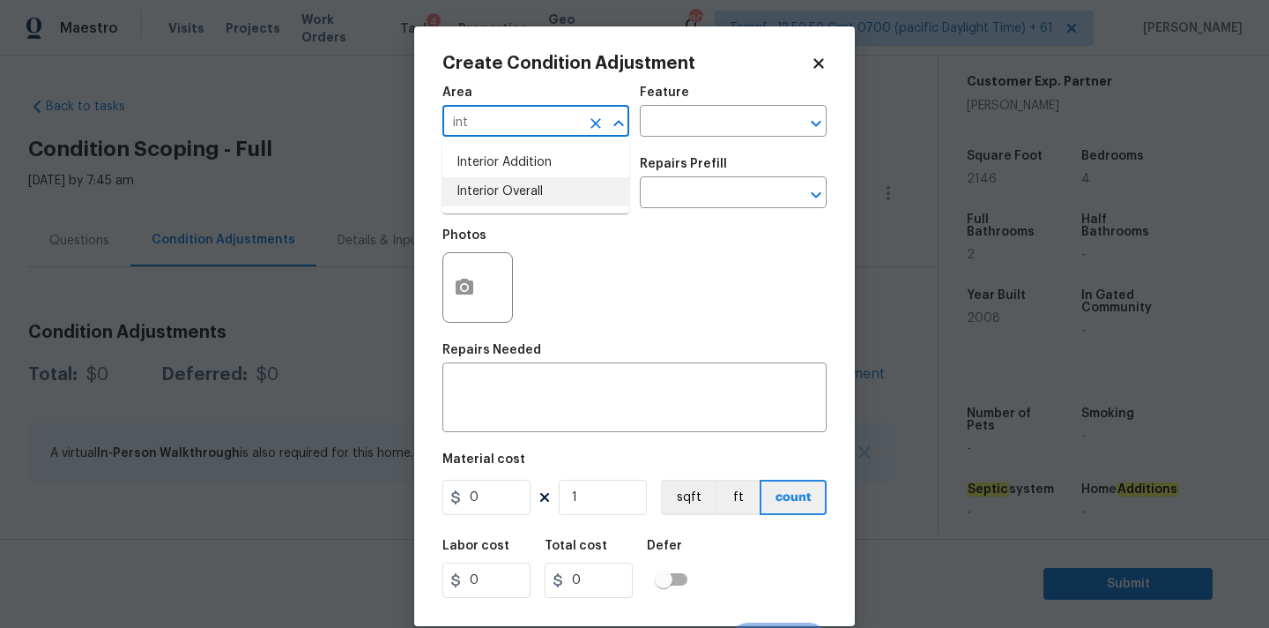
click at [519, 193] on li "Interior Overall" at bounding box center [535, 191] width 187 height 29
type input "Interior Overall"
click at [519, 193] on input "text" at bounding box center [510, 194] width 137 height 27
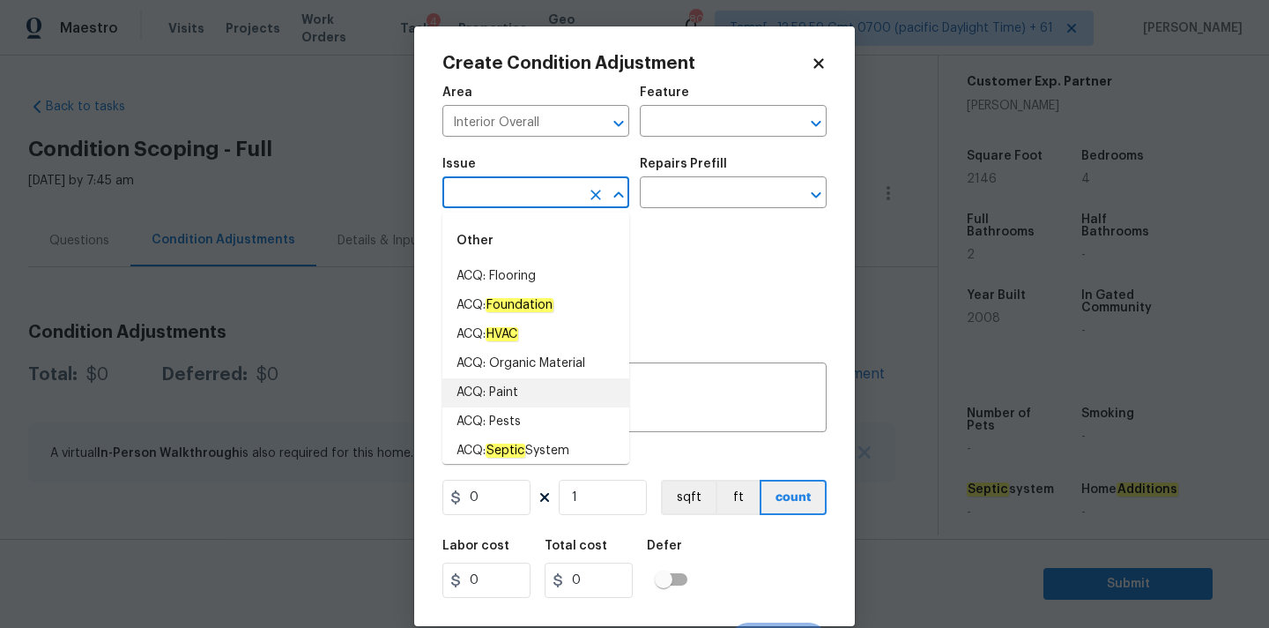
click at [511, 397] on li "ACQ: Paint" at bounding box center [535, 392] width 187 height 29
type input "ACQ: Paint"
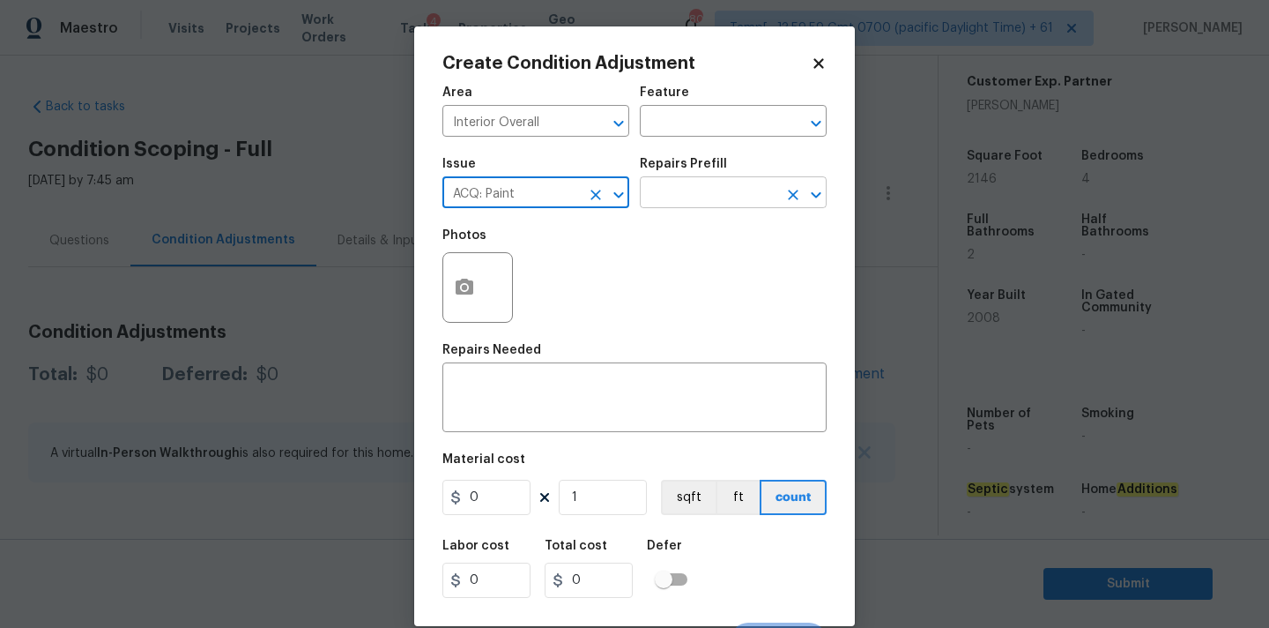
click at [701, 199] on input "text" at bounding box center [708, 194] width 137 height 27
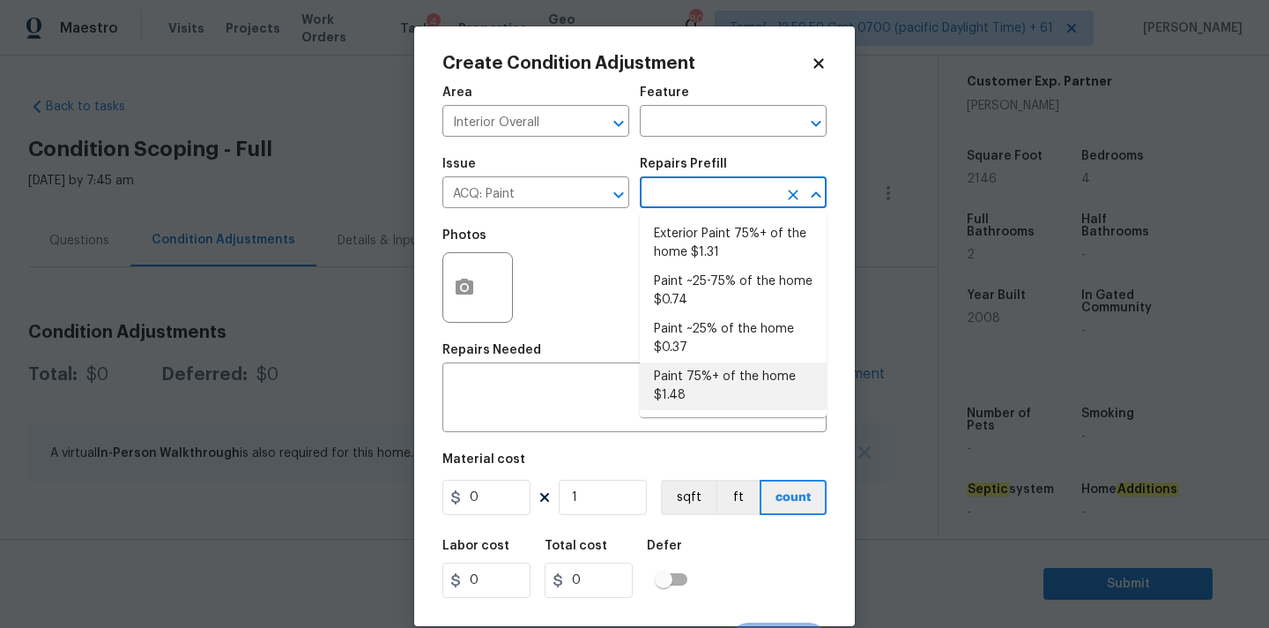
click at [701, 380] on li "Paint 75%+ of the home $1.48" at bounding box center [733, 386] width 187 height 48
type input "Acquisition"
type textarea "Acquisition Scope: 75%+ of the home will likely require interior paint"
type input "1.48"
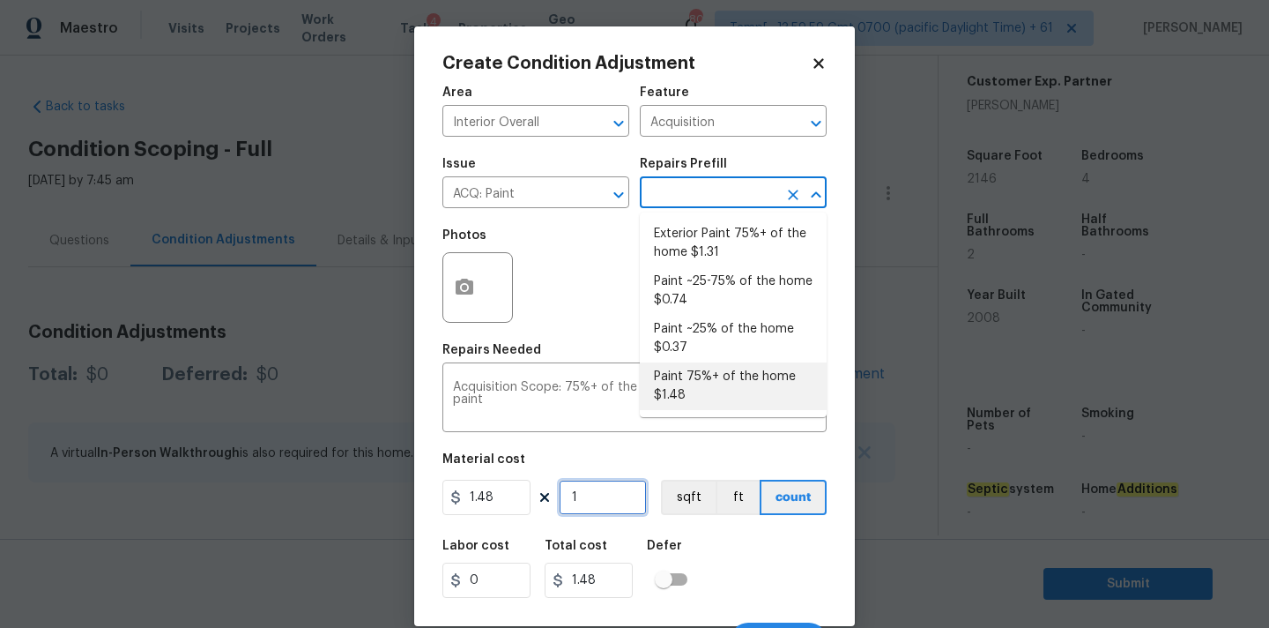
click at [601, 501] on input "1" at bounding box center [603, 496] width 88 height 35
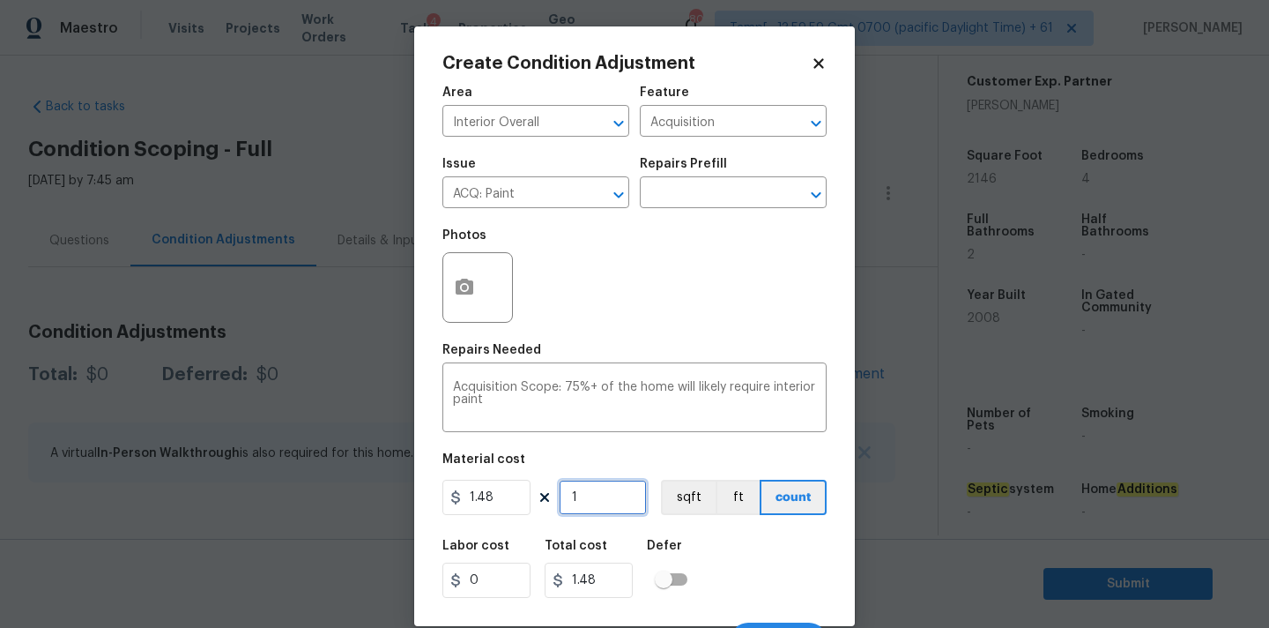
click at [601, 501] on input "1" at bounding box center [603, 496] width 88 height 35
type input "2"
type input "2.96"
type input "21"
type input "31.08"
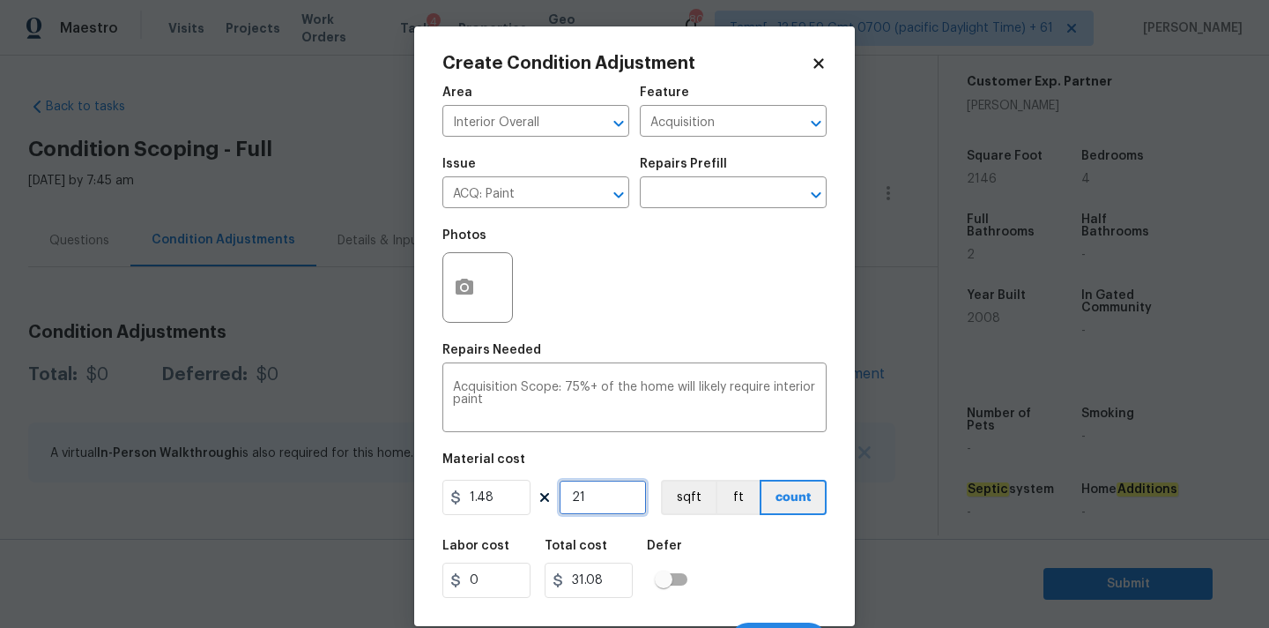
type input "214"
type input "316.72"
type input "2146"
type input "3176.08"
type input "2146"
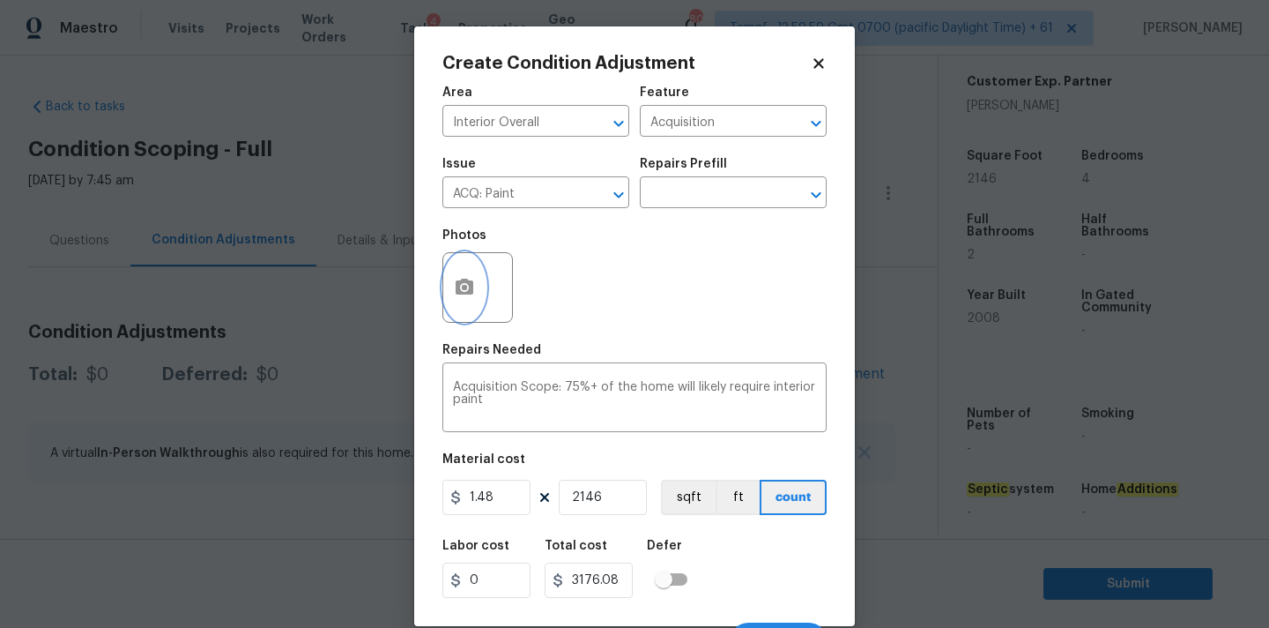
click at [467, 277] on button "button" at bounding box center [464, 287] width 42 height 69
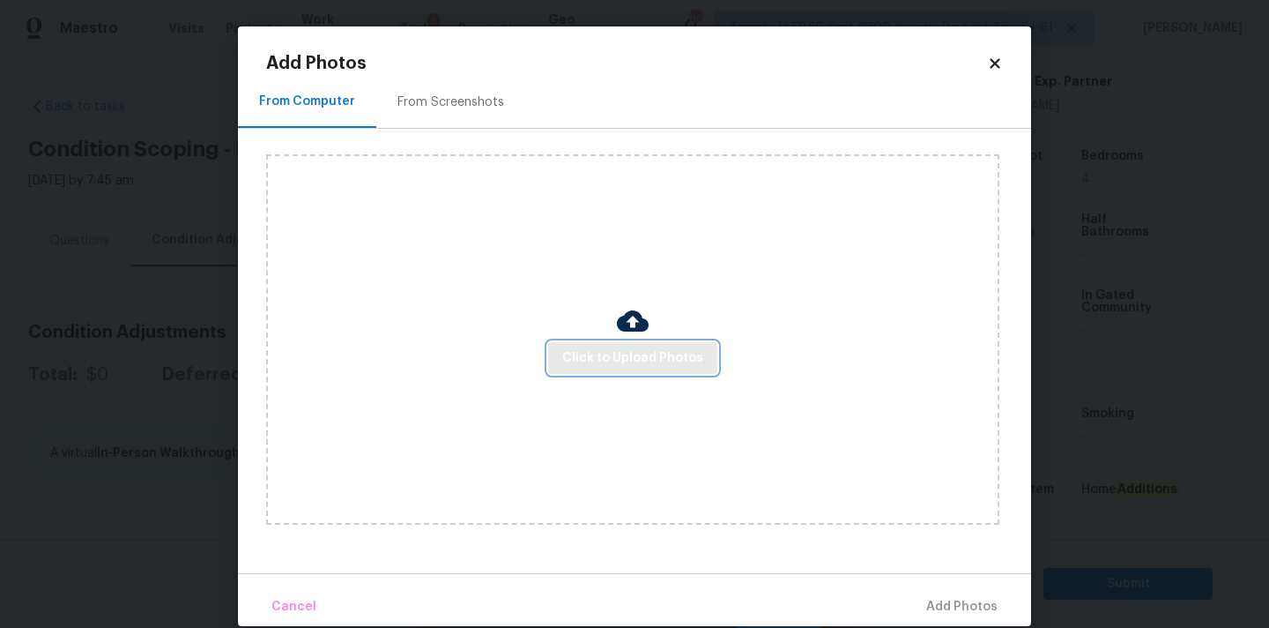
click at [565, 364] on button "Click to Upload Photos" at bounding box center [632, 358] width 169 height 33
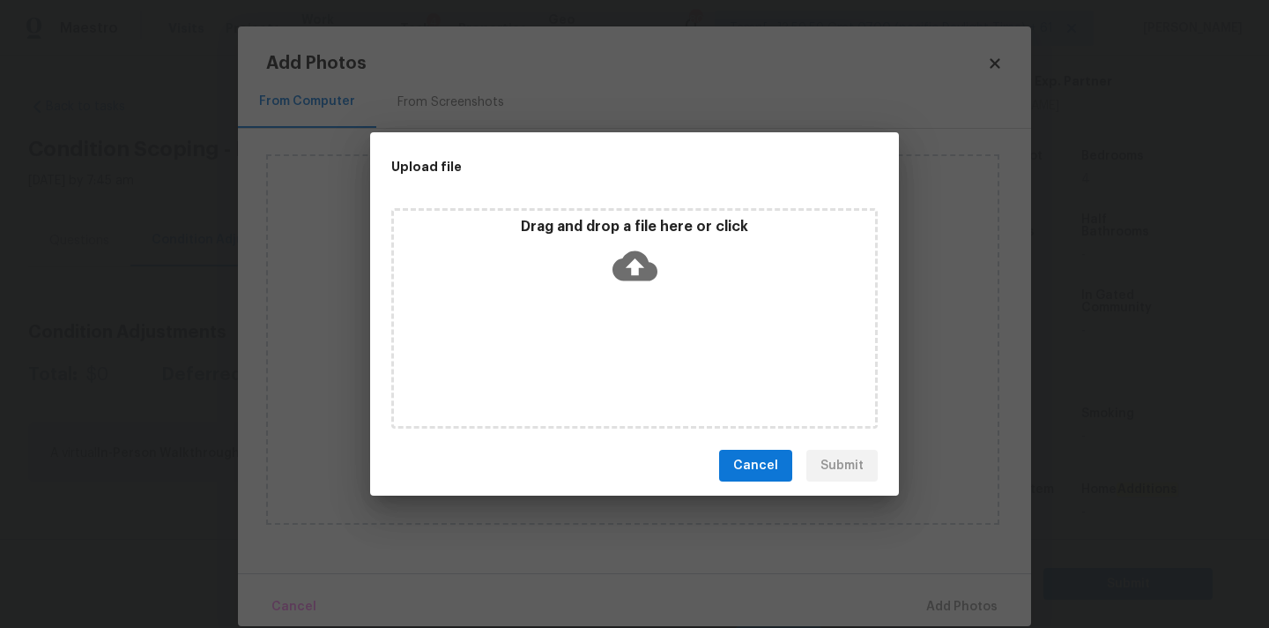
click at [624, 249] on icon at bounding box center [635, 265] width 45 height 45
